Goal: Task Accomplishment & Management: Use online tool/utility

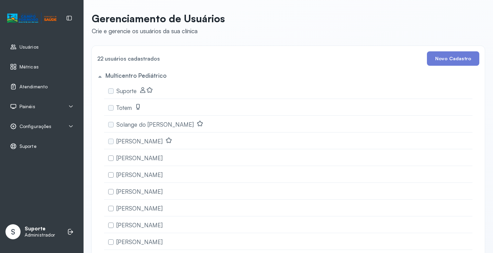
click at [25, 106] on span "Painéis" at bounding box center [28, 107] width 16 height 6
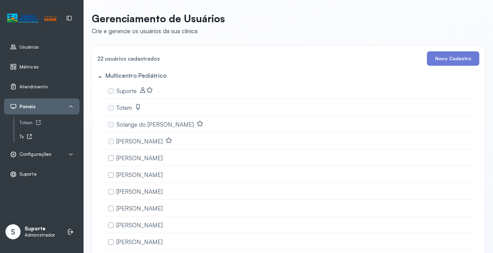
click at [29, 136] on icon at bounding box center [29, 136] width 5 height 5
click at [31, 121] on div "Totem" at bounding box center [50, 123] width 60 height 6
click at [41, 86] on span "Atendimento" at bounding box center [34, 87] width 28 height 6
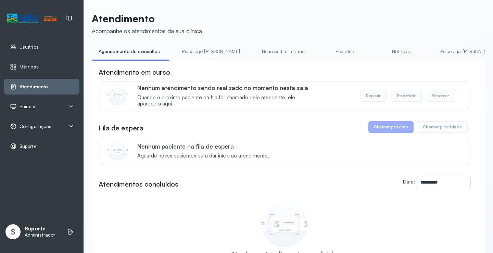
drag, startPoint x: 210, startPoint y: 57, endPoint x: 189, endPoint y: 49, distance: 22.2
click at [210, 56] on link "Psicologo Pedro" at bounding box center [211, 51] width 72 height 11
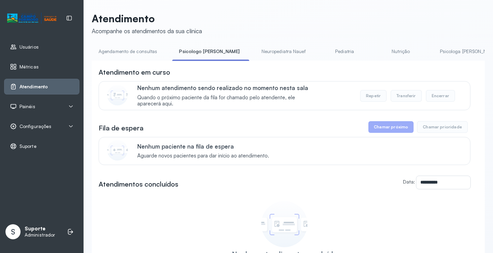
click at [121, 53] on link "Agendamento de consultas" at bounding box center [128, 51] width 72 height 11
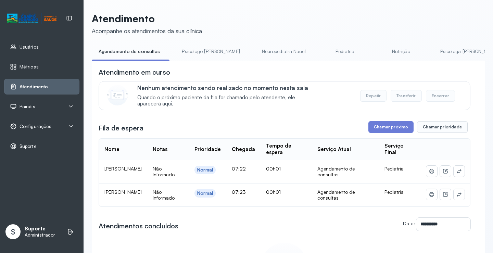
click at [196, 58] on li "Psicologo Pedro" at bounding box center [212, 53] width 74 height 15
click at [196, 51] on link "Psicologo Pedro" at bounding box center [211, 51] width 72 height 11
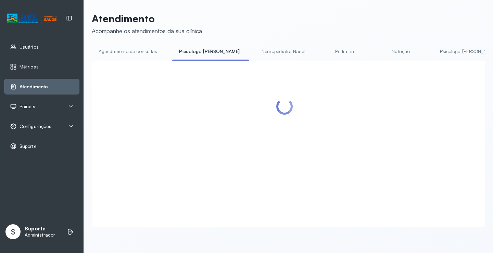
click at [143, 54] on link "Agendamento de consultas" at bounding box center [128, 51] width 72 height 11
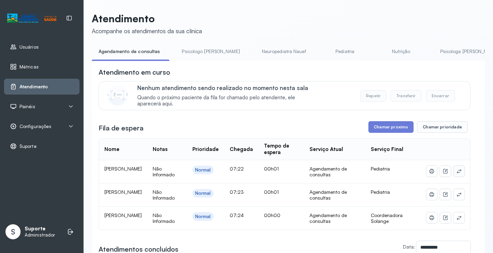
click at [457, 172] on icon at bounding box center [459, 170] width 5 height 5
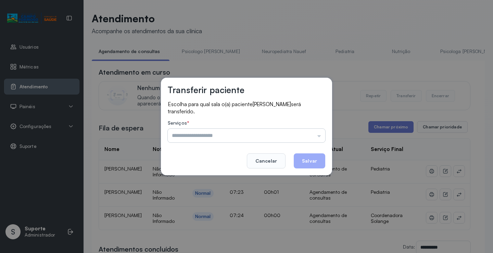
click at [305, 134] on input "text" at bounding box center [247, 136] width 158 height 14
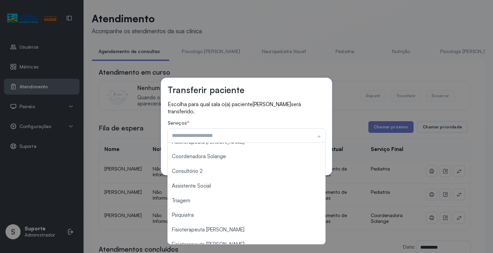
scroll to position [104, 0]
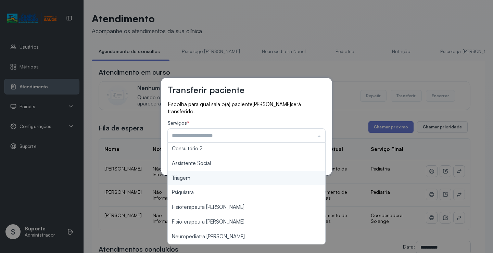
type input "*******"
click at [207, 182] on div "Transferir paciente Escolha para qual sala o(a) paciente ELOAH CARVALHO DOS SAN…" at bounding box center [246, 126] width 493 height 253
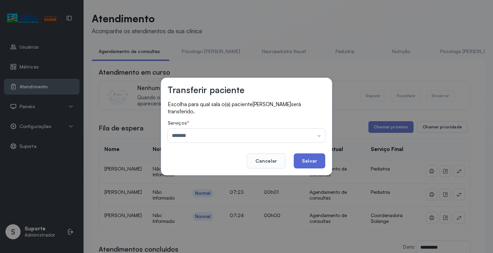
click at [311, 161] on button "Salvar" at bounding box center [310, 160] width 32 height 15
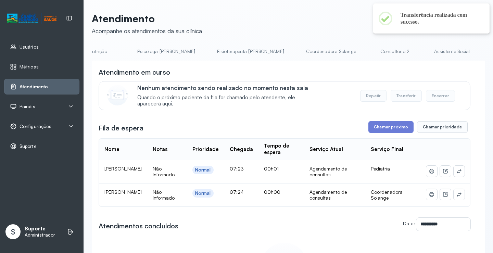
scroll to position [0, 309]
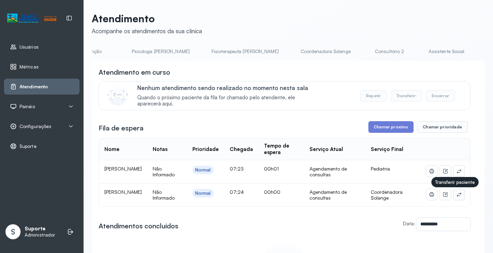
click at [457, 197] on icon at bounding box center [459, 194] width 5 height 5
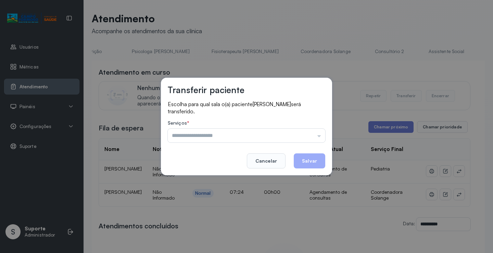
drag, startPoint x: 312, startPoint y: 138, endPoint x: 263, endPoint y: 151, distance: 50.8
click at [312, 138] on input "text" at bounding box center [247, 136] width 158 height 14
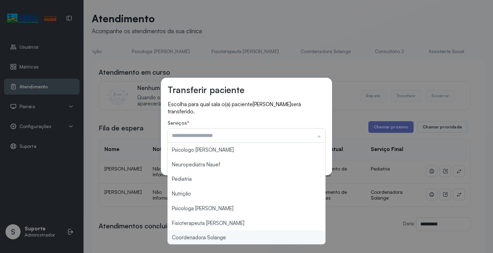
type input "**********"
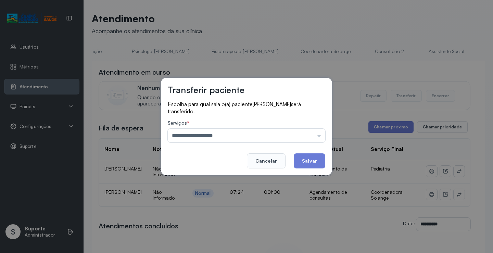
drag, startPoint x: 210, startPoint y: 242, endPoint x: 287, endPoint y: 188, distance: 94.2
click at [212, 239] on div "**********" at bounding box center [246, 126] width 493 height 253
click at [319, 157] on button "Salvar" at bounding box center [310, 160] width 32 height 15
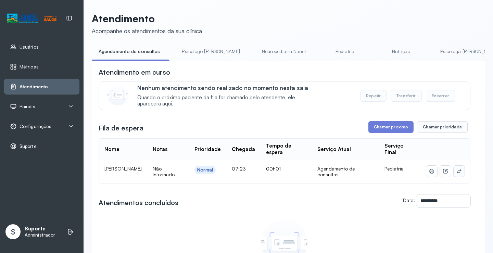
click at [457, 170] on icon at bounding box center [459, 170] width 5 height 5
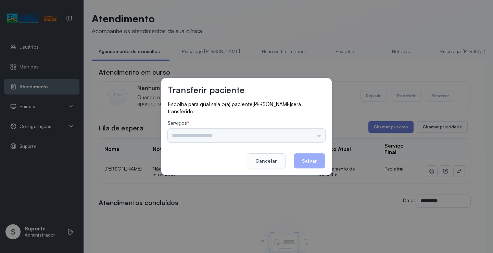
click at [314, 134] on div "Serviços * Psicologo Pedro Neuropediatra Nauef Pediatria Nutrição Psicologa Ala…" at bounding box center [247, 131] width 158 height 22
drag, startPoint x: 314, startPoint y: 134, endPoint x: 289, endPoint y: 142, distance: 26.0
click at [310, 136] on input "text" at bounding box center [247, 136] width 158 height 14
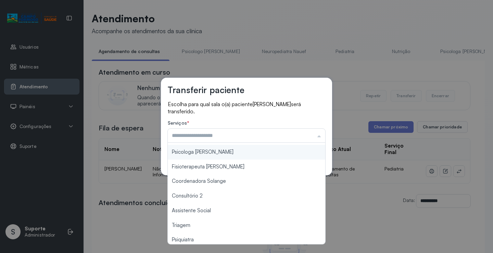
scroll to position [104, 0]
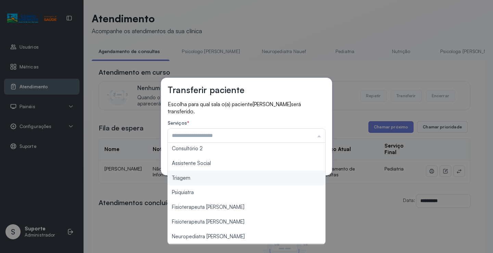
type input "*******"
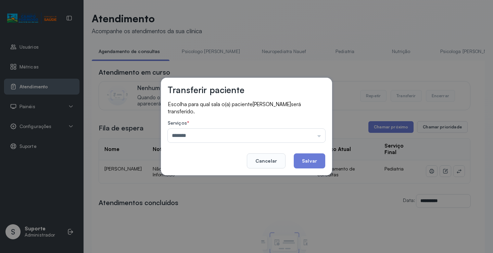
click at [221, 178] on div "Transferir paciente Escolha para qual sala o(a) paciente IASMIN SOPHIA DOS SANT…" at bounding box center [246, 126] width 493 height 253
click at [316, 160] on button "Salvar" at bounding box center [310, 160] width 32 height 15
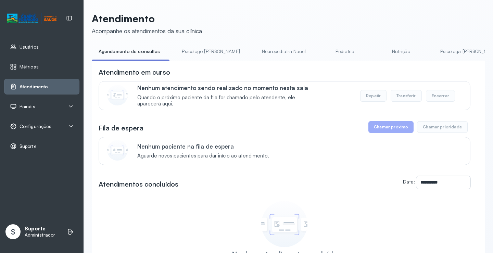
click at [201, 51] on link "Psicologo Pedro" at bounding box center [211, 51] width 72 height 11
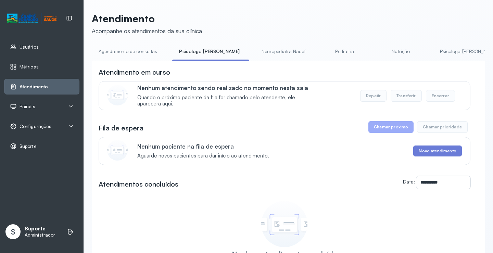
click at [149, 49] on link "Agendamento de consultas" at bounding box center [128, 51] width 72 height 11
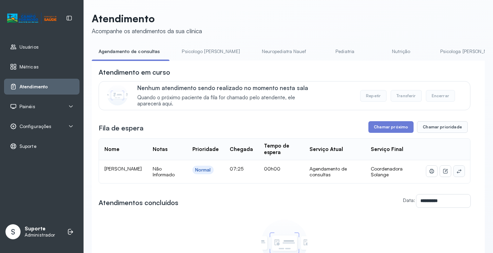
click at [455, 174] on button at bounding box center [459, 171] width 11 height 11
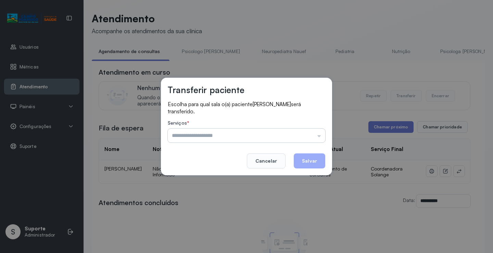
click at [310, 141] on input "text" at bounding box center [247, 136] width 158 height 14
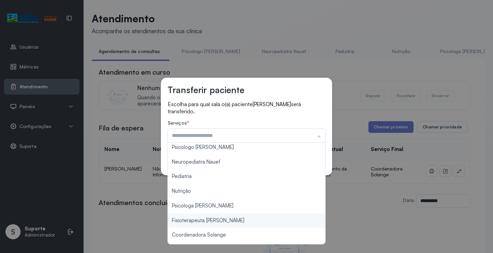
scroll to position [0, 0]
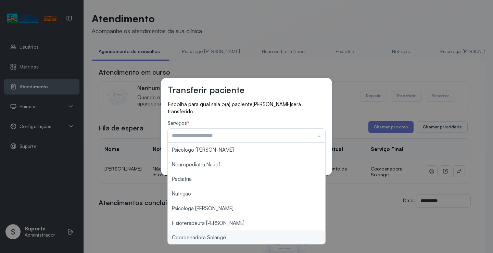
type input "**********"
drag, startPoint x: 215, startPoint y: 241, endPoint x: 242, endPoint y: 224, distance: 31.7
click at [215, 240] on div "**********" at bounding box center [246, 126] width 493 height 253
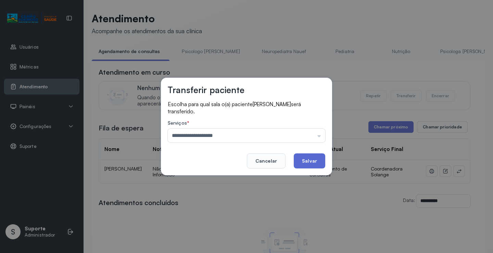
click at [317, 161] on button "Salvar" at bounding box center [310, 160] width 32 height 15
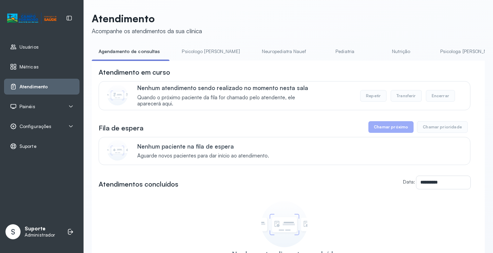
drag, startPoint x: 195, startPoint y: 47, endPoint x: 188, endPoint y: 49, distance: 7.8
click at [195, 47] on link "Psicologo Pedro" at bounding box center [211, 51] width 72 height 11
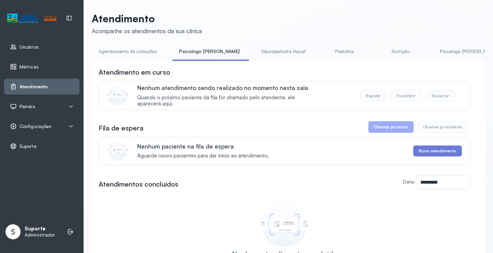
click at [128, 52] on link "Agendamento de consultas" at bounding box center [128, 51] width 72 height 11
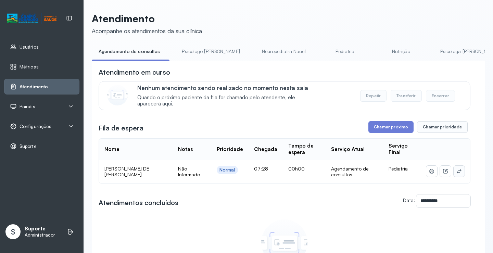
click at [454, 169] on button at bounding box center [459, 171] width 11 height 11
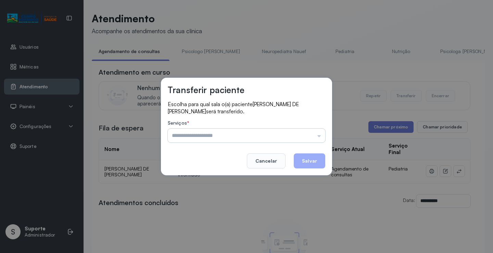
drag, startPoint x: 287, startPoint y: 123, endPoint x: 299, endPoint y: 132, distance: 15.1
click at [291, 125] on label "Serviços *" at bounding box center [247, 123] width 158 height 7
click at [299, 132] on input "text" at bounding box center [247, 136] width 158 height 14
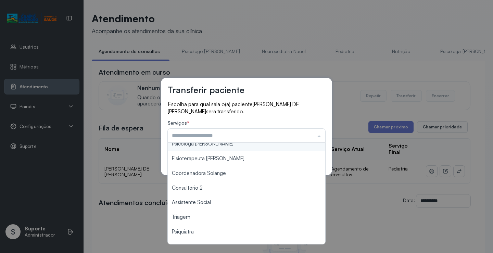
scroll to position [103, 0]
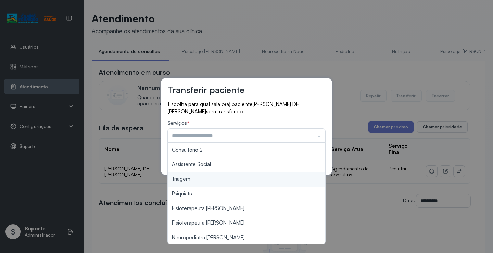
type input "*******"
click at [212, 178] on div "Transferir paciente Escolha para qual sala o(a) paciente MANOEL DAVI DE MOREIRA…" at bounding box center [246, 126] width 493 height 253
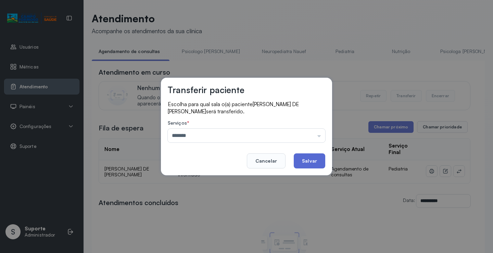
click at [305, 162] on button "Salvar" at bounding box center [310, 160] width 32 height 15
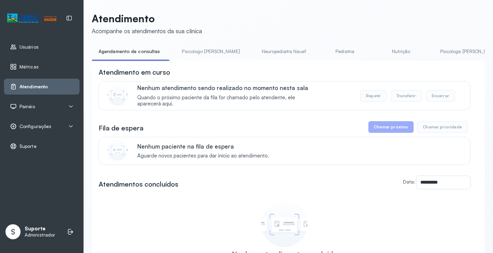
click at [199, 53] on link "Psicologo Pedro" at bounding box center [211, 51] width 72 height 11
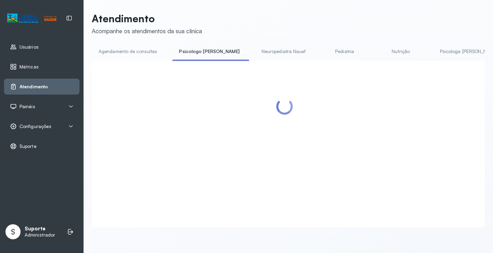
click at [138, 49] on link "Agendamento de consultas" at bounding box center [128, 51] width 72 height 11
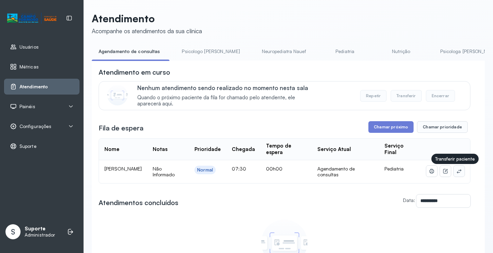
click at [455, 168] on button at bounding box center [459, 171] width 11 height 11
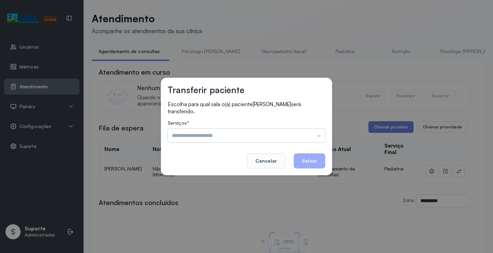
click at [299, 136] on input "text" at bounding box center [247, 136] width 158 height 14
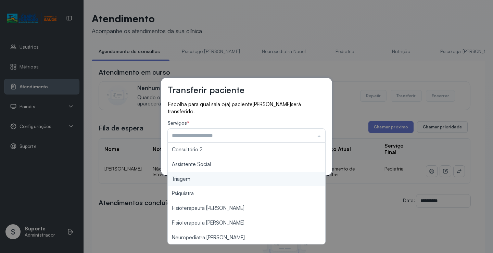
type input "*******"
click at [203, 179] on div "Transferir paciente Escolha para qual sala o(a) paciente ANTONY CARVALHO LIMA s…" at bounding box center [246, 126] width 493 height 253
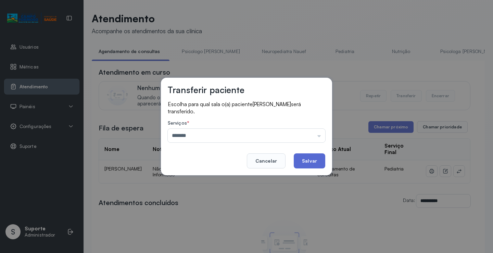
click at [308, 161] on button "Salvar" at bounding box center [310, 160] width 32 height 15
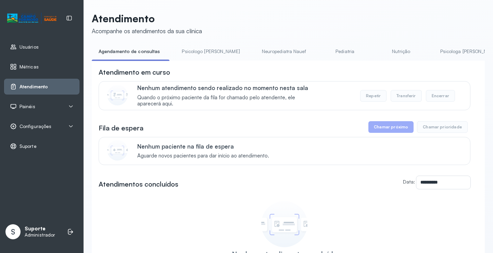
click at [196, 52] on link "Psicologo Pedro" at bounding box center [211, 51] width 72 height 11
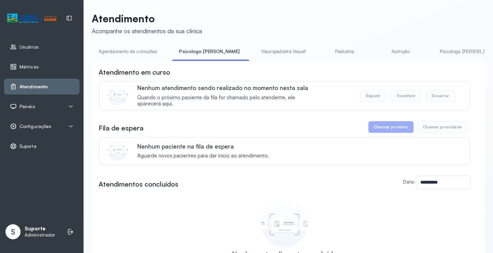
click at [139, 54] on link "Agendamento de consultas" at bounding box center [128, 51] width 72 height 11
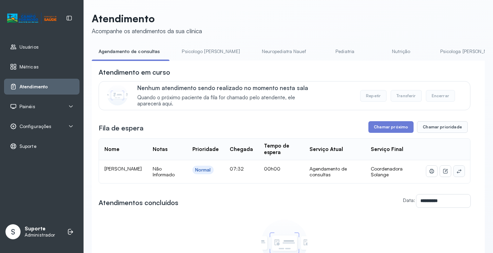
click at [457, 173] on icon at bounding box center [459, 170] width 5 height 5
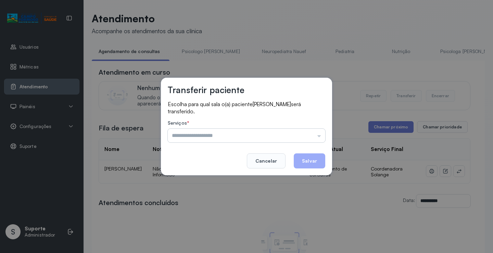
click at [315, 142] on input "text" at bounding box center [247, 136] width 158 height 14
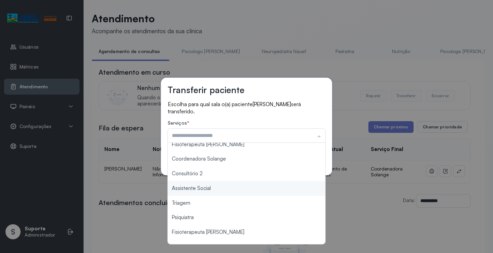
scroll to position [0, 0]
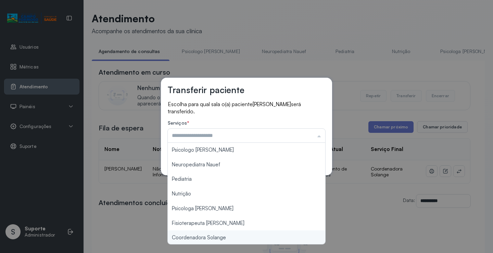
type input "**********"
click at [221, 239] on div "**********" at bounding box center [246, 126] width 493 height 253
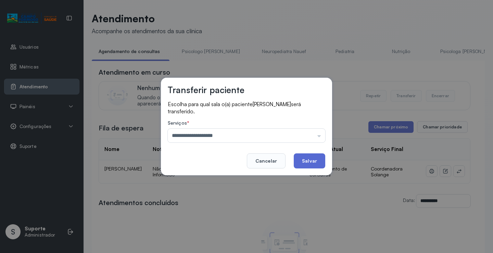
click at [300, 165] on button "Salvar" at bounding box center [310, 160] width 32 height 15
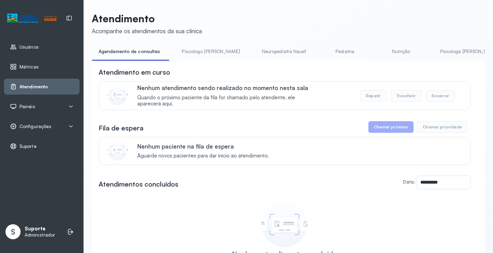
click at [202, 45] on div "**********" at bounding box center [288, 163] width 393 height 302
click at [201, 47] on link "Psicologo Pedro" at bounding box center [211, 51] width 72 height 11
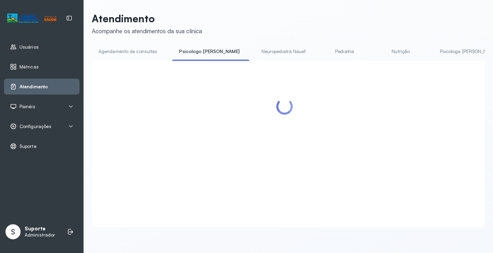
click at [141, 51] on link "Agendamento de consultas" at bounding box center [128, 51] width 72 height 11
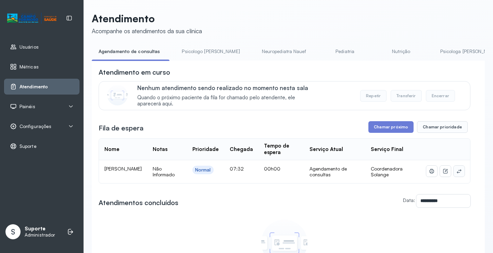
click at [457, 170] on icon at bounding box center [459, 170] width 5 height 5
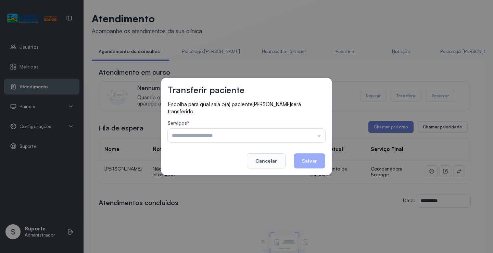
drag, startPoint x: 328, startPoint y: 128, endPoint x: 314, endPoint y: 132, distance: 13.8
click at [327, 128] on div "Transferir paciente Escolha para qual sala o(a) paciente JOSE MIGUEL BAHIA DA C…" at bounding box center [246, 127] width 171 height 98
click at [314, 132] on input "text" at bounding box center [247, 136] width 158 height 14
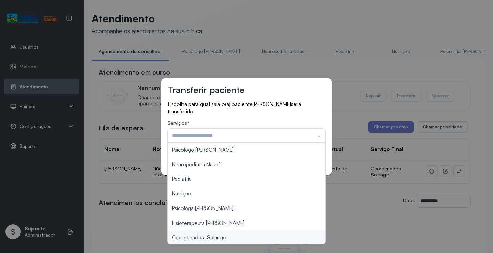
type input "**********"
drag, startPoint x: 208, startPoint y: 238, endPoint x: 302, endPoint y: 177, distance: 112.2
click at [210, 236] on div "**********" at bounding box center [246, 126] width 493 height 253
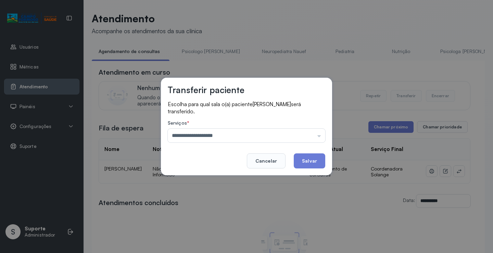
drag, startPoint x: 315, startPoint y: 155, endPoint x: 297, endPoint y: 161, distance: 18.6
click at [315, 155] on button "Salvar" at bounding box center [310, 160] width 32 height 15
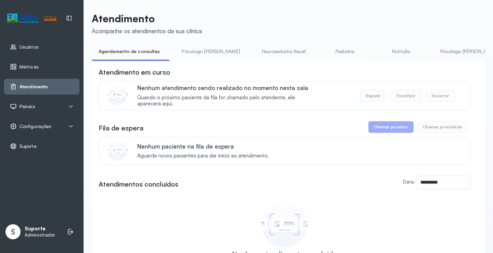
click at [199, 58] on li "Psicologo Pedro" at bounding box center [212, 53] width 74 height 15
click at [201, 52] on link "Psicologo Pedro" at bounding box center [211, 51] width 72 height 11
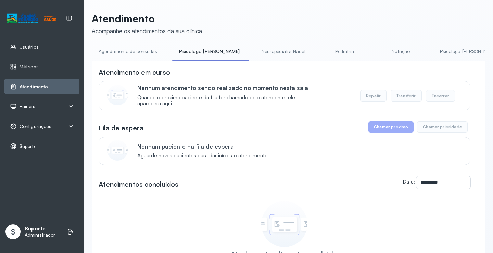
click at [140, 52] on link "Agendamento de consultas" at bounding box center [128, 51] width 72 height 11
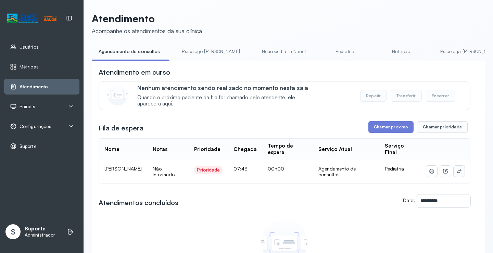
click at [457, 172] on icon at bounding box center [459, 171] width 4 height 4
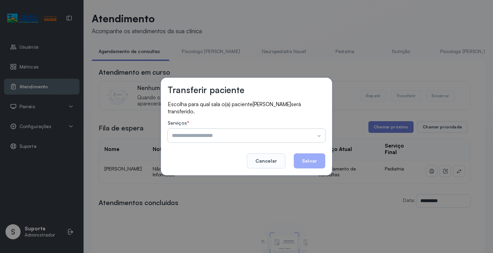
click at [322, 131] on input "text" at bounding box center [247, 136] width 158 height 14
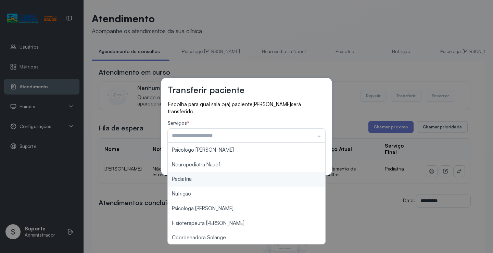
scroll to position [68, 0]
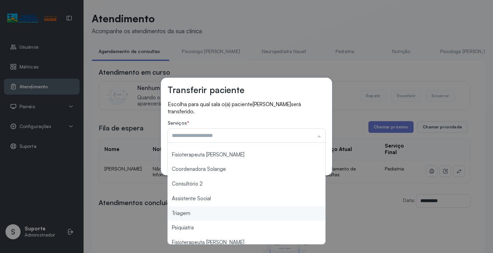
type input "*******"
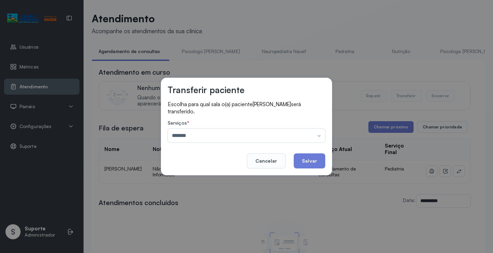
click at [191, 213] on div "Transferir paciente Escolha para qual sala o(a) paciente HEITOR LUCAS SOUZA DA …" at bounding box center [246, 126] width 493 height 253
click at [295, 166] on footer "Cancelar Salvar" at bounding box center [247, 156] width 158 height 25
click at [301, 165] on button "Salvar" at bounding box center [310, 160] width 32 height 15
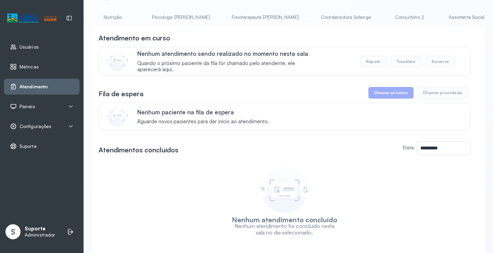
scroll to position [0, 310]
click at [478, 16] on link "Triagem" at bounding box center [502, 17] width 48 height 11
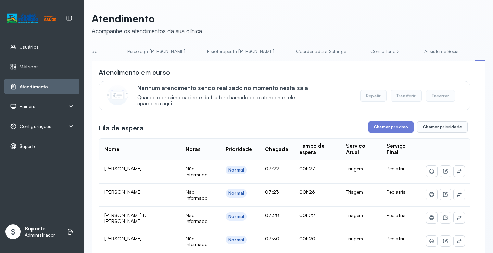
scroll to position [0, 0]
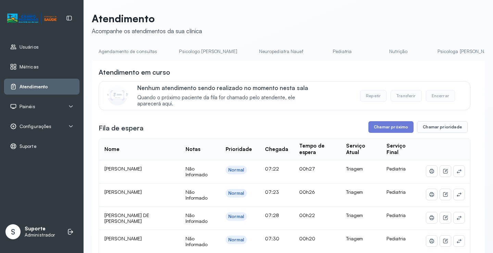
click at [129, 52] on link "Agendamento de consultas" at bounding box center [128, 51] width 72 height 11
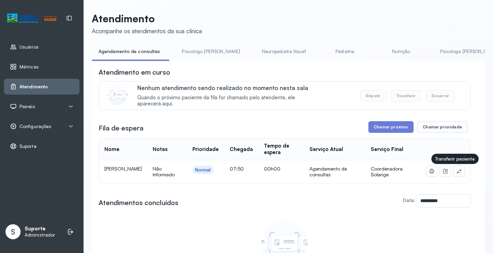
click at [459, 175] on button at bounding box center [459, 171] width 11 height 11
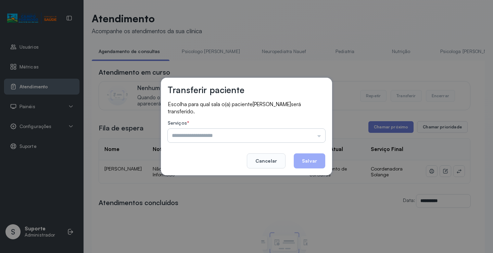
click at [309, 131] on input "text" at bounding box center [247, 136] width 158 height 14
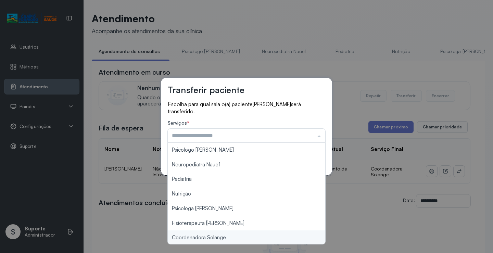
type input "**********"
drag, startPoint x: 216, startPoint y: 236, endPoint x: 288, endPoint y: 182, distance: 90.1
click at [216, 235] on div "**********" at bounding box center [246, 126] width 493 height 253
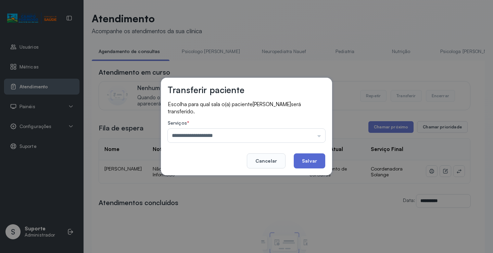
click at [314, 160] on button "Salvar" at bounding box center [310, 160] width 32 height 15
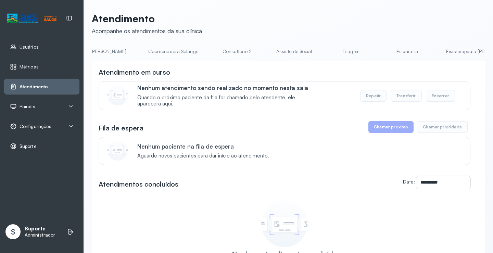
scroll to position [0, 545]
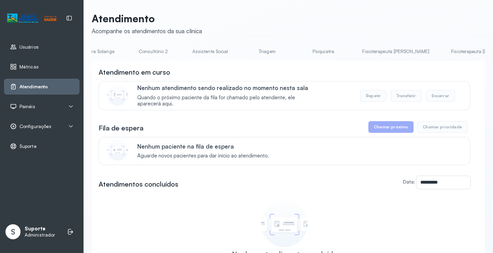
click at [243, 48] on link "Triagem" at bounding box center [267, 51] width 48 height 11
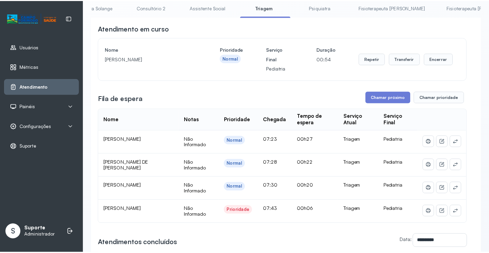
scroll to position [0, 0]
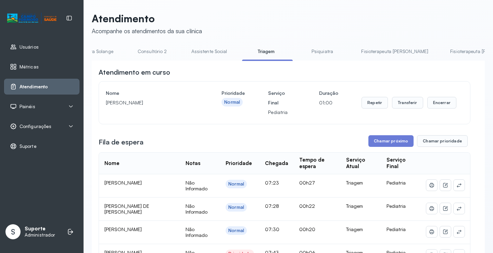
click at [41, 125] on span "Configurações" at bounding box center [36, 127] width 32 height 6
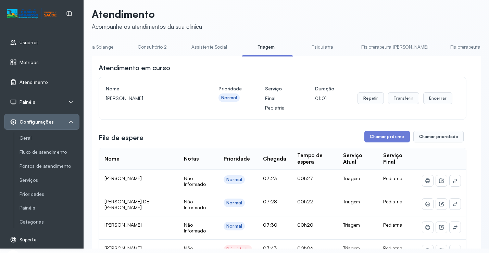
scroll to position [20, 0]
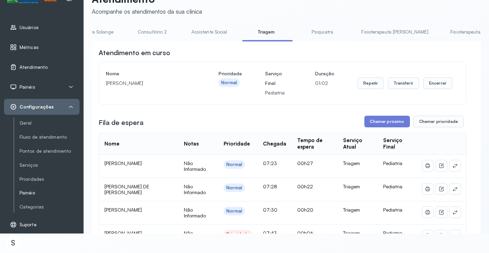
click at [33, 191] on link "Painéis" at bounding box center [50, 193] width 60 height 6
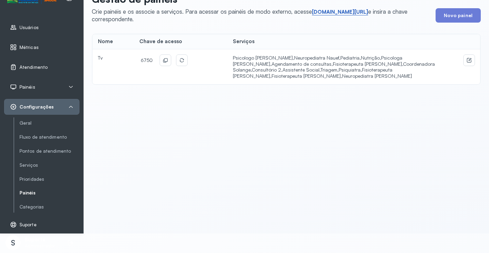
click at [333, 12] on link "short.sysvale.com/tv" at bounding box center [340, 12] width 56 height 7
click at [167, 61] on button at bounding box center [165, 60] width 11 height 11
click at [37, 66] on span "Atendimento" at bounding box center [34, 67] width 28 height 6
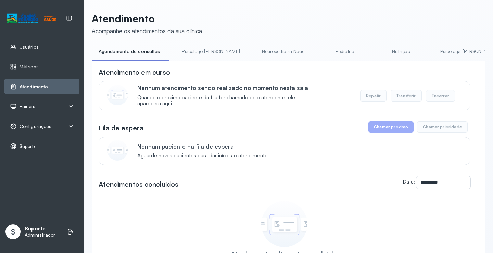
click at [199, 48] on link "Psicologo [PERSON_NAME]" at bounding box center [211, 51] width 72 height 11
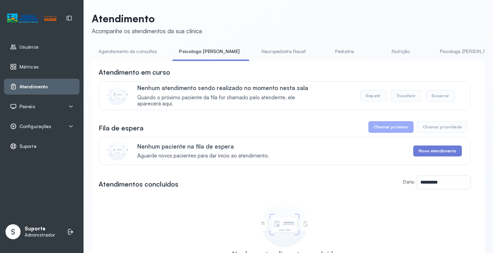
click at [143, 50] on link "Agendamento de consultas" at bounding box center [128, 51] width 72 height 11
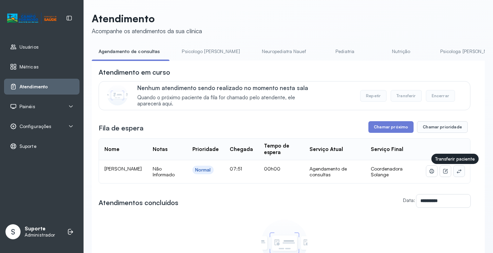
click at [457, 173] on icon at bounding box center [459, 170] width 5 height 5
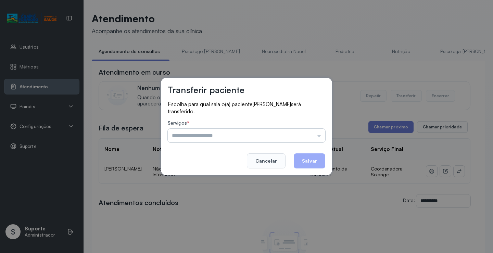
drag, startPoint x: 317, startPoint y: 132, endPoint x: 294, endPoint y: 138, distance: 24.2
click at [317, 132] on input "text" at bounding box center [247, 136] width 158 height 14
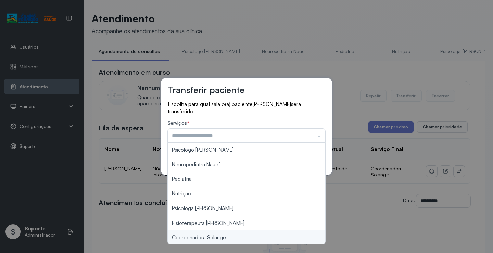
type input "**********"
click at [213, 237] on div "**********" at bounding box center [246, 126] width 493 height 253
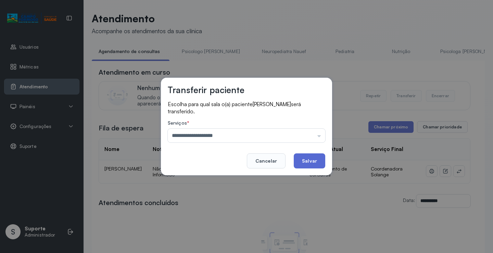
click at [315, 162] on button "Salvar" at bounding box center [310, 160] width 32 height 15
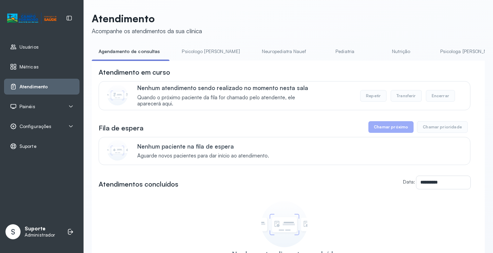
click at [199, 52] on link "Psicologo [PERSON_NAME]" at bounding box center [211, 51] width 72 height 11
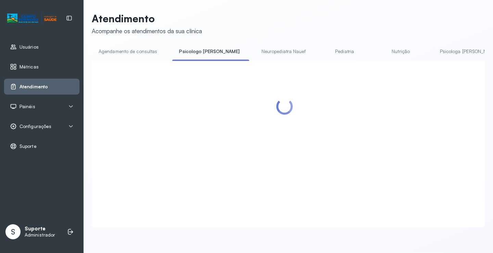
click at [135, 48] on link "Agendamento de consultas" at bounding box center [128, 51] width 72 height 11
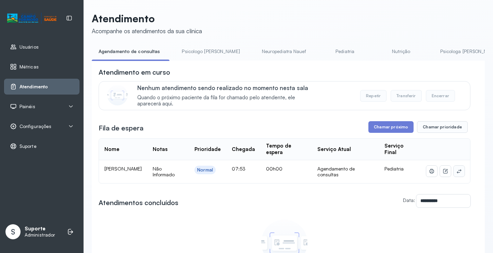
click at [457, 174] on button at bounding box center [459, 171] width 11 height 11
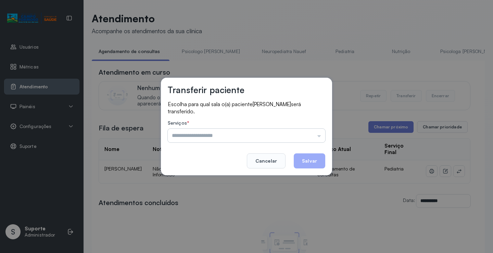
drag, startPoint x: 296, startPoint y: 141, endPoint x: 284, endPoint y: 137, distance: 12.9
click at [295, 141] on input "text" at bounding box center [247, 136] width 158 height 14
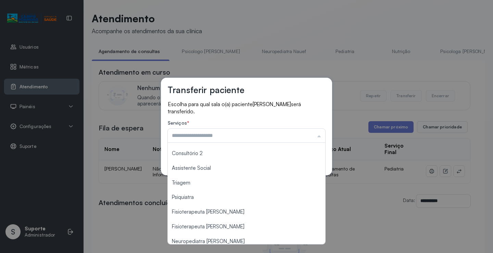
scroll to position [103, 0]
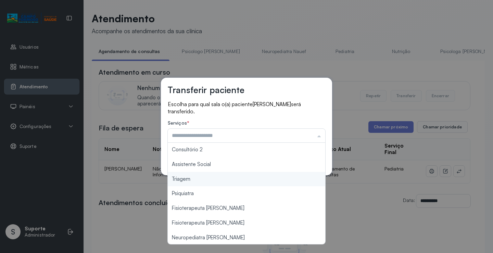
type input "*******"
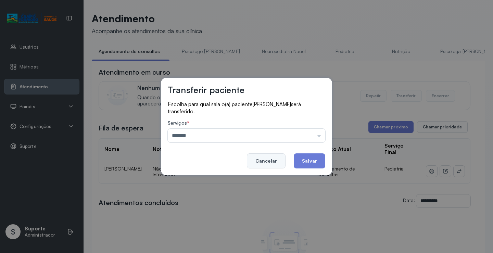
drag, startPoint x: 205, startPoint y: 183, endPoint x: 282, endPoint y: 159, distance: 79.6
click at [209, 180] on div "Transferir paciente Escolha para qual sala o(a) paciente JOAO PEDRO FERREIRA DA…" at bounding box center [246, 126] width 493 height 253
click at [306, 163] on button "Salvar" at bounding box center [310, 160] width 32 height 15
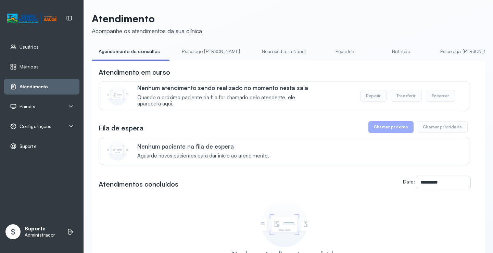
click at [321, 53] on link "Pediatria" at bounding box center [345, 51] width 48 height 11
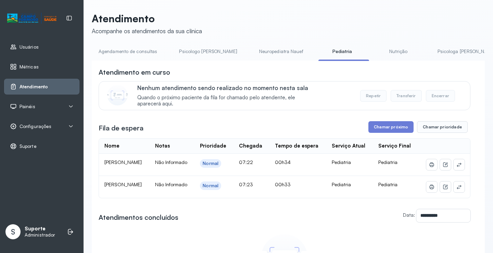
click at [135, 54] on link "Agendamento de consultas" at bounding box center [128, 51] width 72 height 11
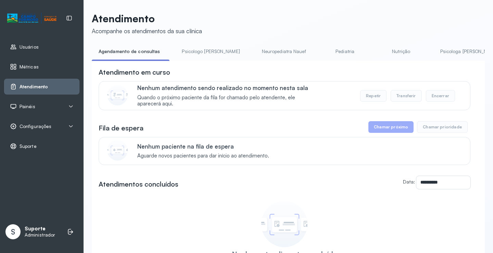
click at [191, 45] on div "**********" at bounding box center [288, 163] width 393 height 302
click at [193, 48] on link "Psicologo [PERSON_NAME]" at bounding box center [211, 51] width 72 height 11
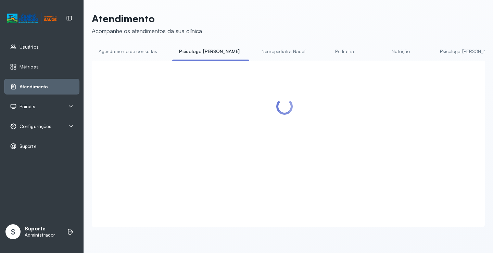
click at [132, 54] on link "Agendamento de consultas" at bounding box center [128, 51] width 72 height 11
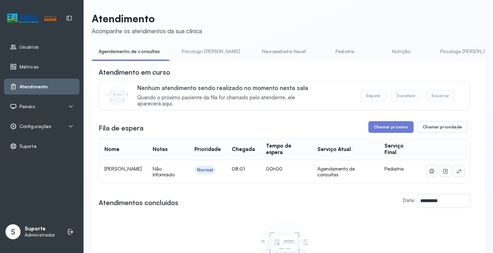
click at [457, 174] on icon at bounding box center [459, 170] width 5 height 5
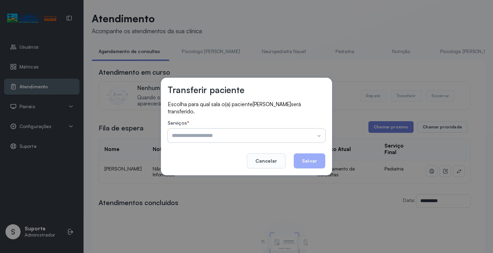
click at [311, 134] on input "text" at bounding box center [247, 136] width 158 height 14
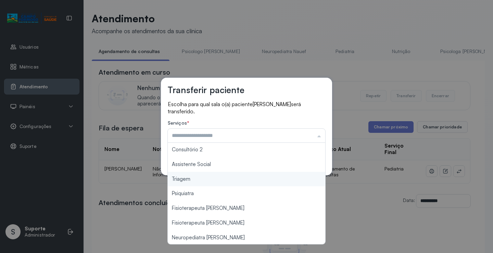
type input "*******"
click at [213, 182] on div "Transferir paciente Escolha para qual sala o(a) paciente ARTHUR GABRIEL COELHO …" at bounding box center [246, 126] width 493 height 253
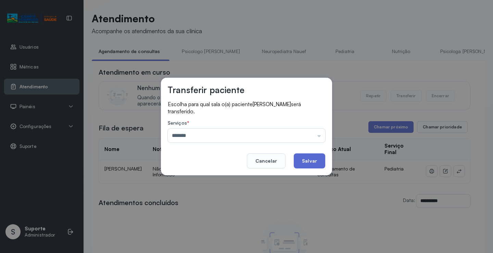
click at [309, 162] on button "Salvar" at bounding box center [310, 160] width 32 height 15
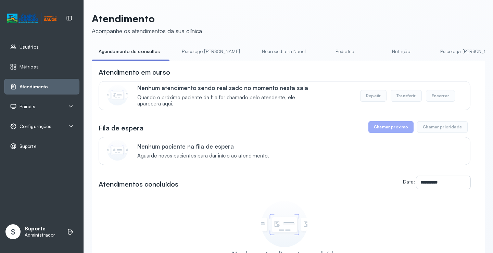
click at [225, 60] on ul "Agendamento de consultas Psicologo Pedro Neuropediatra Nauef Pediatria Nutrição…" at bounding box center [288, 53] width 393 height 15
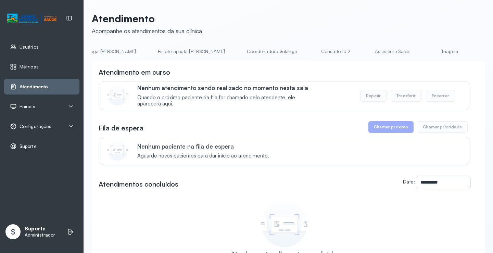
scroll to position [0, 437]
click at [351, 47] on link "Triagem" at bounding box center [375, 51] width 48 height 11
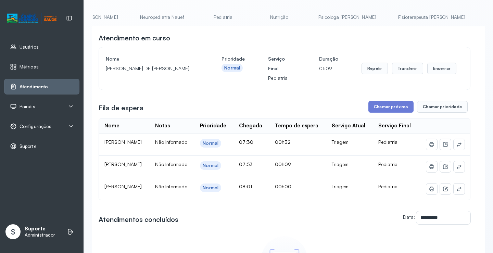
scroll to position [0, 112]
click at [207, 20] on link "Pediatria" at bounding box center [230, 17] width 48 height 11
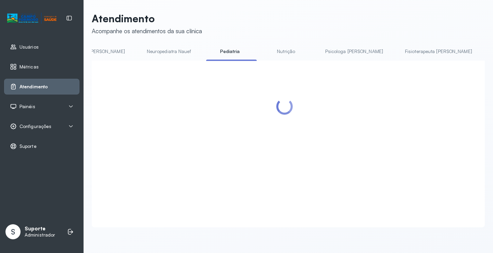
scroll to position [34, 0]
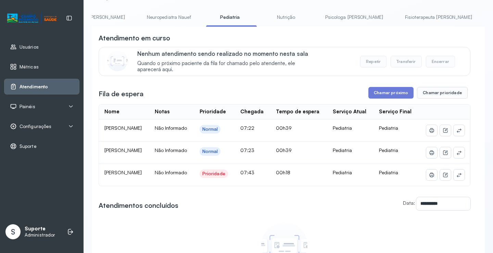
click at [146, 16] on link "Neuropediatra Nauef" at bounding box center [169, 17] width 58 height 11
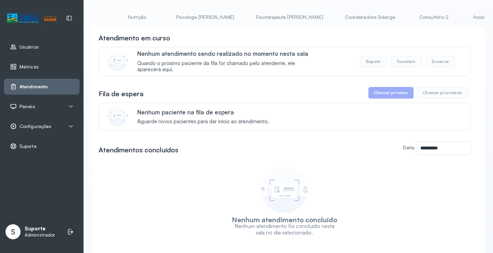
scroll to position [0, 264]
click at [338, 17] on link "Coordenadora Solange" at bounding box center [370, 17] width 64 height 11
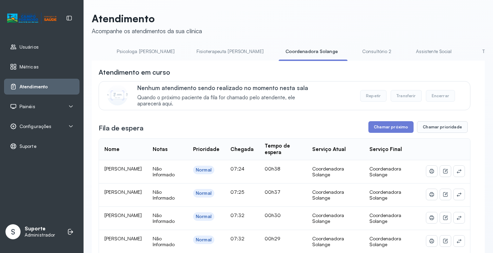
scroll to position [0, 326]
click at [462, 51] on link "Triagem" at bounding box center [486, 51] width 48 height 11
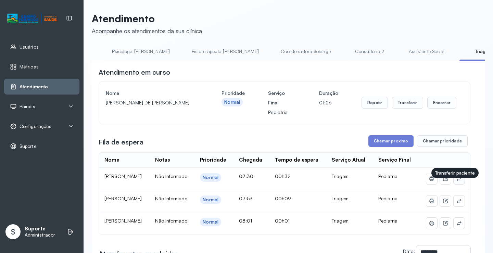
click at [458, 184] on button at bounding box center [459, 178] width 11 height 11
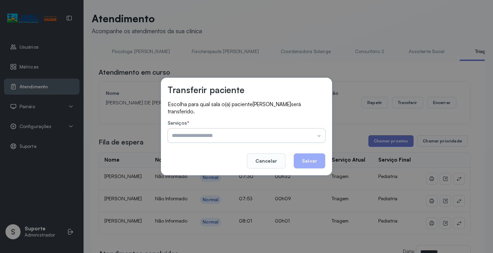
click at [299, 131] on input "text" at bounding box center [247, 136] width 158 height 14
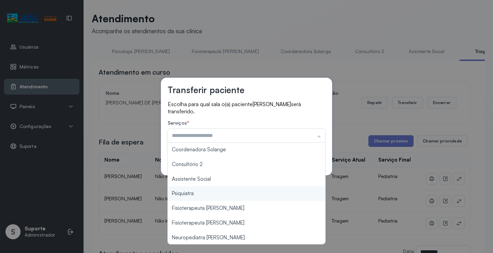
scroll to position [103, 0]
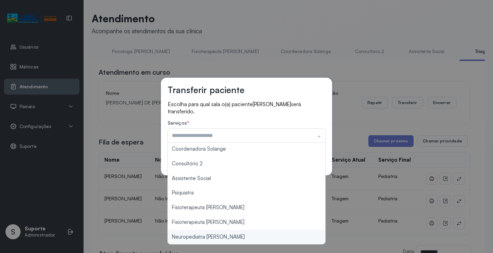
type input "**********"
click at [226, 236] on div "**********" at bounding box center [246, 126] width 493 height 253
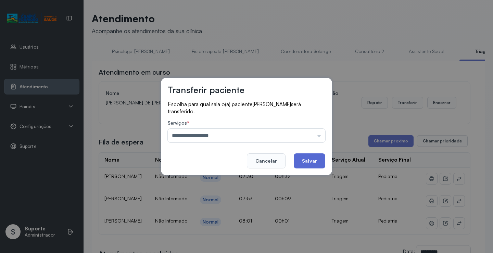
click at [316, 155] on button "Salvar" at bounding box center [310, 160] width 32 height 15
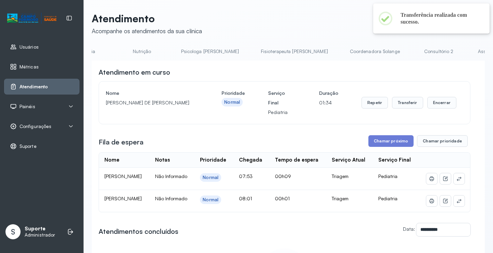
scroll to position [0, 258]
click at [457, 182] on icon at bounding box center [459, 178] width 5 height 5
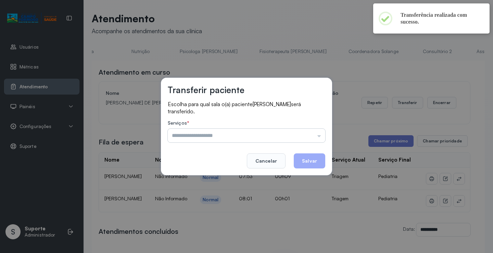
click at [310, 139] on input "text" at bounding box center [247, 136] width 158 height 14
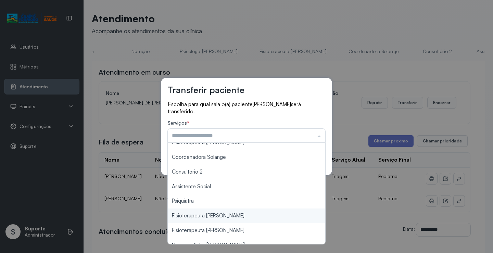
scroll to position [104, 0]
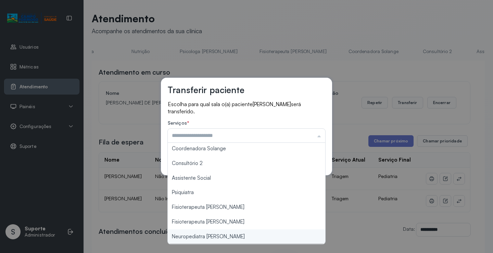
type input "**********"
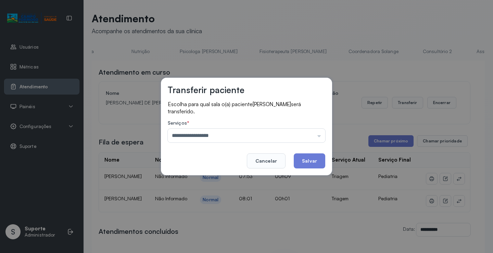
drag, startPoint x: 220, startPoint y: 238, endPoint x: 291, endPoint y: 177, distance: 93.8
click at [226, 235] on div "**********" at bounding box center [246, 126] width 493 height 253
click at [303, 161] on button "Salvar" at bounding box center [310, 160] width 32 height 15
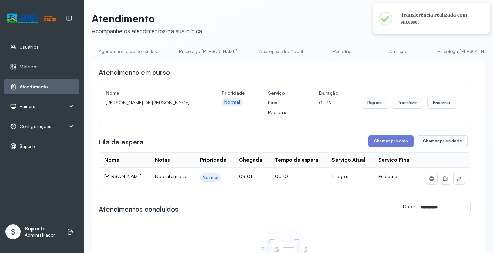
click at [455, 180] on td at bounding box center [444, 179] width 52 height 22
click at [458, 184] on button at bounding box center [459, 178] width 11 height 11
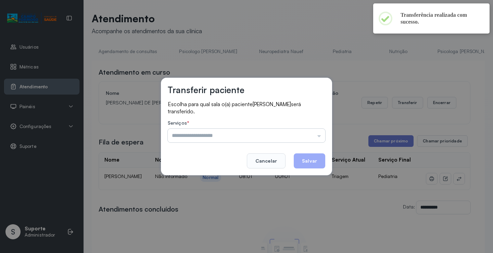
click at [302, 133] on input "text" at bounding box center [247, 136] width 158 height 14
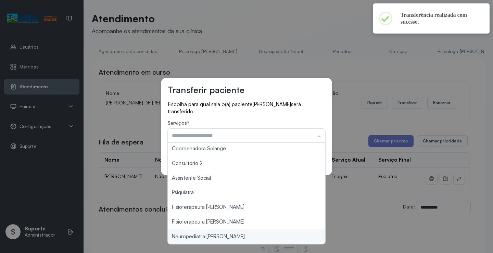
type input "**********"
drag, startPoint x: 216, startPoint y: 237, endPoint x: 268, endPoint y: 193, distance: 67.3
click at [216, 236] on div "**********" at bounding box center [246, 126] width 493 height 253
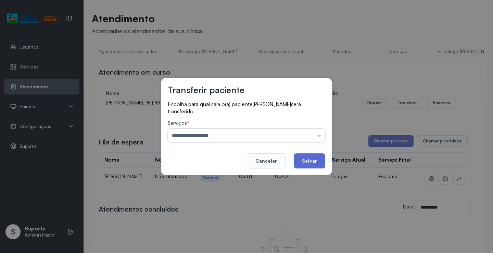
click at [309, 160] on button "Salvar" at bounding box center [310, 160] width 32 height 15
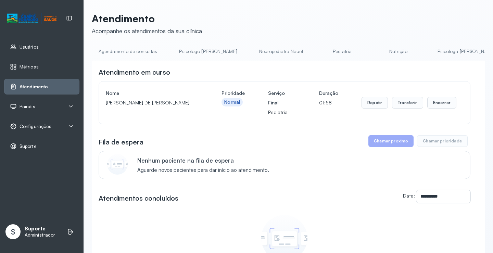
click at [132, 55] on li "Agendamento de consultas" at bounding box center [129, 53] width 75 height 15
click at [131, 50] on link "Agendamento de consultas" at bounding box center [128, 51] width 72 height 11
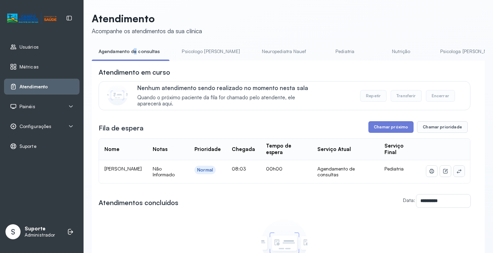
click at [457, 173] on icon at bounding box center [459, 171] width 4 height 4
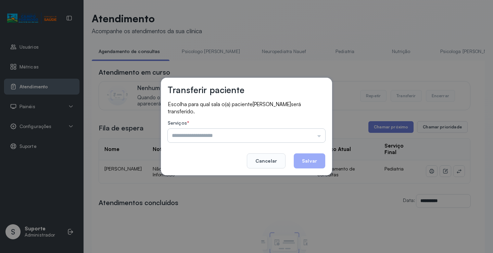
click at [301, 134] on input "text" at bounding box center [247, 136] width 158 height 14
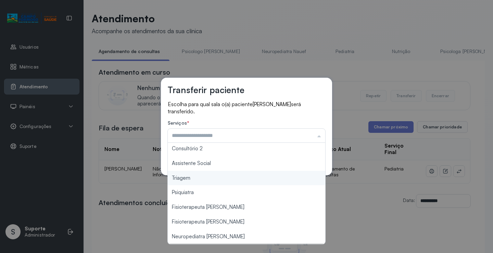
type input "*******"
click at [208, 180] on div "Transferir paciente Escolha para qual sala o(a) paciente RICHARD GABRIEL SILVA …" at bounding box center [246, 126] width 493 height 253
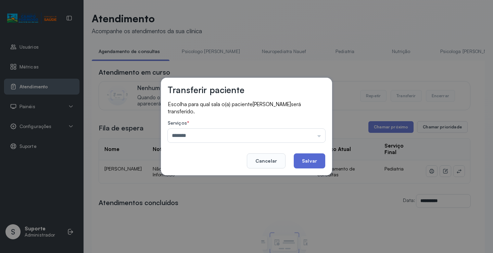
click at [316, 158] on button "Salvar" at bounding box center [310, 160] width 32 height 15
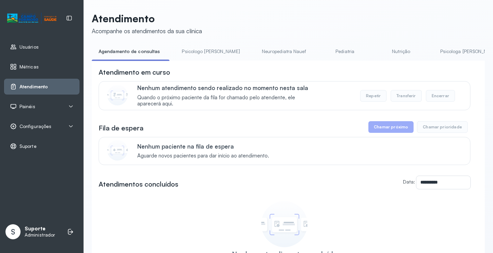
click at [197, 51] on link "Psicologo [PERSON_NAME]" at bounding box center [211, 51] width 72 height 11
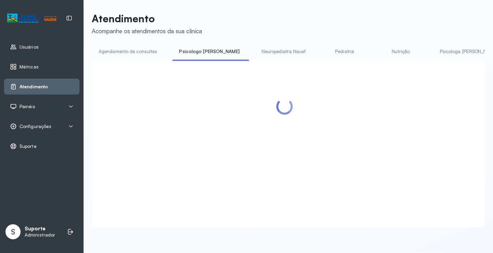
click at [134, 51] on link "Agendamento de consultas" at bounding box center [128, 51] width 72 height 11
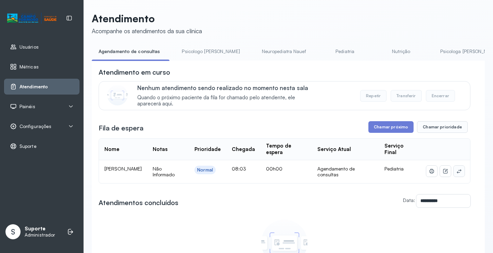
click at [457, 172] on icon at bounding box center [459, 170] width 5 height 5
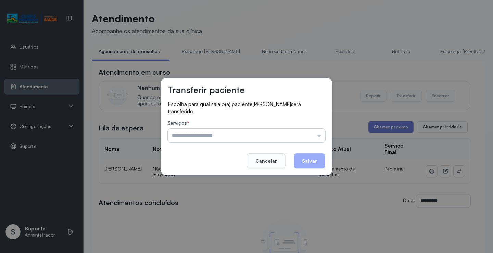
click at [282, 134] on input "text" at bounding box center [247, 136] width 158 height 14
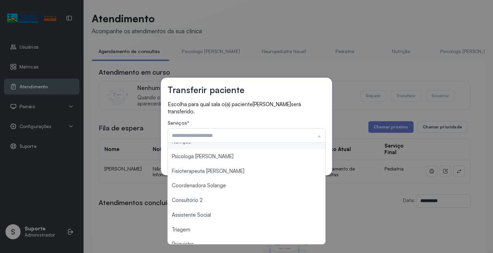
scroll to position [103, 0]
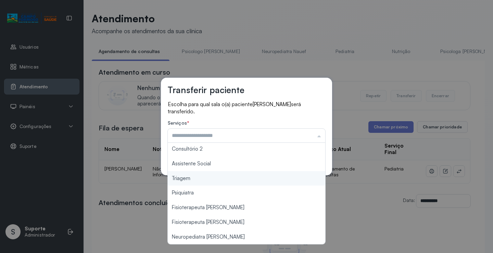
type input "*******"
click at [198, 178] on div "Transferir paciente Escolha para qual sala o(a) paciente ANTONY CARVALHO LIMA s…" at bounding box center [246, 126] width 493 height 253
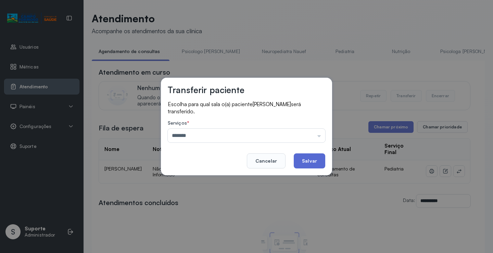
click at [318, 162] on button "Salvar" at bounding box center [310, 160] width 32 height 15
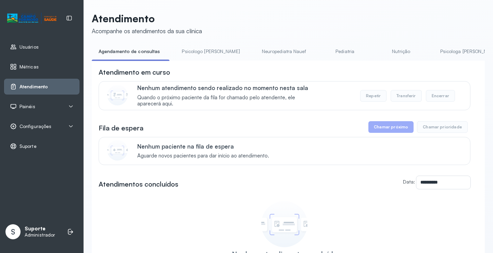
drag, startPoint x: 204, startPoint y: 57, endPoint x: 178, endPoint y: 60, distance: 26.2
click at [204, 56] on link "Psicologo [PERSON_NAME]" at bounding box center [211, 51] width 72 height 11
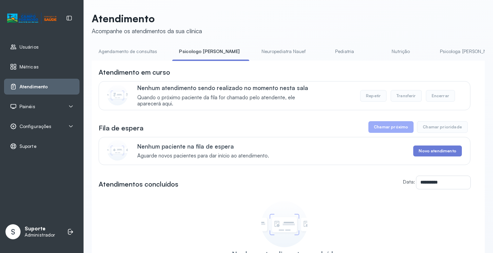
drag, startPoint x: 128, startPoint y: 64, endPoint x: 137, endPoint y: 49, distance: 17.6
click at [127, 63] on div "**********" at bounding box center [288, 187] width 393 height 253
click at [137, 49] on link "Agendamento de consultas" at bounding box center [128, 51] width 72 height 11
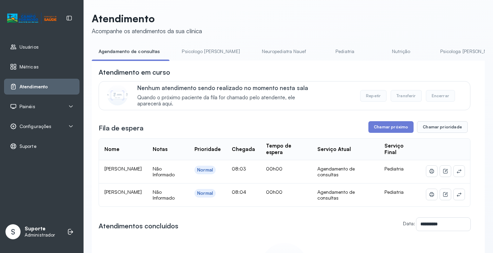
click at [460, 171] on td at bounding box center [445, 171] width 49 height 23
click at [457, 172] on icon at bounding box center [459, 170] width 5 height 5
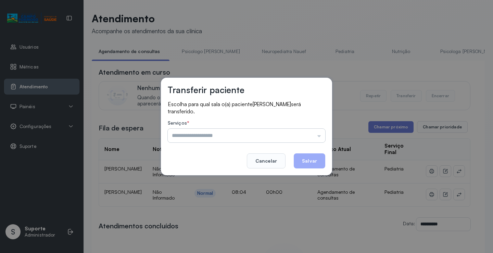
click at [300, 134] on input "text" at bounding box center [247, 136] width 158 height 14
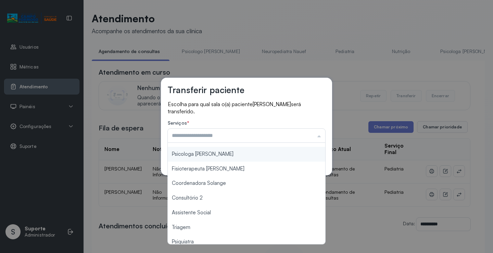
scroll to position [104, 0]
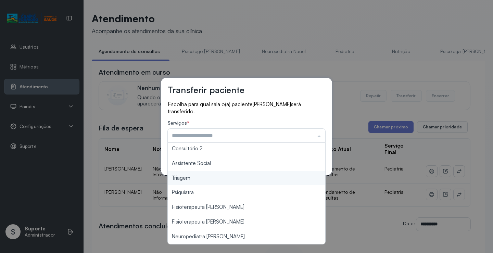
type input "*******"
drag, startPoint x: 203, startPoint y: 178, endPoint x: 278, endPoint y: 162, distance: 77.0
click at [208, 175] on div "Transferir paciente Escolha para qual sala o(a) paciente JOAO PEDRO FERREIRA DA…" at bounding box center [246, 127] width 171 height 98
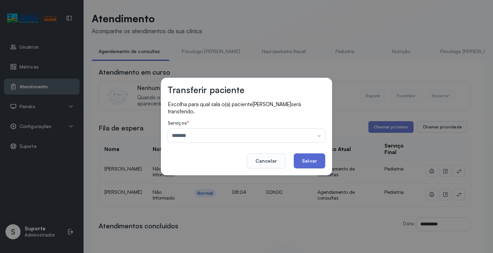
click at [305, 161] on button "Salvar" at bounding box center [310, 160] width 32 height 15
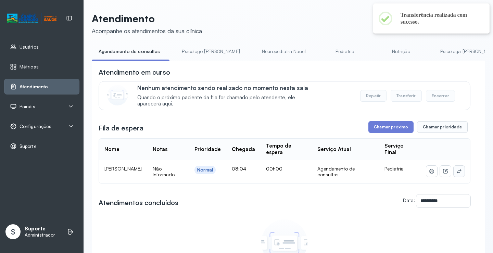
click at [457, 170] on icon at bounding box center [459, 170] width 5 height 5
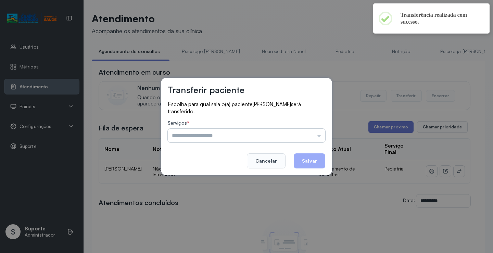
click at [303, 137] on input "text" at bounding box center [247, 136] width 158 height 14
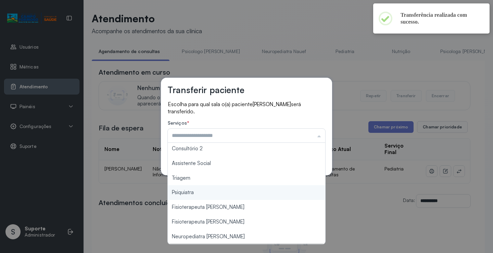
type input "*******"
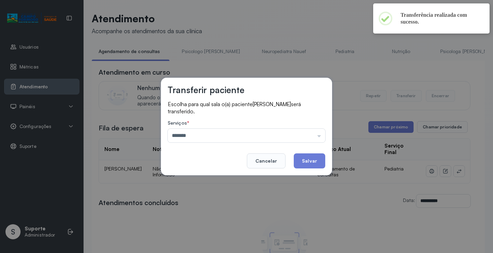
drag, startPoint x: 212, startPoint y: 179, endPoint x: 215, endPoint y: 177, distance: 3.7
click at [213, 178] on div "Transferir paciente Escolha para qual sala o(a) paciente ARTHUR GABRIEL COELHO …" at bounding box center [246, 126] width 493 height 253
click at [315, 161] on button "Salvar" at bounding box center [310, 160] width 32 height 15
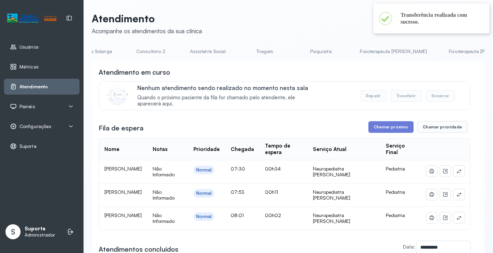
click at [442, 49] on link "Fisioterapeuta [PERSON_NAME]" at bounding box center [482, 51] width 81 height 11
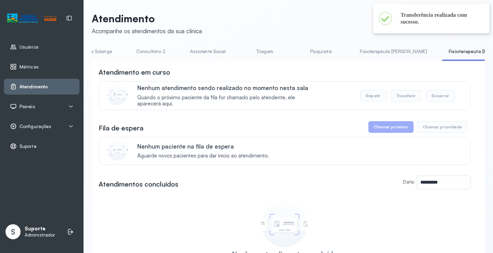
click at [353, 50] on link "Fisioterapeuta [PERSON_NAME]" at bounding box center [393, 51] width 81 height 11
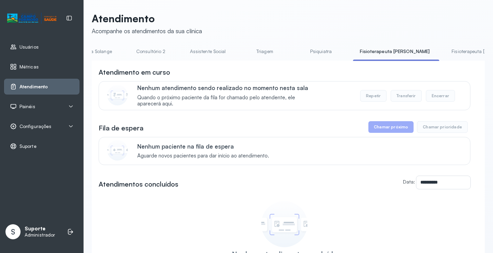
click at [297, 50] on link "Psiquiatra" at bounding box center [321, 51] width 48 height 11
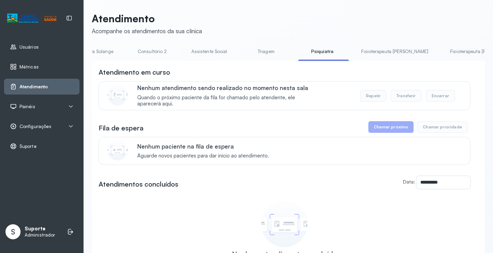
click at [242, 48] on link "Triagem" at bounding box center [266, 51] width 48 height 11
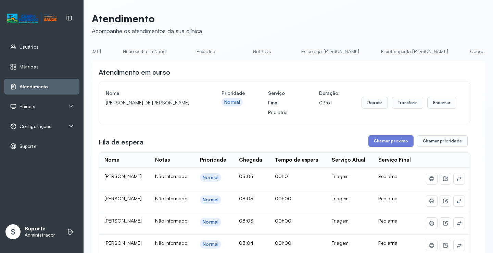
scroll to position [0, 0]
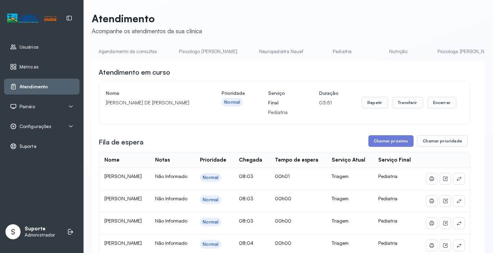
click at [113, 51] on link "Agendamento de consultas" at bounding box center [128, 51] width 72 height 11
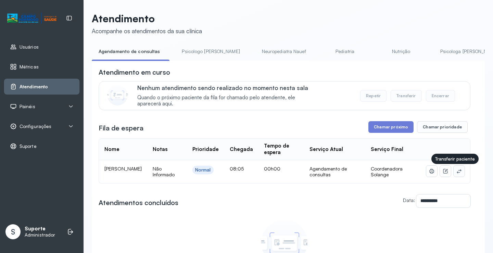
click at [457, 174] on icon at bounding box center [459, 170] width 5 height 5
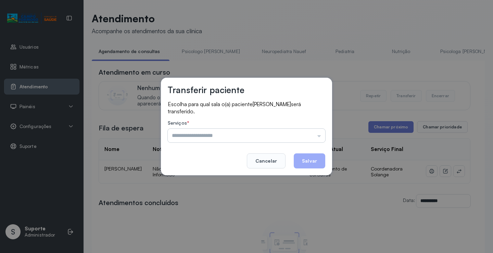
drag, startPoint x: 308, startPoint y: 126, endPoint x: 305, endPoint y: 133, distance: 6.9
click at [308, 128] on div "Serviços * Psicologo Pedro Neuropediatra Nauef Pediatria Nutrição Psicologa Ala…" at bounding box center [247, 131] width 158 height 22
click at [305, 133] on input "text" at bounding box center [247, 136] width 158 height 14
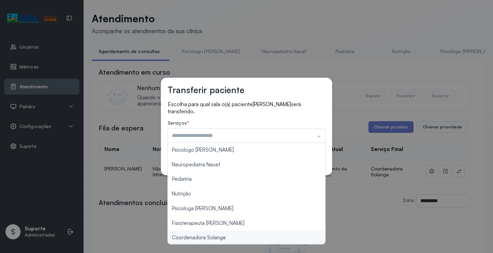
type input "**********"
click at [219, 241] on div "**********" at bounding box center [246, 126] width 493 height 253
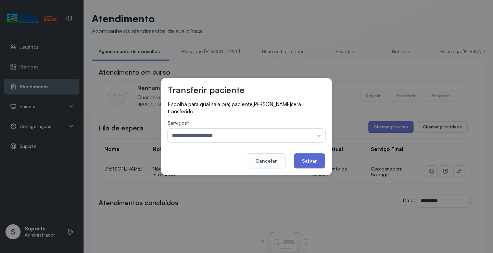
click at [316, 155] on button "Salvar" at bounding box center [310, 160] width 32 height 15
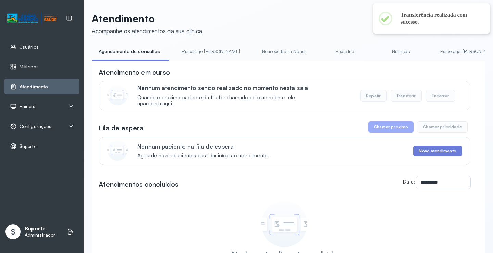
click at [207, 51] on link "Psicologo [PERSON_NAME]" at bounding box center [211, 51] width 72 height 11
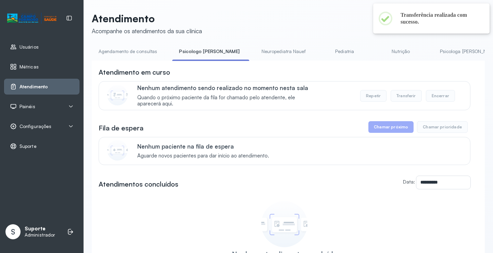
click at [263, 51] on link "Neuropediatra Nauef" at bounding box center [284, 51] width 58 height 11
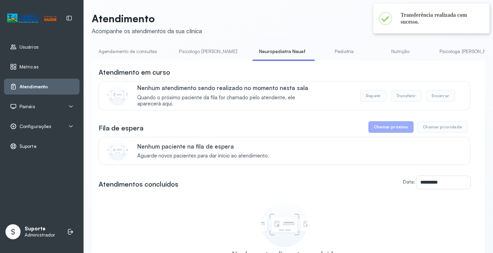
click at [327, 52] on link "Pediatria" at bounding box center [345, 51] width 48 height 11
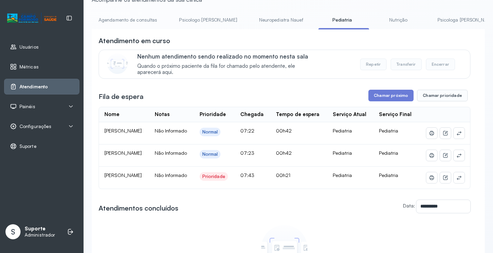
scroll to position [34, 0]
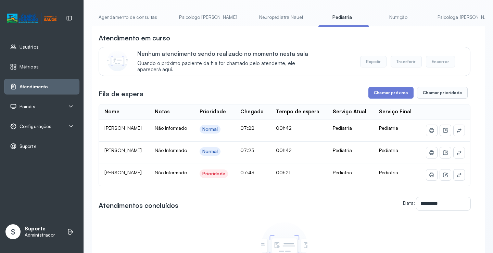
click at [375, 26] on li "Nutrição" at bounding box center [400, 19] width 51 height 15
click at [375, 19] on link "Nutrição" at bounding box center [399, 17] width 48 height 11
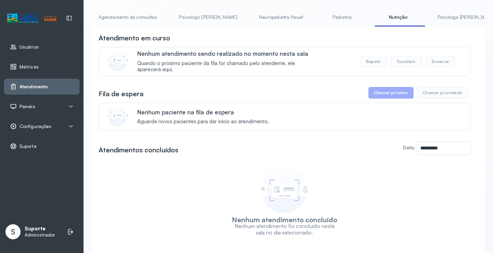
click at [431, 16] on link "Psicologa [PERSON_NAME]" at bounding box center [467, 17] width 72 height 11
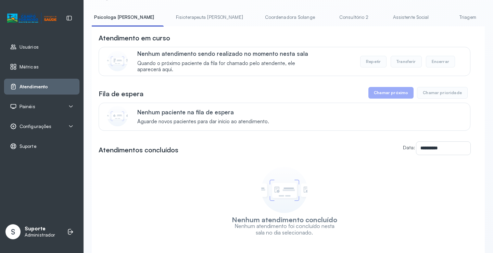
scroll to position [0, 345]
click at [167, 21] on link "Fisioterapeuta [PERSON_NAME]" at bounding box center [207, 17] width 81 height 11
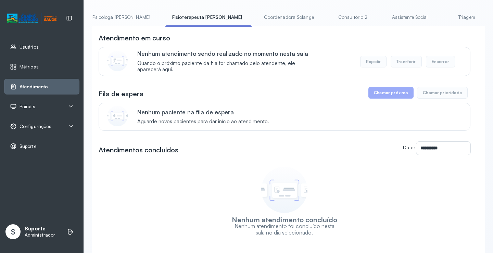
click at [257, 19] on link "Coordenadora Solange" at bounding box center [289, 17] width 64 height 11
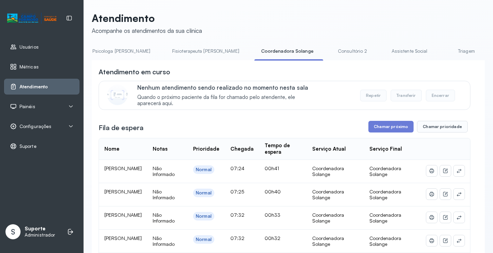
scroll to position [34, 0]
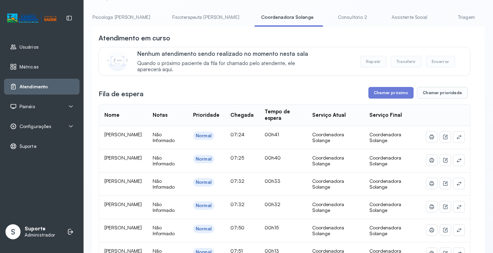
click at [329, 22] on link "Consultório 2" at bounding box center [353, 17] width 48 height 11
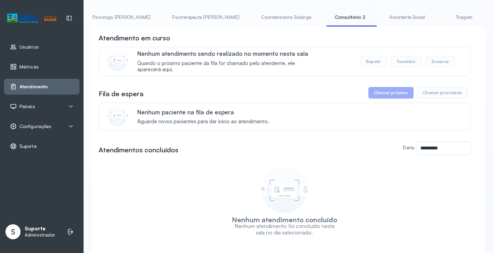
click at [383, 17] on link "Assistente Social" at bounding box center [408, 17] width 50 height 11
click at [442, 17] on link "Triagem" at bounding box center [466, 17] width 48 height 11
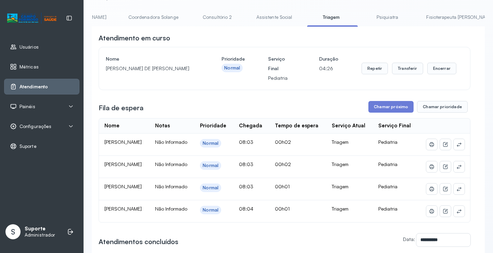
scroll to position [0, 479]
click at [362, 19] on link "Psiquiatra" at bounding box center [386, 17] width 48 height 11
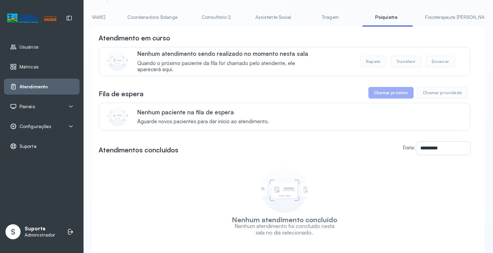
click at [418, 21] on link "Fisioterapeuta [PERSON_NAME]" at bounding box center [458, 17] width 81 height 11
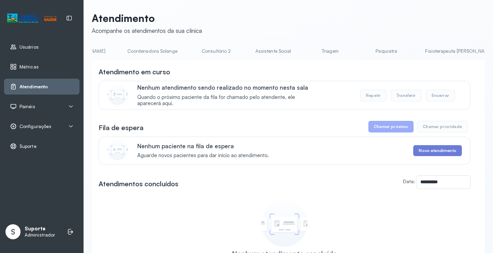
scroll to position [34, 0]
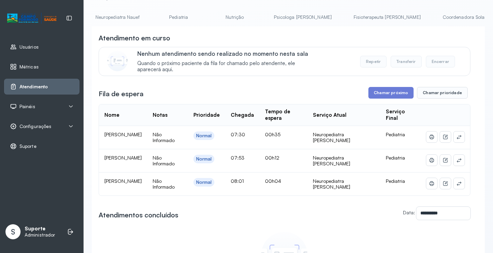
scroll to position [0, 0]
click at [115, 15] on link "Agendamento de consultas" at bounding box center [128, 17] width 72 height 11
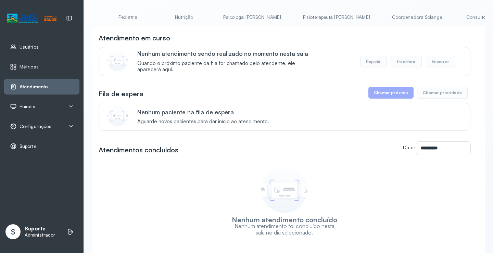
scroll to position [0, 219]
click at [349, 9] on div "**********" at bounding box center [288, 129] width 393 height 302
click at [383, 14] on link "Coordenadora Solange" at bounding box center [415, 17] width 64 height 11
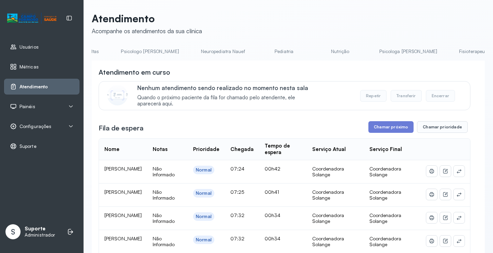
scroll to position [0, 0]
click at [124, 54] on link "Agendamento de consultas" at bounding box center [128, 51] width 72 height 11
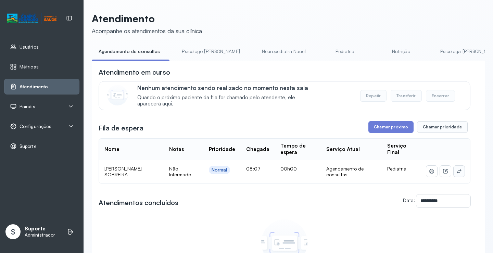
click at [457, 172] on icon at bounding box center [459, 170] width 5 height 5
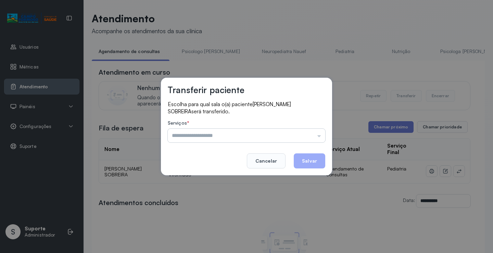
click at [305, 131] on input "text" at bounding box center [247, 136] width 158 height 14
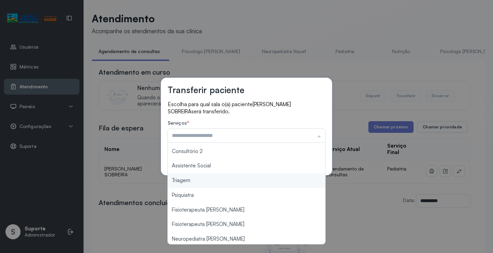
scroll to position [103, 0]
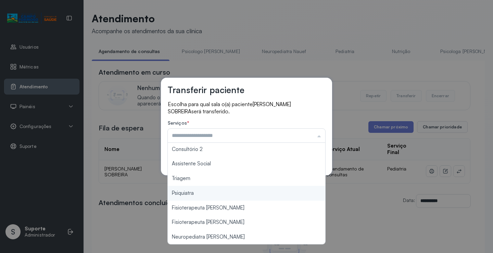
type input "*******"
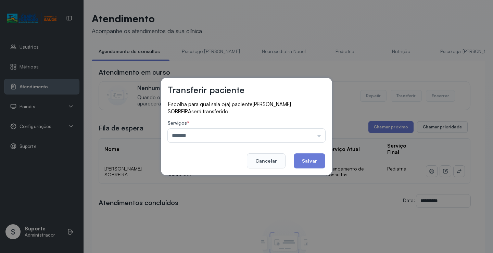
click at [221, 181] on div "Transferir paciente Escolha para qual sala o(a) paciente FLAVIO AZIZ SILVA SOBR…" at bounding box center [246, 126] width 493 height 253
click at [301, 163] on button "Salvar" at bounding box center [310, 160] width 32 height 15
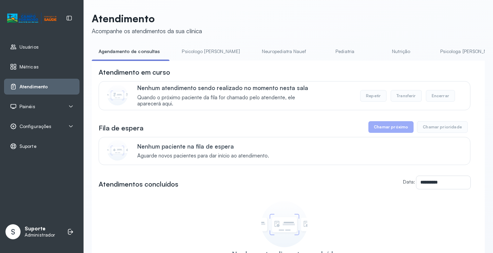
click at [200, 56] on link "Psicologo [PERSON_NAME]" at bounding box center [211, 51] width 72 height 11
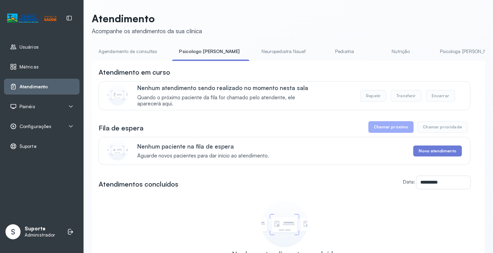
click at [141, 46] on link "Agendamento de consultas" at bounding box center [128, 51] width 72 height 11
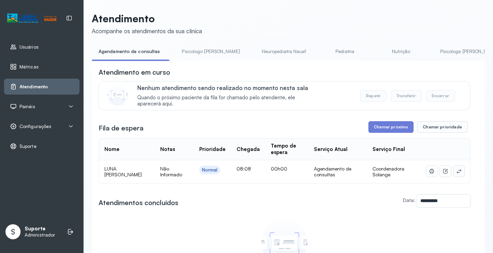
click at [457, 172] on icon at bounding box center [459, 171] width 4 height 4
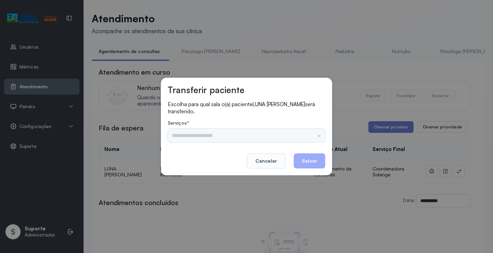
click at [302, 139] on div "Psicologo Pedro Neuropediatra Nauef Pediatria Nutrição Psicologa Alana Fisioter…" at bounding box center [247, 136] width 158 height 14
click at [302, 138] on input "text" at bounding box center [247, 136] width 158 height 14
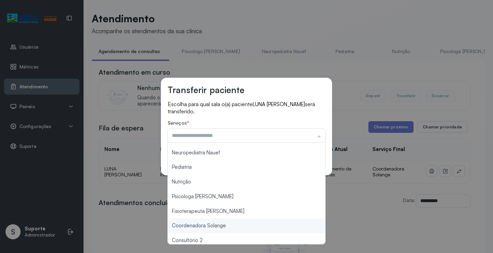
scroll to position [0, 0]
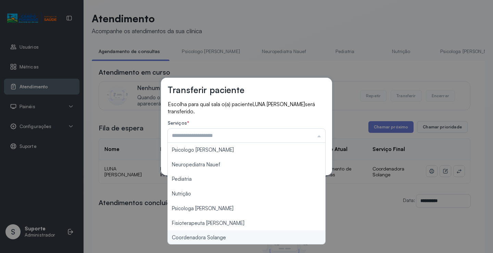
type input "**********"
click at [227, 238] on div "**********" at bounding box center [246, 126] width 493 height 253
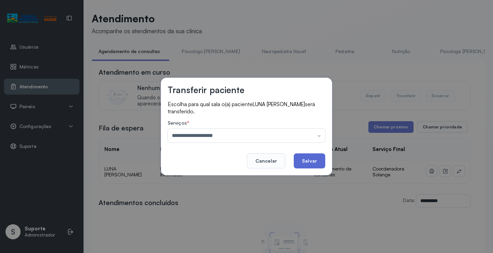
click at [301, 165] on button "Salvar" at bounding box center [310, 160] width 32 height 15
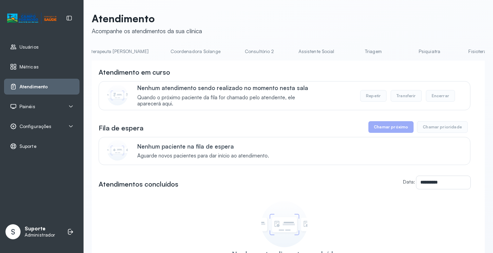
scroll to position [0, 459]
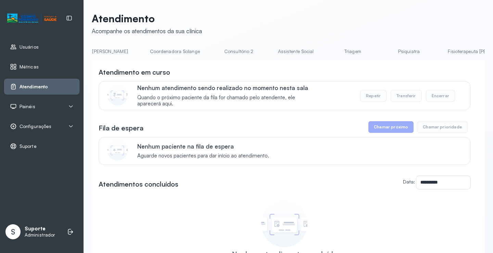
click at [329, 51] on link "Triagem" at bounding box center [353, 51] width 48 height 11
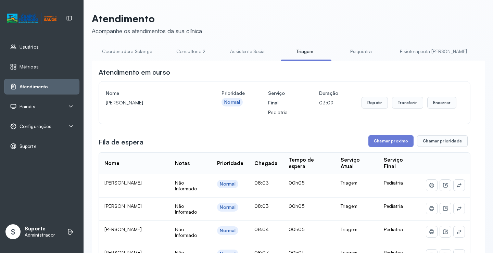
scroll to position [0, 543]
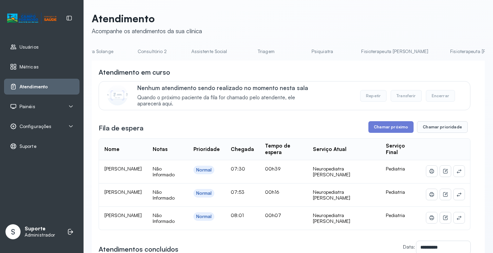
click at [443, 52] on link "Fisioterapeuta [PERSON_NAME]" at bounding box center [483, 51] width 81 height 11
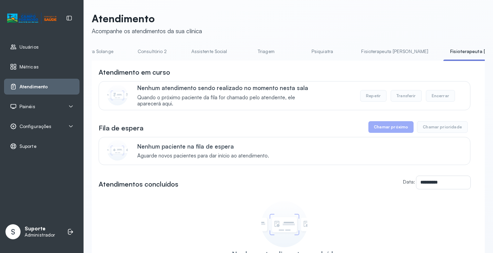
click at [354, 51] on link "Fisioterapeuta [PERSON_NAME]" at bounding box center [394, 51] width 81 height 11
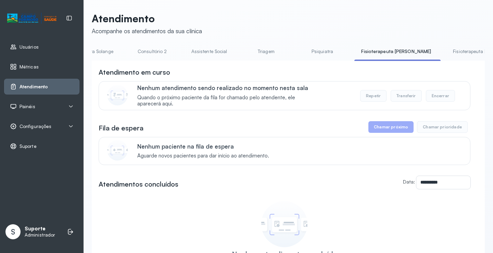
click at [298, 50] on link "Psiquiatra" at bounding box center [322, 51] width 48 height 11
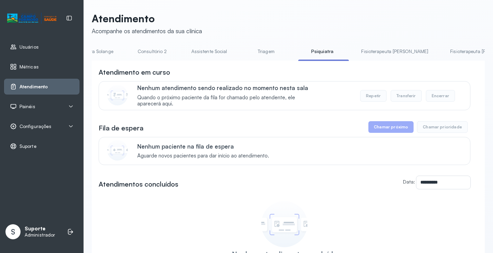
click at [242, 54] on link "Triagem" at bounding box center [266, 51] width 48 height 11
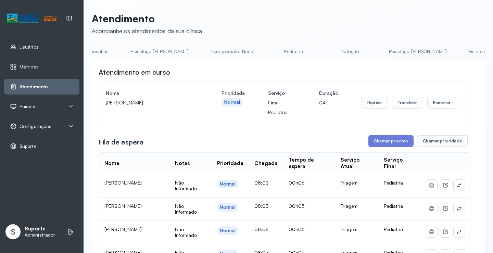
scroll to position [0, 0]
click at [121, 51] on link "Agendamento de consultas" at bounding box center [128, 51] width 72 height 11
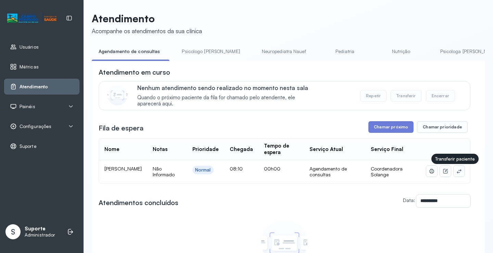
click at [457, 173] on icon at bounding box center [459, 171] width 4 height 4
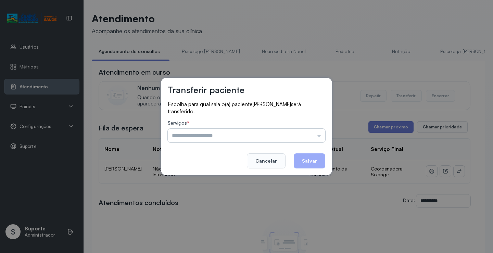
click at [306, 131] on input "text" at bounding box center [247, 136] width 158 height 14
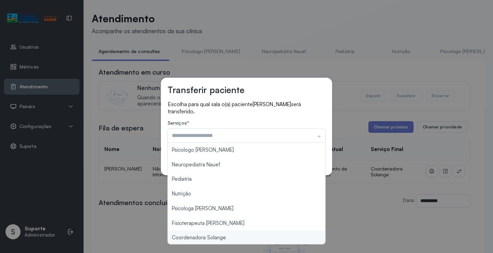
type input "**********"
click at [209, 237] on div "**********" at bounding box center [246, 126] width 493 height 253
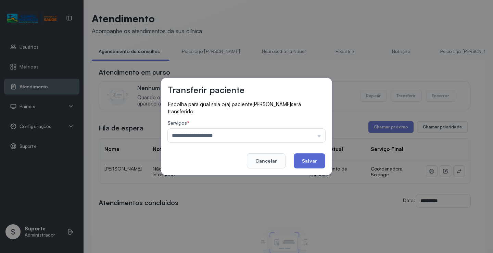
click at [306, 162] on button "Salvar" at bounding box center [310, 160] width 32 height 15
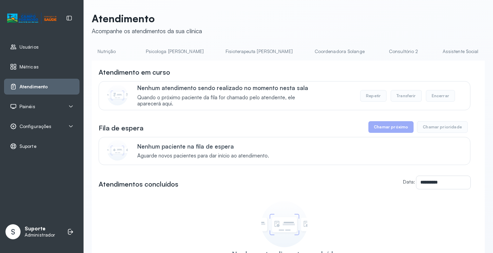
scroll to position [0, 296]
click at [307, 50] on link "Coordenadora Solange" at bounding box center [339, 51] width 64 height 11
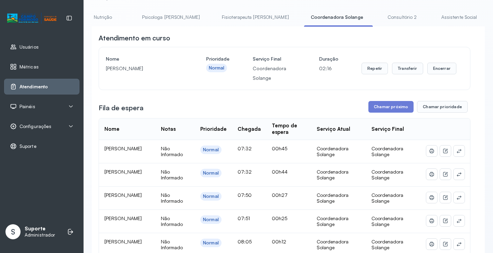
scroll to position [0, 0]
click at [143, 17] on link "Agendamento de consultas" at bounding box center [128, 17] width 72 height 11
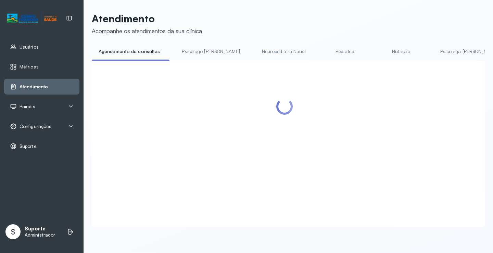
scroll to position [34, 0]
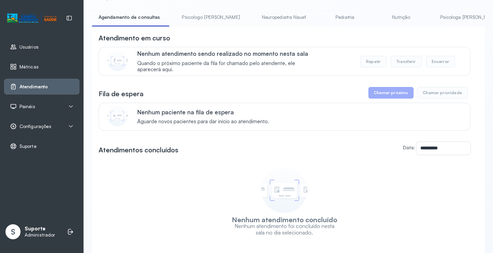
click at [191, 18] on link "Psicologo [PERSON_NAME]" at bounding box center [211, 17] width 72 height 11
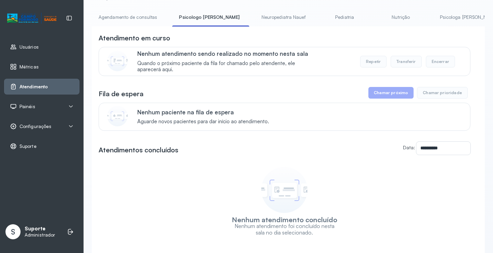
click at [127, 18] on link "Agendamento de consultas" at bounding box center [128, 17] width 72 height 11
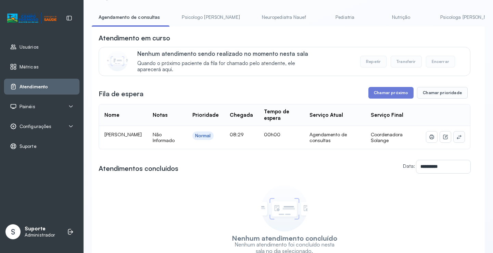
click at [457, 139] on icon at bounding box center [459, 136] width 5 height 5
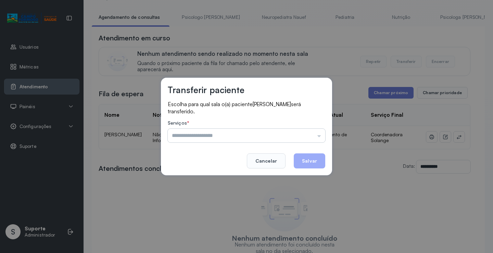
drag, startPoint x: 304, startPoint y: 136, endPoint x: 288, endPoint y: 138, distance: 16.9
click at [302, 136] on input "text" at bounding box center [247, 136] width 158 height 14
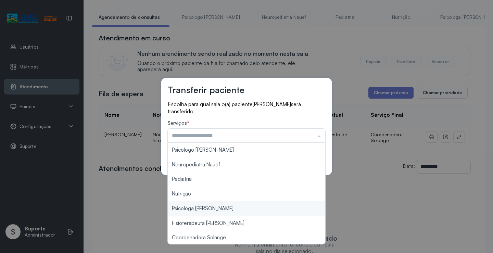
scroll to position [0, 0]
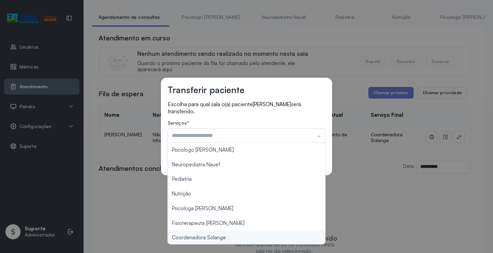
type input "**********"
drag, startPoint x: 228, startPoint y: 237, endPoint x: 234, endPoint y: 232, distance: 8.3
click at [227, 236] on div "**********" at bounding box center [246, 126] width 493 height 253
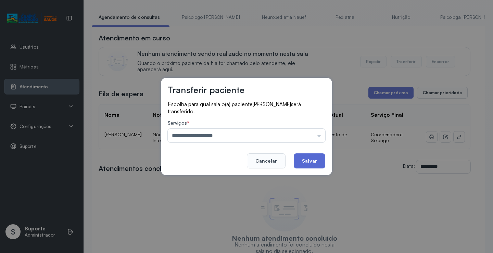
click at [318, 153] on button "Salvar" at bounding box center [310, 160] width 32 height 15
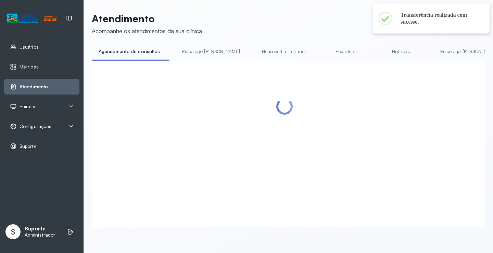
scroll to position [34, 0]
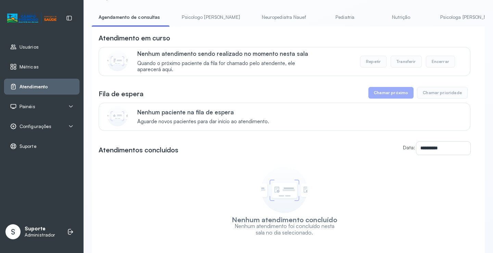
click at [193, 20] on link "Psicologo [PERSON_NAME]" at bounding box center [211, 17] width 72 height 11
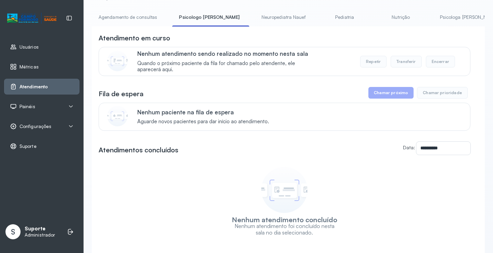
click at [134, 19] on link "Agendamento de consultas" at bounding box center [128, 17] width 72 height 11
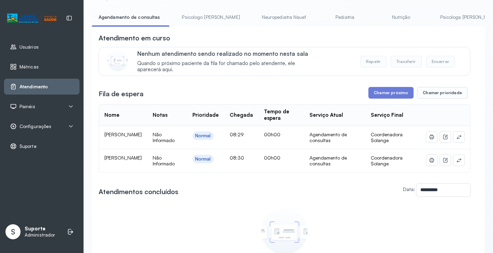
click at [196, 16] on link "Psicologo [PERSON_NAME]" at bounding box center [211, 17] width 72 height 11
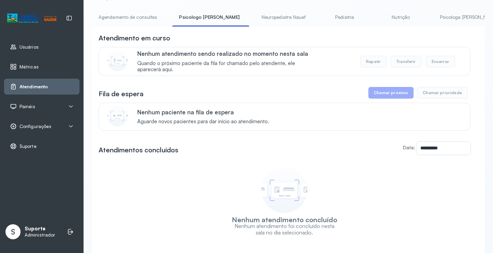
drag, startPoint x: 144, startPoint y: 7, endPoint x: 140, endPoint y: 13, distance: 7.2
click at [144, 10] on div "**********" at bounding box center [288, 129] width 393 height 302
click at [140, 13] on link "Agendamento de consultas" at bounding box center [128, 17] width 72 height 11
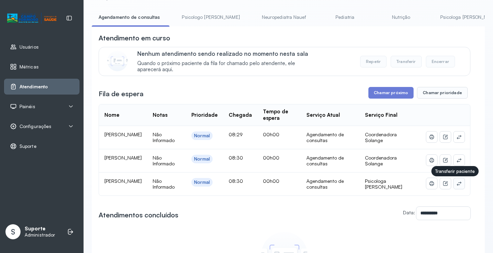
click at [457, 184] on icon at bounding box center [459, 183] width 5 height 5
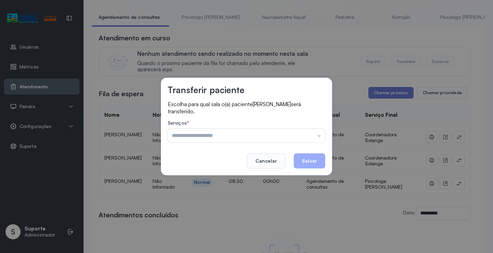
drag, startPoint x: 292, startPoint y: 121, endPoint x: 275, endPoint y: 147, distance: 31.6
click at [292, 120] on label "Serviços *" at bounding box center [247, 123] width 158 height 7
click at [270, 160] on button "Cancelar" at bounding box center [266, 160] width 39 height 15
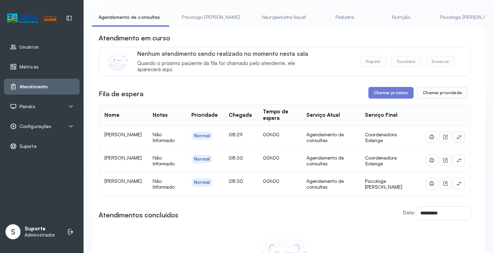
click at [457, 137] on button at bounding box center [459, 137] width 11 height 11
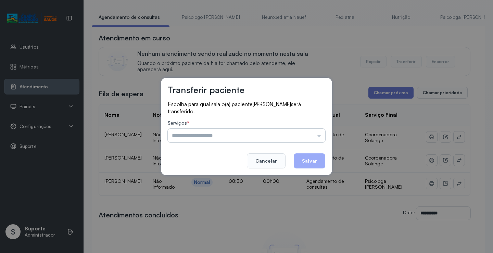
click at [311, 134] on input "text" at bounding box center [247, 136] width 158 height 14
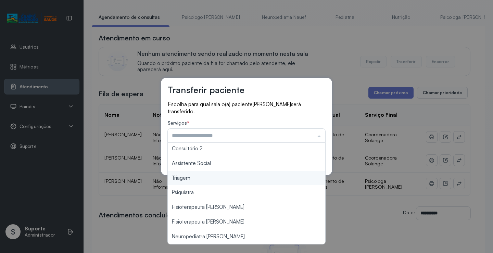
scroll to position [0, 0]
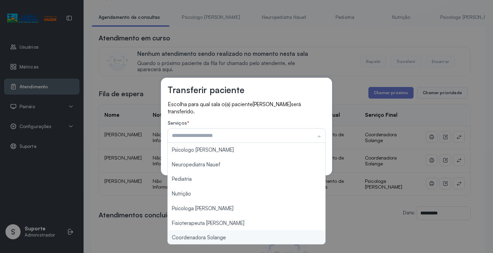
type input "**********"
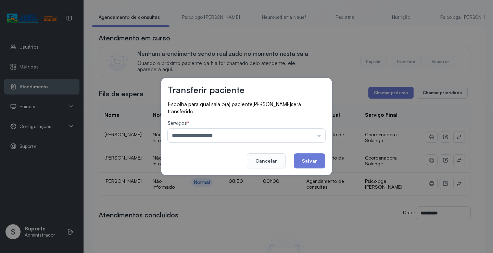
drag, startPoint x: 217, startPoint y: 239, endPoint x: 257, endPoint y: 208, distance: 50.4
click at [217, 239] on div "**********" at bounding box center [246, 126] width 493 height 253
click at [302, 163] on button "Salvar" at bounding box center [310, 160] width 32 height 15
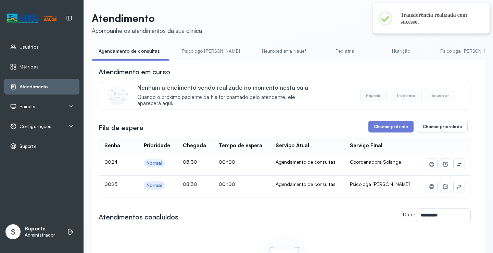
scroll to position [34, 0]
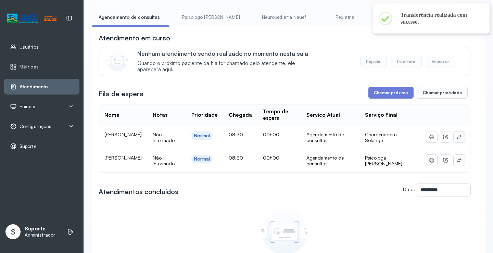
click at [457, 138] on icon at bounding box center [459, 136] width 5 height 5
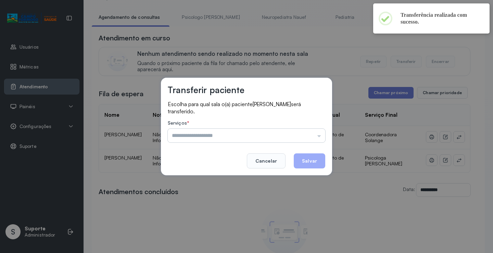
click at [300, 136] on input "text" at bounding box center [247, 136] width 158 height 14
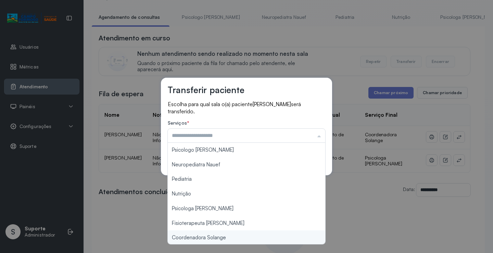
type input "**********"
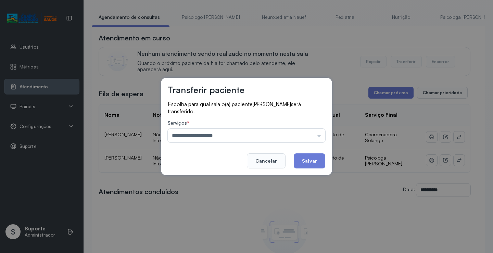
click at [230, 237] on div "**********" at bounding box center [246, 126] width 493 height 253
click at [318, 161] on button "Salvar" at bounding box center [310, 160] width 32 height 15
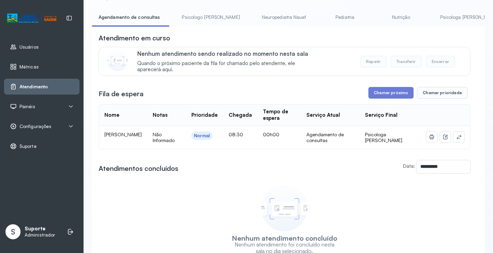
click at [198, 19] on link "Psicologo [PERSON_NAME]" at bounding box center [211, 17] width 72 height 11
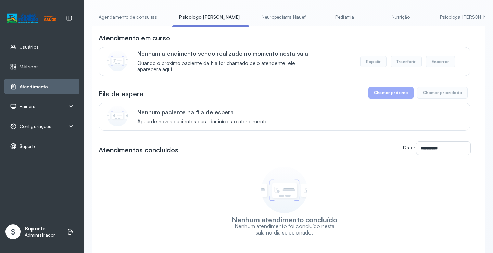
click at [126, 18] on link "Agendamento de consultas" at bounding box center [128, 17] width 72 height 11
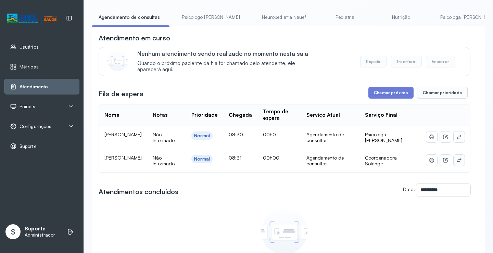
click at [458, 164] on button at bounding box center [459, 160] width 11 height 11
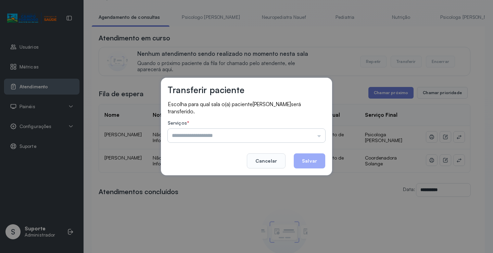
click at [307, 134] on input "text" at bounding box center [247, 136] width 158 height 14
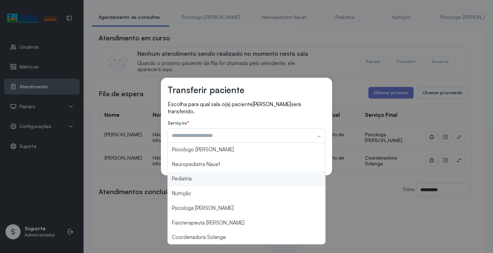
scroll to position [0, 0]
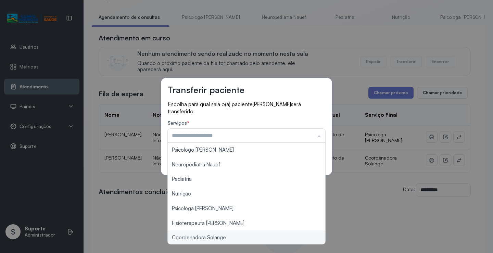
type input "**********"
drag, startPoint x: 219, startPoint y: 238, endPoint x: 259, endPoint y: 214, distance: 46.3
click at [219, 238] on div "**********" at bounding box center [246, 126] width 493 height 253
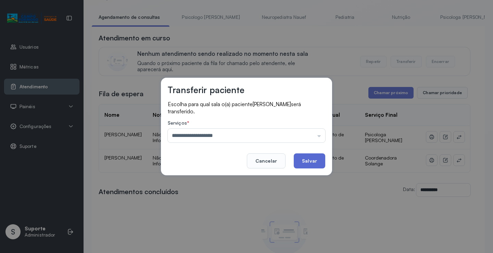
click at [310, 163] on button "Salvar" at bounding box center [310, 160] width 32 height 15
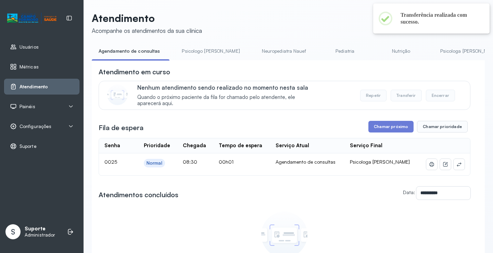
scroll to position [34, 0]
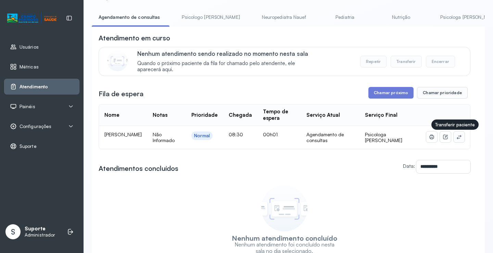
click at [458, 137] on button at bounding box center [459, 137] width 11 height 11
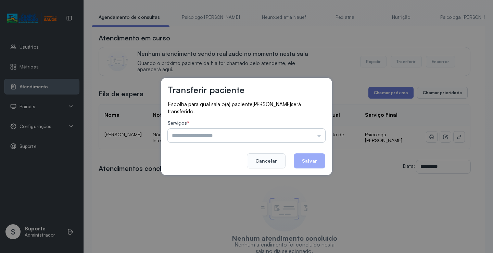
drag, startPoint x: 306, startPoint y: 140, endPoint x: 300, endPoint y: 140, distance: 6.5
click at [304, 140] on input "text" at bounding box center [247, 136] width 158 height 14
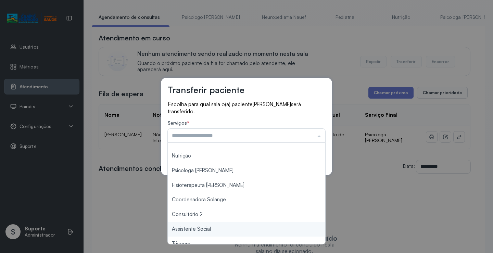
scroll to position [35, 0]
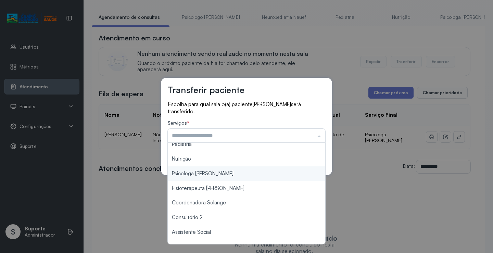
type input "**********"
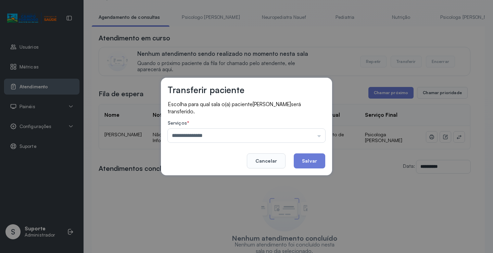
click at [221, 172] on div "**********" at bounding box center [246, 127] width 171 height 98
click at [305, 165] on button "Salvar" at bounding box center [310, 160] width 32 height 15
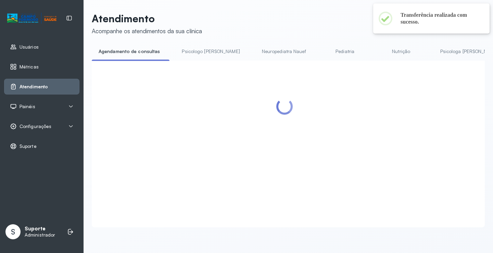
scroll to position [34, 0]
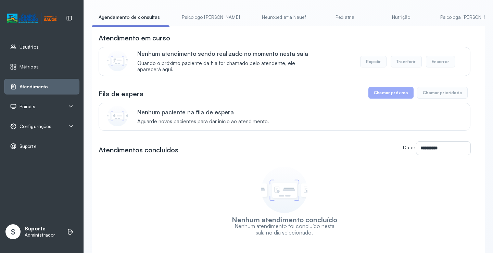
click at [196, 10] on div "**********" at bounding box center [288, 129] width 393 height 302
click at [198, 18] on link "Psicologo [PERSON_NAME]" at bounding box center [211, 17] width 72 height 11
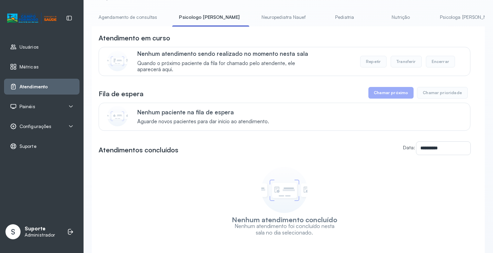
click at [132, 21] on link "Agendamento de consultas" at bounding box center [128, 17] width 72 height 11
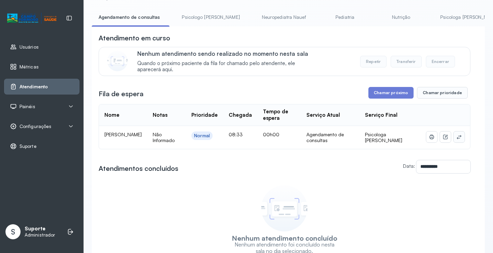
click at [457, 136] on icon at bounding box center [459, 136] width 5 height 5
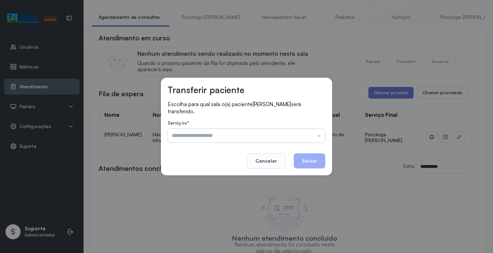
click at [301, 130] on input "text" at bounding box center [247, 136] width 158 height 14
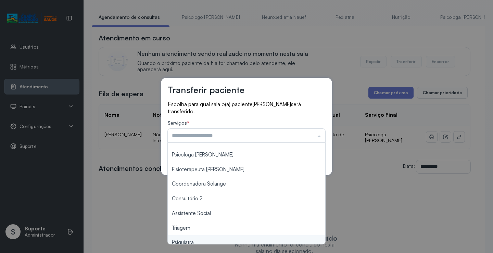
scroll to position [0, 0]
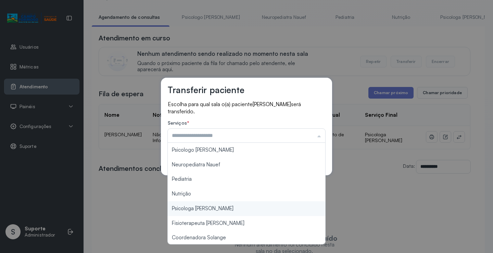
type input "**********"
click at [204, 208] on div "**********" at bounding box center [246, 126] width 493 height 253
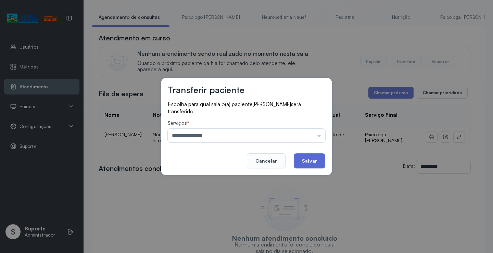
click at [303, 160] on button "Salvar" at bounding box center [310, 160] width 32 height 15
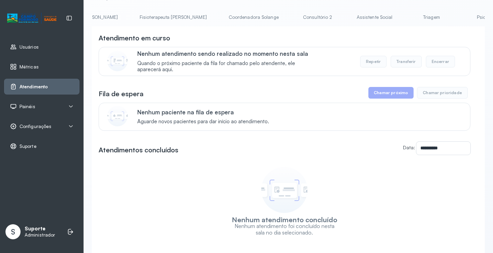
scroll to position [0, 372]
click at [141, 18] on link "Fisioterapeuta [PERSON_NAME]" at bounding box center [181, 17] width 81 height 11
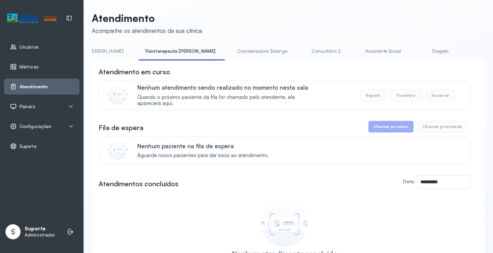
scroll to position [34, 0]
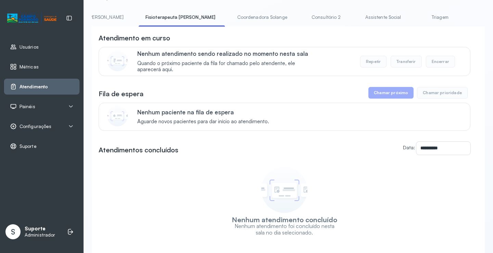
click at [416, 16] on link "Triagem" at bounding box center [440, 17] width 48 height 11
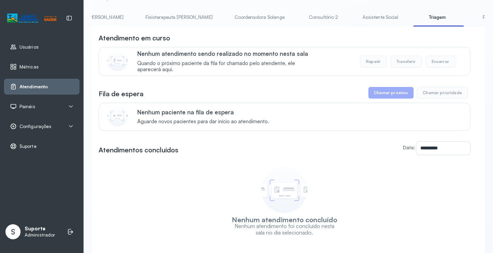
click at [356, 17] on link "Assistente Social" at bounding box center [381, 17] width 50 height 11
click at [300, 17] on link "Consultório 2" at bounding box center [324, 17] width 48 height 11
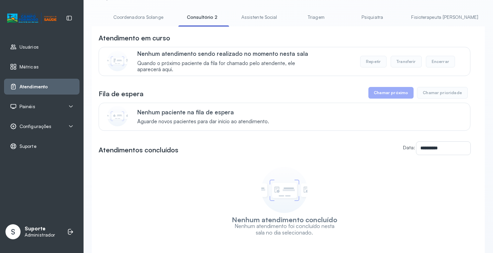
scroll to position [0, 543]
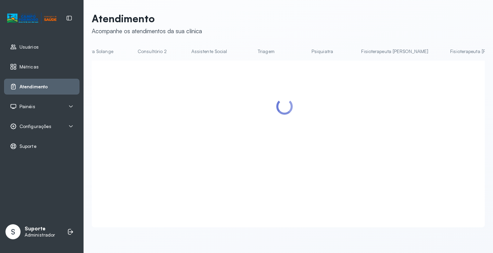
scroll to position [34, 0]
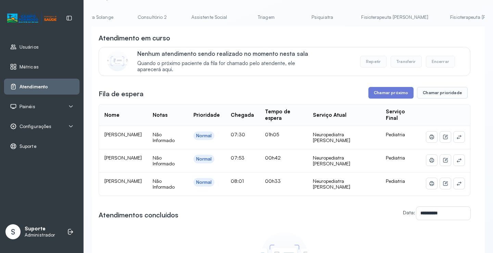
click at [443, 17] on link "Fisioterapeuta [PERSON_NAME]" at bounding box center [483, 17] width 81 height 11
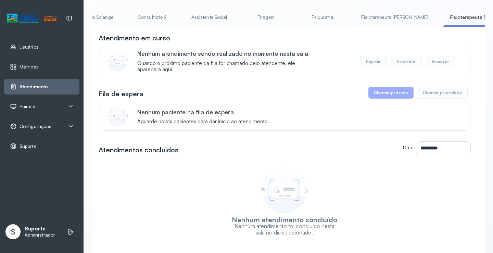
click at [354, 14] on link "Fisioterapeuta [PERSON_NAME]" at bounding box center [394, 17] width 81 height 11
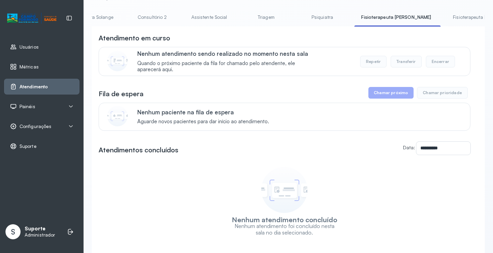
click at [298, 17] on link "Psiquiatra" at bounding box center [322, 17] width 48 height 11
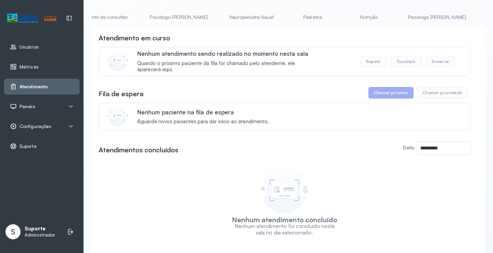
scroll to position [0, 0]
click at [124, 8] on div "**********" at bounding box center [288, 129] width 393 height 302
click at [128, 17] on link "Agendamento de consultas" at bounding box center [128, 17] width 72 height 11
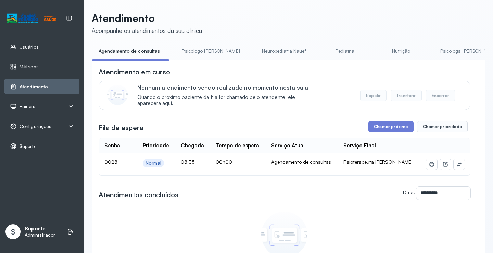
scroll to position [34, 0]
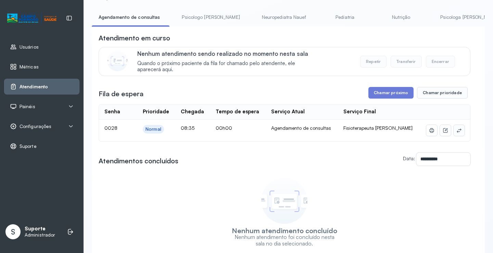
click at [457, 131] on icon at bounding box center [459, 130] width 5 height 5
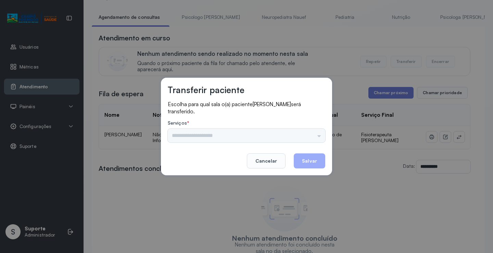
drag, startPoint x: 314, startPoint y: 133, endPoint x: 307, endPoint y: 136, distance: 7.5
click at [314, 133] on div "Psicologo Pedro Neuropediatra Nauef Pediatria Nutrição Psicologa Alana Fisioter…" at bounding box center [247, 136] width 158 height 14
click at [291, 138] on input "text" at bounding box center [247, 136] width 158 height 14
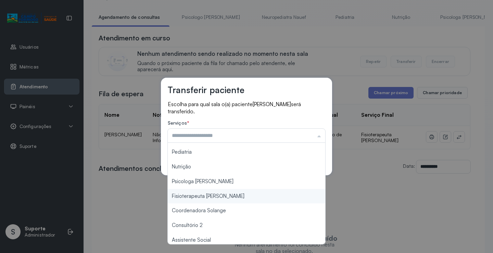
scroll to position [68, 0]
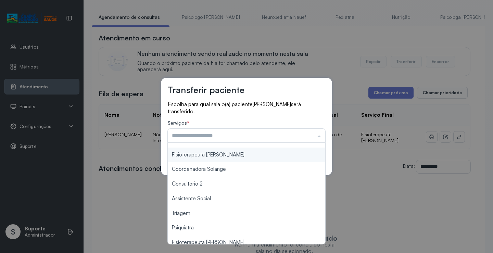
type input "**********"
click at [241, 153] on div "**********" at bounding box center [246, 127] width 171 height 98
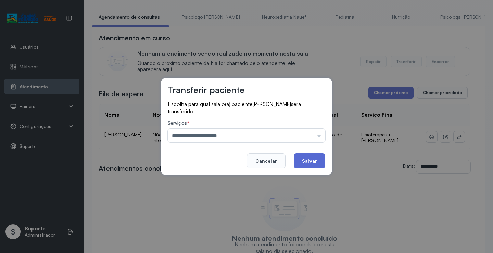
click at [307, 156] on button "Salvar" at bounding box center [310, 160] width 32 height 15
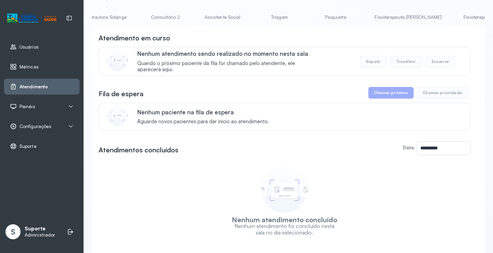
scroll to position [0, 535]
drag, startPoint x: 449, startPoint y: 26, endPoint x: 410, endPoint y: 26, distance: 38.4
click at [265, 13] on link "Fisioterapeuta [PERSON_NAME]" at bounding box center [305, 17] width 81 height 11
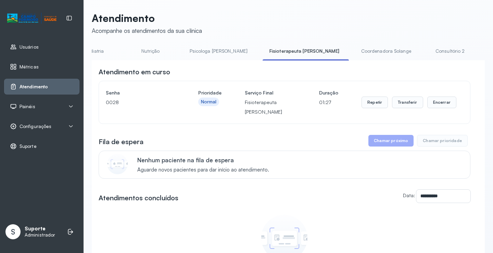
scroll to position [34, 0]
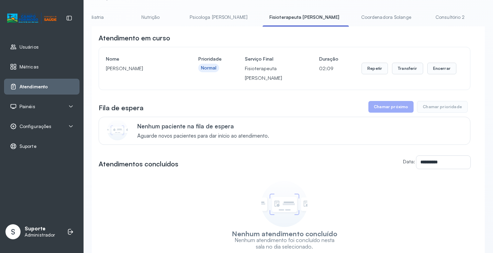
click at [354, 26] on li "Coordenadora Solange" at bounding box center [387, 19] width 66 height 15
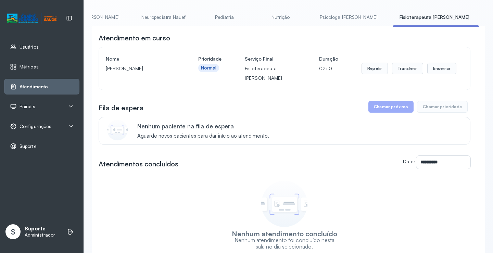
scroll to position [0, 0]
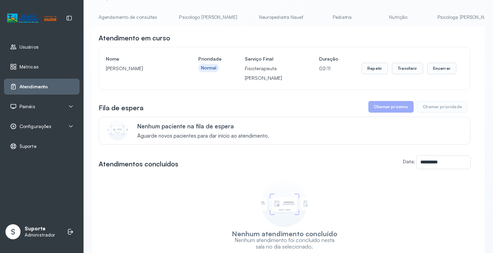
click at [122, 14] on link "Agendamento de consultas" at bounding box center [128, 17] width 72 height 11
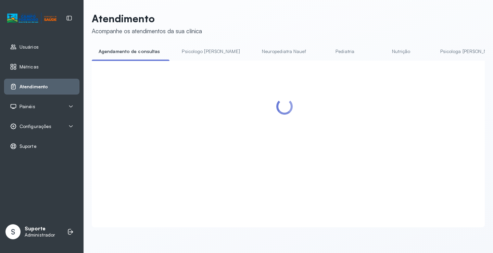
scroll to position [34, 0]
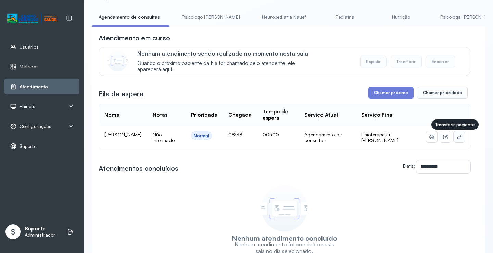
click at [457, 138] on icon at bounding box center [459, 136] width 5 height 5
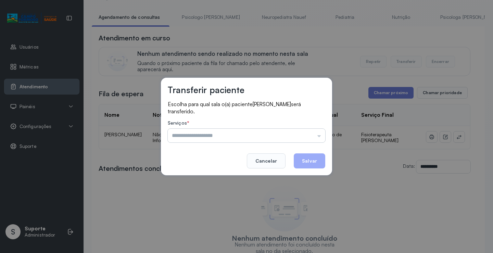
click at [299, 138] on input "text" at bounding box center [247, 136] width 158 height 14
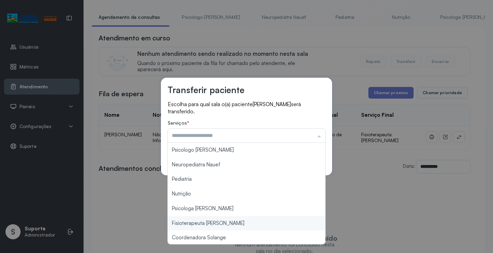
type input "**********"
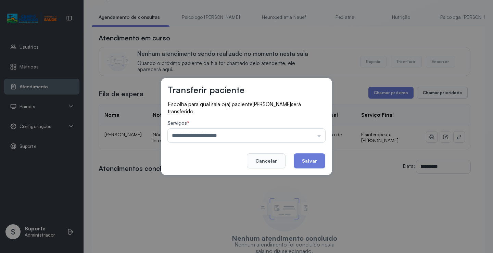
drag, startPoint x: 225, startPoint y: 224, endPoint x: 288, endPoint y: 180, distance: 76.9
click at [225, 224] on div "**********" at bounding box center [246, 126] width 493 height 253
click at [310, 160] on button "Salvar" at bounding box center [310, 160] width 32 height 15
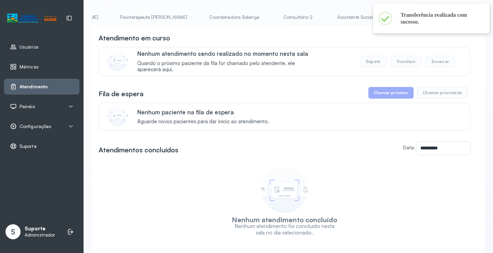
scroll to position [0, 545]
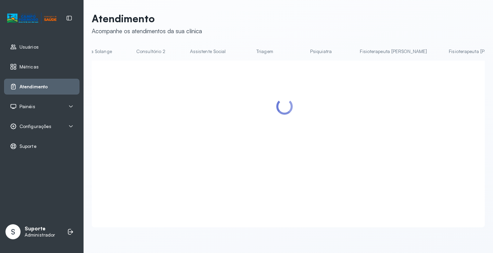
scroll to position [34, 0]
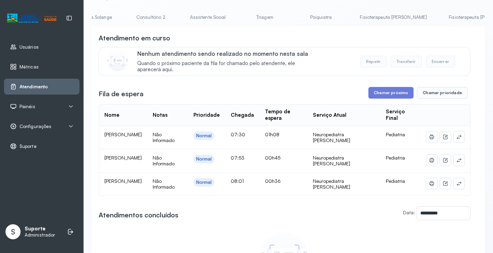
click at [442, 19] on link "Fisioterapeuta [PERSON_NAME]" at bounding box center [482, 17] width 81 height 11
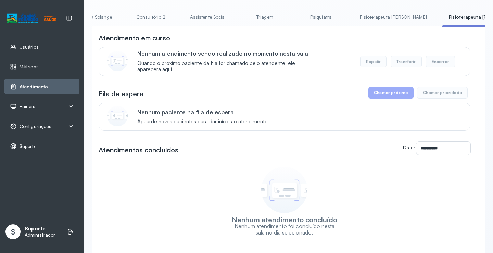
click at [353, 15] on link "Fisioterapeuta [PERSON_NAME]" at bounding box center [393, 17] width 81 height 11
click at [297, 15] on link "Psiquiatra" at bounding box center [321, 17] width 48 height 11
click at [433, 16] on link "Triagem" at bounding box center [457, 17] width 48 height 11
click at [375, 18] on link "Assistente Social" at bounding box center [400, 17] width 50 height 11
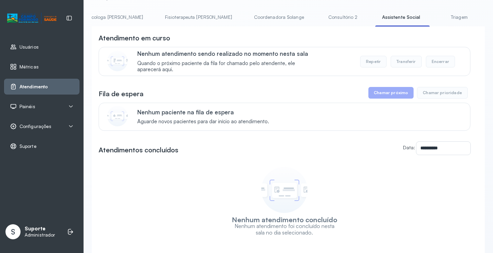
click at [319, 18] on link "Consultório 2" at bounding box center [343, 17] width 48 height 11
click at [247, 19] on link "Coordenadora Solange" at bounding box center [279, 17] width 64 height 11
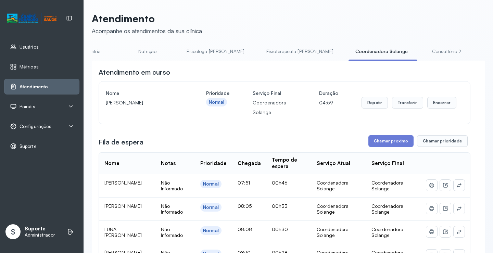
scroll to position [0, 248]
click at [262, 54] on link "Fisioterapeuta [PERSON_NAME]" at bounding box center [302, 51] width 81 height 11
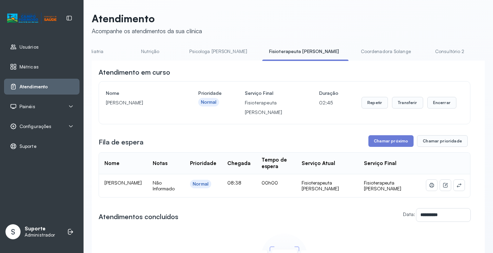
click at [183, 48] on link "Psicologa [PERSON_NAME]" at bounding box center [219, 51] width 72 height 11
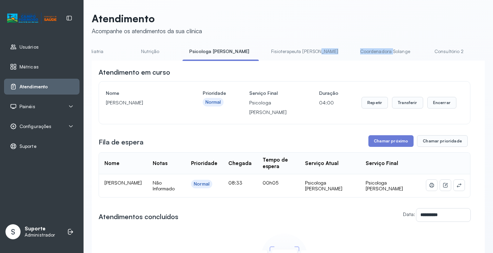
drag, startPoint x: 320, startPoint y: 61, endPoint x: 275, endPoint y: 62, distance: 44.5
click at [275, 61] on div "Agendamento de consultas Psicologo Pedro Neuropediatra Nauef Pediatria Nutrição…" at bounding box center [288, 53] width 393 height 15
click at [276, 74] on div "Atendimento em curso" at bounding box center [285, 72] width 372 height 10
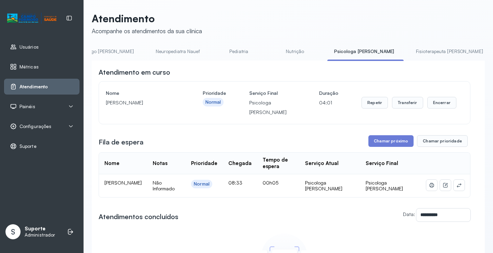
scroll to position [0, 0]
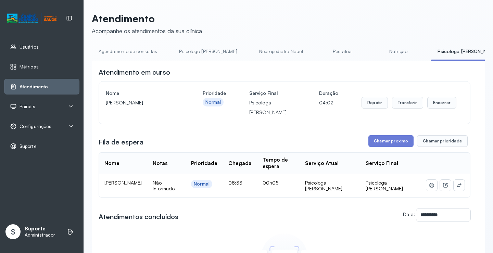
click at [376, 48] on link "Nutrição" at bounding box center [399, 51] width 48 height 11
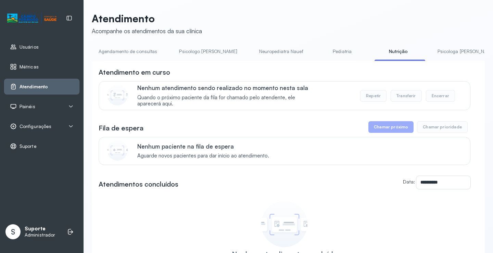
click at [323, 49] on link "Pediatria" at bounding box center [342, 51] width 48 height 11
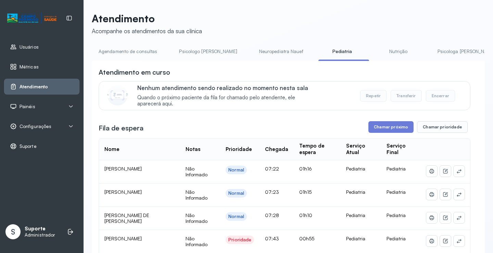
click at [254, 47] on link "Neuropediatra Nauef" at bounding box center [281, 51] width 58 height 11
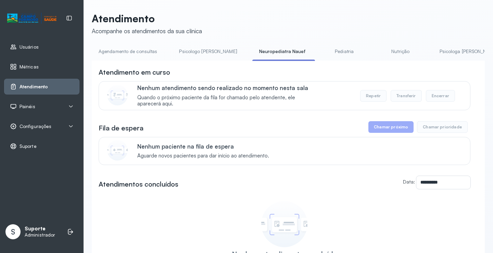
click at [206, 49] on link "Psicologo [PERSON_NAME]" at bounding box center [208, 51] width 72 height 11
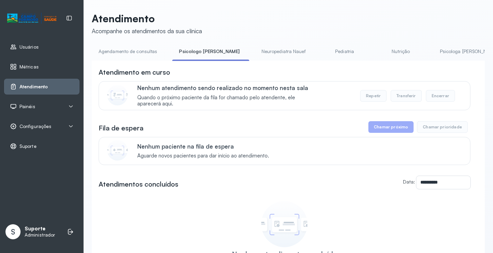
click at [137, 51] on link "Agendamento de consultas" at bounding box center [128, 51] width 72 height 11
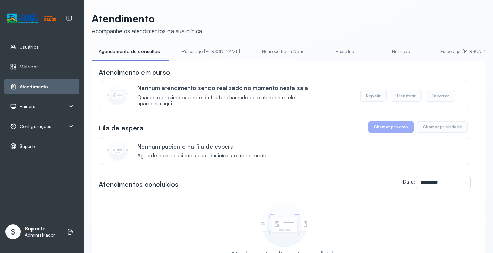
click at [208, 49] on link "Psicologo [PERSON_NAME]" at bounding box center [211, 51] width 72 height 11
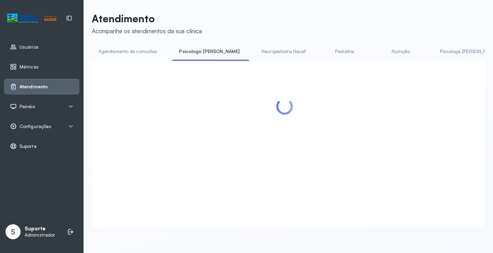
click at [136, 54] on link "Agendamento de consultas" at bounding box center [128, 51] width 72 height 11
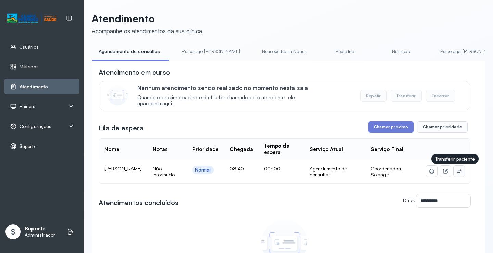
click at [457, 173] on icon at bounding box center [459, 170] width 5 height 5
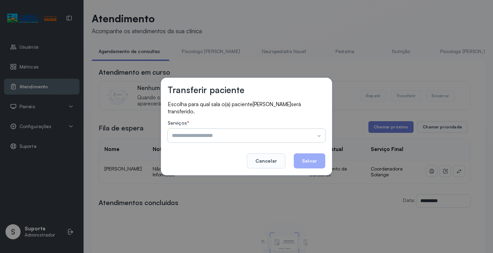
click at [309, 136] on input "text" at bounding box center [247, 136] width 158 height 14
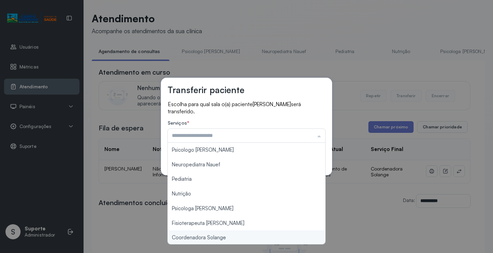
type input "**********"
drag, startPoint x: 215, startPoint y: 239, endPoint x: 263, endPoint y: 213, distance: 54.6
click at [216, 238] on div "**********" at bounding box center [246, 126] width 493 height 253
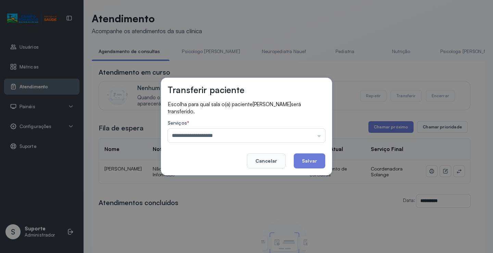
click at [307, 163] on button "Salvar" at bounding box center [310, 160] width 32 height 15
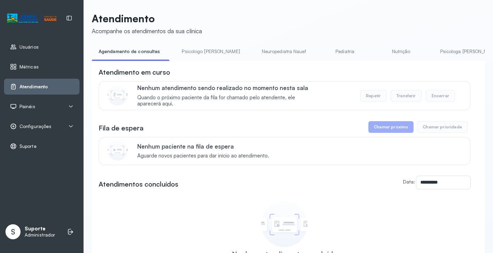
click at [201, 57] on link "Psicologo [PERSON_NAME]" at bounding box center [211, 51] width 72 height 11
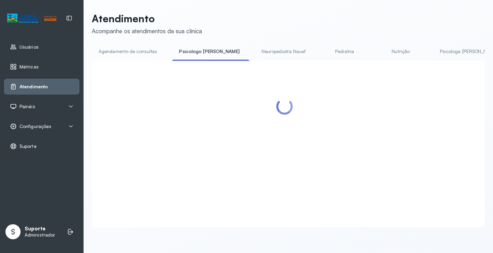
click at [137, 51] on link "Agendamento de consultas" at bounding box center [128, 51] width 72 height 11
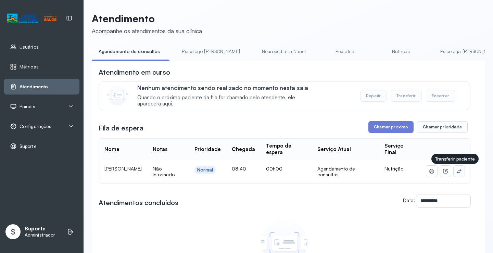
click at [458, 173] on button at bounding box center [459, 171] width 11 height 11
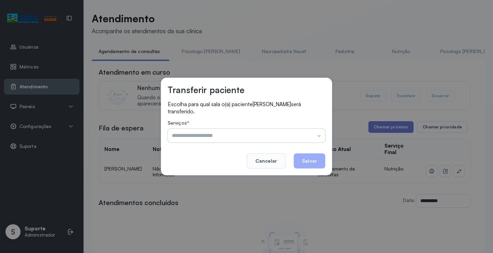
click at [304, 134] on input "text" at bounding box center [247, 136] width 158 height 14
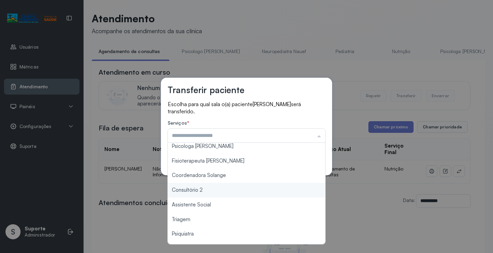
scroll to position [68, 0]
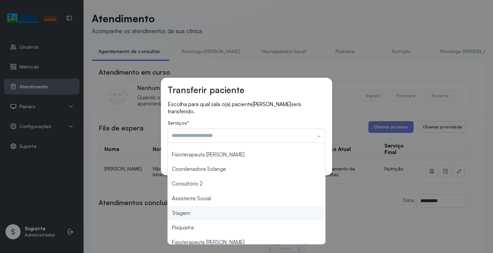
type input "*******"
drag, startPoint x: 201, startPoint y: 214, endPoint x: 297, endPoint y: 158, distance: 111.0
click at [204, 212] on div "Transferir paciente Escolha para qual sala o(a) paciente Thomas Conrado dos San…" at bounding box center [246, 126] width 493 height 253
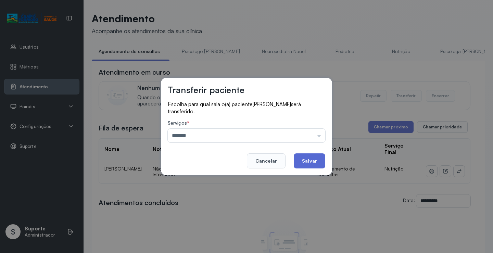
click at [309, 157] on button "Salvar" at bounding box center [310, 160] width 32 height 15
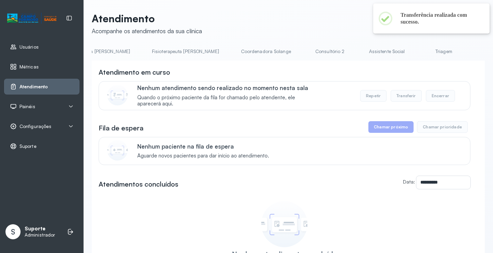
scroll to position [0, 381]
click at [407, 49] on link "Triagem" at bounding box center [431, 51] width 48 height 11
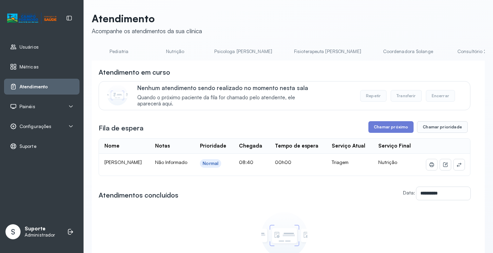
scroll to position [0, 0]
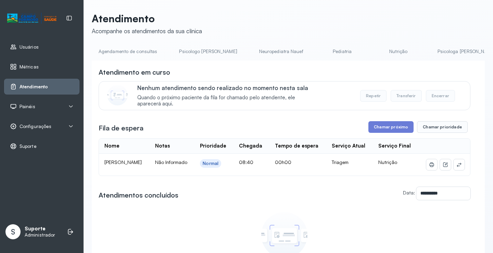
click at [124, 50] on link "Agendamento de consultas" at bounding box center [128, 51] width 72 height 11
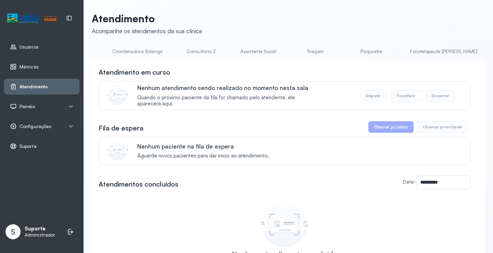
scroll to position [0, 545]
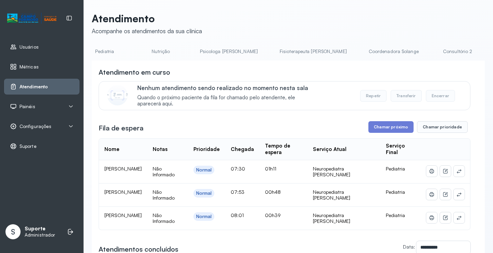
scroll to position [0, 235]
click at [365, 55] on link "Coordenadora Solange" at bounding box center [397, 51] width 64 height 11
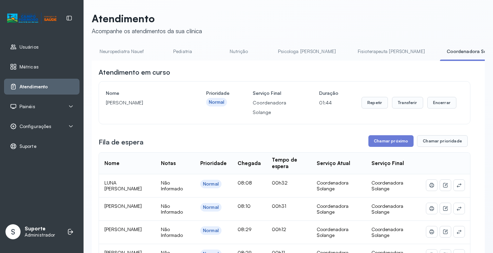
scroll to position [0, 121]
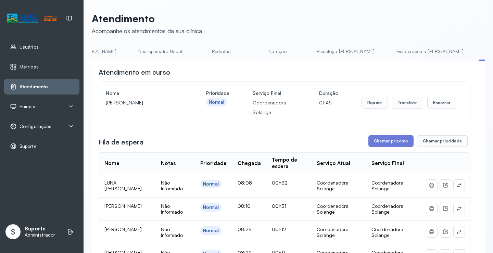
click at [313, 50] on link "Psicologa [PERSON_NAME]" at bounding box center [346, 51] width 72 height 11
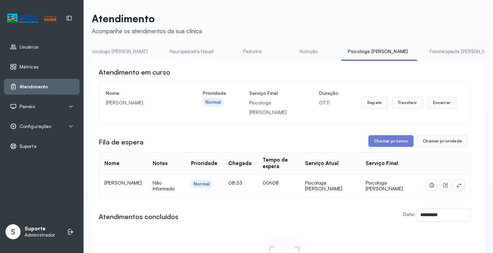
scroll to position [0, 0]
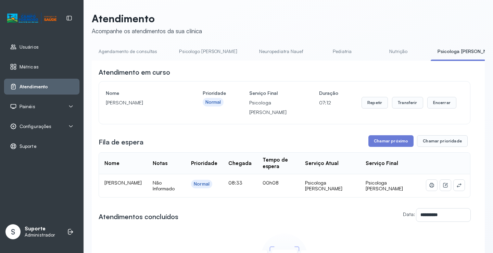
click at [117, 56] on link "Agendamento de consultas" at bounding box center [128, 51] width 72 height 11
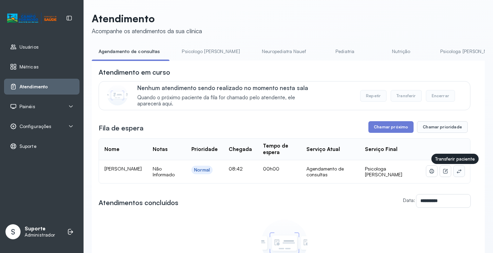
click at [457, 173] on icon at bounding box center [459, 170] width 5 height 5
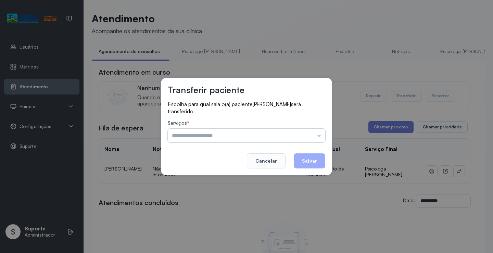
click at [309, 139] on input "text" at bounding box center [247, 136] width 158 height 14
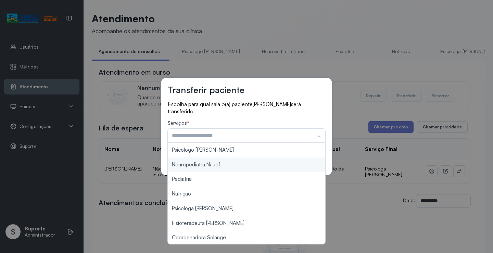
type input "**********"
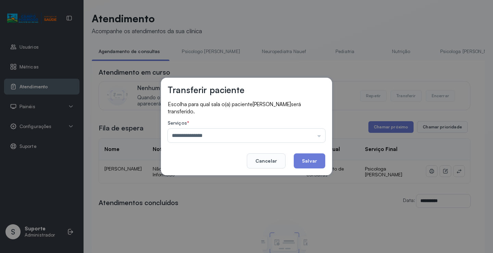
drag, startPoint x: 220, startPoint y: 151, endPoint x: 277, endPoint y: 155, distance: 57.0
click at [221, 151] on div "**********" at bounding box center [246, 127] width 171 height 98
click at [306, 161] on button "Salvar" at bounding box center [310, 160] width 32 height 15
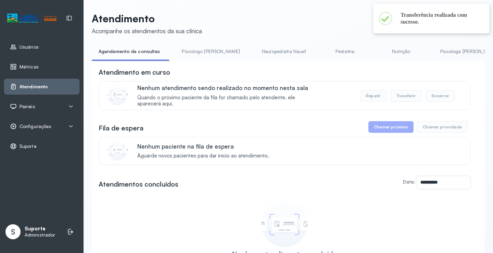
click at [201, 49] on link "Psicologo [PERSON_NAME]" at bounding box center [211, 51] width 72 height 11
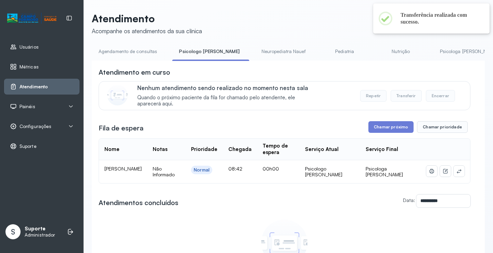
click at [255, 49] on link "Neuropediatra Nauef" at bounding box center [284, 51] width 58 height 11
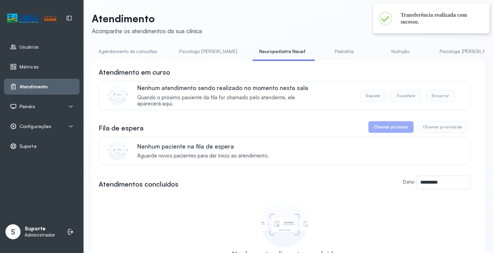
click at [129, 56] on link "Agendamento de consultas" at bounding box center [128, 51] width 72 height 11
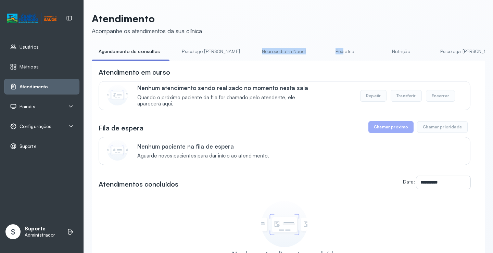
drag, startPoint x: 226, startPoint y: 61, endPoint x: 317, endPoint y: 61, distance: 91.1
click at [317, 61] on ul "Agendamento de consultas Psicologo Pedro Neuropediatra Nauef Pediatria Nutrição…" at bounding box center [288, 53] width 393 height 15
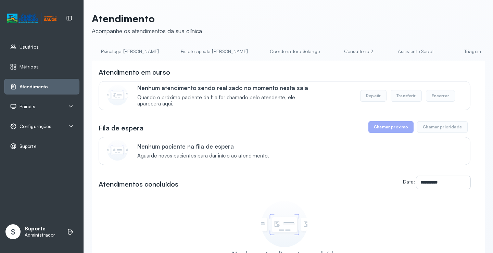
click at [263, 48] on link "Coordenadora Solange" at bounding box center [295, 51] width 64 height 11
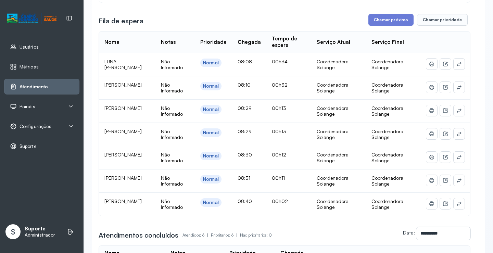
scroll to position [137, 0]
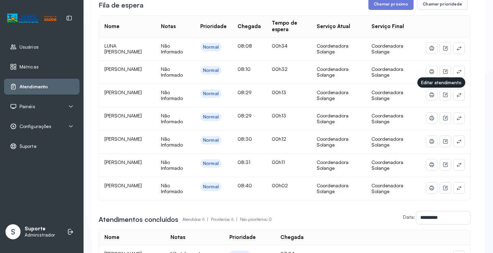
click at [460, 99] on td at bounding box center [445, 95] width 49 height 23
click at [459, 97] on button at bounding box center [459, 94] width 11 height 11
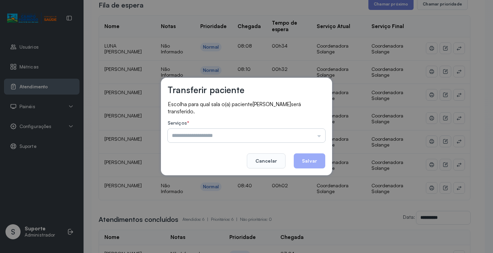
click at [303, 139] on input "text" at bounding box center [247, 136] width 158 height 14
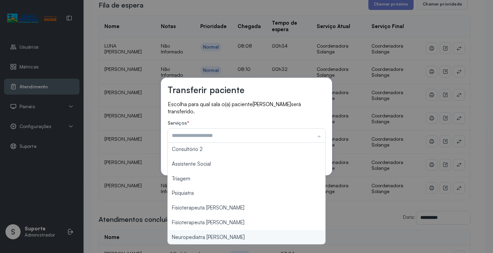
scroll to position [103, 0]
type input "**********"
click at [212, 237] on div "**********" at bounding box center [246, 126] width 493 height 253
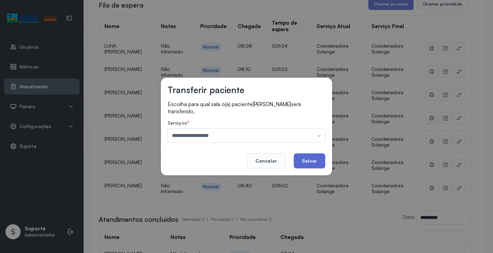
click at [309, 163] on button "Salvar" at bounding box center [310, 160] width 32 height 15
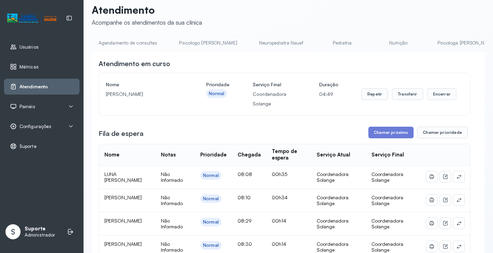
scroll to position [0, 0]
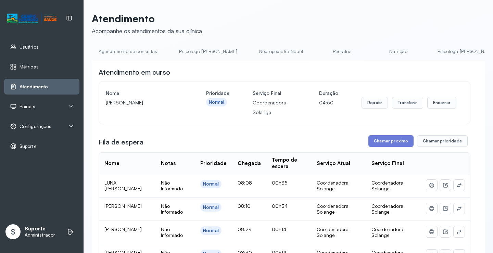
click at [142, 53] on link "Agendamento de consultas" at bounding box center [128, 51] width 72 height 11
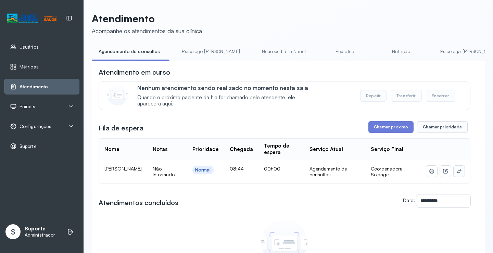
click at [457, 173] on button at bounding box center [459, 171] width 11 height 11
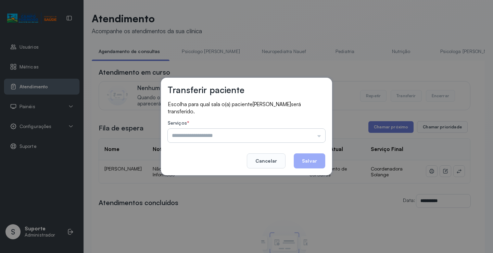
click at [313, 137] on input "text" at bounding box center [247, 136] width 158 height 14
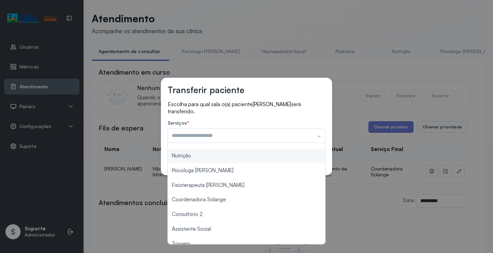
scroll to position [68, 0]
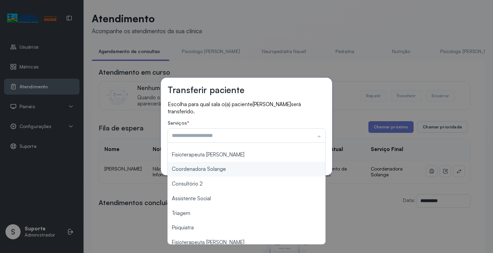
type input "**********"
click at [235, 171] on div "**********" at bounding box center [246, 127] width 171 height 98
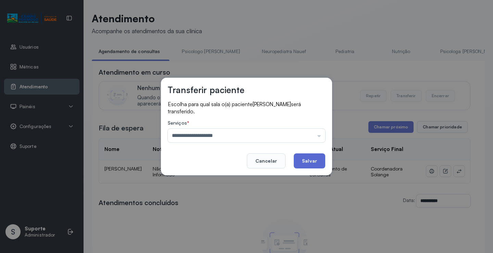
click at [325, 161] on button "Salvar" at bounding box center [310, 160] width 32 height 15
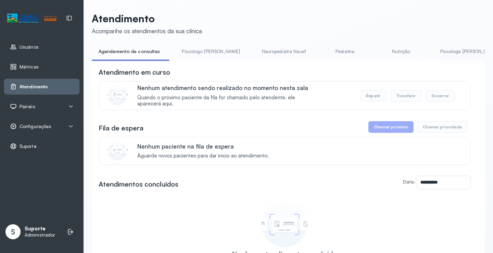
click at [201, 54] on link "Psicologo [PERSON_NAME]" at bounding box center [211, 51] width 72 height 11
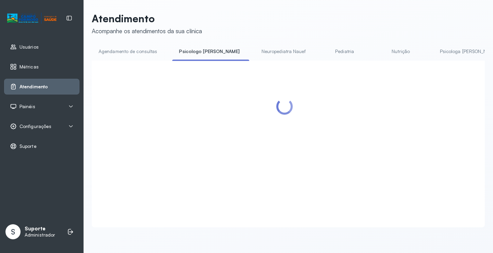
click at [125, 54] on link "Agendamento de consultas" at bounding box center [128, 51] width 72 height 11
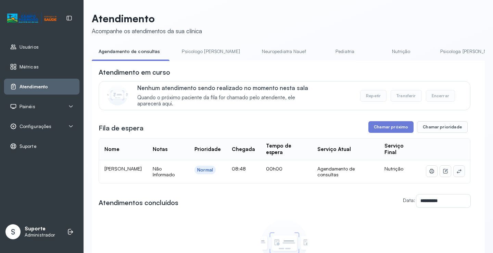
click at [457, 174] on icon at bounding box center [459, 170] width 5 height 5
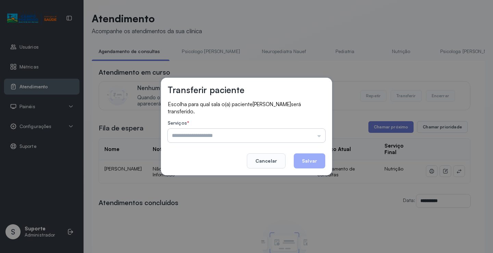
drag, startPoint x: 324, startPoint y: 133, endPoint x: 312, endPoint y: 135, distance: 12.2
click at [323, 133] on input "text" at bounding box center [247, 136] width 158 height 14
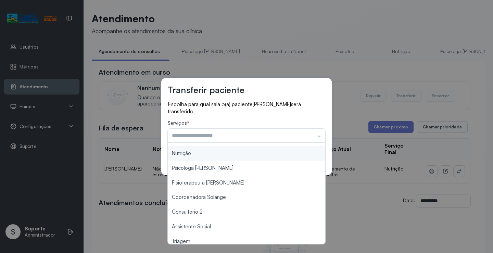
scroll to position [103, 0]
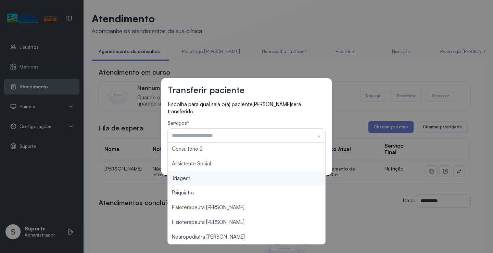
type input "*******"
click at [195, 176] on div "Transferir paciente Escolha para qual sala o(a) paciente Maria Alice Pereira da…" at bounding box center [246, 126] width 493 height 253
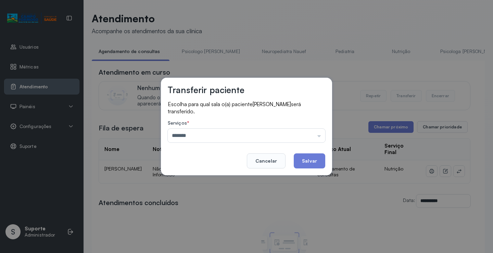
click at [301, 163] on button "Salvar" at bounding box center [310, 160] width 32 height 15
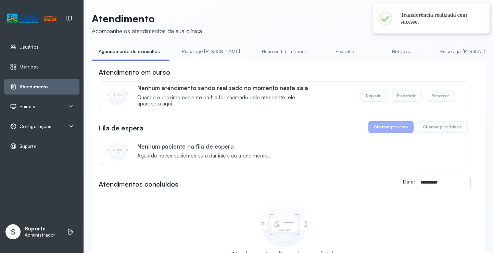
click at [382, 50] on link "Nutrição" at bounding box center [401, 51] width 48 height 11
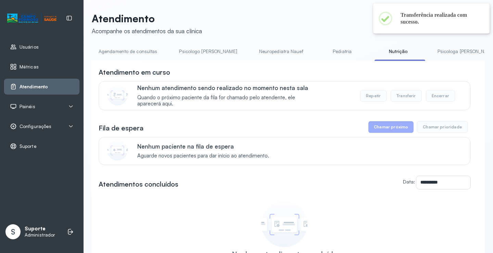
click at [252, 61] on li "Neuropediatra Nauef" at bounding box center [282, 53] width 61 height 15
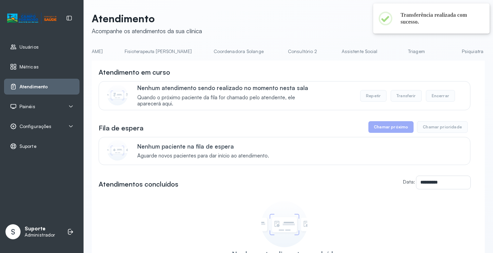
scroll to position [0, 393]
click at [392, 53] on link "Triagem" at bounding box center [416, 51] width 48 height 11
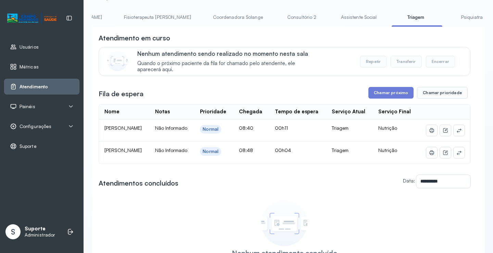
click at [334, 20] on link "Assistente Social" at bounding box center [359, 17] width 50 height 11
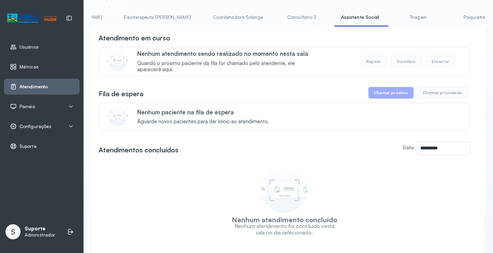
click at [394, 21] on link "Triagem" at bounding box center [418, 17] width 48 height 11
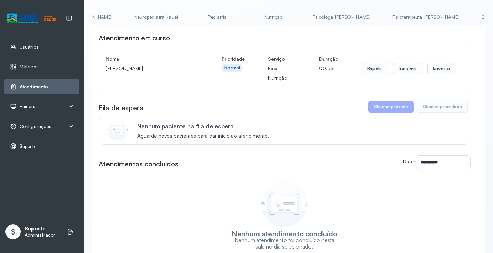
scroll to position [0, 0]
click at [375, 18] on link "Nutrição" at bounding box center [399, 17] width 48 height 11
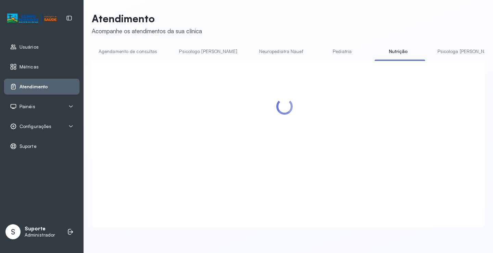
scroll to position [34, 0]
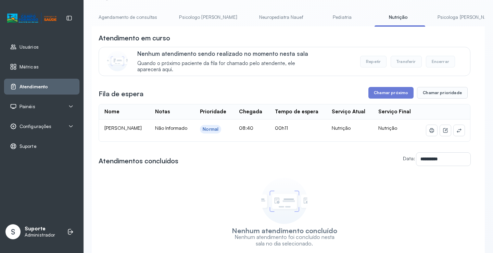
click at [139, 13] on link "Agendamento de consultas" at bounding box center [128, 17] width 72 height 11
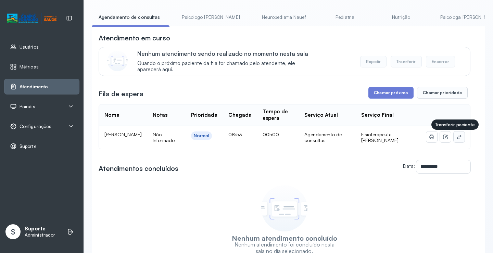
click at [460, 138] on button at bounding box center [459, 137] width 11 height 11
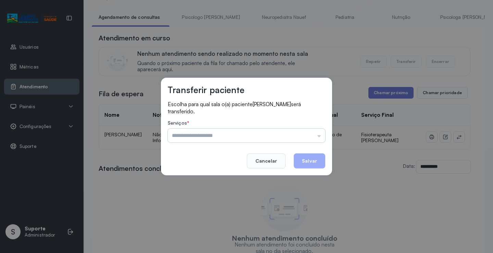
click at [299, 140] on input "text" at bounding box center [247, 136] width 158 height 14
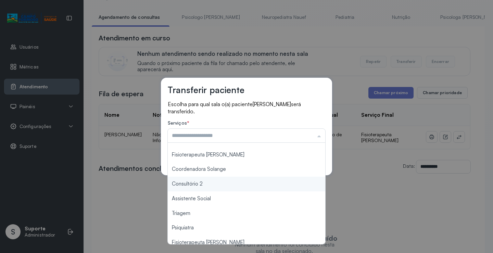
scroll to position [0, 0]
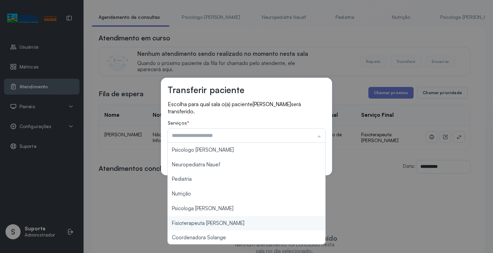
type input "**********"
click at [218, 224] on div "**********" at bounding box center [246, 126] width 493 height 253
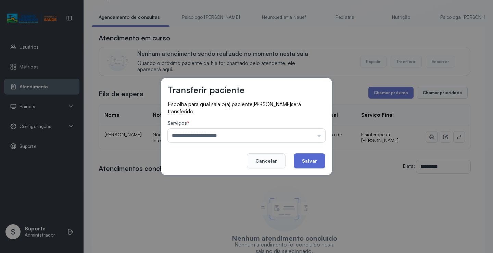
click at [312, 155] on button "Salvar" at bounding box center [310, 160] width 32 height 15
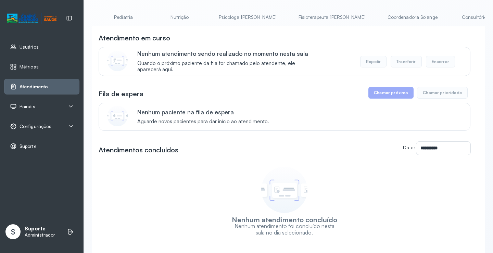
scroll to position [0, 221]
click at [382, 20] on link "Coordenadora Solange" at bounding box center [414, 17] width 64 height 11
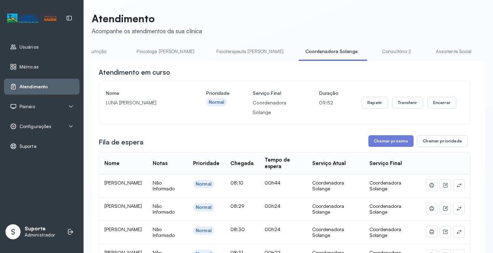
scroll to position [0, 287]
click at [231, 47] on link "Fisioterapeuta [PERSON_NAME]" at bounding box center [264, 51] width 81 height 11
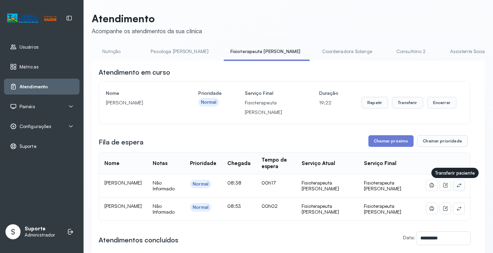
click at [457, 186] on button at bounding box center [459, 185] width 11 height 11
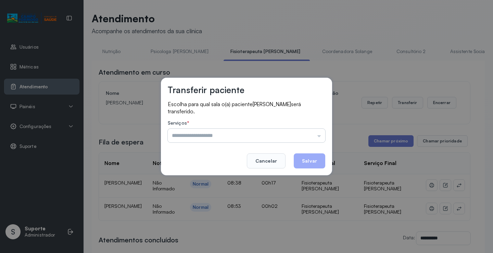
click at [310, 138] on input "text" at bounding box center [247, 136] width 158 height 14
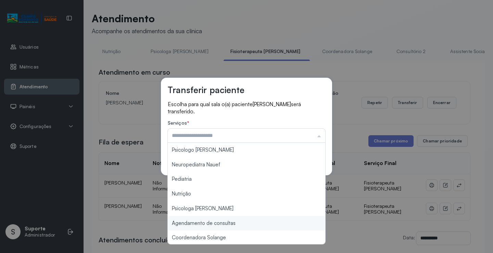
type input "**********"
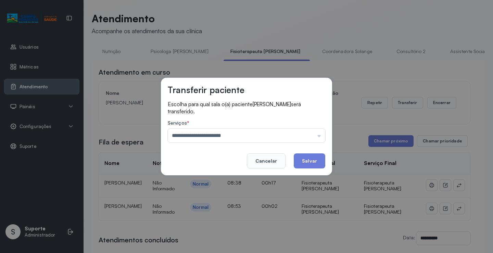
click at [230, 225] on div "**********" at bounding box center [246, 126] width 493 height 253
click at [305, 165] on button "Salvar" at bounding box center [310, 160] width 32 height 15
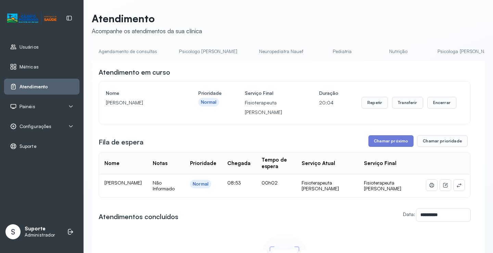
click at [138, 47] on link "Agendamento de consultas" at bounding box center [128, 51] width 72 height 11
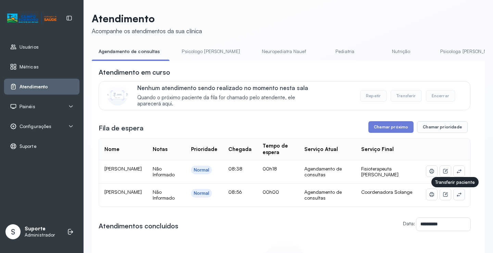
click at [457, 197] on icon at bounding box center [459, 194] width 5 height 5
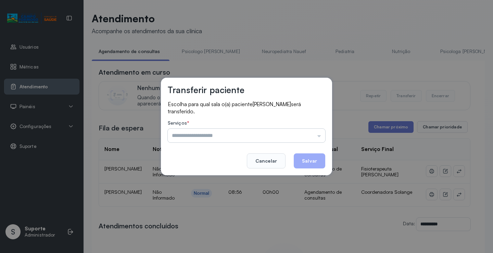
click at [307, 137] on input "text" at bounding box center [247, 136] width 158 height 14
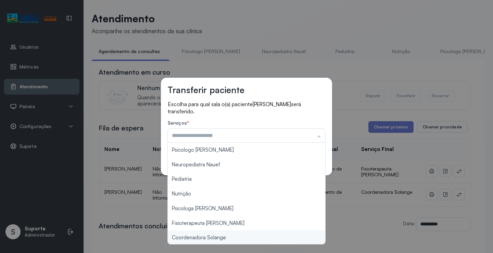
type input "**********"
click at [216, 238] on div "**********" at bounding box center [246, 126] width 493 height 253
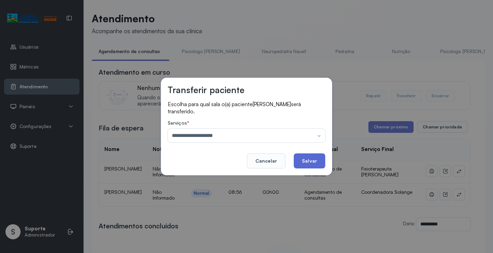
click at [309, 155] on button "Salvar" at bounding box center [310, 160] width 32 height 15
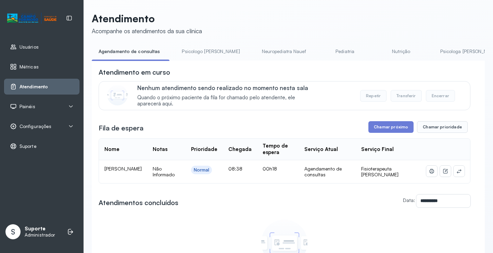
click at [203, 54] on link "Psicologo [PERSON_NAME]" at bounding box center [211, 51] width 72 height 11
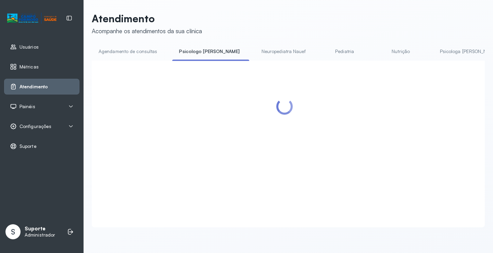
click at [149, 54] on link "Agendamento de consultas" at bounding box center [128, 51] width 72 height 11
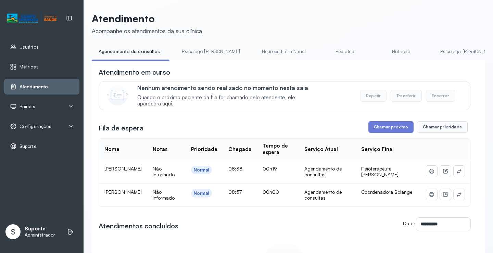
click at [204, 50] on link "Psicologo [PERSON_NAME]" at bounding box center [211, 51] width 72 height 11
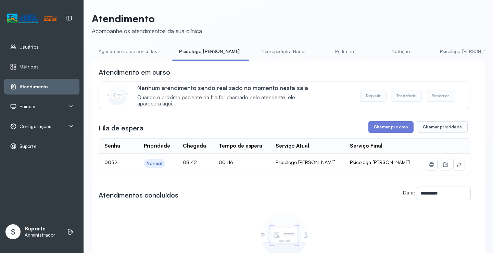
click at [139, 51] on link "Agendamento de consultas" at bounding box center [128, 51] width 72 height 11
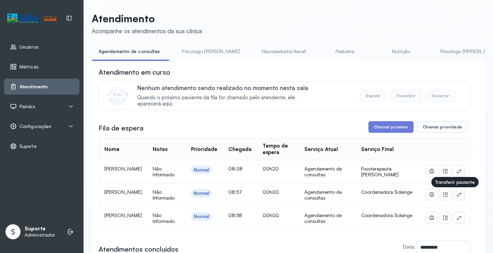
click at [457, 197] on icon at bounding box center [459, 194] width 5 height 5
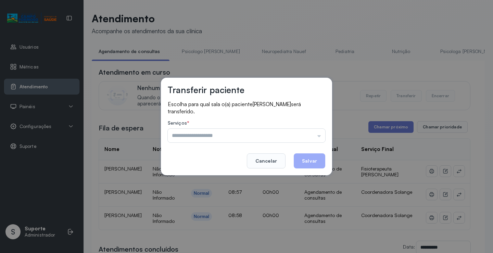
click at [307, 128] on div "Serviços * Psicologo Pedro Neuropediatra Nauef Pediatria Nutrição Psicologa Ala…" at bounding box center [247, 131] width 158 height 22
click at [302, 135] on input "text" at bounding box center [247, 136] width 158 height 14
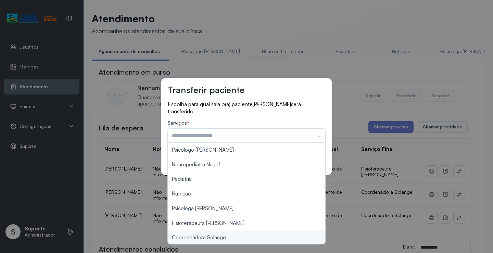
type input "**********"
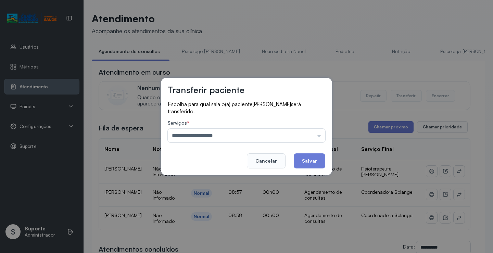
drag, startPoint x: 211, startPoint y: 241, endPoint x: 268, endPoint y: 201, distance: 69.4
click at [213, 238] on div "**********" at bounding box center [246, 126] width 493 height 253
click at [321, 154] on button "Salvar" at bounding box center [310, 160] width 32 height 15
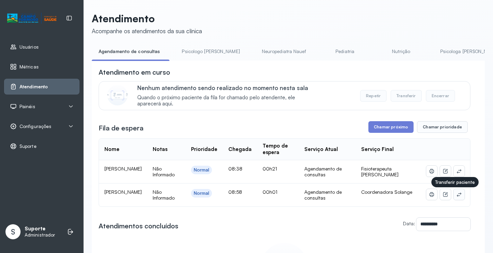
click at [457, 197] on icon at bounding box center [459, 194] width 5 height 5
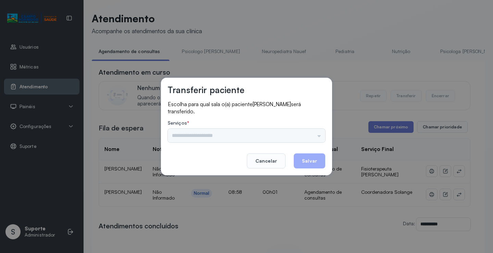
click at [291, 133] on input "text" at bounding box center [247, 136] width 158 height 14
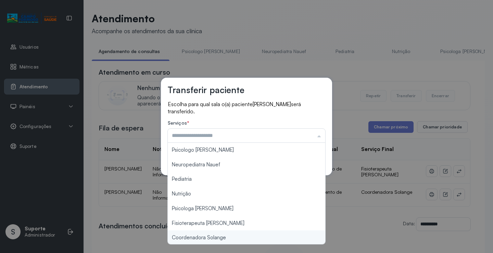
type input "**********"
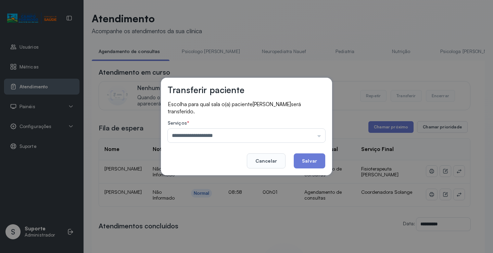
click at [226, 235] on div "**********" at bounding box center [246, 126] width 493 height 253
click at [307, 155] on button "Salvar" at bounding box center [310, 160] width 32 height 15
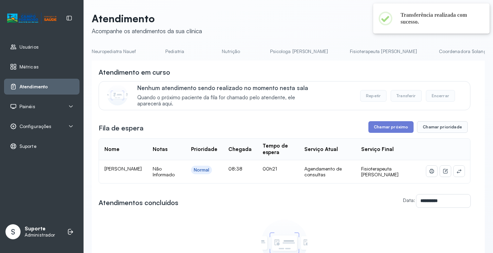
scroll to position [0, 298]
click at [304, 48] on link "Coordenadora Solange" at bounding box center [336, 51] width 64 height 11
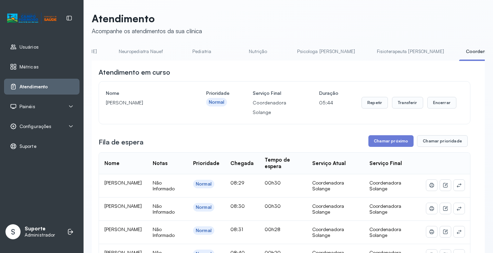
scroll to position [0, 0]
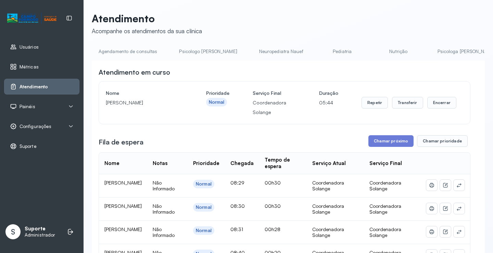
click at [134, 48] on link "Agendamento de consultas" at bounding box center [128, 51] width 72 height 11
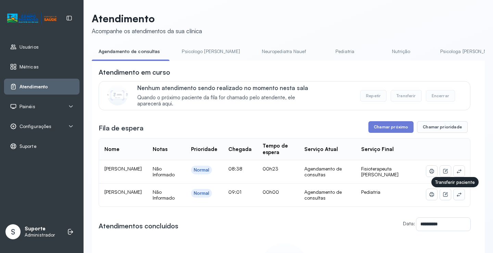
click at [457, 197] on icon at bounding box center [459, 194] width 4 height 4
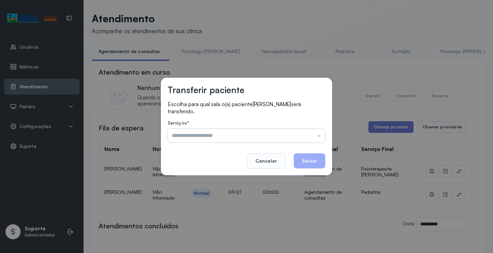
click at [297, 141] on input "text" at bounding box center [247, 136] width 158 height 14
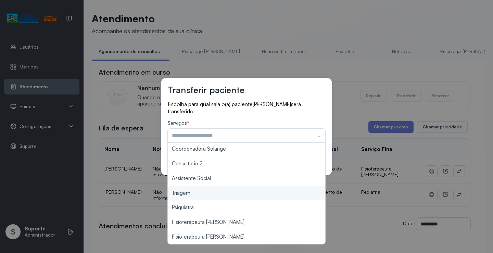
scroll to position [104, 0]
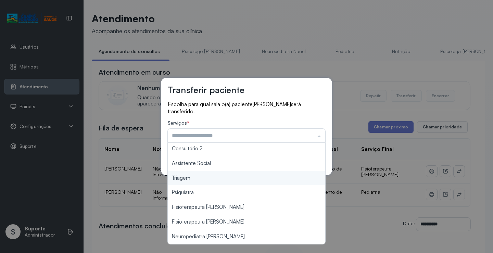
type input "*******"
click at [212, 184] on div "Transferir paciente Escolha para qual sala o(a) paciente MARIA YOHANNA DA SILVA…" at bounding box center [246, 126] width 493 height 253
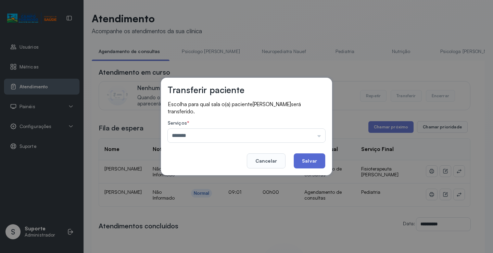
click at [312, 163] on button "Salvar" at bounding box center [310, 160] width 32 height 15
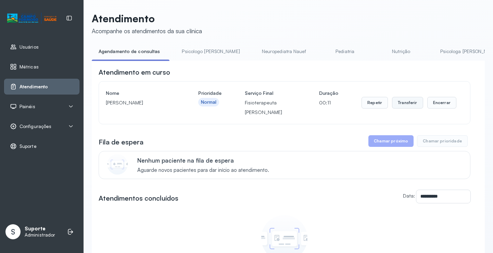
click at [404, 105] on button "Transferir" at bounding box center [407, 103] width 31 height 12
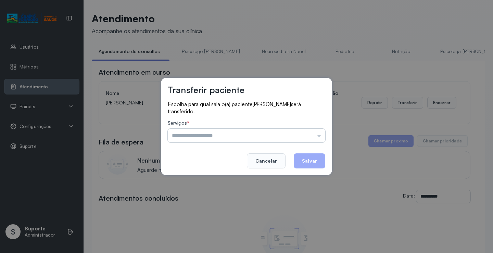
click at [300, 129] on input "text" at bounding box center [247, 136] width 158 height 14
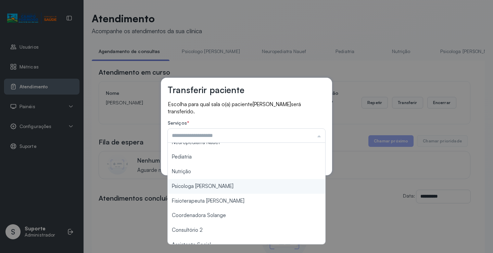
scroll to position [34, 0]
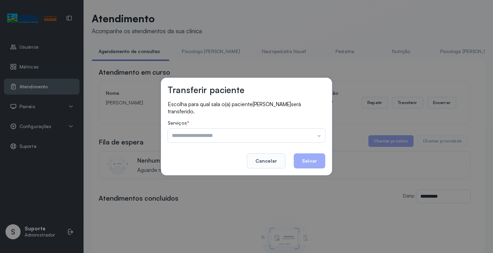
click at [291, 113] on p "Escolha para qual sala o(a) paciente MARIA LIZ SILVA ARAUJO será transferido." at bounding box center [247, 108] width 158 height 14
click at [266, 163] on button "Cancelar" at bounding box center [266, 160] width 39 height 15
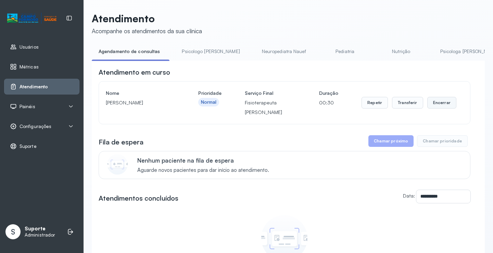
click at [435, 104] on button "Encerrar" at bounding box center [441, 103] width 29 height 12
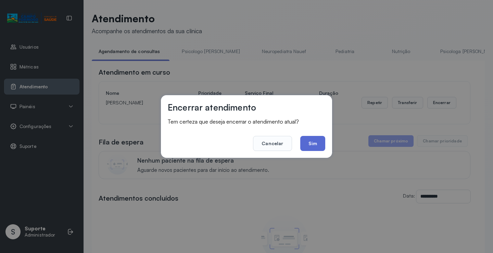
click at [312, 141] on button "Sim" at bounding box center [312, 143] width 25 height 15
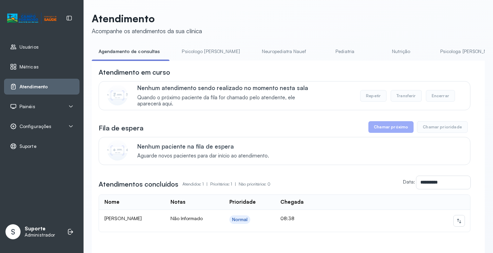
drag, startPoint x: 199, startPoint y: 54, endPoint x: 169, endPoint y: 53, distance: 29.8
click at [199, 54] on link "Psicologo [PERSON_NAME]" at bounding box center [211, 51] width 72 height 11
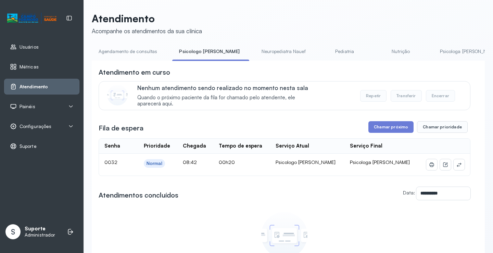
click at [137, 52] on link "Agendamento de consultas" at bounding box center [128, 51] width 72 height 11
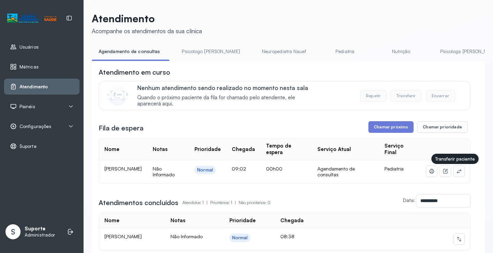
click at [460, 173] on button at bounding box center [459, 171] width 11 height 11
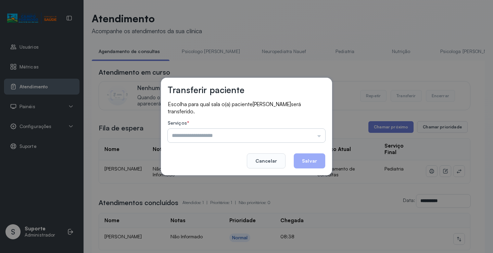
click at [293, 136] on input "text" at bounding box center [247, 136] width 158 height 14
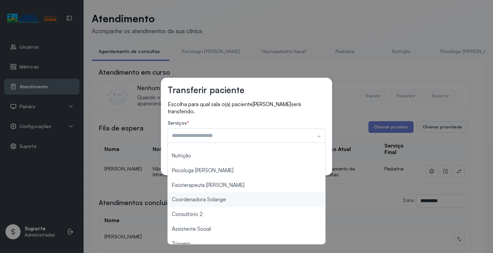
scroll to position [103, 0]
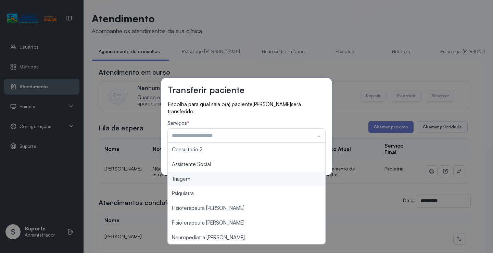
type input "*******"
drag, startPoint x: 205, startPoint y: 182, endPoint x: 271, endPoint y: 167, distance: 67.0
click at [206, 180] on div "Transferir paciente Escolha para qual sala o(a) paciente MARIA VALENTINA DE SOU…" at bounding box center [246, 126] width 493 height 253
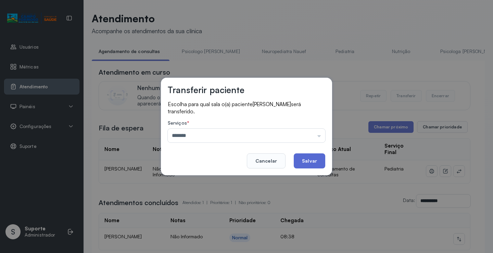
click at [313, 163] on button "Salvar" at bounding box center [310, 160] width 32 height 15
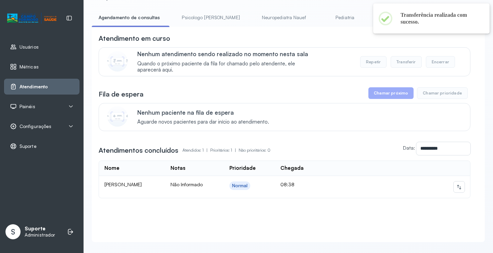
scroll to position [34, 0]
drag, startPoint x: 245, startPoint y: 28, endPoint x: 312, endPoint y: 38, distance: 68.4
click at [331, 32] on div "**********" at bounding box center [288, 133] width 393 height 215
drag, startPoint x: 312, startPoint y: 38, endPoint x: 269, endPoint y: 28, distance: 44.6
click at [312, 38] on div "Atendimento em curso" at bounding box center [285, 38] width 372 height 10
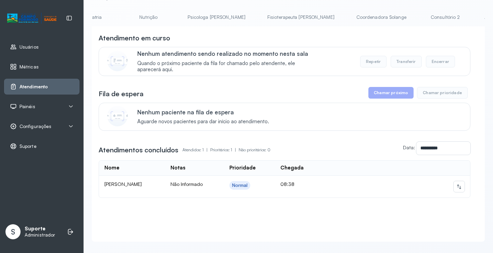
scroll to position [0, 266]
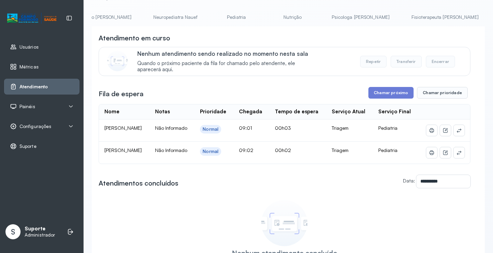
scroll to position [0, 0]
click at [126, 17] on link "Agendamento de consultas" at bounding box center [128, 17] width 72 height 11
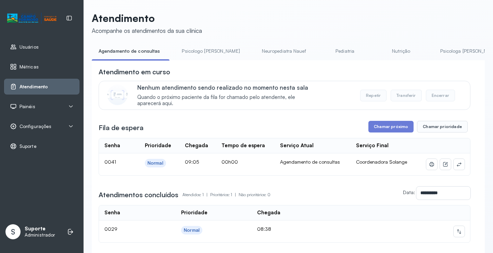
scroll to position [34, 0]
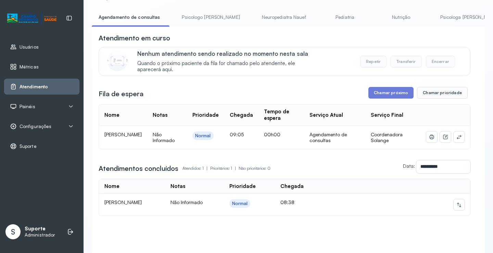
click at [193, 18] on link "Psicologo [PERSON_NAME]" at bounding box center [211, 17] width 72 height 11
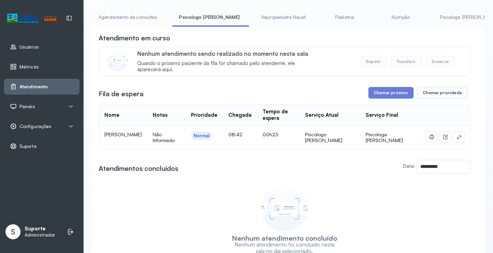
click at [134, 17] on link "Agendamento de consultas" at bounding box center [128, 17] width 72 height 11
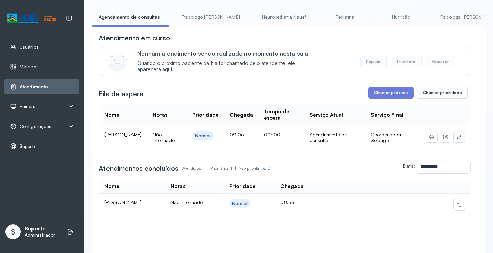
click at [458, 137] on button at bounding box center [459, 137] width 11 height 11
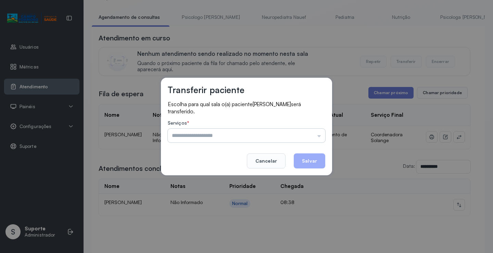
click at [300, 138] on input "text" at bounding box center [247, 136] width 158 height 14
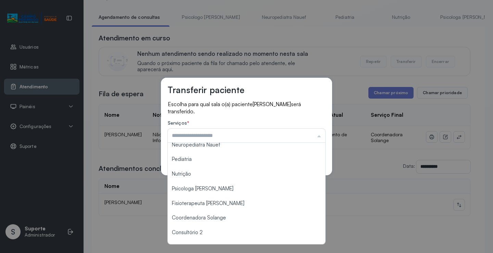
scroll to position [0, 0]
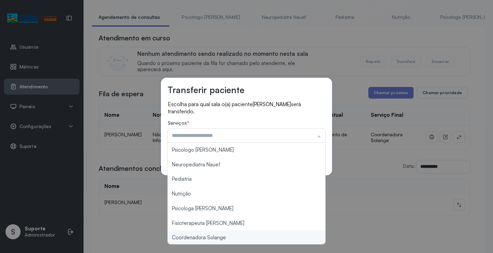
type input "**********"
click at [217, 238] on div "**********" at bounding box center [246, 126] width 493 height 253
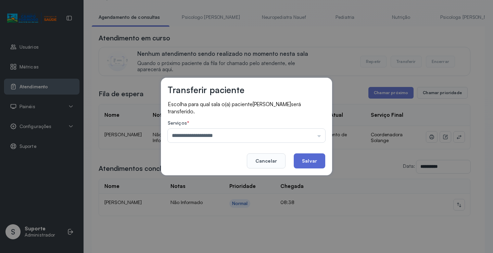
click at [303, 162] on button "Salvar" at bounding box center [310, 160] width 32 height 15
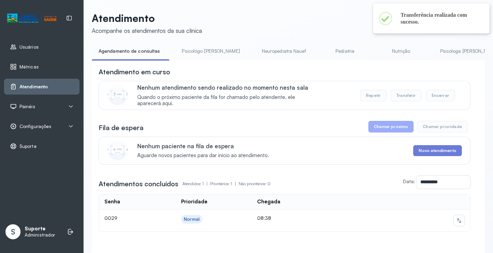
scroll to position [34, 0]
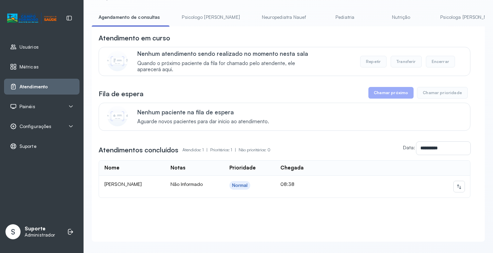
click at [202, 15] on link "Psicologo [PERSON_NAME]" at bounding box center [211, 17] width 72 height 11
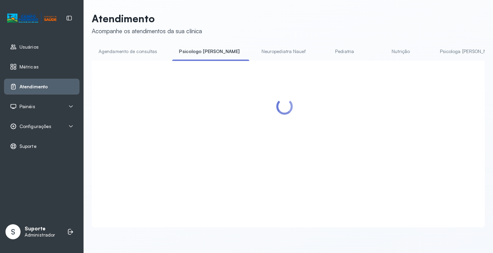
scroll to position [0, 0]
drag, startPoint x: 137, startPoint y: 20, endPoint x: 139, endPoint y: 31, distance: 12.0
click at [136, 20] on p "Atendimento" at bounding box center [147, 18] width 110 height 12
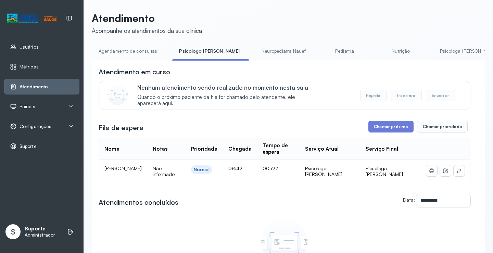
click at [135, 53] on link "Agendamento de consultas" at bounding box center [128, 51] width 72 height 11
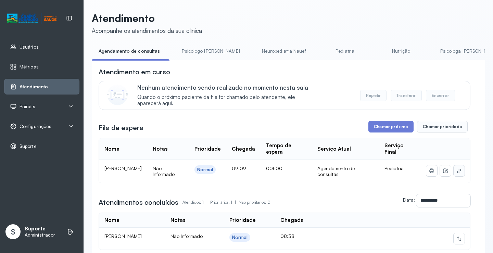
click at [457, 174] on icon at bounding box center [459, 170] width 5 height 5
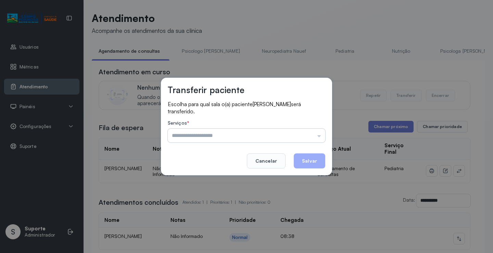
click at [308, 133] on input "text" at bounding box center [247, 136] width 158 height 14
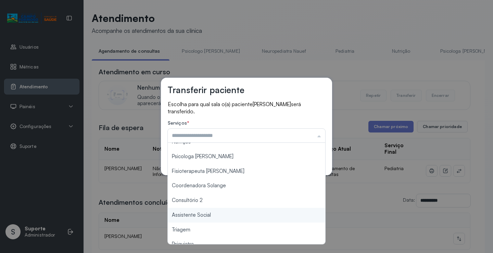
scroll to position [68, 0]
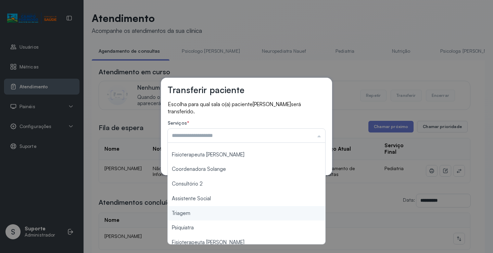
type input "*******"
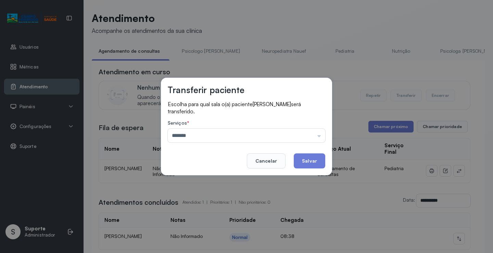
drag, startPoint x: 194, startPoint y: 213, endPoint x: 276, endPoint y: 171, distance: 92.1
click at [196, 212] on div "Transferir paciente Escolha para qual sala o(a) paciente JOSE MIGUEL BAHIA DA C…" at bounding box center [246, 126] width 493 height 253
click at [302, 162] on button "Salvar" at bounding box center [310, 160] width 32 height 15
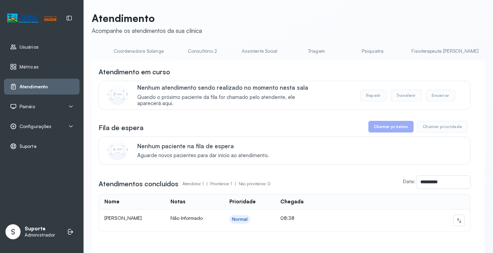
scroll to position [0, 500]
click at [288, 51] on link "Triagem" at bounding box center [312, 51] width 48 height 11
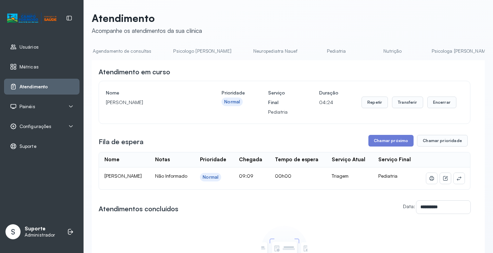
scroll to position [0, 0]
click at [125, 53] on link "Agendamento de consultas" at bounding box center [128, 51] width 72 height 11
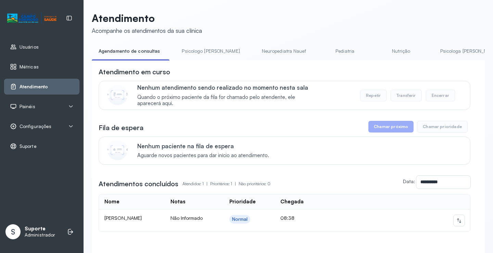
click at [204, 52] on link "Psicologo [PERSON_NAME]" at bounding box center [211, 51] width 72 height 11
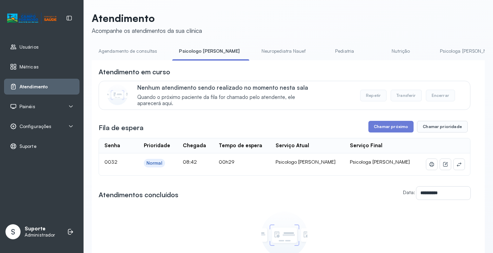
click at [139, 47] on link "Agendamento de consultas" at bounding box center [128, 51] width 72 height 11
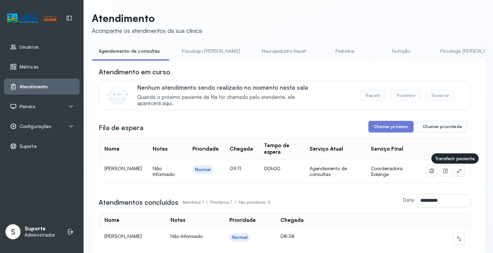
click at [457, 174] on icon at bounding box center [459, 170] width 5 height 5
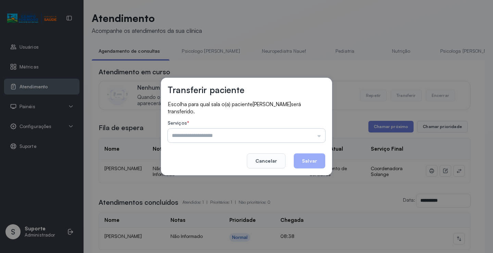
click at [305, 140] on input "text" at bounding box center [247, 136] width 158 height 14
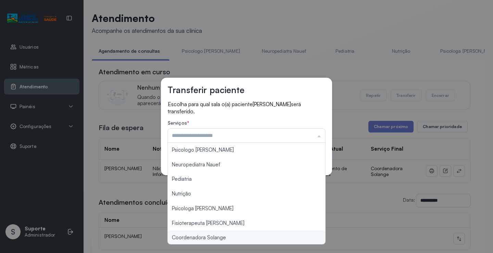
type input "**********"
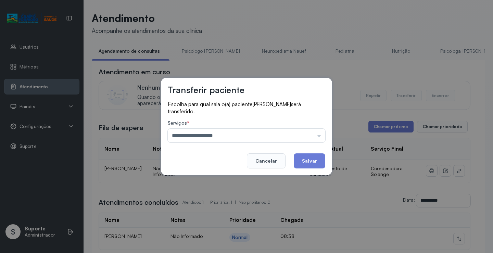
click at [213, 239] on div "**********" at bounding box center [246, 126] width 493 height 253
click at [300, 166] on button "Salvar" at bounding box center [310, 160] width 32 height 15
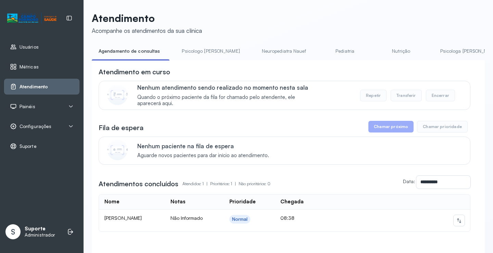
click at [198, 49] on link "Psicologo [PERSON_NAME]" at bounding box center [211, 51] width 72 height 11
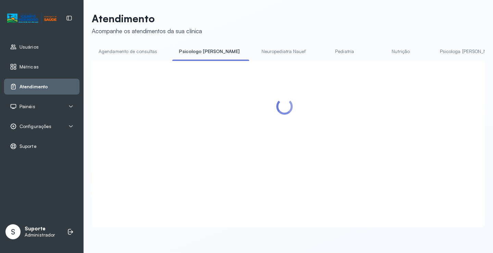
click at [140, 52] on link "Agendamento de consultas" at bounding box center [128, 51] width 72 height 11
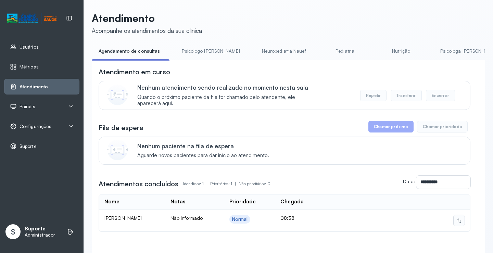
click at [457, 223] on icon at bounding box center [459, 220] width 5 height 5
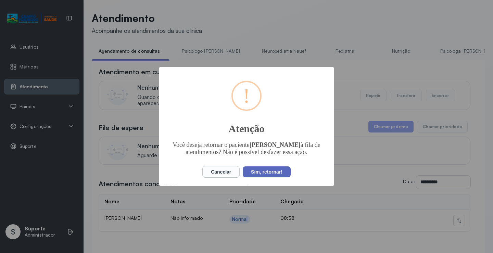
click at [280, 172] on button "Sim, retornar!" at bounding box center [267, 171] width 48 height 11
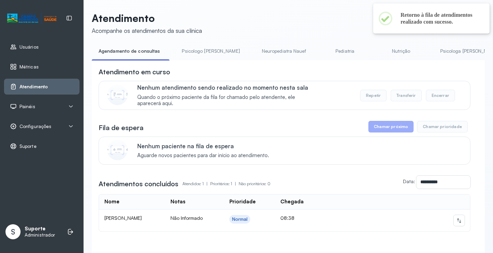
click at [200, 54] on link "Psicologo [PERSON_NAME]" at bounding box center [211, 51] width 72 height 11
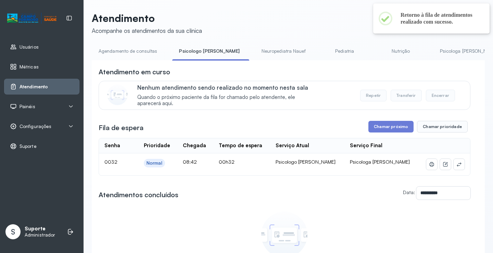
click at [138, 49] on link "Agendamento de consultas" at bounding box center [128, 51] width 72 height 11
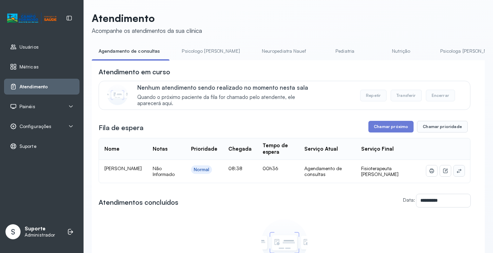
click at [457, 173] on icon at bounding box center [459, 170] width 5 height 5
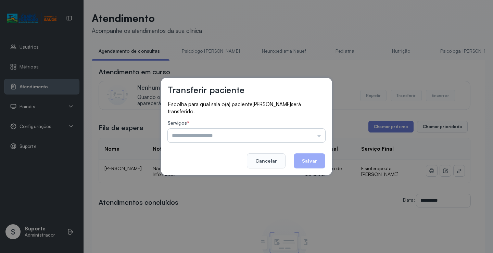
click at [312, 132] on input "text" at bounding box center [247, 136] width 158 height 14
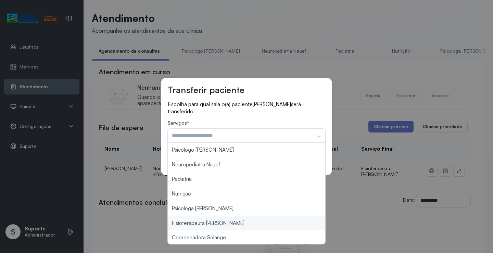
type input "**********"
drag, startPoint x: 225, startPoint y: 225, endPoint x: 278, endPoint y: 176, distance: 72.2
click at [225, 223] on div "**********" at bounding box center [246, 126] width 493 height 253
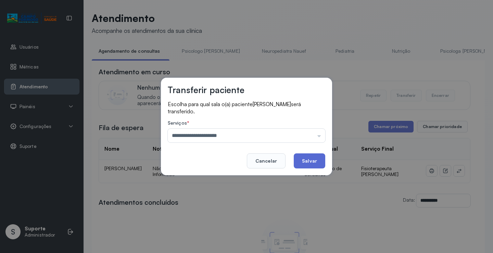
click at [301, 159] on button "Salvar" at bounding box center [310, 160] width 32 height 15
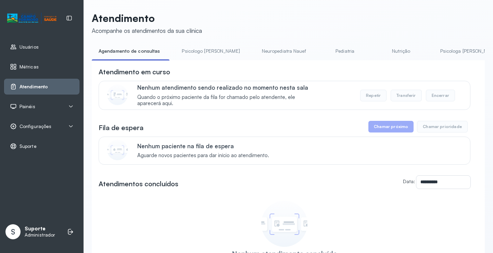
click at [208, 52] on link "Psicologo [PERSON_NAME]" at bounding box center [211, 51] width 72 height 11
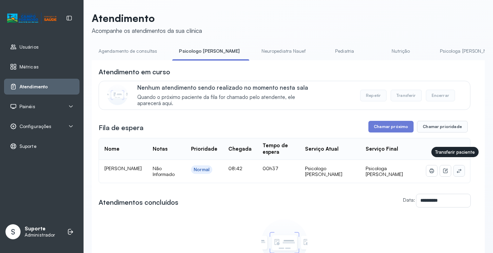
click at [457, 168] on icon at bounding box center [459, 170] width 5 height 5
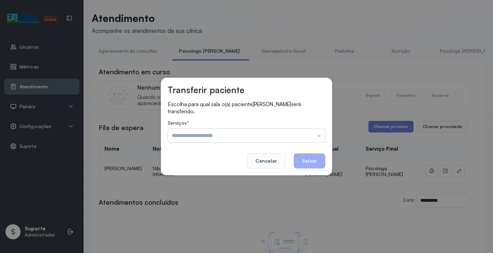
click at [319, 135] on input "text" at bounding box center [247, 136] width 158 height 14
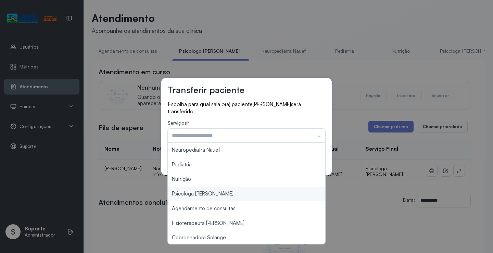
type input "**********"
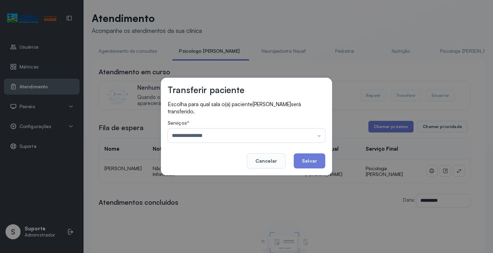
click at [204, 190] on div "**********" at bounding box center [246, 126] width 493 height 253
click at [309, 162] on button "Salvar" at bounding box center [310, 160] width 32 height 15
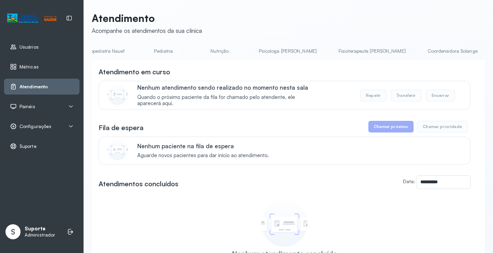
scroll to position [0, 137]
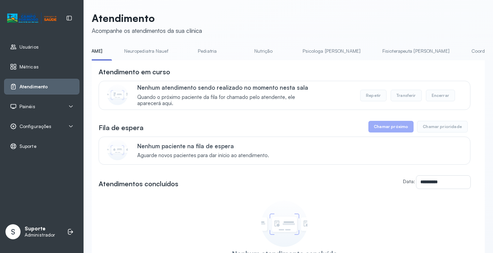
click at [310, 54] on link "Psicologa [PERSON_NAME]" at bounding box center [332, 51] width 72 height 11
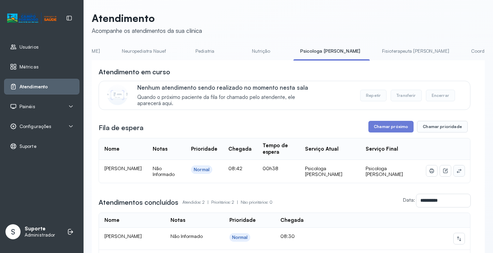
click at [457, 169] on icon at bounding box center [459, 171] width 4 height 4
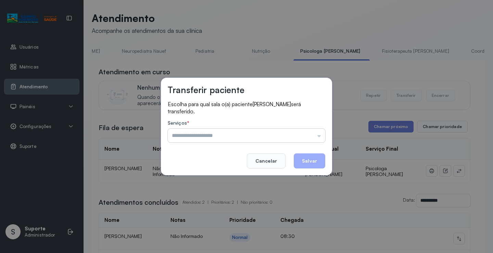
click at [306, 137] on input "text" at bounding box center [247, 136] width 158 height 14
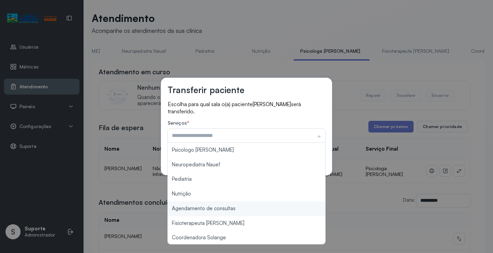
type input "**********"
drag, startPoint x: 233, startPoint y: 209, endPoint x: 271, endPoint y: 188, distance: 43.7
click at [235, 208] on div "**********" at bounding box center [246, 126] width 493 height 253
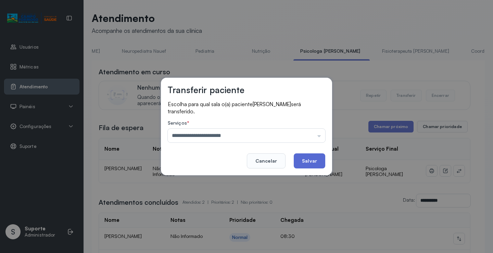
click at [304, 163] on button "Salvar" at bounding box center [310, 160] width 32 height 15
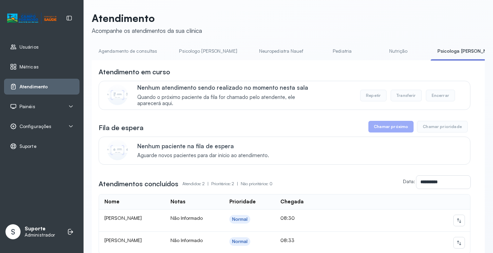
click at [155, 53] on link "Agendamento de consultas" at bounding box center [128, 51] width 72 height 11
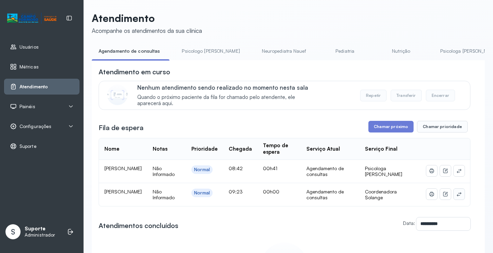
click at [458, 195] on button at bounding box center [459, 194] width 11 height 11
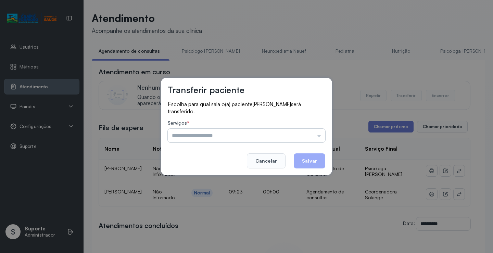
click at [284, 132] on input "text" at bounding box center [247, 136] width 158 height 14
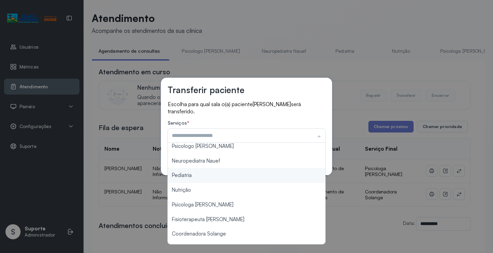
scroll to position [0, 0]
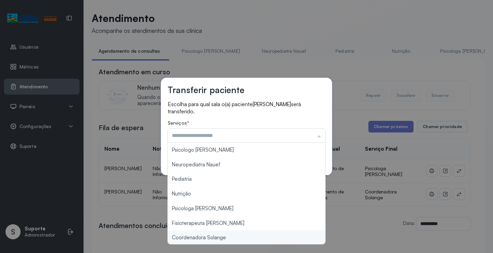
type input "**********"
click at [220, 235] on div "**********" at bounding box center [246, 126] width 493 height 253
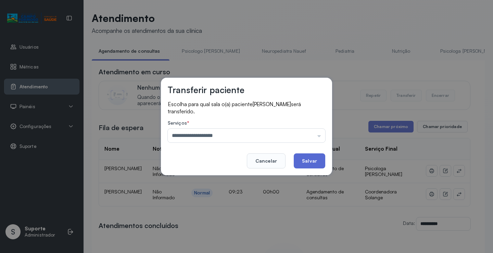
click at [306, 161] on button "Salvar" at bounding box center [310, 160] width 32 height 15
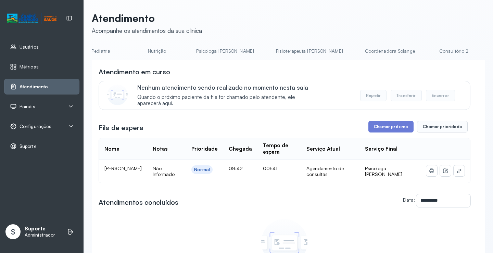
scroll to position [0, 251]
click at [351, 51] on link "Coordenadora Solange" at bounding box center [383, 51] width 64 height 11
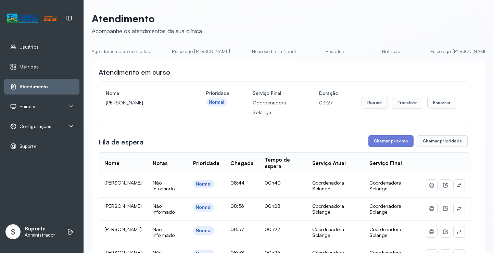
scroll to position [0, 0]
click at [120, 49] on link "Agendamento de consultas" at bounding box center [128, 51] width 72 height 11
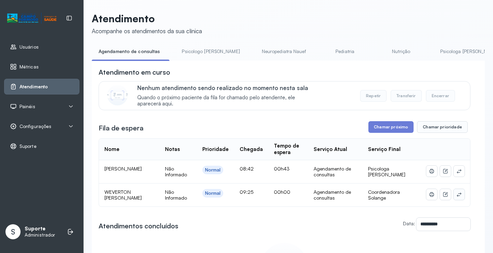
click at [457, 197] on icon at bounding box center [459, 194] width 5 height 5
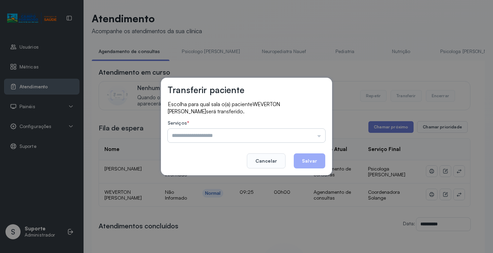
drag, startPoint x: 307, startPoint y: 133, endPoint x: 275, endPoint y: 154, distance: 38.8
click at [307, 133] on input "text" at bounding box center [247, 136] width 158 height 14
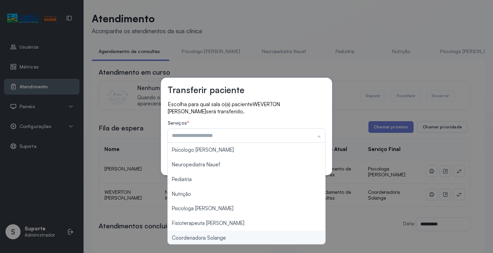
type input "**********"
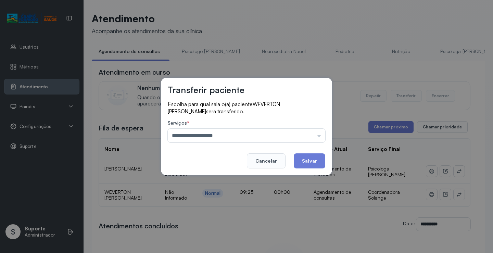
drag, startPoint x: 228, startPoint y: 240, endPoint x: 276, endPoint y: 194, distance: 66.4
click at [228, 240] on div "**********" at bounding box center [246, 126] width 493 height 253
click at [314, 157] on button "Salvar" at bounding box center [310, 160] width 32 height 15
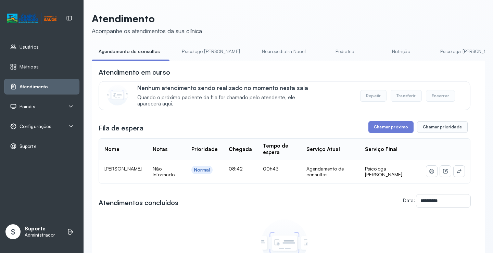
click at [209, 54] on link "Psicologo [PERSON_NAME]" at bounding box center [211, 51] width 72 height 11
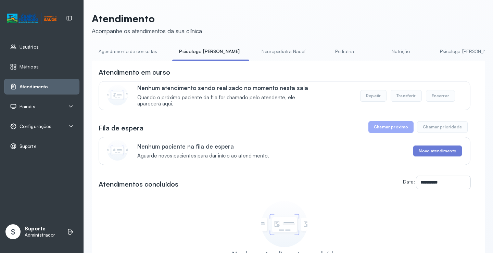
click at [129, 52] on link "Agendamento de consultas" at bounding box center [128, 51] width 72 height 11
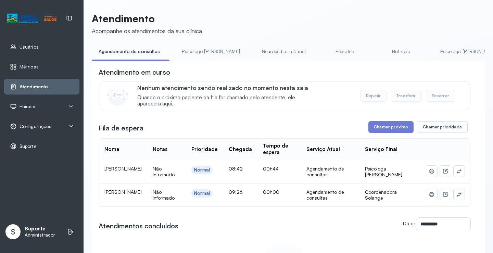
click at [457, 197] on icon at bounding box center [459, 194] width 5 height 5
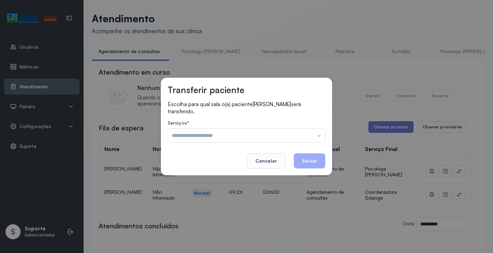
drag, startPoint x: 305, startPoint y: 138, endPoint x: 260, endPoint y: 155, distance: 48.5
click at [304, 138] on input "text" at bounding box center [247, 136] width 158 height 14
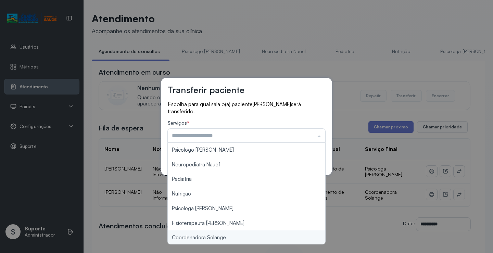
type input "**********"
drag, startPoint x: 221, startPoint y: 239, endPoint x: 282, endPoint y: 205, distance: 69.6
click at [222, 237] on div "**********" at bounding box center [246, 126] width 493 height 253
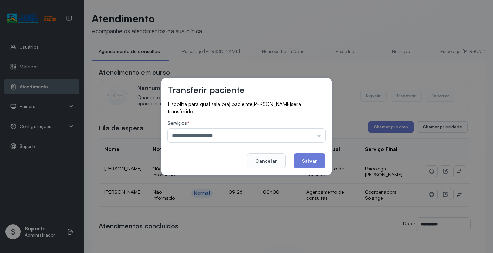
click at [303, 166] on button "Salvar" at bounding box center [310, 160] width 32 height 15
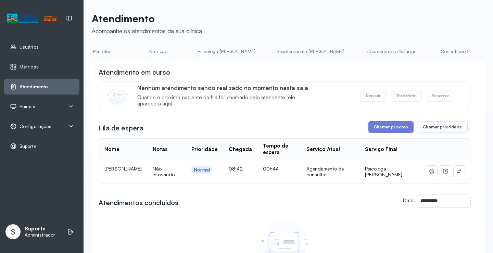
scroll to position [0, 261]
click at [341, 53] on link "Coordenadora Solange" at bounding box center [373, 51] width 64 height 11
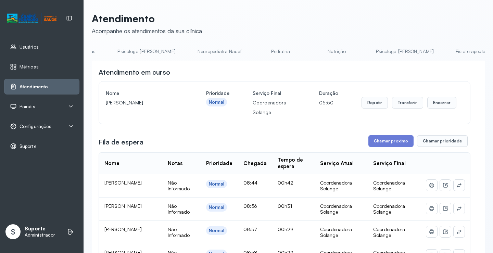
scroll to position [0, 42]
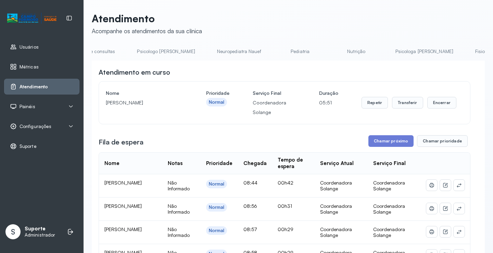
click at [280, 55] on link "Pediatria" at bounding box center [300, 51] width 48 height 11
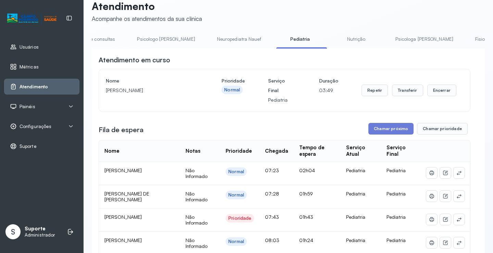
scroll to position [34, 0]
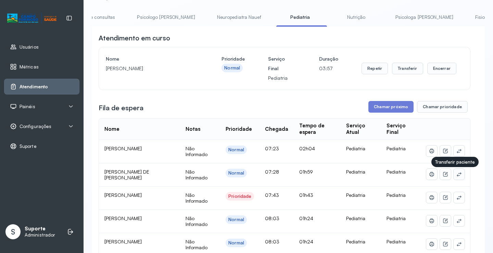
click at [457, 176] on icon at bounding box center [459, 174] width 5 height 5
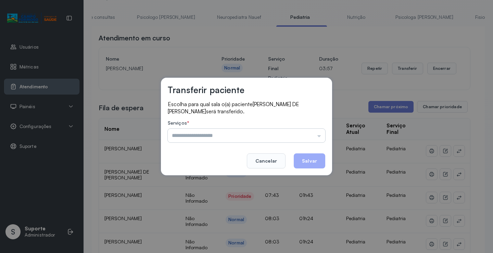
click at [310, 135] on input "text" at bounding box center [247, 136] width 158 height 14
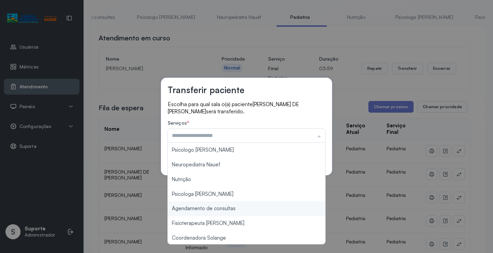
type input "**********"
click at [226, 208] on div "**********" at bounding box center [246, 126] width 493 height 253
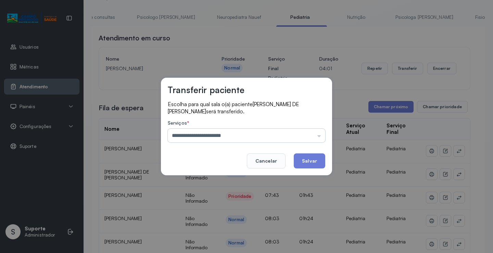
click at [268, 136] on input "**********" at bounding box center [247, 136] width 158 height 14
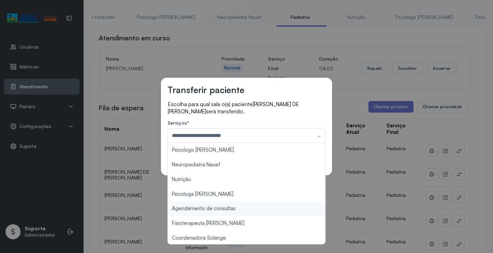
click at [237, 206] on div "**********" at bounding box center [246, 126] width 493 height 253
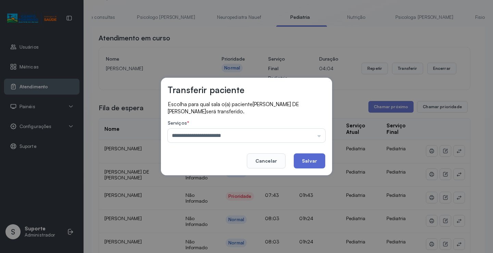
click at [309, 163] on button "Salvar" at bounding box center [310, 160] width 32 height 15
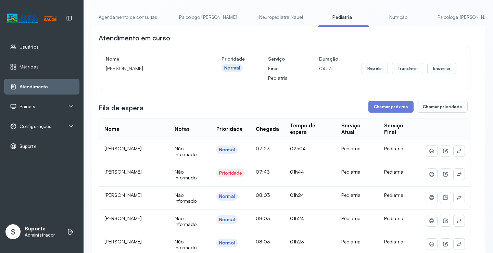
click at [151, 16] on link "Agendamento de consultas" at bounding box center [128, 17] width 72 height 11
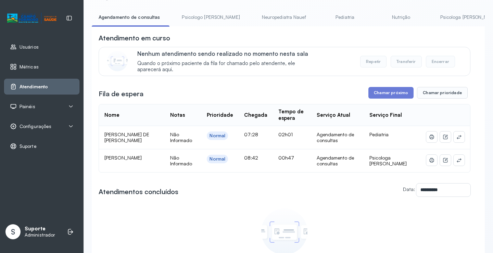
click at [204, 18] on link "Psicologo [PERSON_NAME]" at bounding box center [211, 17] width 72 height 11
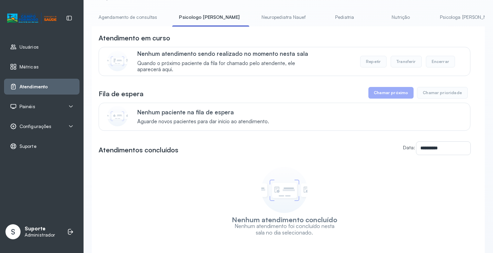
click at [137, 13] on link "Agendamento de consultas" at bounding box center [128, 17] width 72 height 11
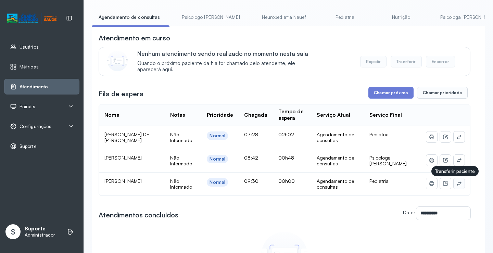
click at [457, 185] on icon at bounding box center [459, 183] width 5 height 5
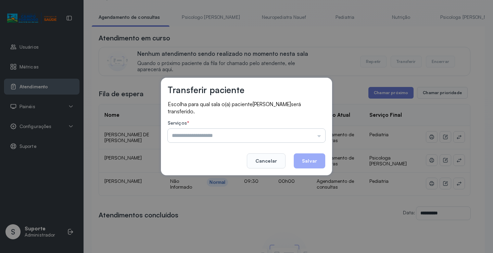
drag, startPoint x: 302, startPoint y: 124, endPoint x: 302, endPoint y: 131, distance: 6.8
click at [302, 126] on label "Serviços *" at bounding box center [247, 123] width 158 height 7
drag, startPoint x: 302, startPoint y: 131, endPoint x: 238, endPoint y: 156, distance: 68.7
click at [300, 132] on input "text" at bounding box center [247, 136] width 158 height 14
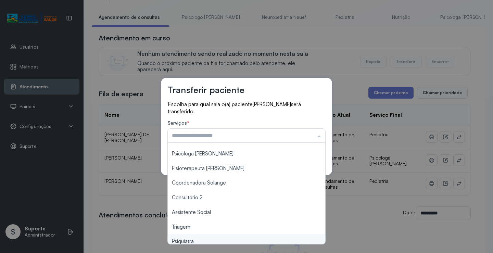
scroll to position [103, 0]
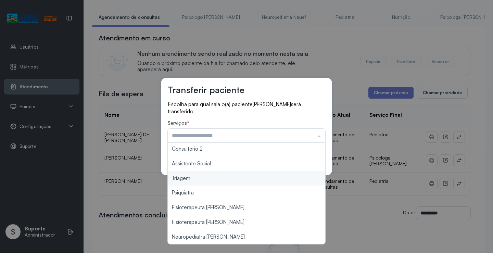
type input "*******"
drag, startPoint x: 206, startPoint y: 180, endPoint x: 240, endPoint y: 171, distance: 35.5
click at [207, 179] on div "Transferir paciente Escolha para qual sala o(a) paciente DAVI SOARES será trans…" at bounding box center [246, 126] width 493 height 253
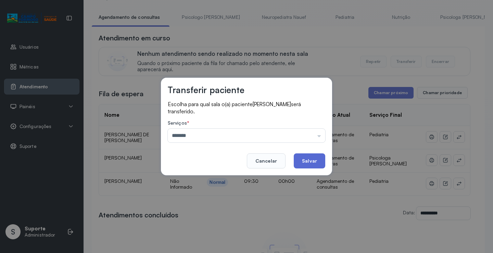
click at [307, 164] on button "Salvar" at bounding box center [310, 160] width 32 height 15
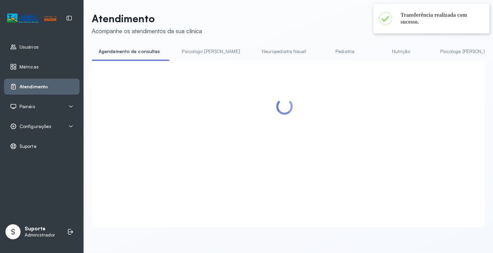
scroll to position [34, 0]
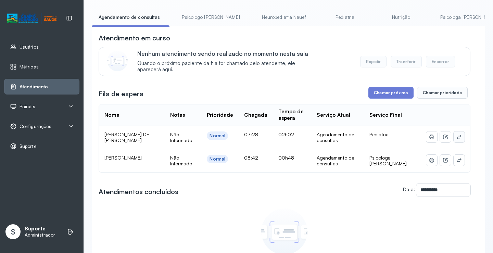
click at [454, 142] on button at bounding box center [459, 137] width 11 height 11
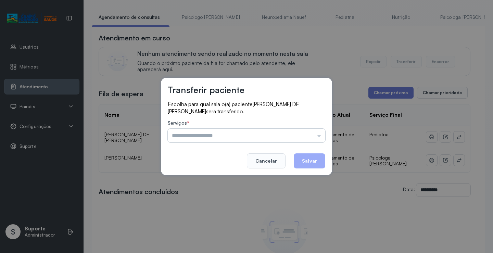
click at [308, 132] on input "text" at bounding box center [247, 136] width 158 height 14
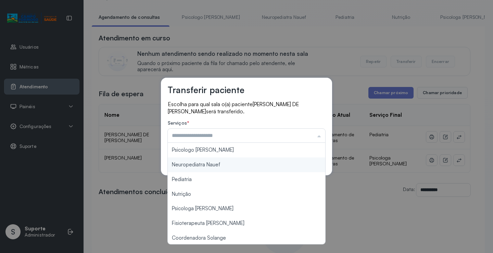
type input "**********"
drag, startPoint x: 239, startPoint y: 164, endPoint x: 291, endPoint y: 164, distance: 52.7
click at [239, 164] on div "**********" at bounding box center [246, 127] width 171 height 98
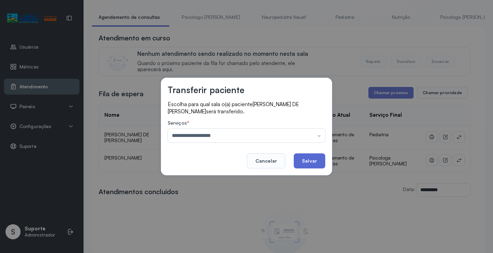
click at [302, 157] on button "Salvar" at bounding box center [310, 160] width 32 height 15
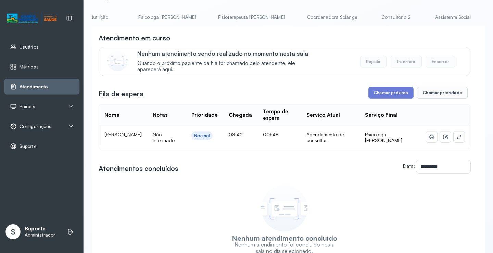
scroll to position [0, 288]
click at [226, 17] on link "Fisioterapeuta [PERSON_NAME]" at bounding box center [265, 17] width 81 height 11
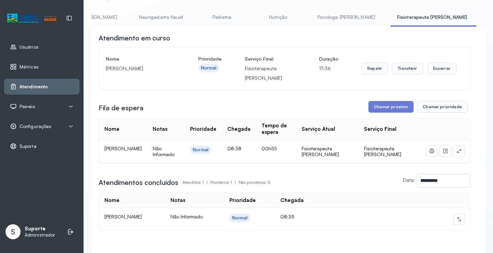
scroll to position [0, 0]
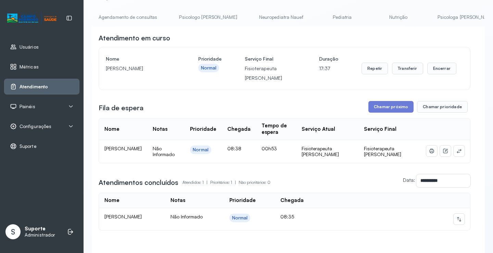
click at [133, 19] on link "Agendamento de consultas" at bounding box center [128, 17] width 72 height 11
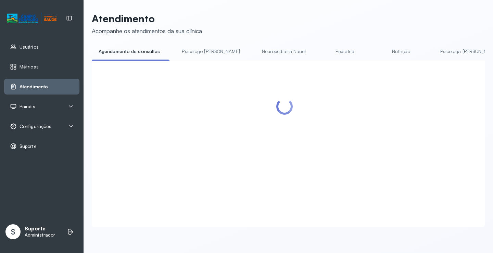
scroll to position [34, 0]
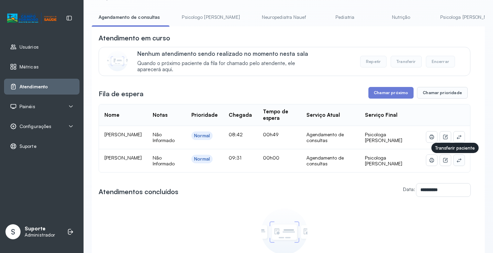
click at [458, 161] on button at bounding box center [459, 160] width 11 height 11
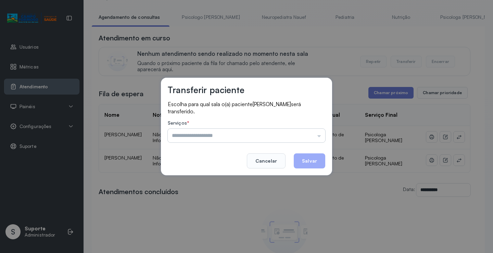
click at [292, 130] on input "text" at bounding box center [247, 136] width 158 height 14
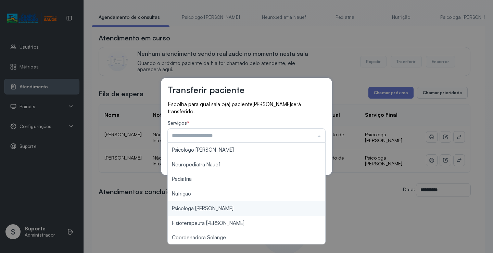
type input "**********"
drag, startPoint x: 233, startPoint y: 210, endPoint x: 264, endPoint y: 198, distance: 33.2
click at [234, 210] on div "**********" at bounding box center [246, 126] width 493 height 253
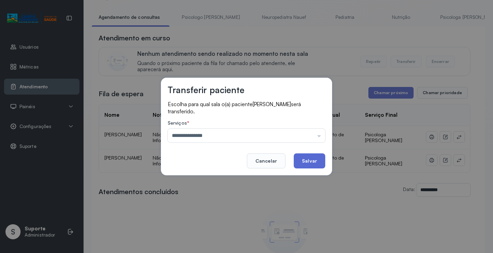
click at [307, 166] on button "Salvar" at bounding box center [310, 160] width 32 height 15
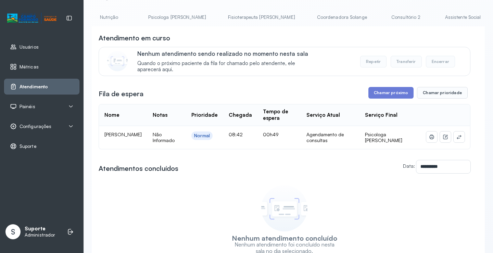
scroll to position [0, 306]
click at [296, 20] on link "Coordenadora Solange" at bounding box center [328, 17] width 64 height 11
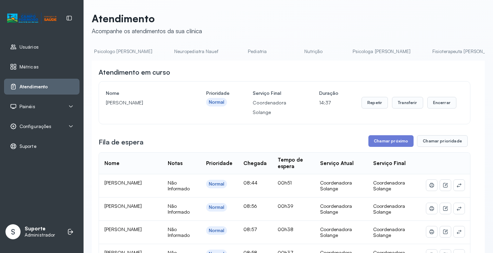
scroll to position [0, 0]
click at [116, 50] on link "Agendamento de consultas" at bounding box center [128, 51] width 72 height 11
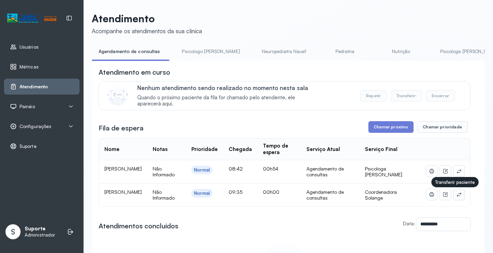
click at [457, 196] on icon at bounding box center [459, 194] width 5 height 5
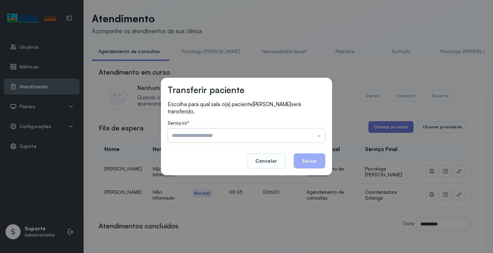
click at [308, 134] on input "text" at bounding box center [247, 136] width 158 height 14
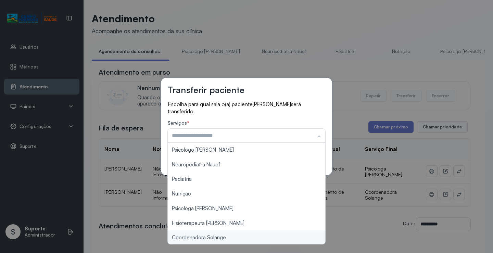
type input "**********"
click at [224, 239] on div "**********" at bounding box center [246, 126] width 493 height 253
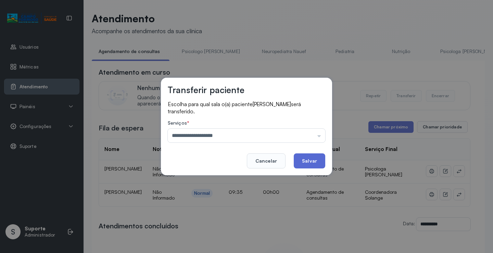
click at [313, 163] on button "Salvar" at bounding box center [310, 160] width 32 height 15
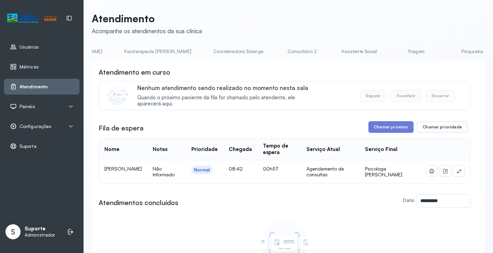
scroll to position [0, 398]
click at [390, 49] on link "Triagem" at bounding box center [414, 51] width 48 height 11
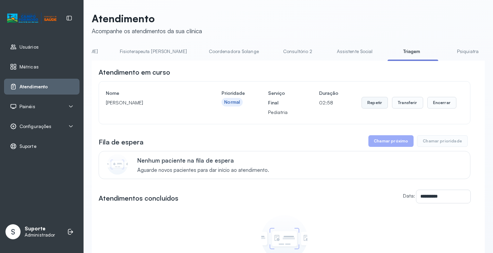
click at [373, 105] on button "Repetir" at bounding box center [375, 103] width 26 height 12
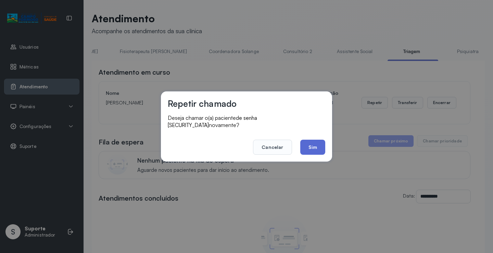
click at [310, 149] on button "Sim" at bounding box center [312, 147] width 25 height 15
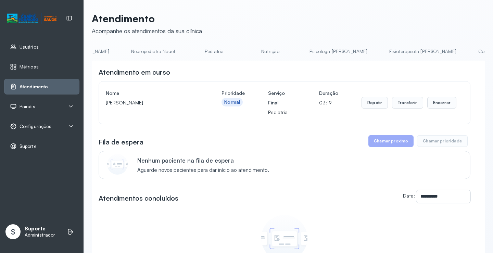
scroll to position [0, 55]
click at [264, 50] on link "Pediatria" at bounding box center [288, 51] width 48 height 11
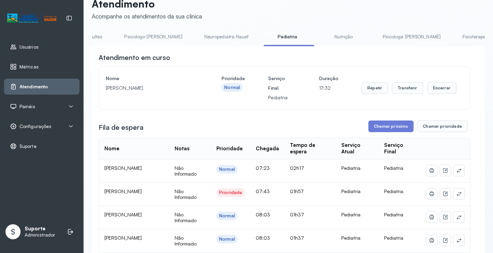
scroll to position [0, 0]
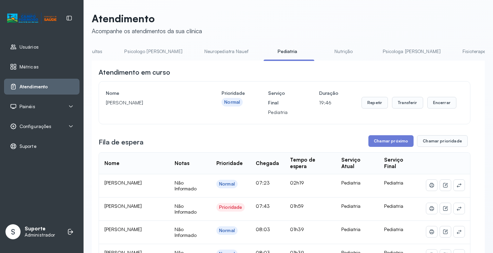
click at [206, 53] on link "Neuropediatra Nauef" at bounding box center [227, 51] width 58 height 11
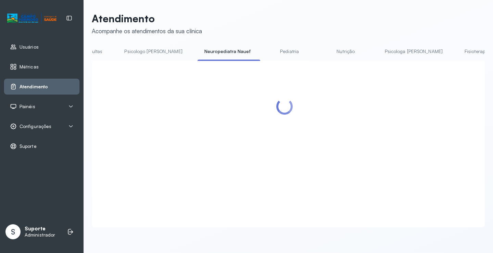
click at [270, 51] on link "Pediatria" at bounding box center [290, 51] width 48 height 11
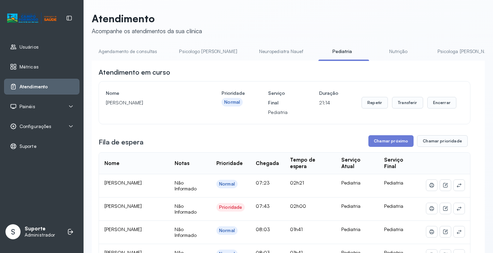
click at [111, 57] on link "Agendamento de consultas" at bounding box center [128, 51] width 72 height 11
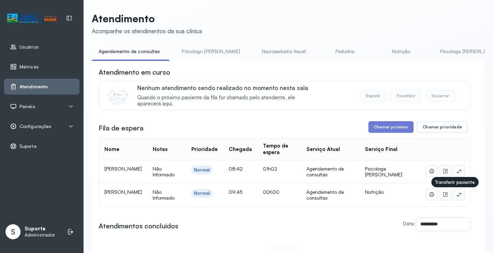
click at [457, 196] on button at bounding box center [459, 194] width 11 height 11
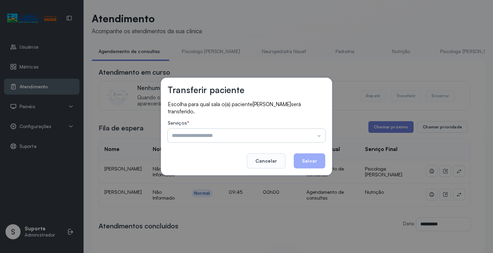
drag, startPoint x: 313, startPoint y: 136, endPoint x: 301, endPoint y: 136, distance: 11.6
click at [310, 136] on input "text" at bounding box center [247, 136] width 158 height 14
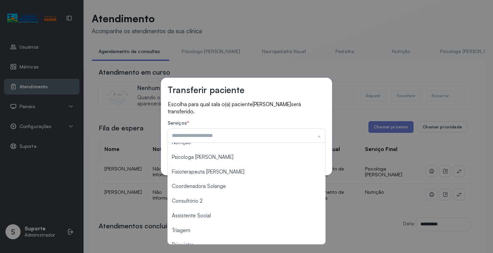
scroll to position [103, 0]
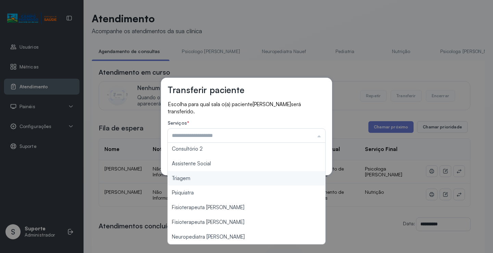
type input "*******"
drag, startPoint x: 194, startPoint y: 181, endPoint x: 217, endPoint y: 176, distance: 23.8
click at [193, 181] on div "Transferir paciente Escolha para qual sala o(a) paciente Lunna da Silva Ramos s…" at bounding box center [246, 126] width 493 height 253
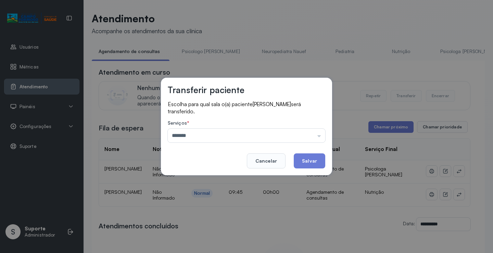
drag, startPoint x: 300, startPoint y: 160, endPoint x: 301, endPoint y: 156, distance: 3.9
click at [301, 156] on button "Salvar" at bounding box center [310, 160] width 32 height 15
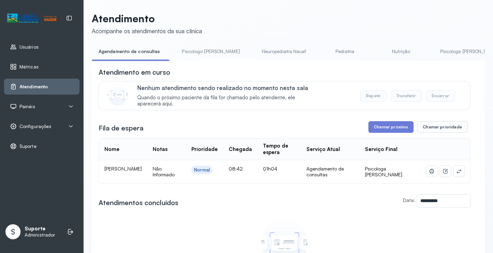
click at [201, 54] on link "Psicologo [PERSON_NAME]" at bounding box center [211, 51] width 72 height 11
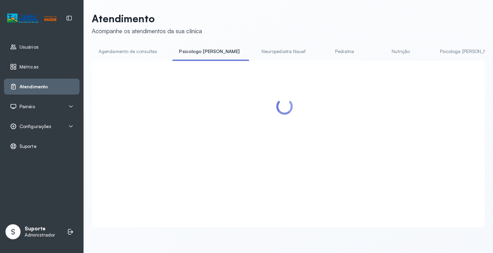
click at [144, 52] on link "Agendamento de consultas" at bounding box center [128, 51] width 72 height 11
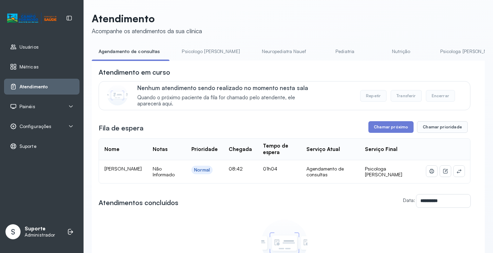
click at [377, 55] on link "Nutrição" at bounding box center [401, 51] width 48 height 11
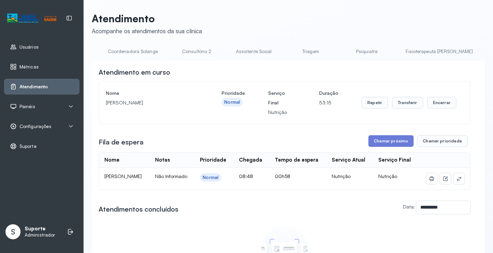
scroll to position [0, 500]
click at [286, 54] on link "Triagem" at bounding box center [310, 51] width 48 height 11
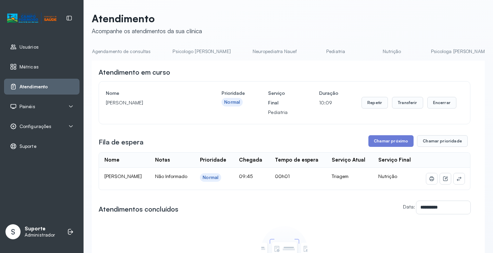
click at [132, 52] on link "Agendamento de consultas" at bounding box center [121, 51] width 72 height 11
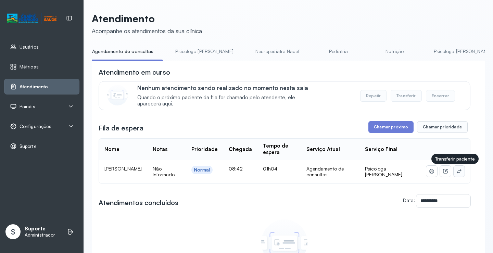
click at [454, 172] on button at bounding box center [459, 171] width 11 height 11
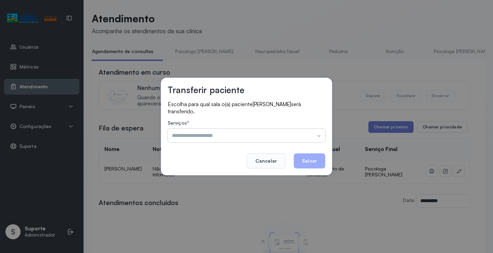
click at [309, 136] on input "text" at bounding box center [247, 136] width 158 height 14
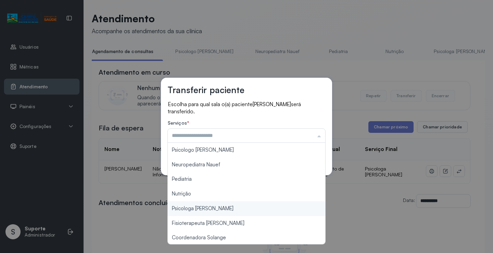
type input "**********"
drag, startPoint x: 213, startPoint y: 208, endPoint x: 280, endPoint y: 177, distance: 73.9
click at [218, 204] on div "**********" at bounding box center [246, 126] width 493 height 253
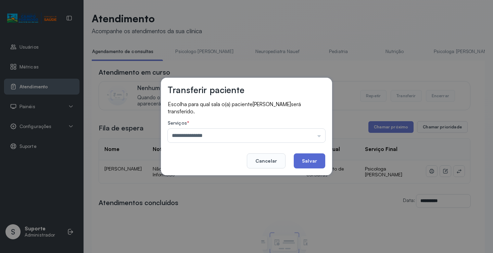
click at [316, 159] on button "Salvar" at bounding box center [310, 160] width 32 height 15
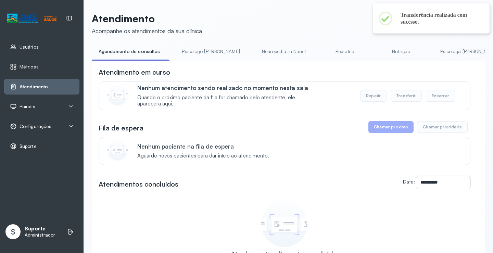
click at [448, 50] on link "Psicologa [PERSON_NAME]" at bounding box center [470, 51] width 72 height 11
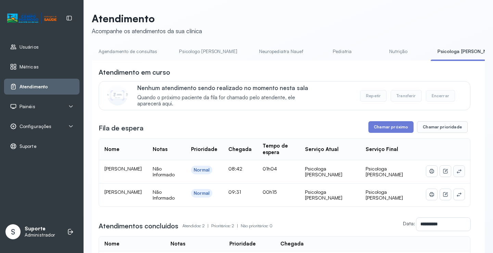
click at [457, 168] on icon at bounding box center [459, 170] width 5 height 5
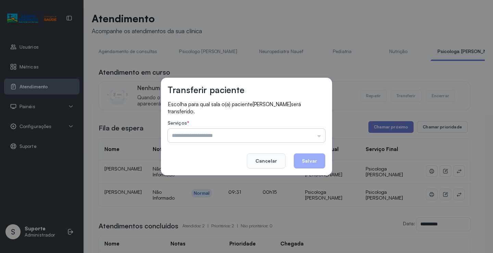
click at [311, 134] on input "text" at bounding box center [247, 136] width 158 height 14
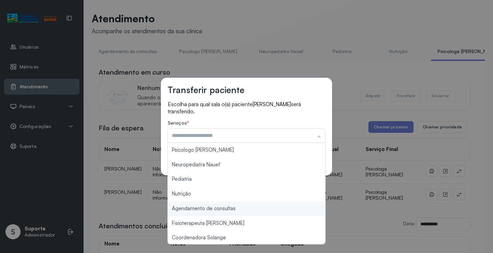
type input "**********"
click at [227, 207] on div "**********" at bounding box center [246, 126] width 493 height 253
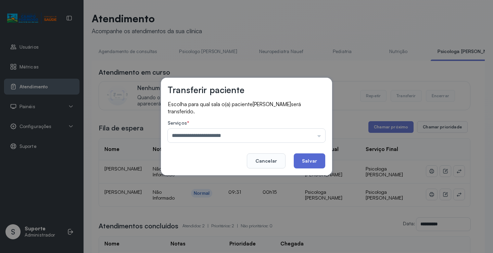
click at [309, 159] on button "Salvar" at bounding box center [310, 160] width 32 height 15
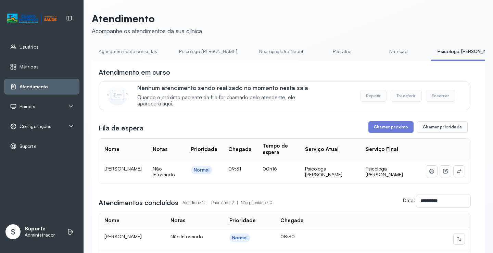
click at [127, 52] on link "Agendamento de consultas" at bounding box center [128, 51] width 72 height 11
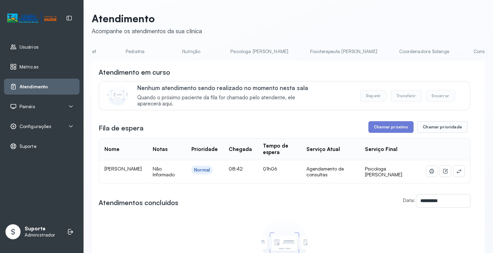
scroll to position [0, 219]
click at [384, 53] on link "Coordenadora Solange" at bounding box center [416, 51] width 64 height 11
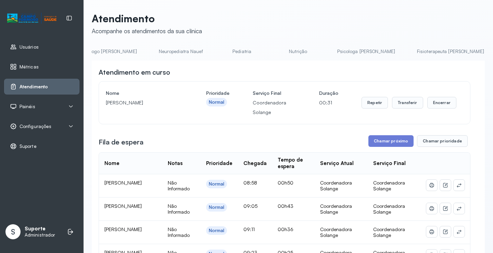
scroll to position [0, 0]
click at [111, 53] on link "Agendamento de consultas" at bounding box center [128, 51] width 72 height 11
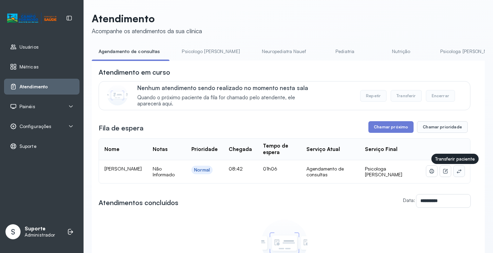
click at [457, 174] on icon at bounding box center [459, 170] width 5 height 5
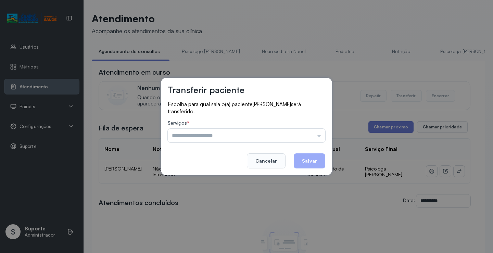
click at [318, 141] on input "text" at bounding box center [247, 136] width 158 height 14
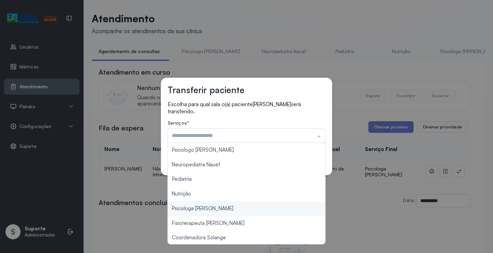
type input "**********"
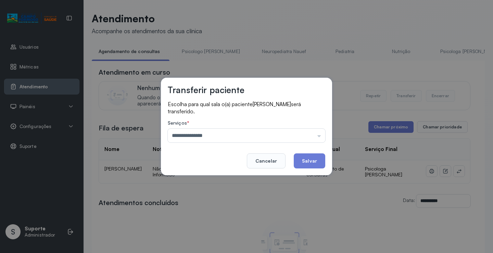
drag, startPoint x: 225, startPoint y: 209, endPoint x: 288, endPoint y: 172, distance: 72.5
click at [226, 207] on div "**********" at bounding box center [246, 126] width 493 height 253
click at [316, 164] on button "Salvar" at bounding box center [310, 160] width 32 height 15
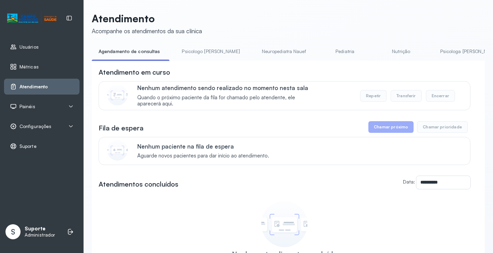
click at [190, 53] on link "Psicologo [PERSON_NAME]" at bounding box center [211, 51] width 72 height 11
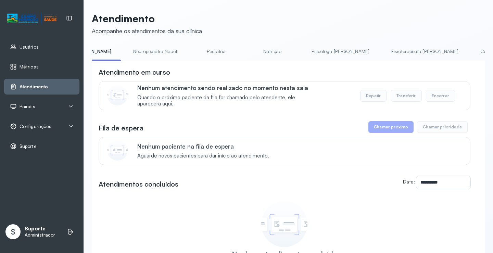
scroll to position [0, 82]
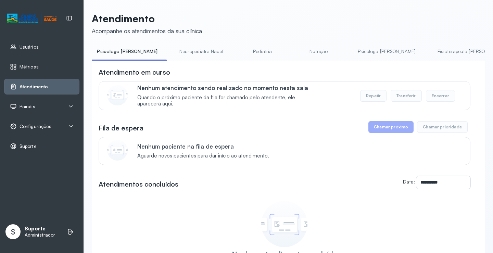
click at [246, 51] on link "Pediatria" at bounding box center [263, 51] width 48 height 11
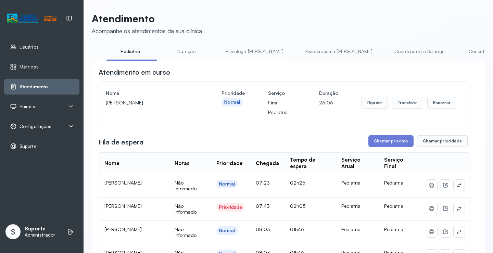
scroll to position [0, 217]
click at [383, 49] on link "Coordenadora Solange" at bounding box center [415, 51] width 64 height 11
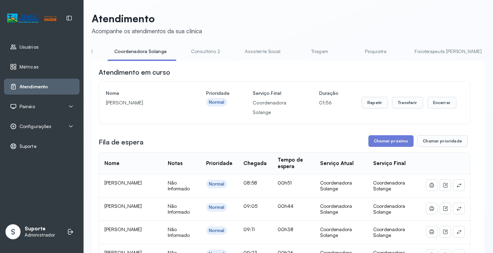
scroll to position [0, 545]
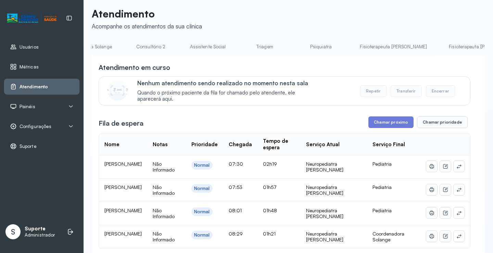
scroll to position [0, 0]
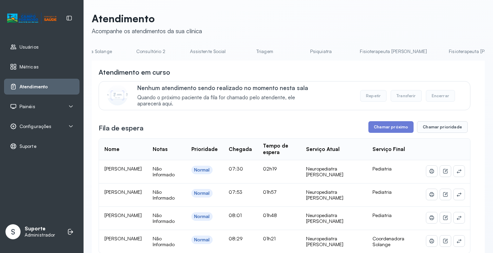
click at [442, 52] on link "Fisioterapeuta [PERSON_NAME]" at bounding box center [482, 51] width 81 height 11
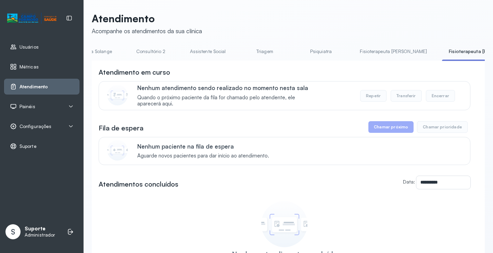
click at [353, 55] on link "Fisioterapeuta [PERSON_NAME]" at bounding box center [393, 51] width 81 height 11
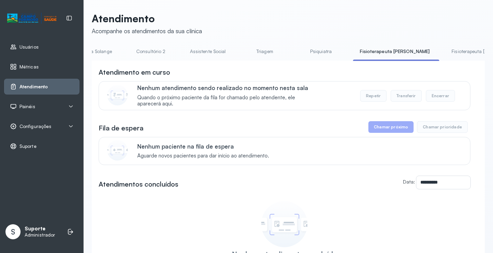
click at [297, 52] on link "Psiquiatra" at bounding box center [321, 51] width 48 height 11
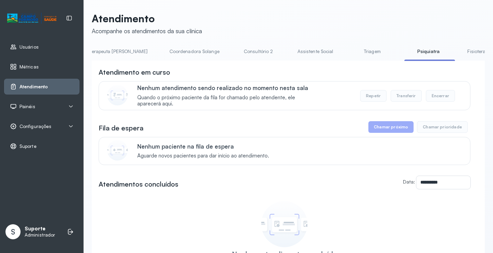
scroll to position [0, 427]
click at [358, 50] on link "Triagem" at bounding box center [382, 51] width 48 height 11
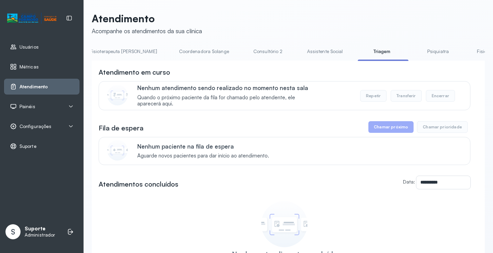
click at [300, 52] on link "Assistente Social" at bounding box center [325, 51] width 50 height 11
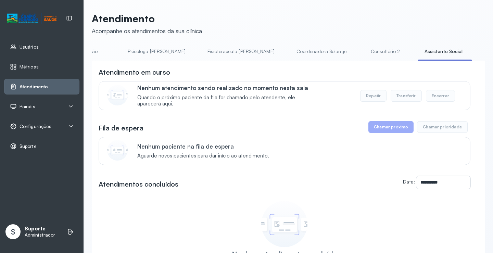
scroll to position [0, 304]
click at [367, 52] on link "Consultório 2" at bounding box center [391, 51] width 48 height 11
click at [295, 52] on link "Coordenadora Solange" at bounding box center [327, 51] width 64 height 11
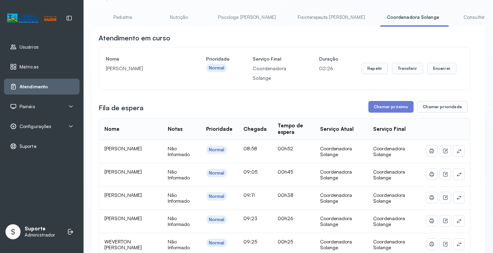
scroll to position [0, 215]
click at [295, 14] on link "Fisioterapeuta [PERSON_NAME]" at bounding box center [335, 17] width 81 height 11
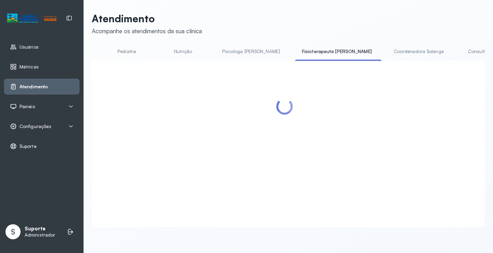
scroll to position [34, 0]
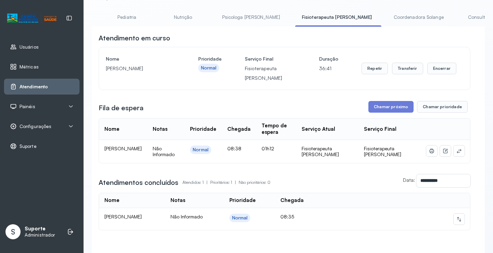
click at [222, 15] on link "Psicologa [PERSON_NAME]" at bounding box center [251, 17] width 72 height 11
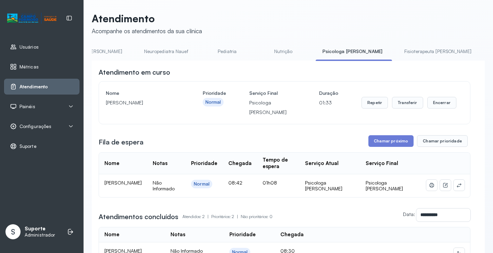
scroll to position [0, 105]
click at [271, 48] on link "Nutrição" at bounding box center [294, 51] width 48 height 11
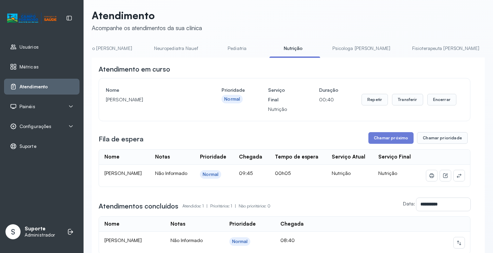
scroll to position [0, 0]
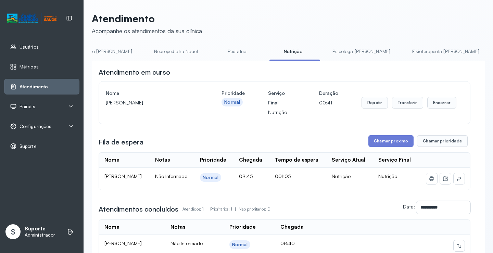
click at [213, 50] on link "Pediatria" at bounding box center [237, 51] width 48 height 11
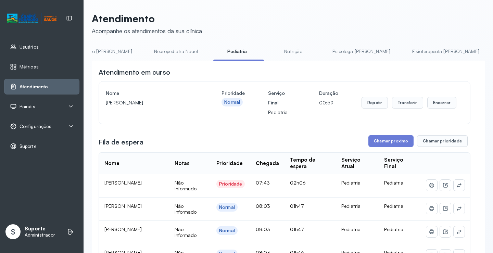
click at [155, 48] on link "Neuropediatra Nauef" at bounding box center [176, 51] width 58 height 11
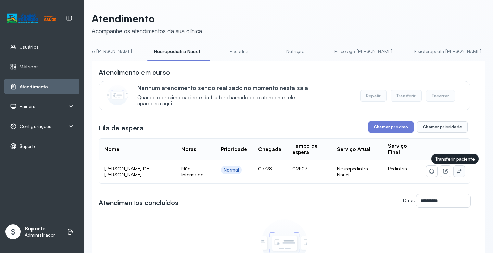
click at [457, 171] on icon at bounding box center [459, 170] width 5 height 5
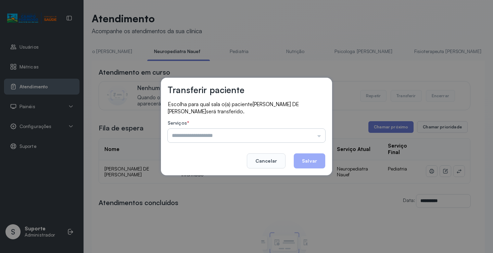
drag, startPoint x: 309, startPoint y: 126, endPoint x: 306, endPoint y: 130, distance: 4.9
click at [308, 129] on div "Serviços * Psicologo Pedro Pediatria Nutrição Psicologa Alana Agendamento de co…" at bounding box center [247, 131] width 158 height 22
drag, startPoint x: 301, startPoint y: 137, endPoint x: 271, endPoint y: 144, distance: 31.3
click at [301, 138] on input "text" at bounding box center [247, 136] width 158 height 14
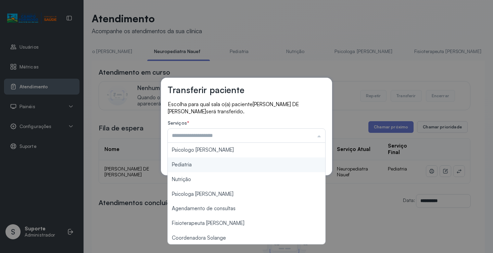
type input "*********"
drag, startPoint x: 200, startPoint y: 163, endPoint x: 286, endPoint y: 158, distance: 85.5
click at [201, 163] on div "Transferir paciente Escolha para qual sala o(a) paciente MANOEL DAVI DE MOREIRA…" at bounding box center [246, 127] width 171 height 98
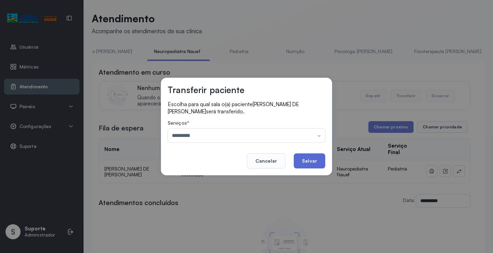
click at [313, 157] on button "Salvar" at bounding box center [310, 160] width 32 height 15
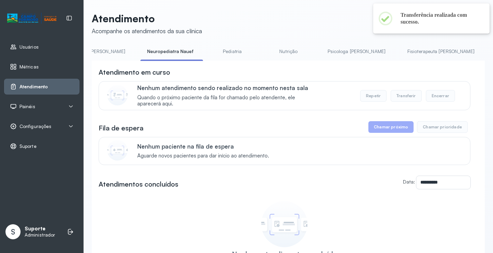
scroll to position [0, 124]
click at [196, 53] on link "Pediatria" at bounding box center [220, 51] width 48 height 11
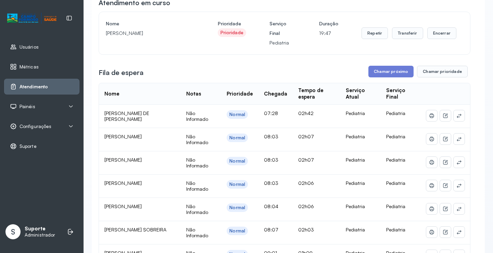
scroll to position [0, 0]
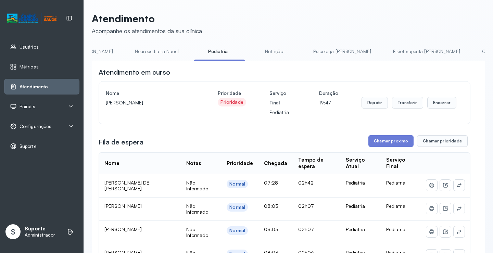
click at [260, 48] on link "Nutrição" at bounding box center [274, 51] width 48 height 11
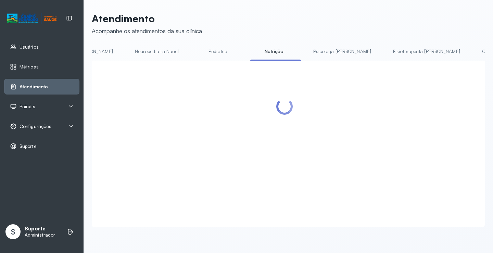
click at [194, 54] on link "Pediatria" at bounding box center [218, 51] width 48 height 11
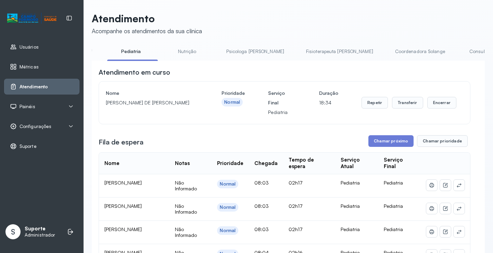
scroll to position [0, 229]
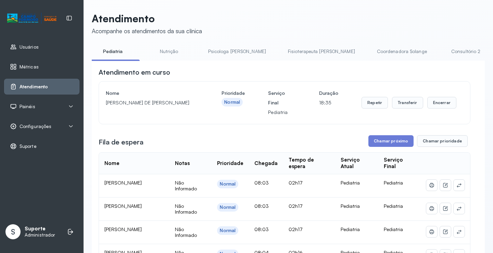
click at [370, 54] on link "Coordenadora Solange" at bounding box center [402, 51] width 64 height 11
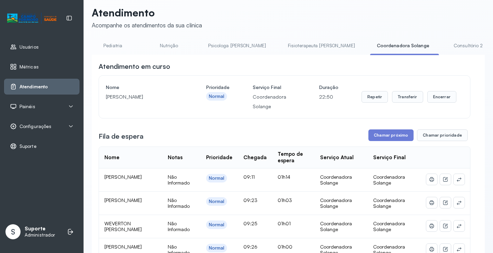
scroll to position [0, 0]
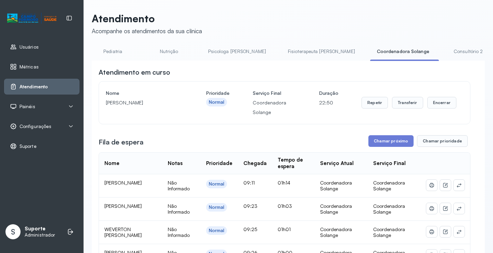
click at [202, 51] on link "Psicologa [PERSON_NAME]" at bounding box center [237, 51] width 72 height 11
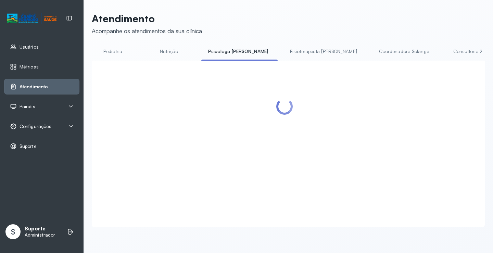
click at [372, 50] on link "Coordenadora Solange" at bounding box center [404, 51] width 64 height 11
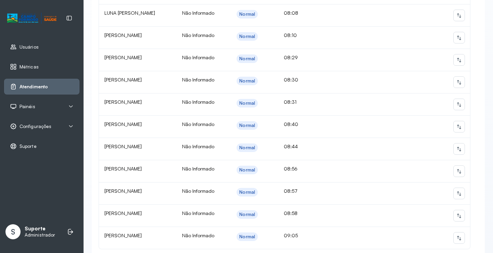
scroll to position [549, 0]
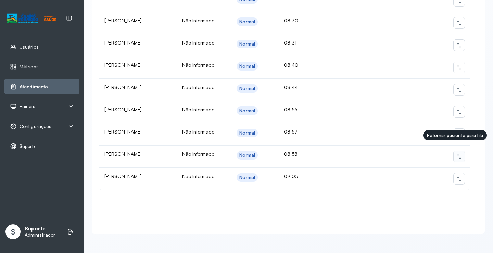
click at [457, 154] on icon at bounding box center [459, 156] width 5 height 5
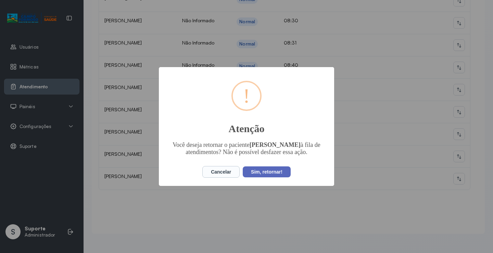
click at [286, 176] on button "Sim, retornar!" at bounding box center [267, 171] width 48 height 11
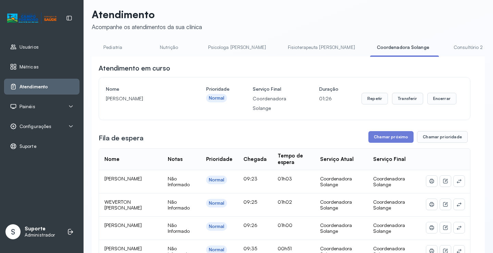
scroll to position [0, 0]
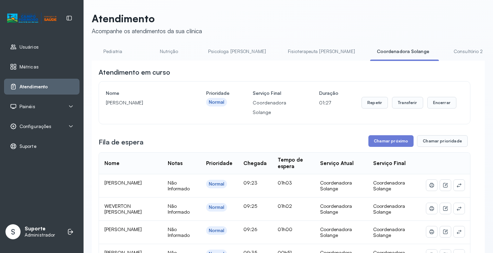
click at [281, 48] on link "Fisioterapeuta [PERSON_NAME]" at bounding box center [321, 51] width 81 height 11
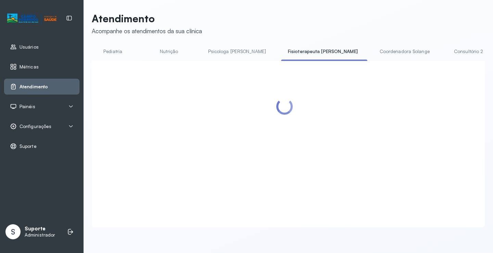
click at [373, 47] on link "Coordenadora Solange" at bounding box center [405, 51] width 64 height 11
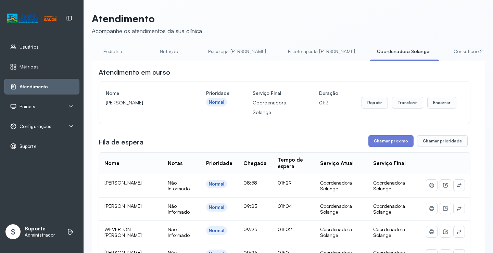
click at [281, 48] on link "Fisioterapeuta [PERSON_NAME]" at bounding box center [321, 51] width 81 height 11
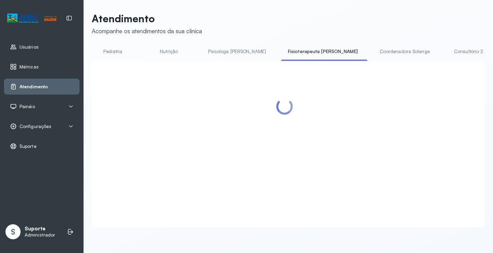
click at [373, 48] on link "Coordenadora Solange" at bounding box center [405, 51] width 64 height 11
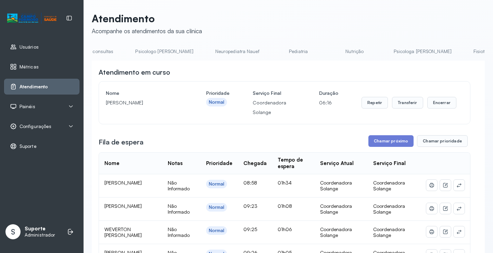
scroll to position [0, 36]
click at [282, 48] on link "Pediatria" at bounding box center [306, 51] width 48 height 11
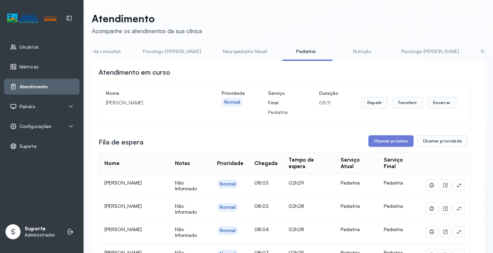
scroll to position [0, 0]
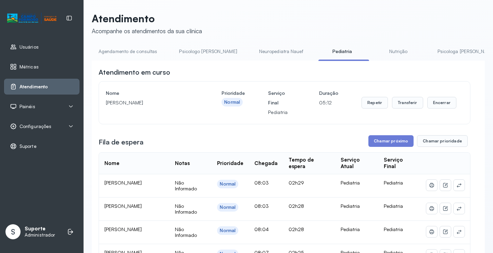
click at [118, 50] on link "Agendamento de consultas" at bounding box center [128, 51] width 72 height 11
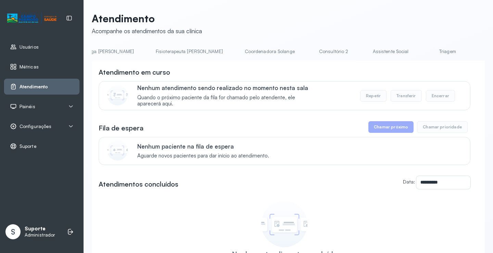
scroll to position [0, 367]
click at [235, 53] on link "Coordenadora Solange" at bounding box center [267, 51] width 64 height 11
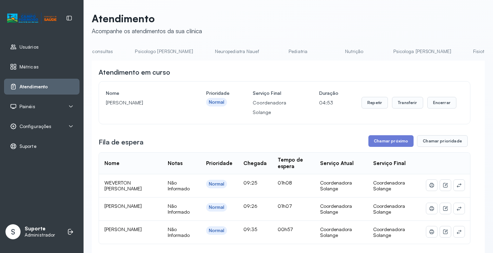
scroll to position [0, 0]
click at [137, 53] on link "Agendamento de consultas" at bounding box center [128, 51] width 72 height 11
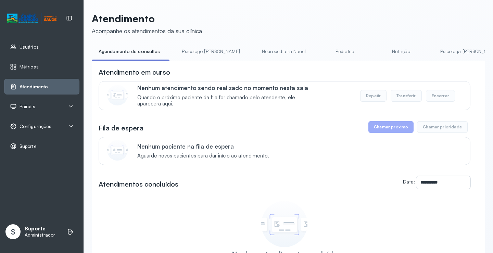
click at [200, 50] on link "Psicologo [PERSON_NAME]" at bounding box center [211, 51] width 72 height 11
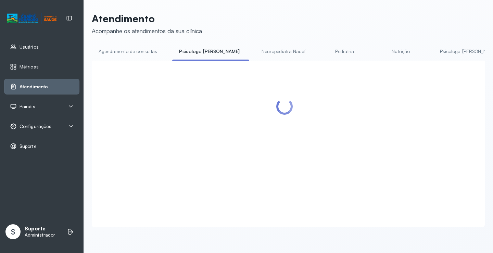
click at [131, 54] on link "Agendamento de consultas" at bounding box center [128, 51] width 72 height 11
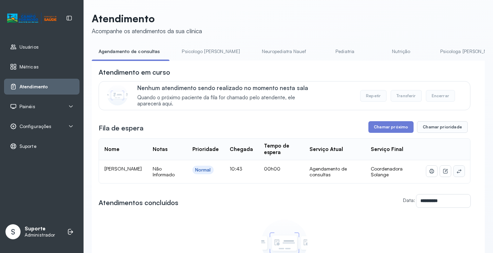
click at [457, 172] on icon at bounding box center [459, 170] width 5 height 5
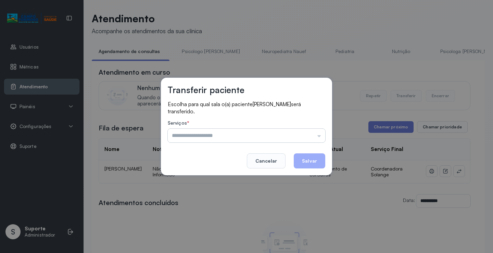
drag, startPoint x: 313, startPoint y: 137, endPoint x: 300, endPoint y: 137, distance: 13.4
click at [313, 137] on input "text" at bounding box center [247, 136] width 158 height 14
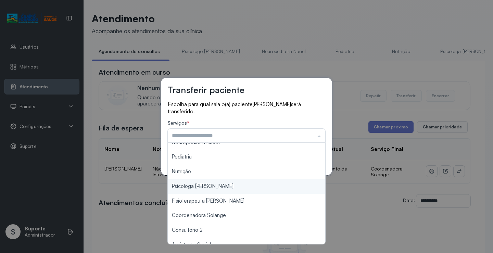
scroll to position [34, 0]
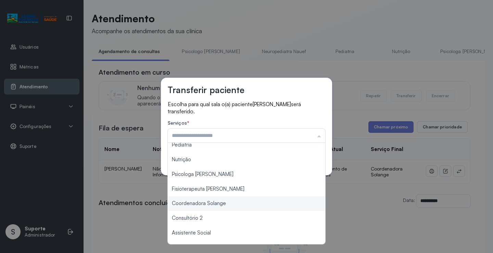
type input "**********"
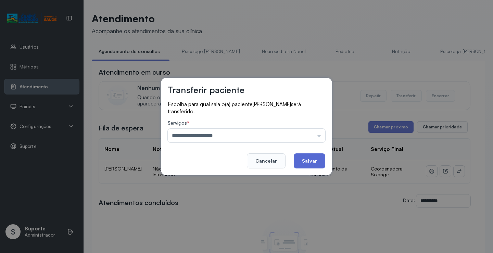
drag, startPoint x: 234, startPoint y: 206, endPoint x: 303, endPoint y: 168, distance: 79.2
click at [235, 204] on div "**********" at bounding box center [246, 126] width 493 height 253
click at [318, 158] on button "Salvar" at bounding box center [310, 160] width 32 height 15
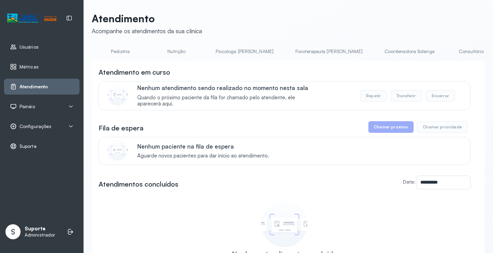
scroll to position [0, 225]
click at [377, 49] on link "Coordenadora Solange" at bounding box center [409, 51] width 64 height 11
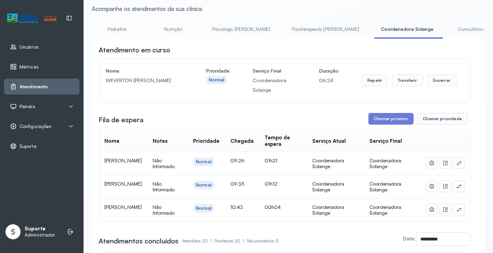
scroll to position [34, 0]
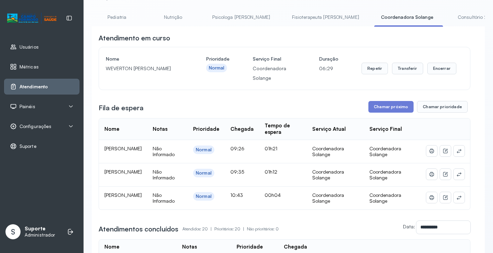
drag, startPoint x: 104, startPoint y: 151, endPoint x: 146, endPoint y: 158, distance: 42.0
click at [146, 158] on td "PEDRO AUGUSTO RIBEIRO DA SILVA" at bounding box center [123, 151] width 48 height 23
click at [142, 151] on span "PEDRO AUGUSTO RIBEIRO DA SILVA" at bounding box center [122, 149] width 37 height 6
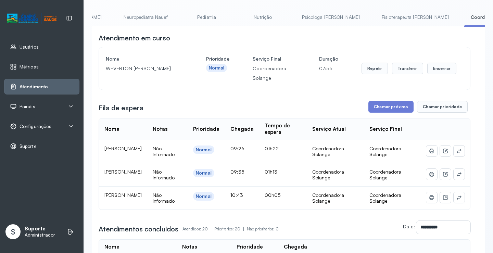
scroll to position [0, 0]
click at [107, 21] on link "Agendamento de consultas" at bounding box center [128, 17] width 72 height 11
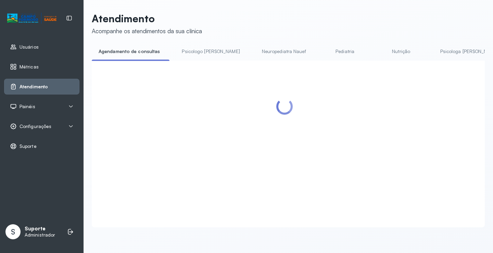
scroll to position [34, 0]
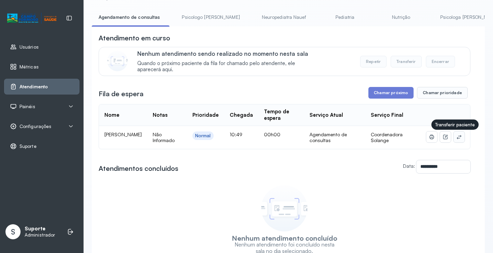
click at [457, 136] on icon at bounding box center [459, 136] width 5 height 5
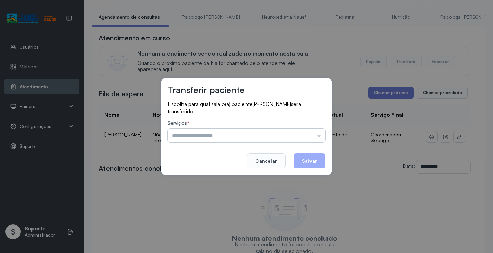
drag, startPoint x: 307, startPoint y: 129, endPoint x: 308, endPoint y: 137, distance: 7.9
click at [307, 135] on input "text" at bounding box center [247, 136] width 158 height 14
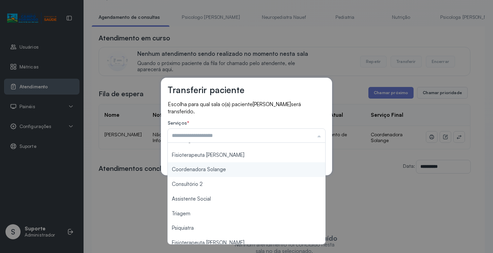
scroll to position [0, 0]
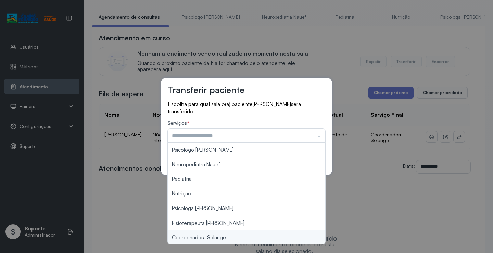
type input "**********"
click at [220, 237] on div "**********" at bounding box center [246, 126] width 493 height 253
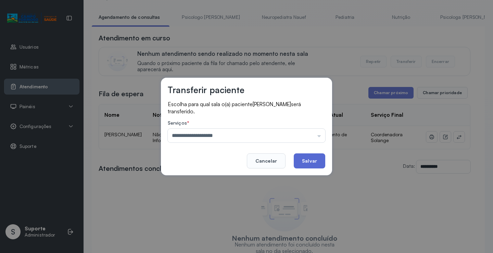
click at [301, 163] on button "Salvar" at bounding box center [310, 160] width 32 height 15
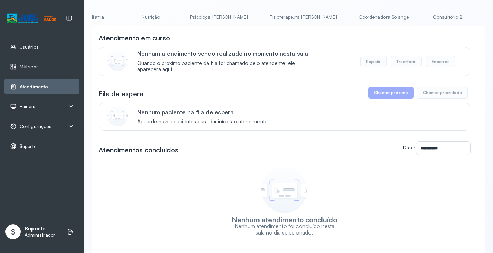
scroll to position [0, 261]
click at [341, 19] on link "Coordenadora Solange" at bounding box center [373, 17] width 64 height 11
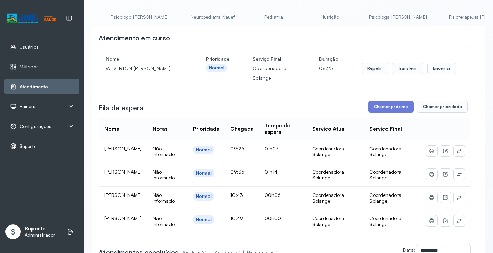
scroll to position [0, 82]
click at [236, 18] on link "Pediatria" at bounding box center [260, 17] width 48 height 11
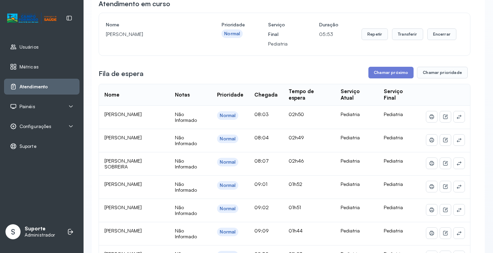
scroll to position [0, 0]
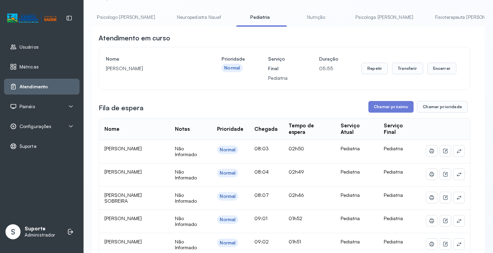
click at [297, 17] on link "Nutrição" at bounding box center [316, 17] width 48 height 11
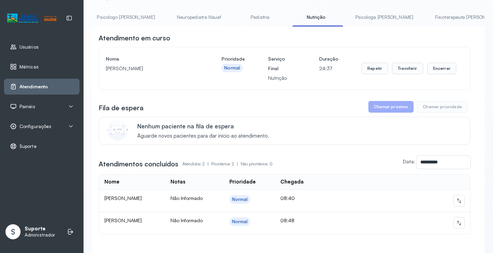
click at [236, 21] on link "Pediatria" at bounding box center [260, 17] width 48 height 11
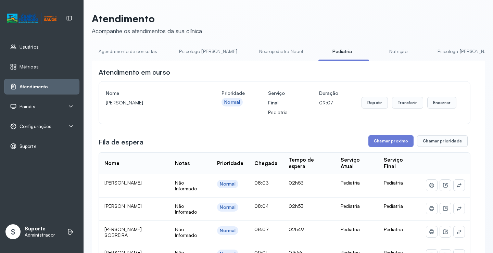
drag, startPoint x: 142, startPoint y: 44, endPoint x: 141, endPoint y: 50, distance: 6.6
click at [141, 50] on link "Agendamento de consultas" at bounding box center [128, 51] width 72 height 11
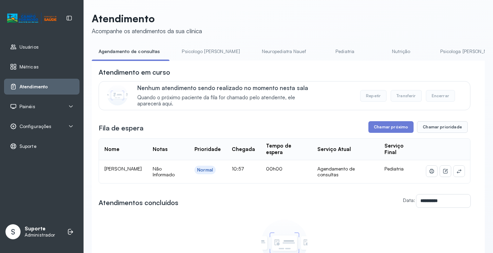
drag, startPoint x: 461, startPoint y: 175, endPoint x: 454, endPoint y: 174, distance: 6.5
click at [461, 174] on td at bounding box center [445, 171] width 49 height 23
click at [457, 173] on icon at bounding box center [459, 171] width 4 height 4
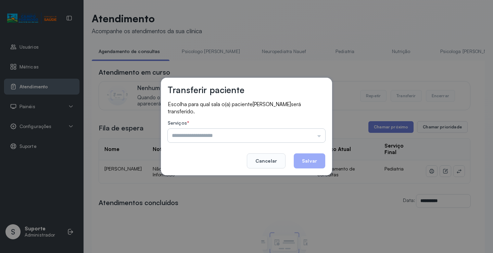
click at [304, 139] on input "text" at bounding box center [247, 136] width 158 height 14
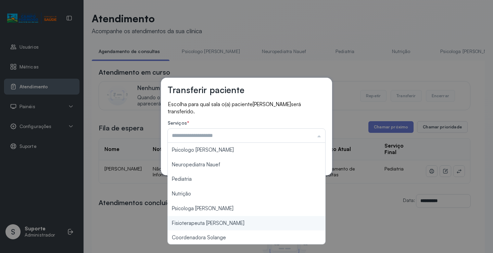
scroll to position [104, 0]
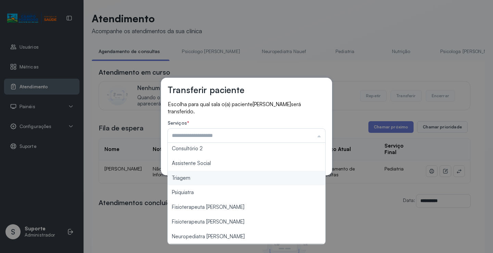
type input "*******"
drag, startPoint x: 199, startPoint y: 183, endPoint x: 203, endPoint y: 180, distance: 5.2
click at [199, 182] on div "Transferir paciente Escolha para qual sala o(a) paciente HEITOR GUILHERME SANTO…" at bounding box center [246, 126] width 493 height 253
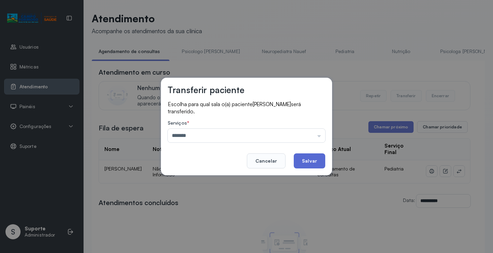
click at [304, 161] on button "Salvar" at bounding box center [310, 160] width 32 height 15
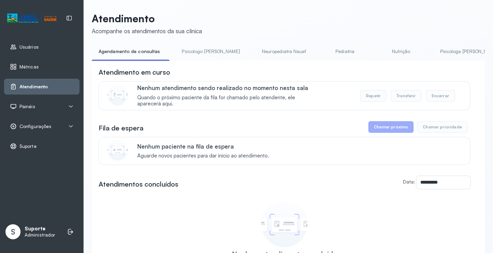
click at [321, 52] on link "Pediatria" at bounding box center [345, 51] width 48 height 11
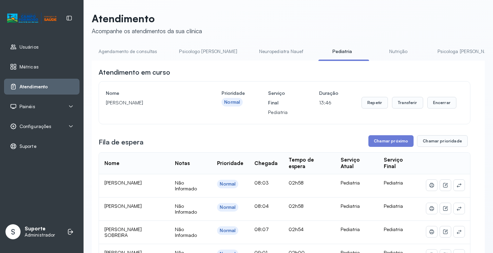
click at [134, 49] on link "Agendamento de consultas" at bounding box center [128, 51] width 72 height 11
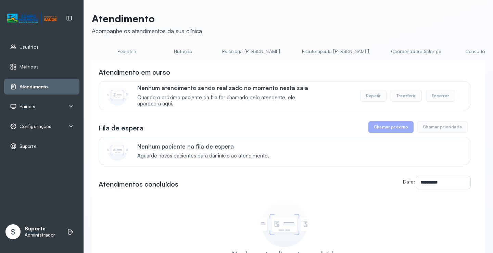
scroll to position [0, 226]
click at [377, 50] on link "Coordenadora Solange" at bounding box center [409, 51] width 64 height 11
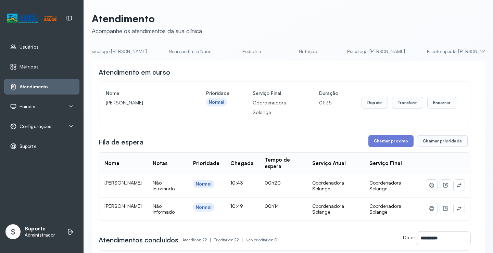
scroll to position [0, 0]
click at [133, 47] on link "Agendamento de consultas" at bounding box center [128, 51] width 72 height 11
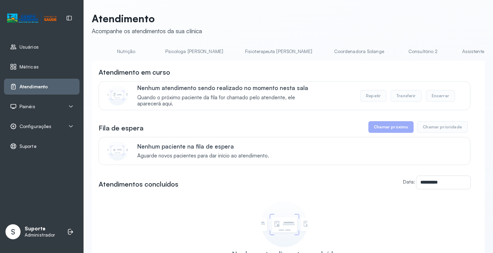
scroll to position [0, 276]
click at [327, 54] on link "Coordenadora Solange" at bounding box center [359, 51] width 64 height 11
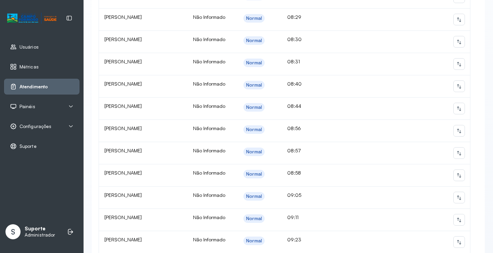
scroll to position [479, 0]
click at [457, 156] on icon at bounding box center [459, 153] width 5 height 5
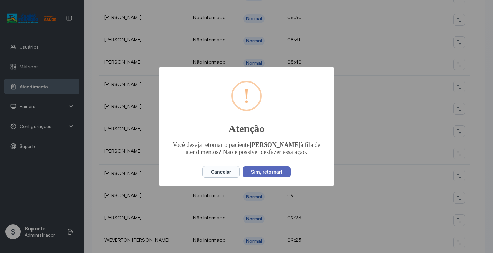
click at [275, 166] on button "Sim, retornar!" at bounding box center [267, 171] width 48 height 11
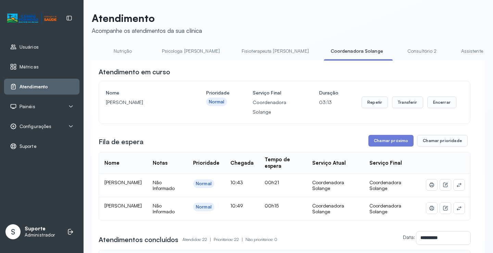
scroll to position [0, 0]
click at [235, 54] on link "Fisioterapeuta [PERSON_NAME]" at bounding box center [275, 51] width 81 height 11
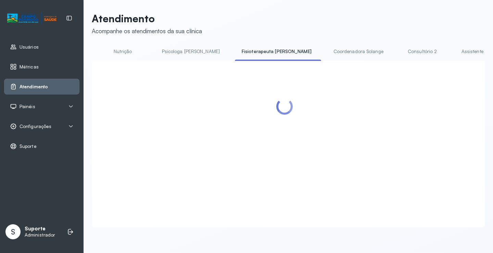
click at [327, 54] on link "Coordenadora Solange" at bounding box center [359, 51] width 64 height 11
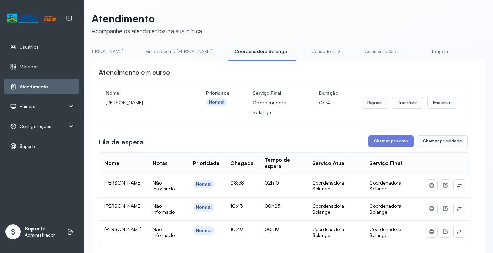
scroll to position [0, 411]
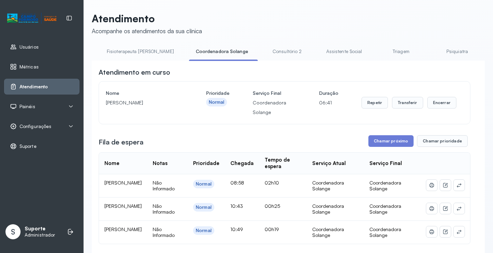
click at [377, 51] on link "Triagem" at bounding box center [401, 51] width 48 height 11
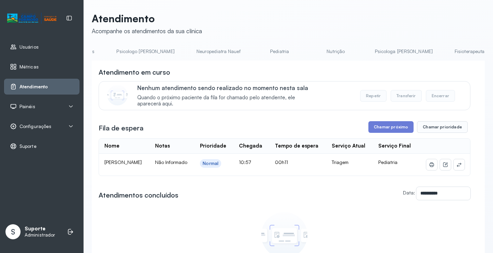
scroll to position [0, 0]
click at [318, 47] on link "Pediatria" at bounding box center [342, 51] width 48 height 11
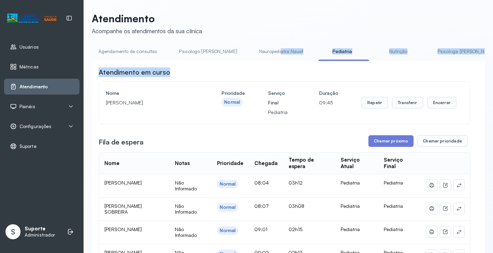
drag, startPoint x: 244, startPoint y: 63, endPoint x: 256, endPoint y: 71, distance: 14.1
click at [256, 71] on div "Atendimento em curso" at bounding box center [285, 72] width 372 height 10
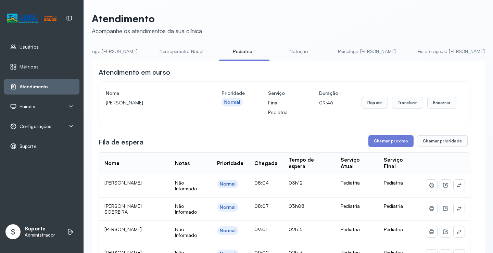
scroll to position [0, 164]
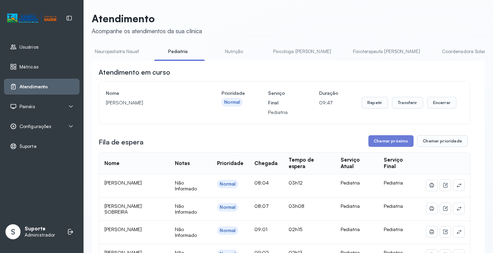
click at [346, 50] on link "Fisioterapeuta [PERSON_NAME]" at bounding box center [386, 51] width 81 height 11
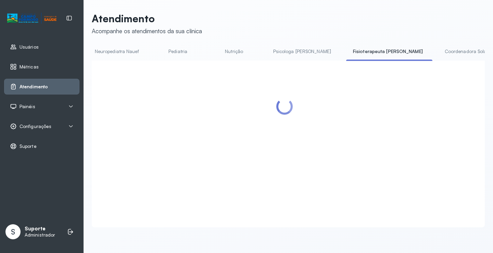
click at [438, 49] on link "Coordenadora Solange" at bounding box center [470, 51] width 64 height 11
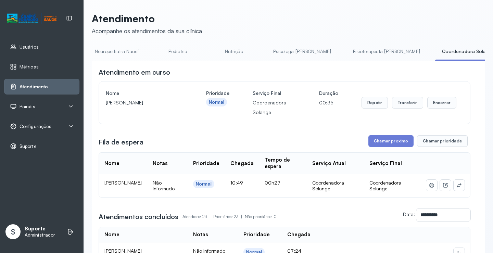
scroll to position [0, 0]
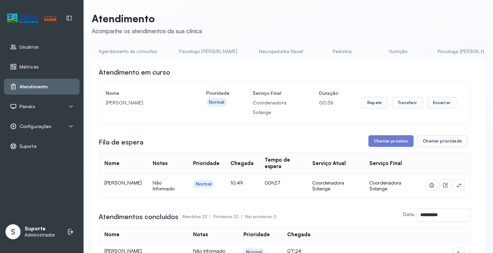
click at [130, 48] on link "Agendamento de consultas" at bounding box center [128, 51] width 72 height 11
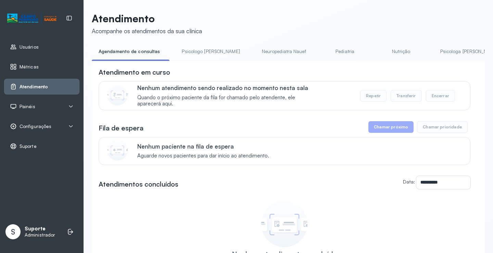
click at [210, 45] on div "**********" at bounding box center [288, 163] width 393 height 302
click at [209, 46] on link "Psicologo [PERSON_NAME]" at bounding box center [211, 51] width 72 height 11
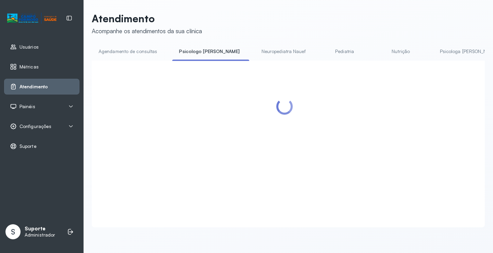
click at [137, 49] on link "Agendamento de consultas" at bounding box center [128, 51] width 72 height 11
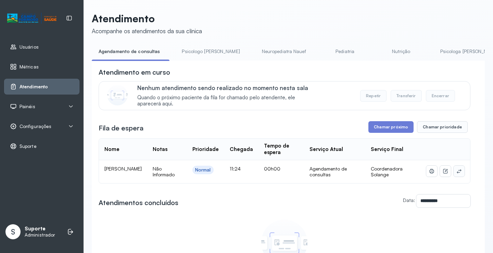
click at [454, 172] on button at bounding box center [459, 171] width 11 height 11
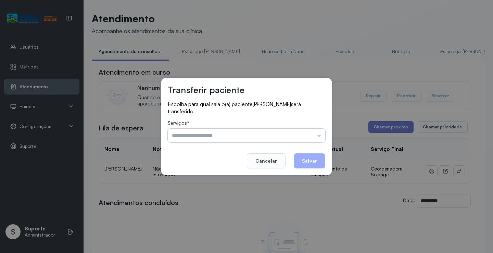
click at [308, 136] on input "text" at bounding box center [247, 136] width 158 height 14
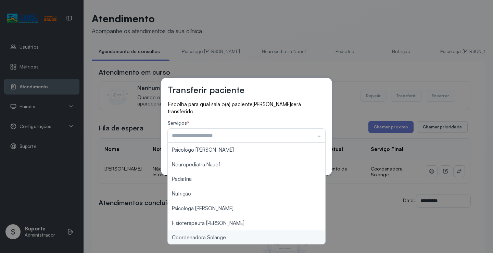
type input "**********"
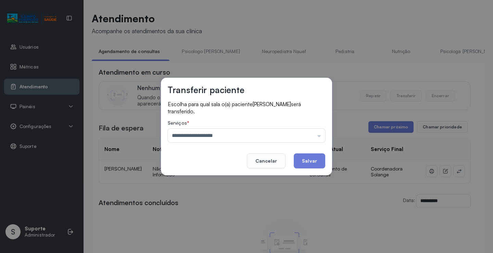
drag, startPoint x: 221, startPoint y: 241, endPoint x: 313, endPoint y: 174, distance: 113.2
click at [221, 240] on div "**********" at bounding box center [246, 126] width 493 height 253
click at [321, 160] on button "Salvar" at bounding box center [310, 160] width 32 height 15
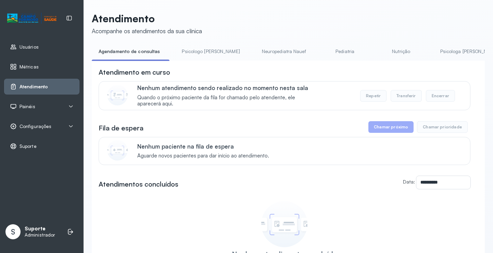
drag, startPoint x: 197, startPoint y: 54, endPoint x: 163, endPoint y: 48, distance: 34.9
click at [197, 54] on link "Psicologo [PERSON_NAME]" at bounding box center [211, 51] width 72 height 11
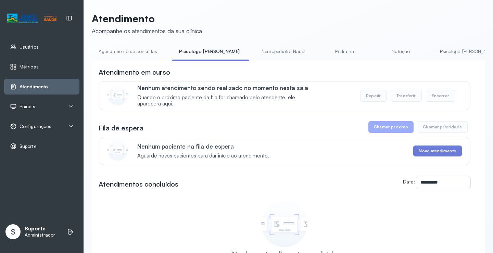
click at [142, 48] on link "Agendamento de consultas" at bounding box center [128, 51] width 72 height 11
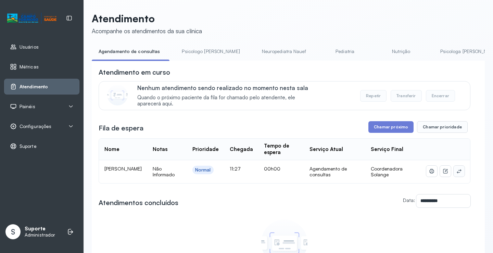
click at [457, 173] on icon at bounding box center [459, 170] width 5 height 5
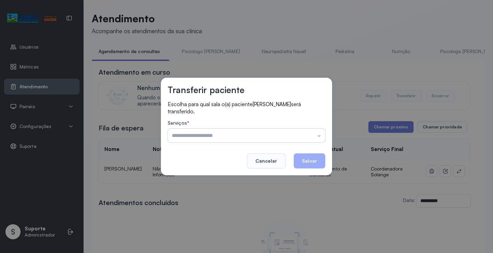
click at [317, 132] on input "text" at bounding box center [247, 136] width 158 height 14
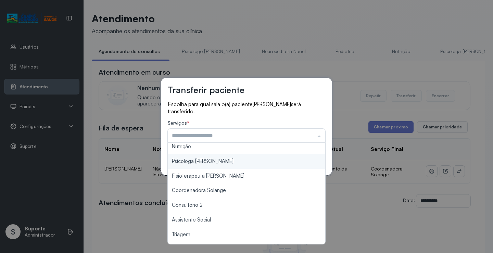
scroll to position [68, 0]
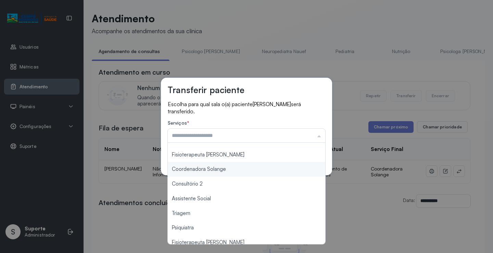
type input "**********"
drag, startPoint x: 230, startPoint y: 173, endPoint x: 287, endPoint y: 164, distance: 57.9
click at [230, 172] on div "**********" at bounding box center [246, 127] width 171 height 98
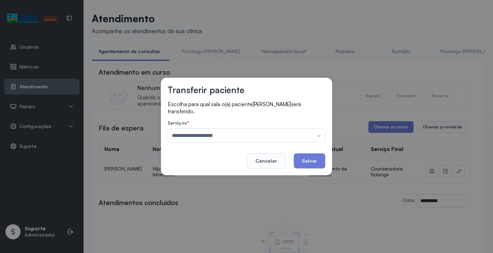
click at [328, 159] on div "**********" at bounding box center [246, 127] width 171 height 98
click at [314, 159] on button "Salvar" at bounding box center [310, 160] width 32 height 15
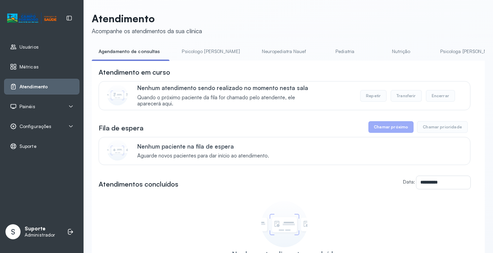
click at [321, 55] on link "Pediatria" at bounding box center [345, 51] width 48 height 11
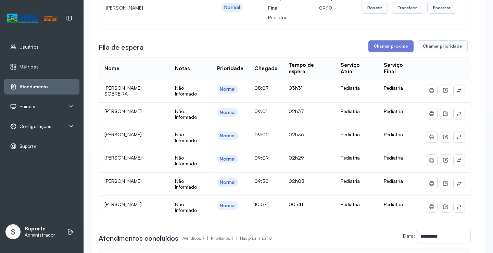
scroll to position [0, 0]
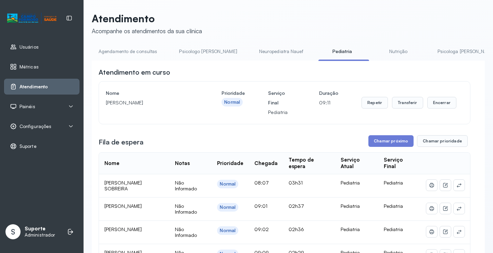
click at [142, 50] on link "Agendamento de consultas" at bounding box center [128, 51] width 72 height 11
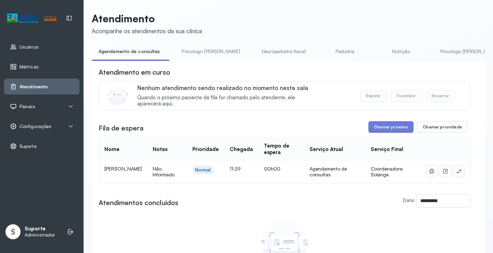
click at [457, 173] on icon at bounding box center [459, 171] width 4 height 4
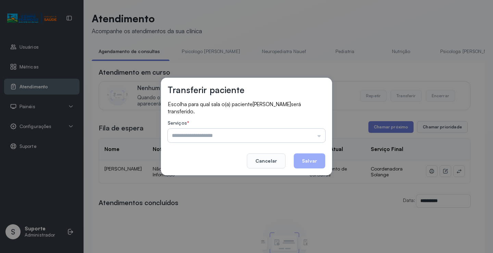
click at [304, 135] on input "text" at bounding box center [247, 136] width 158 height 14
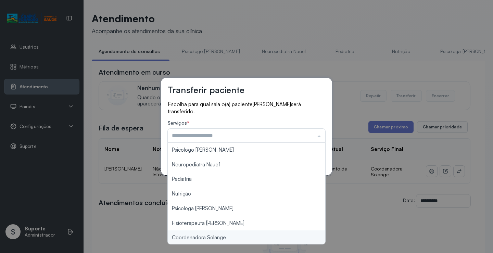
type input "**********"
click at [224, 236] on div "**********" at bounding box center [246, 126] width 493 height 253
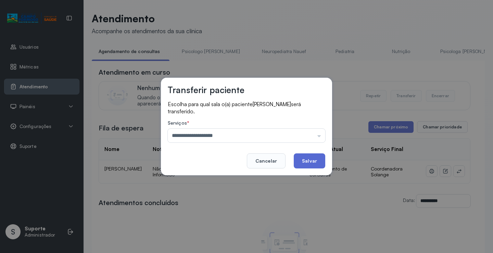
click at [304, 161] on button "Salvar" at bounding box center [310, 160] width 32 height 15
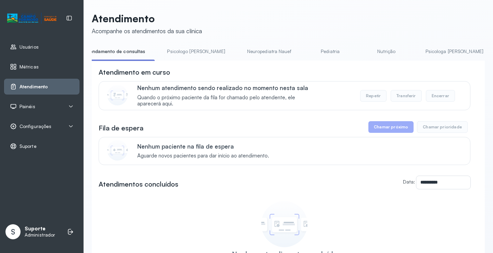
scroll to position [0, 11]
click at [311, 52] on link "Pediatria" at bounding box center [335, 51] width 48 height 11
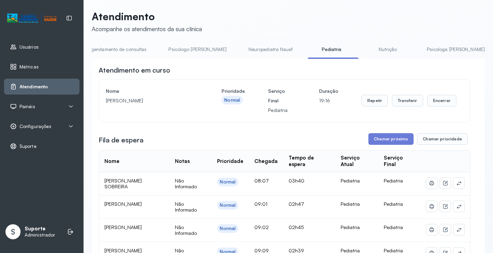
scroll to position [0, 0]
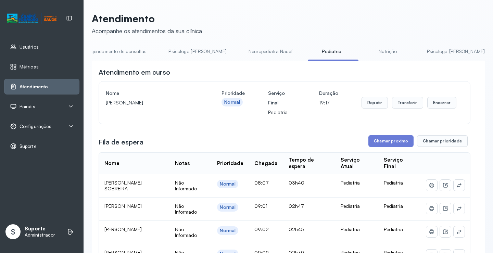
click at [252, 54] on link "Neuropediatra Nauef" at bounding box center [271, 51] width 58 height 11
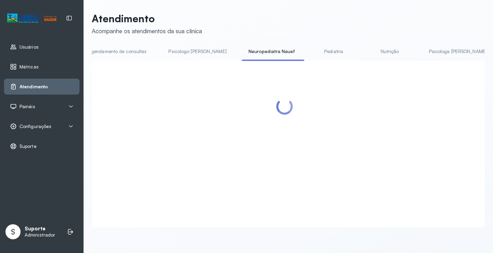
click at [310, 52] on link "Pediatria" at bounding box center [334, 51] width 48 height 11
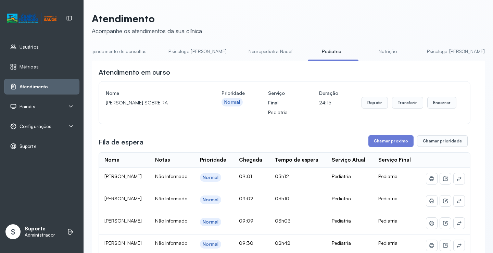
click at [125, 52] on link "Agendamento de consultas" at bounding box center [117, 51] width 72 height 11
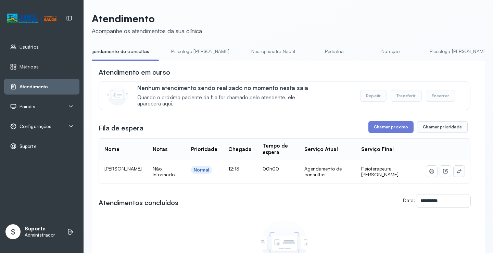
click at [457, 173] on icon at bounding box center [459, 170] width 5 height 5
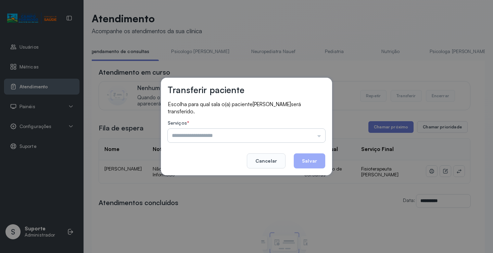
click at [316, 132] on input "text" at bounding box center [247, 136] width 158 height 14
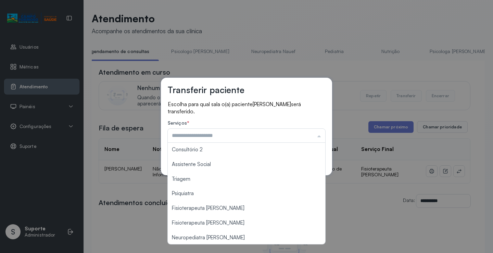
scroll to position [103, 0]
type input "**********"
drag, startPoint x: 226, startPoint y: 222, endPoint x: 310, endPoint y: 168, distance: 100.0
click at [226, 221] on div "**********" at bounding box center [246, 126] width 493 height 253
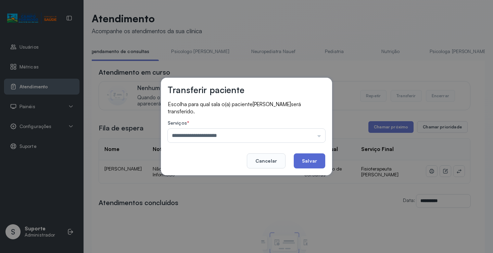
click at [313, 165] on button "Salvar" at bounding box center [310, 160] width 32 height 15
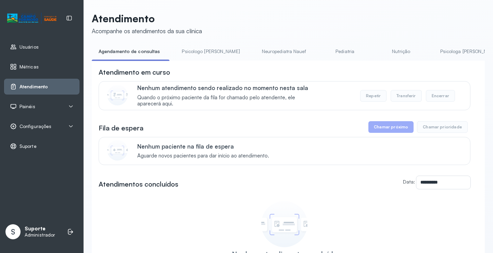
click at [200, 50] on link "Psicologo [PERSON_NAME]" at bounding box center [211, 51] width 72 height 11
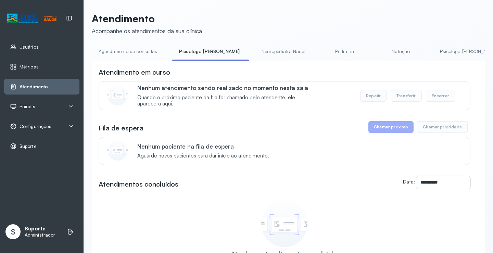
click at [147, 46] on link "Agendamento de consultas" at bounding box center [128, 51] width 72 height 11
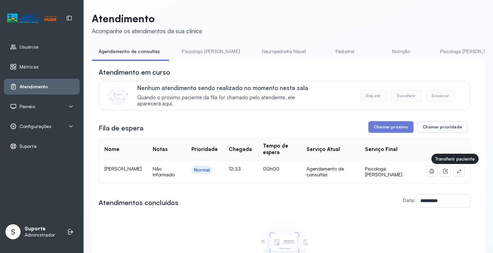
click at [457, 171] on icon at bounding box center [459, 170] width 5 height 5
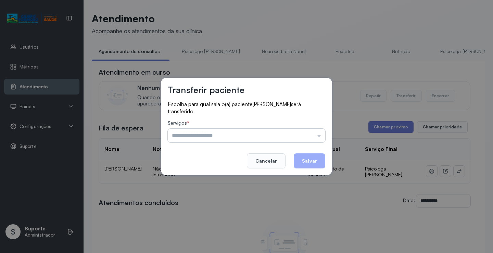
drag, startPoint x: 306, startPoint y: 127, endPoint x: 308, endPoint y: 134, distance: 6.5
click at [306, 130] on div "Serviços * Psicologo Pedro Neuropediatra Nauef Pediatria Nutrição Psicologa Ala…" at bounding box center [247, 131] width 158 height 22
click at [308, 134] on input "text" at bounding box center [247, 136] width 158 height 14
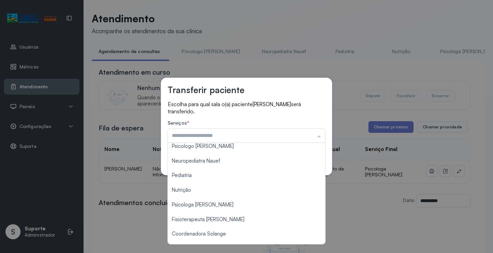
scroll to position [0, 0]
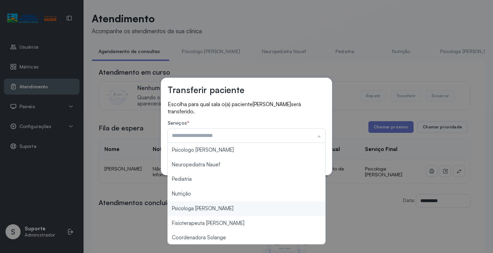
type input "**********"
drag, startPoint x: 217, startPoint y: 208, endPoint x: 274, endPoint y: 182, distance: 62.2
click at [218, 208] on div "**********" at bounding box center [246, 126] width 493 height 253
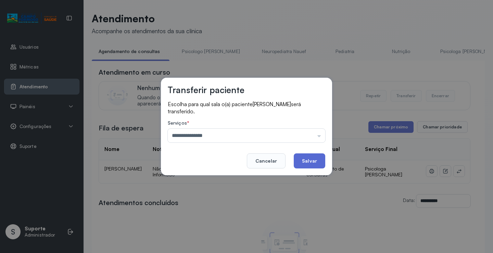
click at [311, 157] on button "Salvar" at bounding box center [310, 160] width 32 height 15
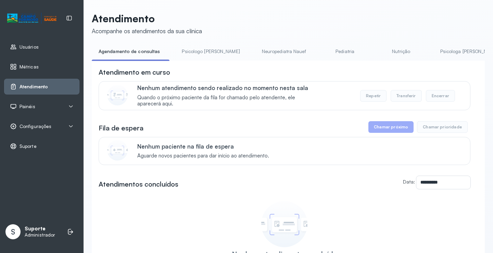
drag, startPoint x: 318, startPoint y: 43, endPoint x: 321, endPoint y: 46, distance: 4.2
click at [321, 46] on div "**********" at bounding box center [288, 163] width 393 height 302
click at [321, 46] on link "Pediatria" at bounding box center [345, 51] width 48 height 11
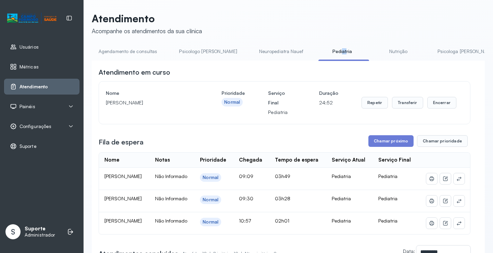
click at [129, 51] on link "Agendamento de consultas" at bounding box center [128, 51] width 72 height 11
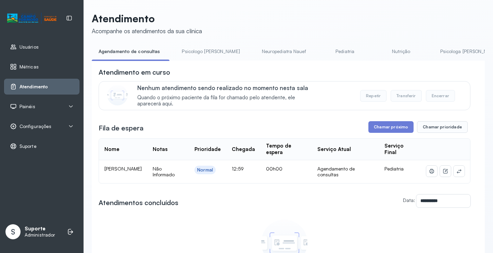
click at [460, 174] on td at bounding box center [445, 171] width 49 height 23
click at [460, 174] on button at bounding box center [459, 171] width 11 height 11
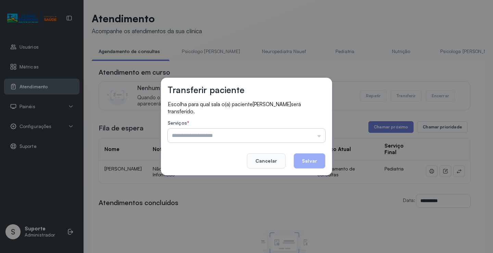
click at [301, 134] on input "text" at bounding box center [247, 136] width 158 height 14
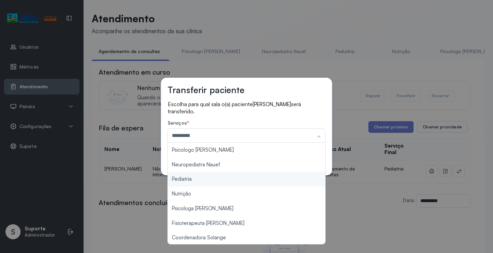
click at [201, 178] on div "Transferir paciente Escolha para qual sala o(a) paciente NATHAN ALVES SILVA ser…" at bounding box center [246, 126] width 493 height 253
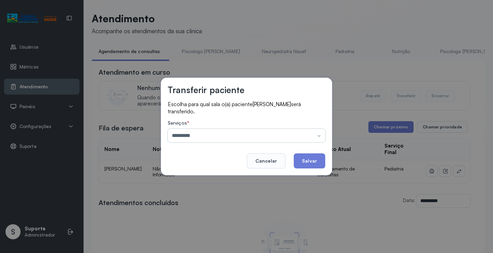
click at [278, 135] on input "*********" at bounding box center [247, 136] width 158 height 14
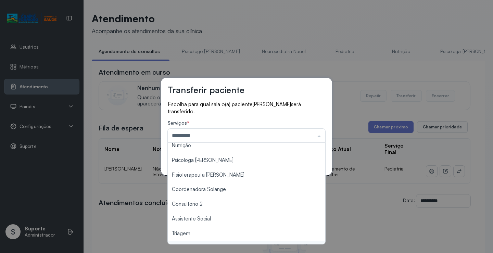
scroll to position [103, 0]
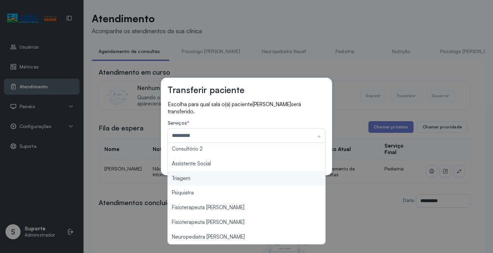
type input "*******"
drag, startPoint x: 204, startPoint y: 182, endPoint x: 230, endPoint y: 175, distance: 26.9
click at [212, 180] on div "Transferir paciente Escolha para qual sala o(a) paciente NATHAN ALVES SILVA ser…" at bounding box center [246, 126] width 493 height 253
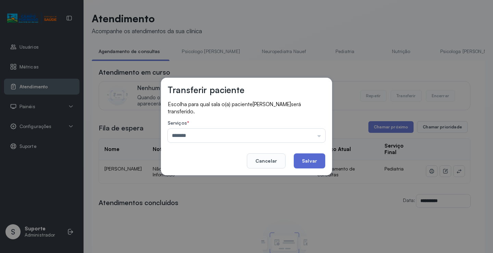
click at [305, 161] on button "Salvar" at bounding box center [310, 160] width 32 height 15
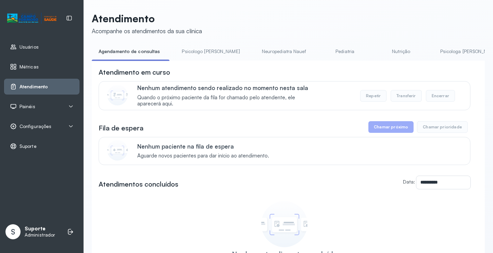
click at [321, 52] on link "Pediatria" at bounding box center [345, 51] width 48 height 11
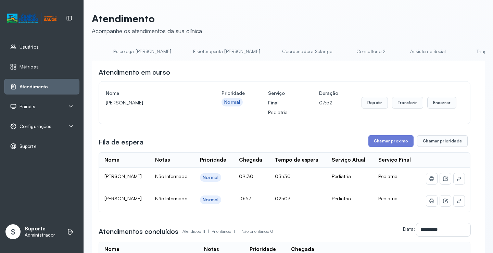
scroll to position [0, 418]
click at [367, 51] on link "Triagem" at bounding box center [391, 51] width 48 height 11
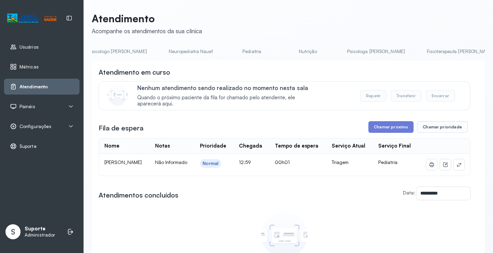
scroll to position [0, 0]
click at [128, 51] on link "Agendamento de consultas" at bounding box center [128, 51] width 72 height 11
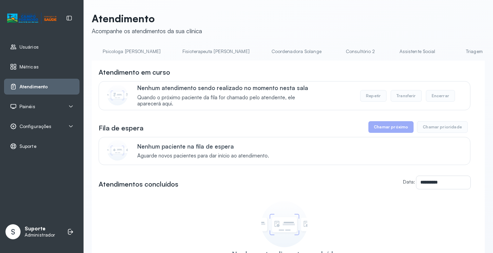
scroll to position [0, 369]
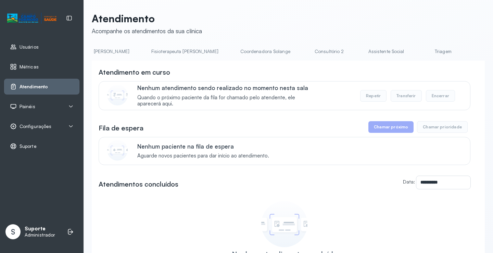
click at [419, 52] on link "Triagem" at bounding box center [443, 51] width 48 height 11
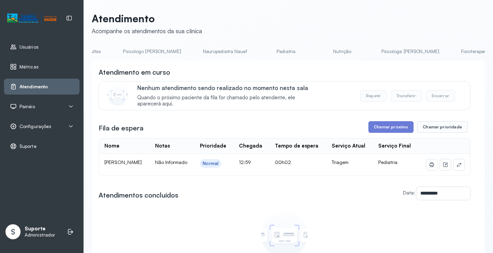
scroll to position [0, 0]
click at [119, 57] on link "Agendamento de consultas" at bounding box center [128, 51] width 72 height 11
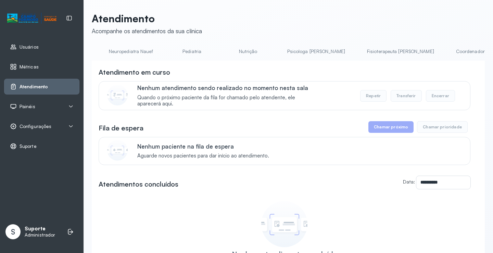
scroll to position [0, 141]
click at [294, 45] on div "**********" at bounding box center [288, 163] width 393 height 302
click at [292, 55] on link "Psicologa [PERSON_NAME]" at bounding box center [328, 51] width 72 height 11
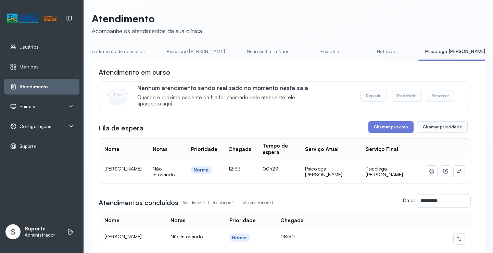
scroll to position [0, 0]
click at [120, 55] on link "Agendamento de consultas" at bounding box center [128, 51] width 72 height 11
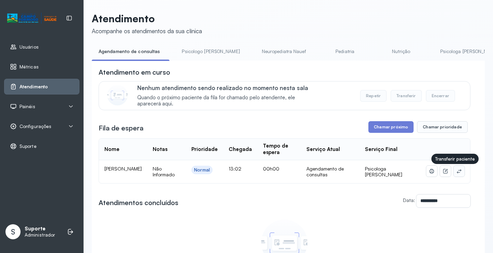
click at [457, 174] on icon at bounding box center [459, 170] width 5 height 5
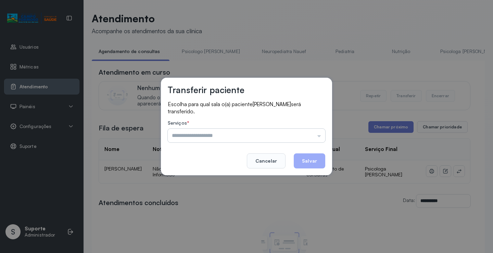
click at [302, 137] on input "text" at bounding box center [247, 136] width 158 height 14
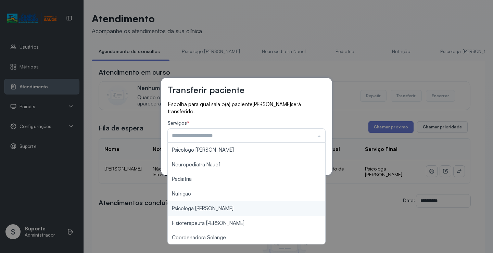
type input "**********"
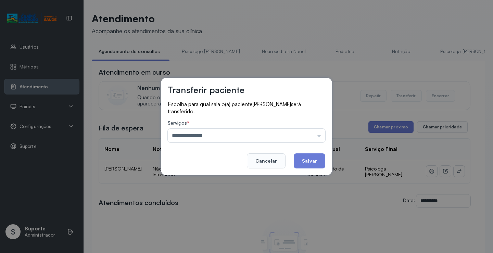
click at [204, 208] on div "**********" at bounding box center [246, 126] width 493 height 253
click at [307, 163] on button "Salvar" at bounding box center [310, 160] width 32 height 15
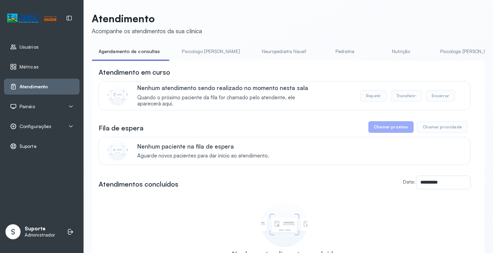
click at [321, 53] on link "Pediatria" at bounding box center [345, 51] width 48 height 11
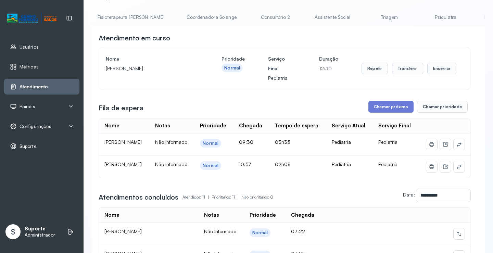
scroll to position [0, 430]
click at [355, 21] on link "Triagem" at bounding box center [379, 17] width 48 height 11
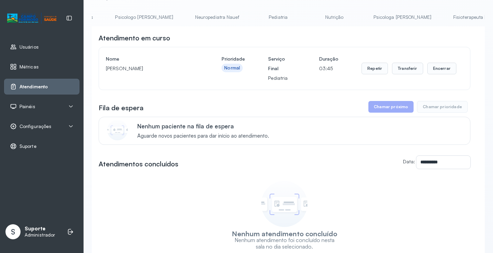
scroll to position [0, 0]
click at [133, 21] on link "Agendamento de consultas" at bounding box center [128, 17] width 72 height 11
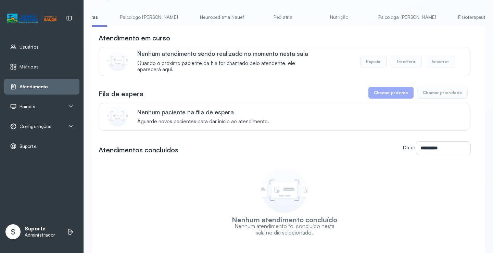
scroll to position [0, 34]
click at [291, 15] on link "Pediatria" at bounding box center [311, 17] width 48 height 11
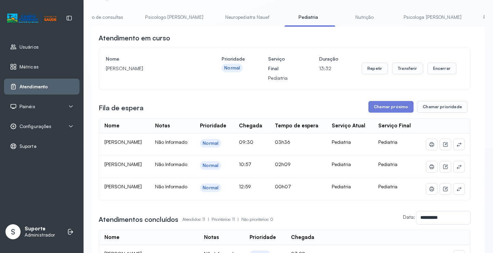
scroll to position [0, 0]
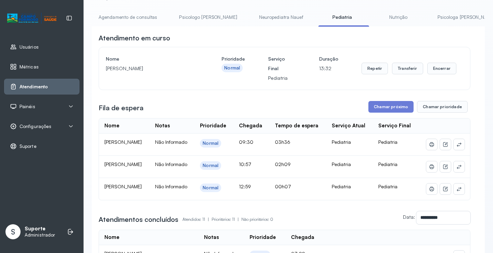
click at [124, 10] on div "**********" at bounding box center [288, 256] width 393 height 556
click at [124, 15] on link "Agendamento de consultas" at bounding box center [128, 17] width 72 height 11
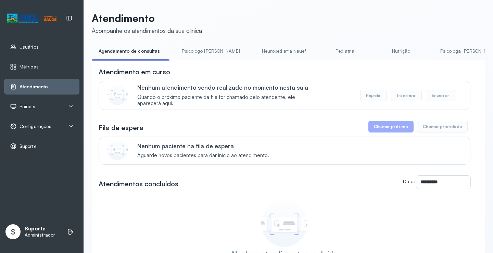
scroll to position [34, 0]
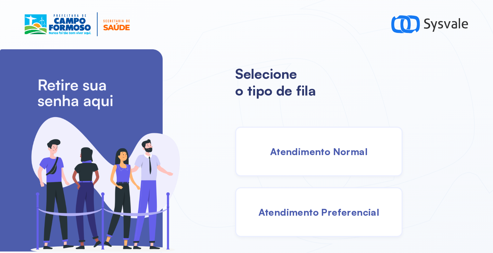
drag, startPoint x: 310, startPoint y: 165, endPoint x: 309, endPoint y: 157, distance: 8.1
click at [309, 157] on div "Atendimento Normal" at bounding box center [318, 152] width 167 height 50
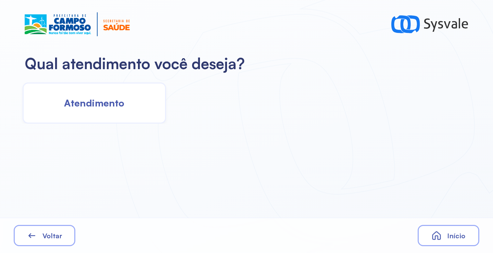
click at [134, 107] on div "Atendimento" at bounding box center [94, 103] width 143 height 41
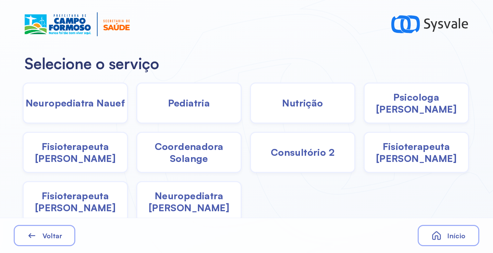
click at [180, 112] on div "Pediatria" at bounding box center [188, 103] width 105 height 41
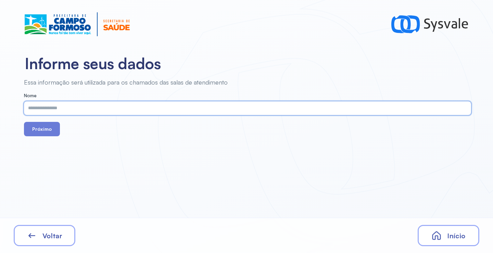
paste input "**********"
type input "**********"
click at [29, 128] on button "Próximo" at bounding box center [42, 129] width 36 height 14
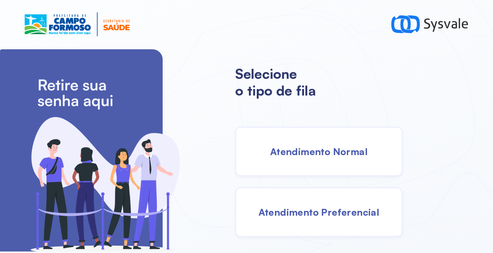
drag, startPoint x: 329, startPoint y: 156, endPoint x: 301, endPoint y: 148, distance: 29.4
click at [301, 148] on span "Atendimento Normal" at bounding box center [319, 152] width 98 height 12
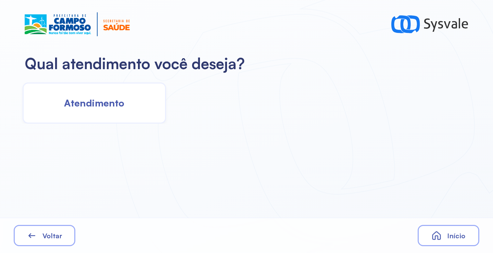
click at [107, 106] on span "Atendimento" at bounding box center [94, 103] width 60 height 12
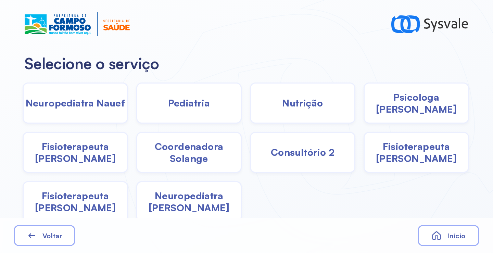
drag, startPoint x: 107, startPoint y: 106, endPoint x: 200, endPoint y: 116, distance: 94.4
click at [200, 116] on div "Pediatria" at bounding box center [188, 103] width 105 height 41
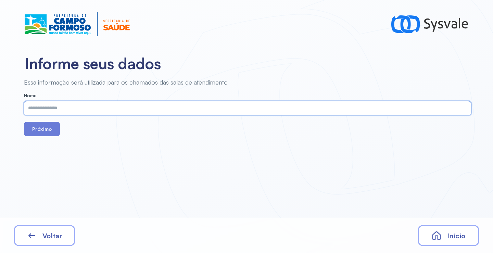
paste input "**********"
type input "**********"
click at [41, 137] on div "**********" at bounding box center [246, 126] width 493 height 253
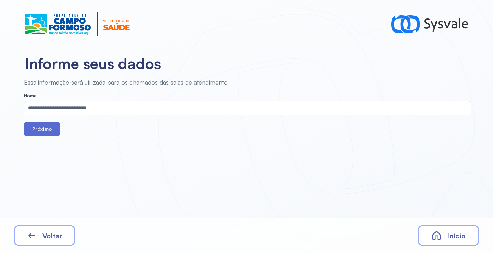
click at [41, 127] on button "Próximo" at bounding box center [42, 129] width 36 height 14
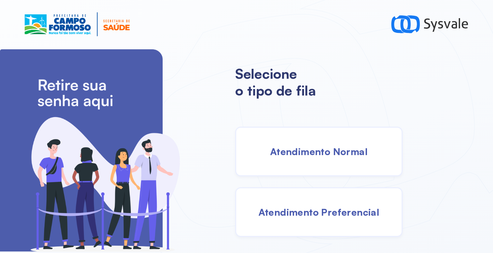
drag, startPoint x: 329, startPoint y: 153, endPoint x: 325, endPoint y: 153, distance: 4.1
click at [325, 153] on span "Atendimento Normal" at bounding box center [319, 152] width 98 height 12
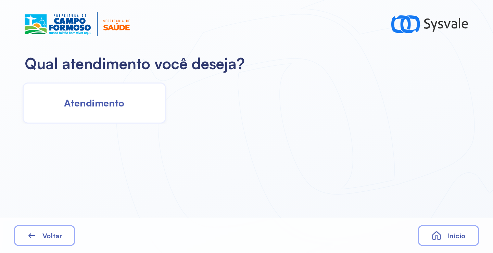
click at [117, 114] on div "Atendimento" at bounding box center [94, 103] width 143 height 41
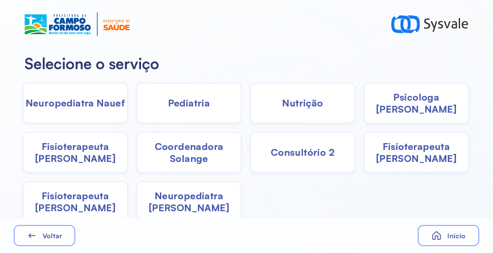
drag, startPoint x: 190, startPoint y: 157, endPoint x: 187, endPoint y: 154, distance: 4.4
click at [187, 154] on span "Coordenadora Solange" at bounding box center [188, 152] width 103 height 24
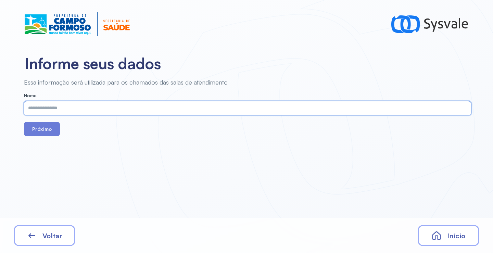
paste input "**********"
type input "**********"
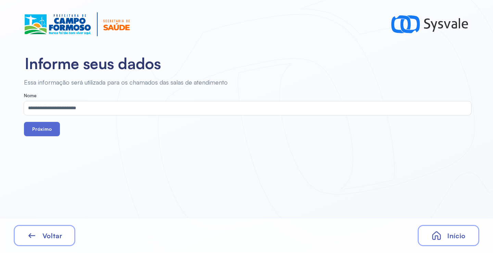
click at [38, 134] on button "Próximo" at bounding box center [42, 129] width 36 height 14
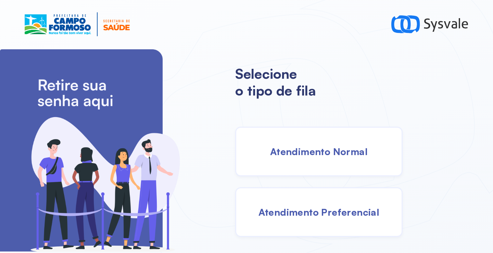
click at [326, 161] on div "Atendimento Normal" at bounding box center [318, 152] width 167 height 50
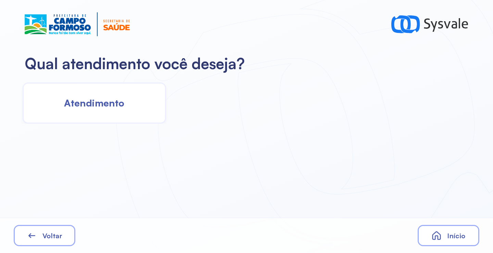
click at [89, 105] on span "Atendimento" at bounding box center [94, 103] width 60 height 12
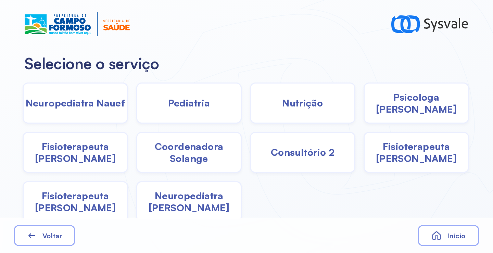
click at [210, 160] on span "Coordenadora Solange" at bounding box center [188, 152] width 103 height 24
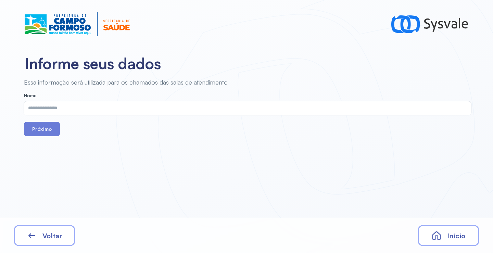
drag, startPoint x: 117, startPoint y: 115, endPoint x: 95, endPoint y: 98, distance: 28.2
drag, startPoint x: 95, startPoint y: 98, endPoint x: 82, endPoint y: 114, distance: 20.2
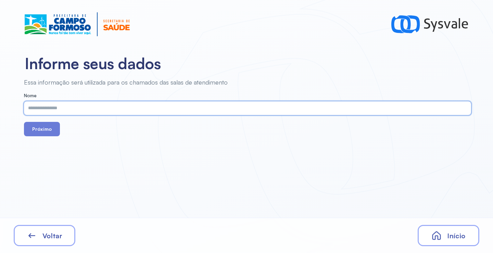
paste input "**********"
type input "**********"
drag, startPoint x: 29, startPoint y: 123, endPoint x: 46, endPoint y: 124, distance: 16.5
click at [30, 123] on button "Próximo" at bounding box center [42, 129] width 36 height 14
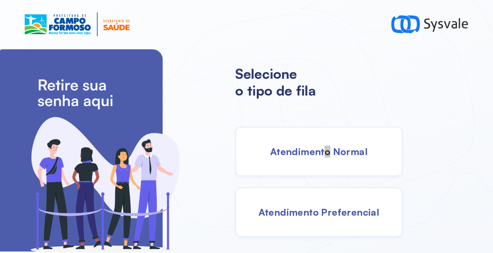
drag, startPoint x: 328, startPoint y: 164, endPoint x: 322, endPoint y: 160, distance: 7.9
click at [322, 160] on div "Atendimento Normal" at bounding box center [318, 152] width 167 height 50
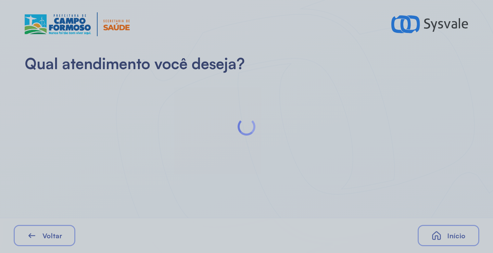
click at [127, 107] on div at bounding box center [246, 126] width 493 height 253
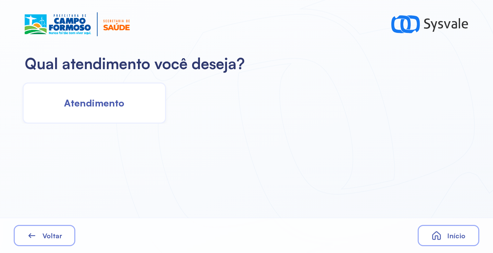
click at [127, 107] on div "Atendimento" at bounding box center [94, 103] width 143 height 41
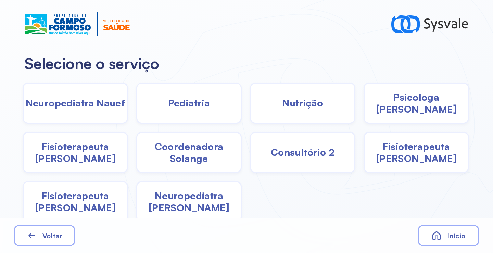
click at [195, 105] on span "Pediatria" at bounding box center [189, 103] width 42 height 12
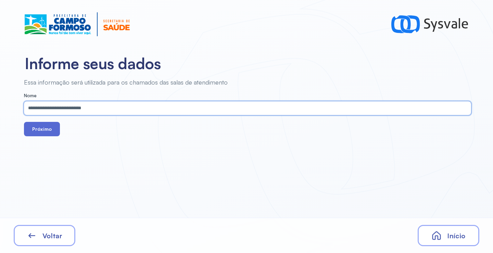
type input "**********"
click at [45, 132] on button "Próximo" at bounding box center [42, 129] width 36 height 14
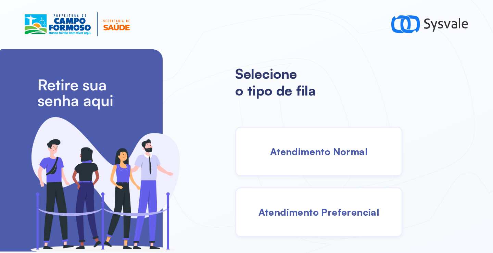
drag, startPoint x: 311, startPoint y: 151, endPoint x: 304, endPoint y: 152, distance: 6.9
click at [304, 152] on span "Atendimento Normal" at bounding box center [319, 152] width 98 height 12
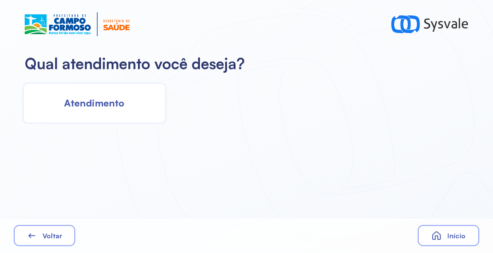
click at [95, 114] on div "Atendimento" at bounding box center [94, 103] width 143 height 41
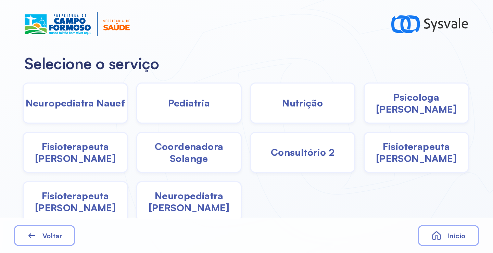
click at [180, 109] on span "Pediatria" at bounding box center [189, 103] width 42 height 12
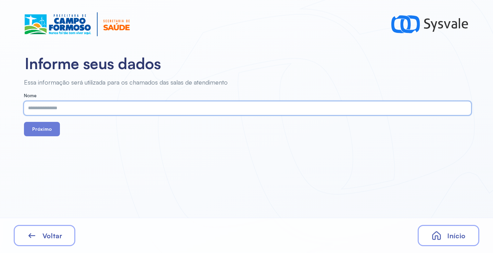
paste input "**********"
type input "**********"
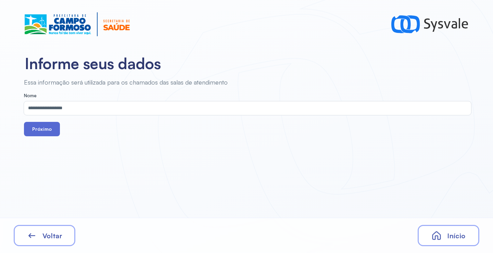
click at [40, 132] on button "Próximo" at bounding box center [42, 129] width 36 height 14
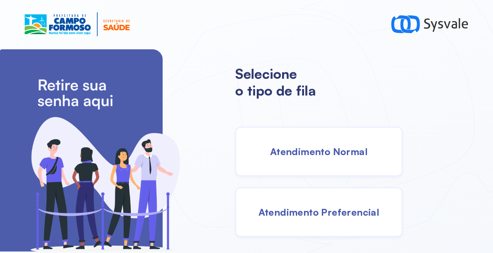
click at [317, 157] on span "Atendimento Normal" at bounding box center [319, 152] width 98 height 12
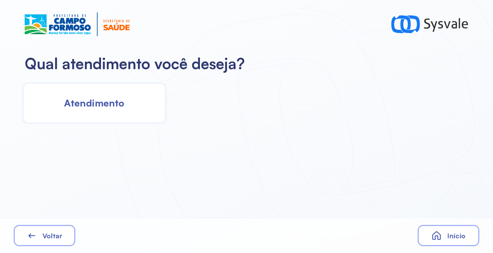
click at [131, 105] on div "Atendimento" at bounding box center [94, 103] width 143 height 41
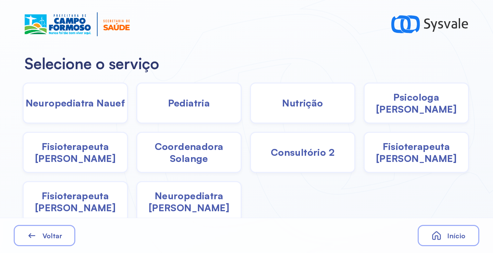
click at [185, 155] on span "Coordenadora Solange" at bounding box center [188, 152] width 103 height 24
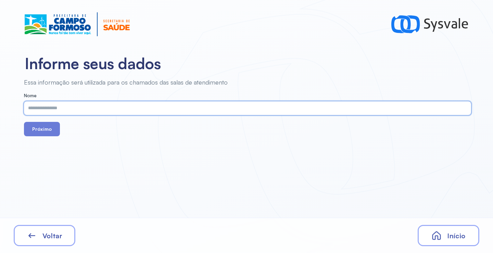
paste input "**********"
type input "**********"
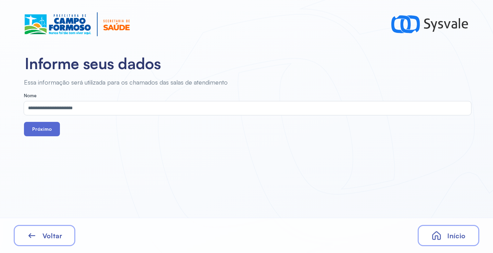
drag, startPoint x: 34, startPoint y: 122, endPoint x: 40, endPoint y: 126, distance: 8.2
click at [34, 122] on form "**********" at bounding box center [247, 114] width 447 height 43
click at [43, 127] on button "Próximo" at bounding box center [42, 129] width 36 height 14
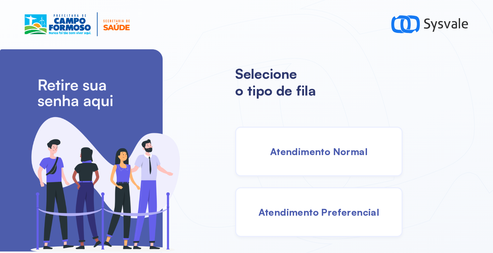
click at [299, 141] on div "Atendimento Normal" at bounding box center [318, 152] width 167 height 50
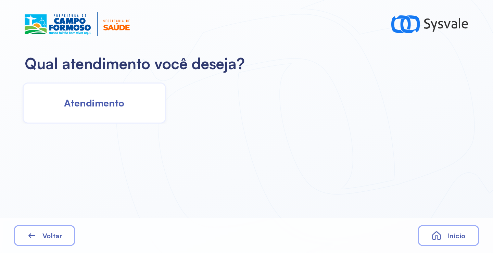
click at [111, 102] on span "Atendimento" at bounding box center [94, 103] width 60 height 12
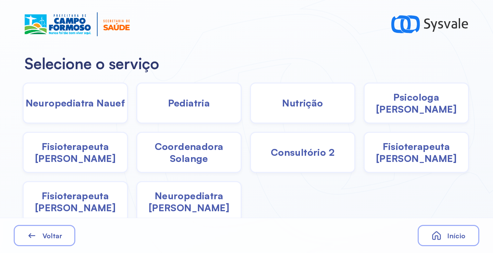
drag, startPoint x: 215, startPoint y: 156, endPoint x: 210, endPoint y: 154, distance: 5.2
click at [210, 154] on span "Coordenadora Solange" at bounding box center [188, 152] width 103 height 24
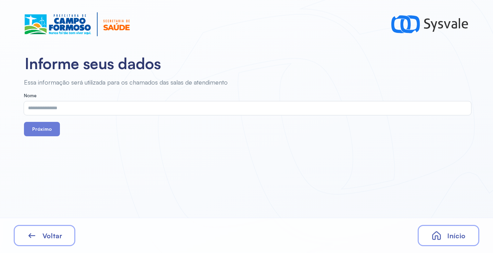
drag, startPoint x: 159, startPoint y: 127, endPoint x: 152, endPoint y: 118, distance: 10.7
drag, startPoint x: 152, startPoint y: 118, endPoint x: 136, endPoint y: 105, distance: 20.7
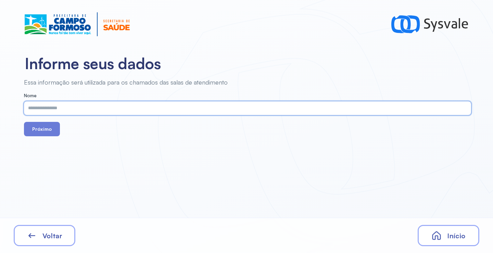
paste input "**********"
type input "**********"
click at [46, 129] on button "Próximo" at bounding box center [42, 129] width 36 height 14
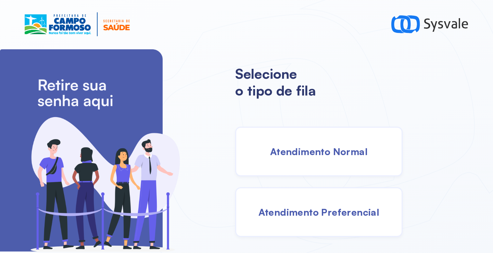
click at [334, 210] on span "Atendimento Preferencial" at bounding box center [319, 212] width 121 height 12
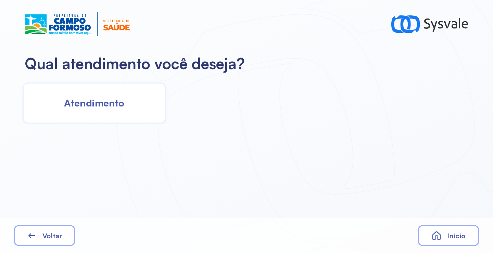
click at [136, 102] on div "Atendimento" at bounding box center [94, 103] width 143 height 41
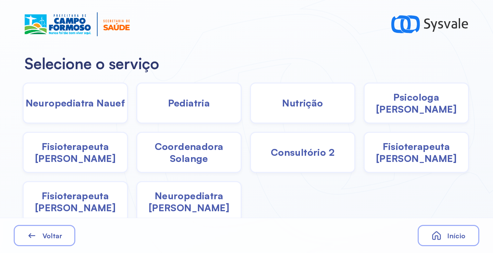
click at [187, 105] on span "Pediatria" at bounding box center [189, 103] width 42 height 12
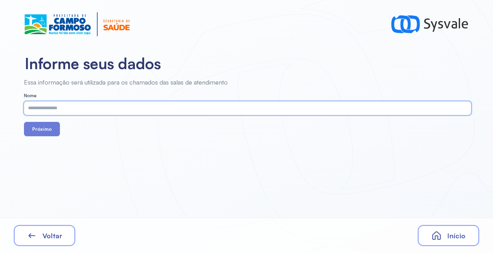
paste input "**********"
type input "**********"
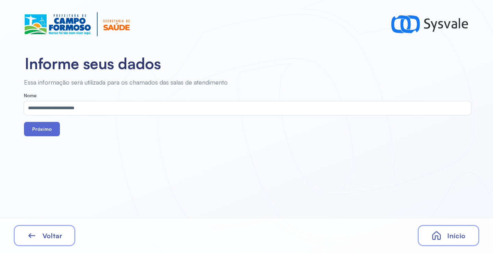
click at [51, 127] on button "Próximo" at bounding box center [42, 129] width 36 height 14
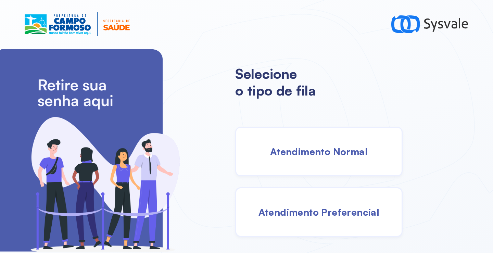
click at [321, 147] on span "Atendimento Normal" at bounding box center [319, 152] width 98 height 12
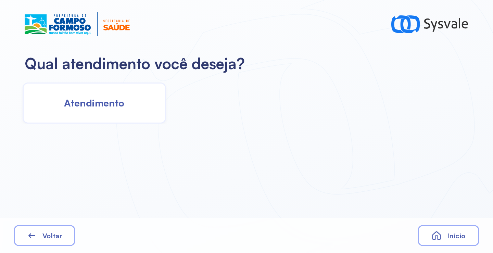
click at [133, 104] on div "Atendimento" at bounding box center [94, 103] width 143 height 41
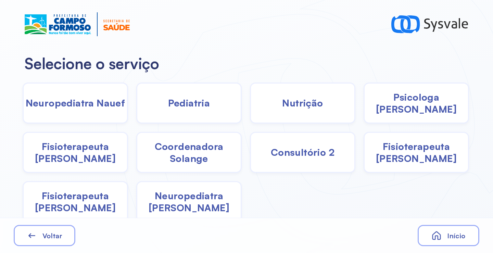
click at [193, 152] on span "Coordenadora Solange" at bounding box center [188, 152] width 103 height 24
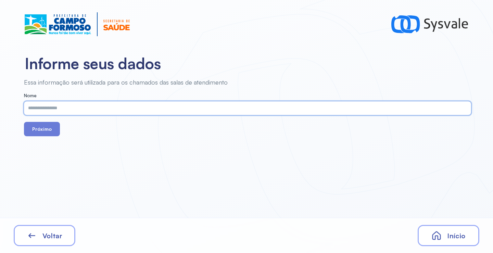
paste input "**********"
type input "**********"
click at [81, 109] on input "**********" at bounding box center [246, 108] width 445 height 14
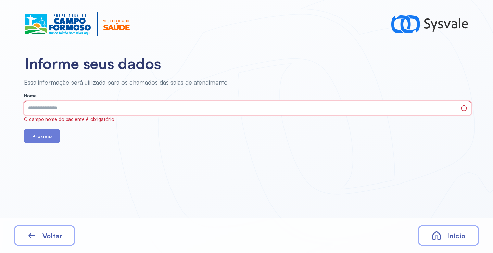
paste input "**********"
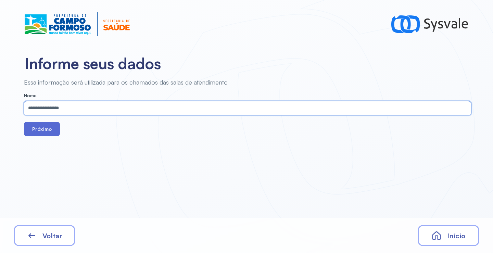
type input "**********"
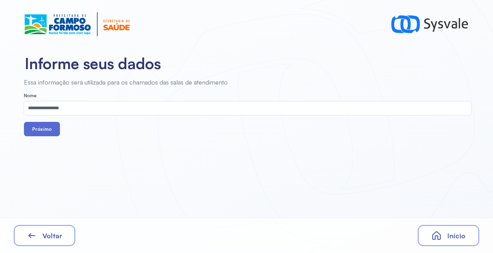
click at [37, 129] on button "Próximo" at bounding box center [42, 129] width 36 height 14
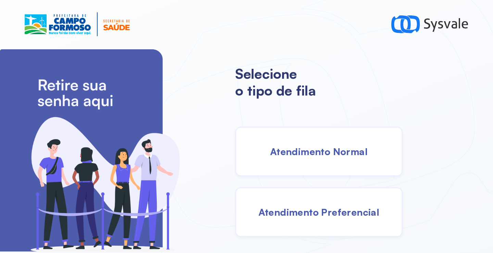
click at [295, 156] on span "Atendimento Normal" at bounding box center [319, 152] width 98 height 12
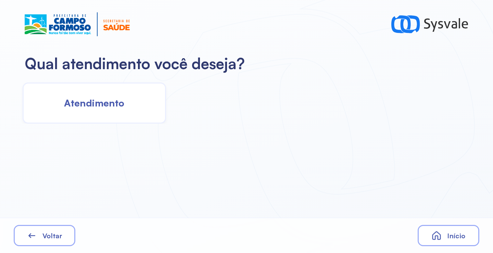
click at [119, 113] on div "Atendimento" at bounding box center [94, 103] width 143 height 41
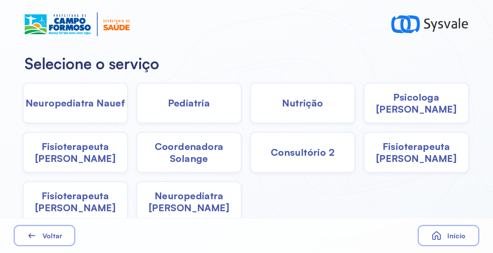
click at [189, 157] on span "Coordenadora Solange" at bounding box center [188, 152] width 103 height 24
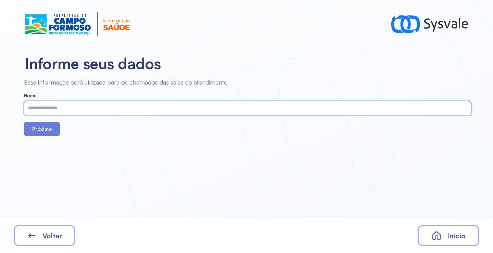
paste input "**********"
type input "**********"
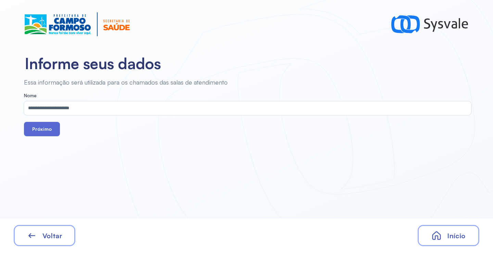
click at [46, 130] on button "Próximo" at bounding box center [42, 129] width 36 height 14
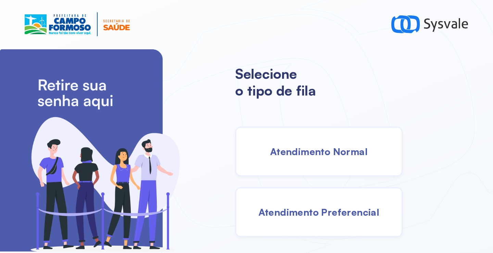
click at [308, 147] on span "Atendimento Normal" at bounding box center [319, 152] width 98 height 12
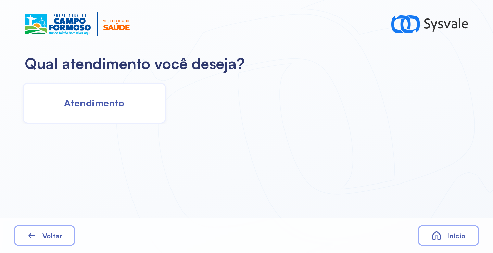
click at [105, 100] on span "Atendimento" at bounding box center [94, 103] width 60 height 12
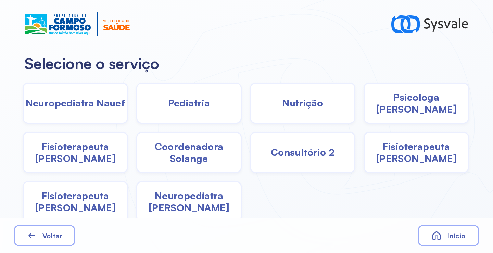
click at [190, 104] on span "Pediatria" at bounding box center [189, 103] width 42 height 12
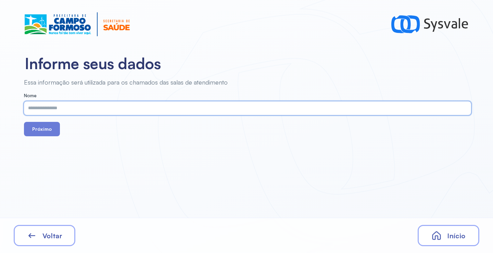
paste input "**********"
type input "**********"
click at [46, 130] on button "Próximo" at bounding box center [42, 129] width 36 height 14
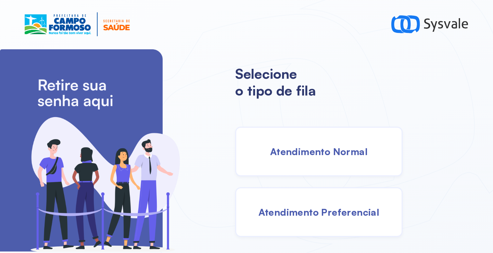
click at [289, 153] on span "Atendimento Normal" at bounding box center [319, 152] width 98 height 12
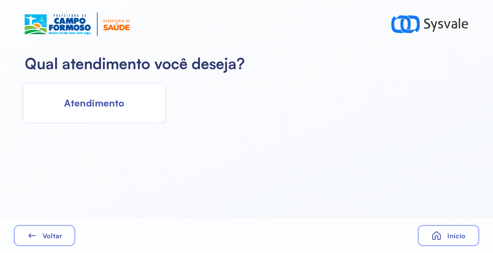
click at [114, 109] on div "Atendimento" at bounding box center [94, 103] width 143 height 41
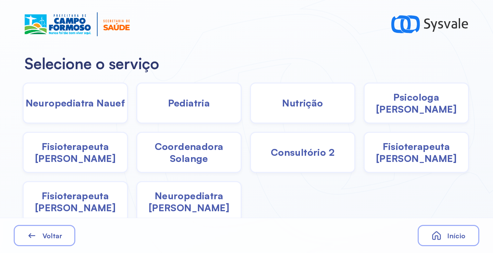
click at [179, 105] on span "Pediatria" at bounding box center [189, 103] width 42 height 12
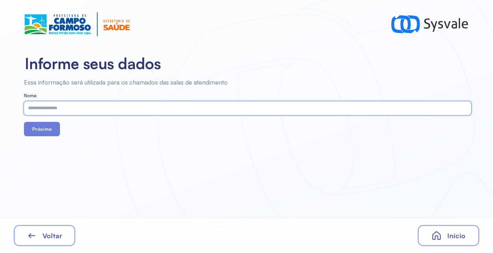
paste input "**********"
type input "**********"
click at [42, 129] on button "Próximo" at bounding box center [42, 129] width 36 height 14
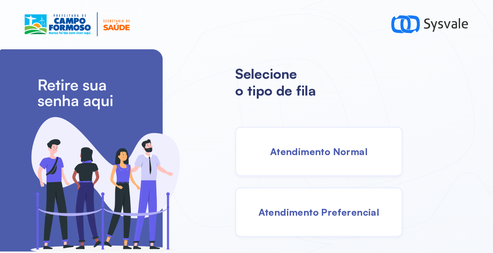
click at [334, 154] on span "Atendimento Normal" at bounding box center [319, 152] width 98 height 12
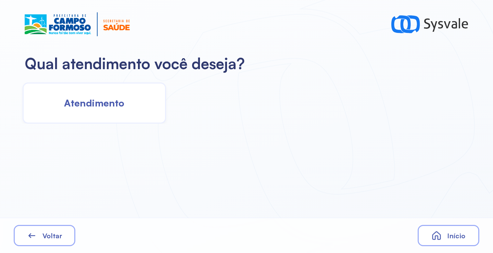
click at [102, 110] on div "Atendimento" at bounding box center [94, 103] width 143 height 41
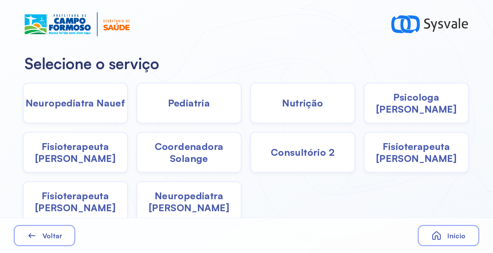
click at [168, 102] on span "Pediatria" at bounding box center [189, 103] width 42 height 12
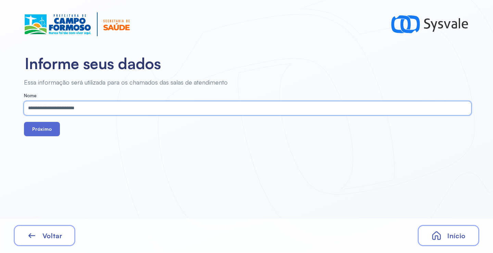
type input "**********"
click at [47, 132] on button "Próximo" at bounding box center [42, 129] width 36 height 14
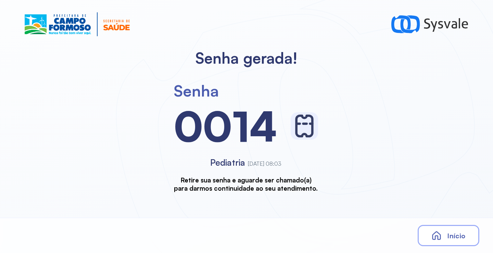
click at [442, 230] on div "Início" at bounding box center [449, 235] width 62 height 21
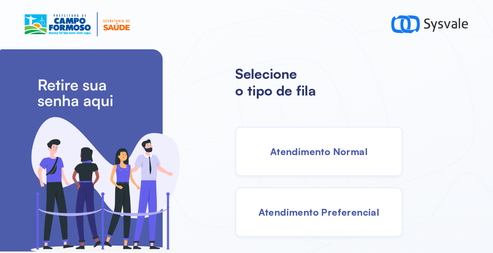
click at [298, 159] on div "Atendimento Normal" at bounding box center [318, 152] width 167 height 50
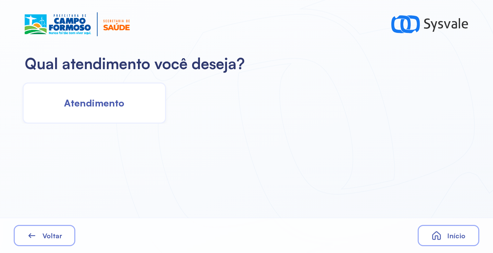
click at [128, 98] on div "Atendimento" at bounding box center [94, 103] width 143 height 41
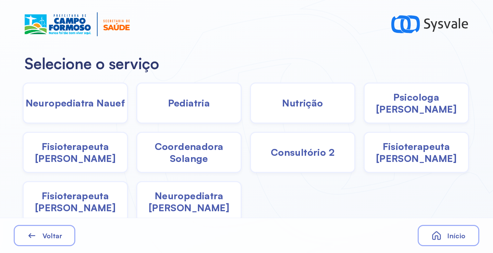
click at [220, 109] on div "Pediatria" at bounding box center [188, 103] width 105 height 41
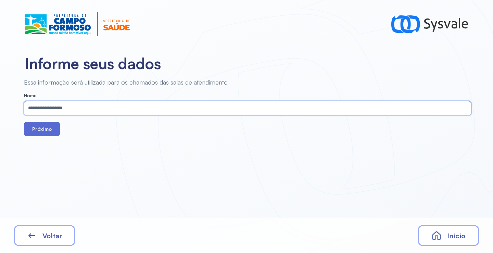
type input "**********"
click at [44, 136] on button "Próximo" at bounding box center [42, 129] width 36 height 14
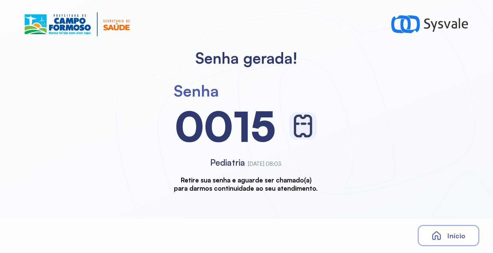
click at [454, 233] on span "Início" at bounding box center [456, 236] width 18 height 9
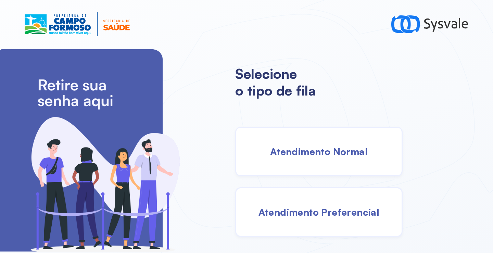
click at [291, 151] on span "Atendimento Normal" at bounding box center [319, 152] width 98 height 12
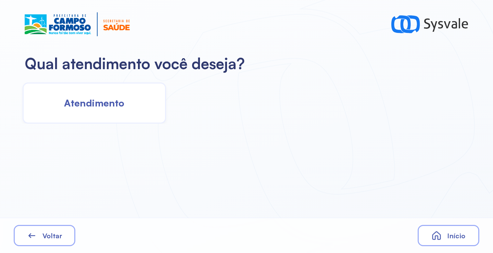
click at [90, 122] on div "Atendimento" at bounding box center [94, 103] width 143 height 41
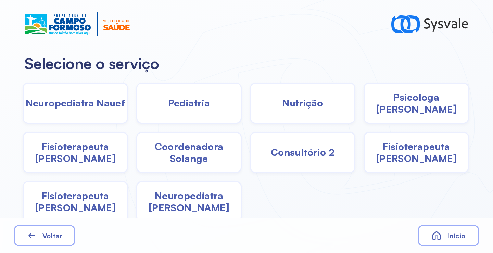
click at [184, 99] on span "Pediatria" at bounding box center [189, 103] width 42 height 12
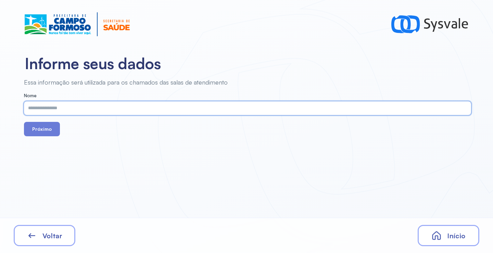
paste input "**********"
type input "**********"
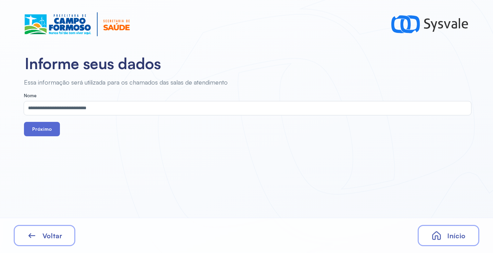
click at [51, 132] on button "Próximo" at bounding box center [42, 129] width 36 height 14
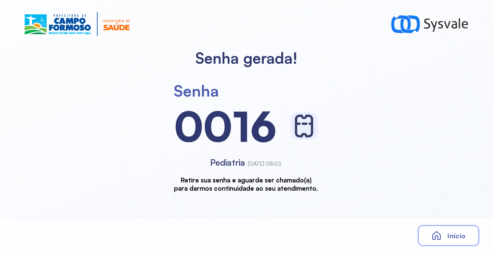
click at [442, 233] on div "Início" at bounding box center [449, 235] width 62 height 21
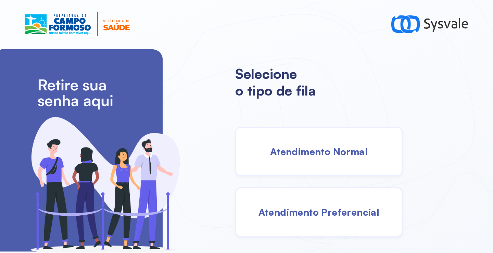
drag, startPoint x: 325, startPoint y: 168, endPoint x: 320, endPoint y: 167, distance: 6.1
click at [320, 167] on div "Atendimento Normal" at bounding box center [318, 152] width 167 height 50
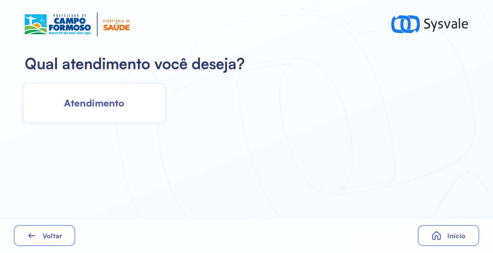
click at [129, 120] on div "Atendimento" at bounding box center [94, 103] width 143 height 41
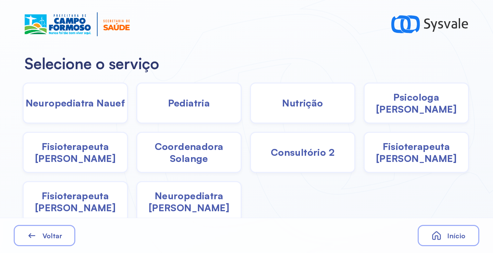
click at [221, 87] on div "Pediatria" at bounding box center [188, 103] width 105 height 41
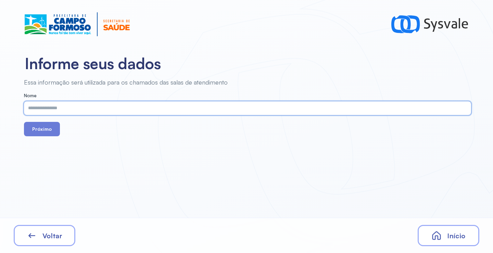
paste input "**********"
type input "**********"
click at [50, 137] on div "**********" at bounding box center [246, 126] width 493 height 253
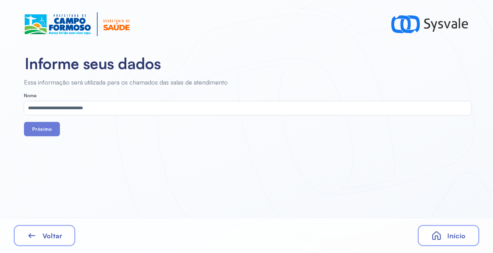
click at [45, 140] on div "**********" at bounding box center [246, 126] width 493 height 253
click at [42, 130] on button "Próximo" at bounding box center [42, 129] width 36 height 14
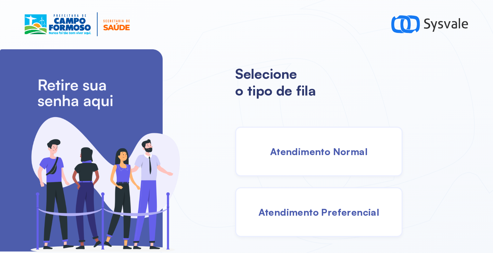
drag, startPoint x: 303, startPoint y: 150, endPoint x: 299, endPoint y: 148, distance: 5.2
click at [299, 148] on span "Atendimento Normal" at bounding box center [319, 152] width 98 height 12
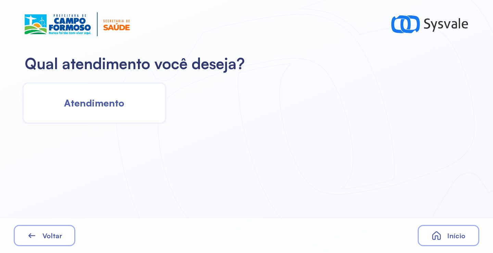
click at [123, 102] on span "Atendimento" at bounding box center [94, 103] width 60 height 12
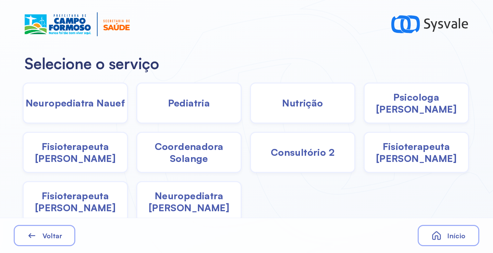
click at [172, 155] on span "Coordenadora Solange" at bounding box center [188, 152] width 103 height 24
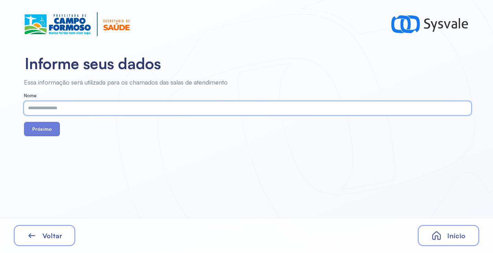
paste input "**********"
type input "**********"
click at [37, 129] on button "Próximo" at bounding box center [42, 129] width 36 height 14
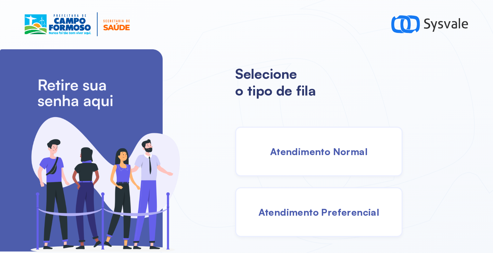
click at [318, 137] on div "Atendimento Normal" at bounding box center [318, 152] width 167 height 50
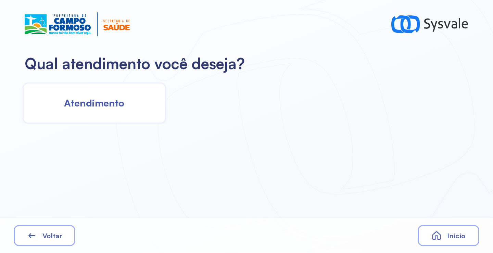
click at [140, 110] on div "Atendimento" at bounding box center [94, 103] width 143 height 41
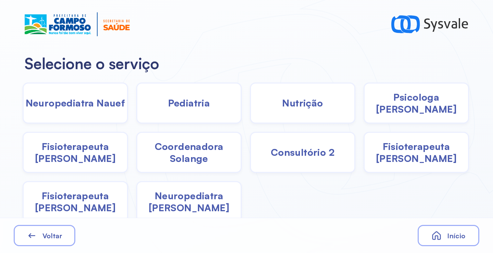
click at [201, 113] on div "Pediatria" at bounding box center [188, 103] width 105 height 41
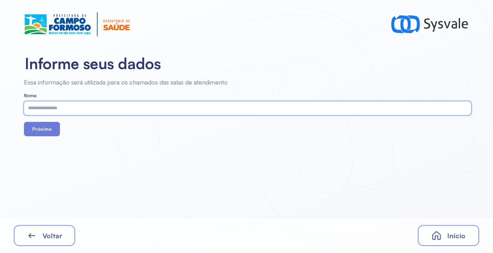
paste input "**********"
type input "**********"
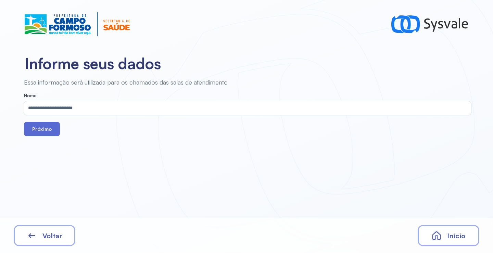
drag, startPoint x: 43, startPoint y: 126, endPoint x: 38, endPoint y: 130, distance: 6.6
click at [43, 126] on button "Próximo" at bounding box center [42, 129] width 36 height 14
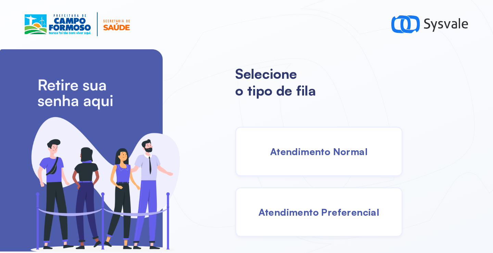
click at [303, 148] on span "Atendimento Normal" at bounding box center [319, 152] width 98 height 12
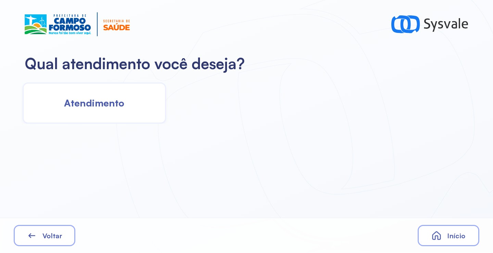
click at [103, 99] on span "Atendimento" at bounding box center [94, 103] width 60 height 12
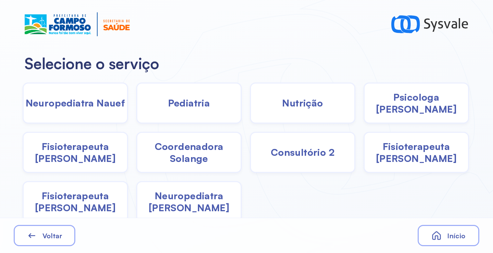
click at [182, 145] on span "Coordenadora Solange" at bounding box center [188, 152] width 103 height 24
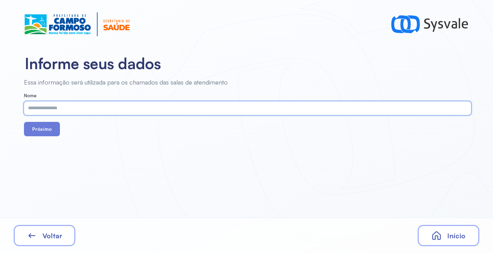
paste input "**********"
type input "**********"
click at [37, 126] on button "Próximo" at bounding box center [42, 129] width 36 height 14
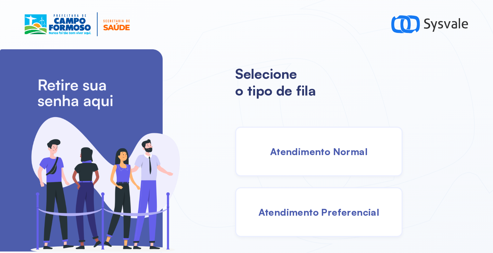
click at [305, 154] on span "Atendimento Normal" at bounding box center [319, 152] width 98 height 12
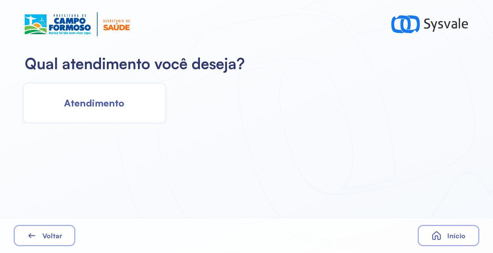
click at [102, 99] on span "Atendimento" at bounding box center [94, 103] width 60 height 12
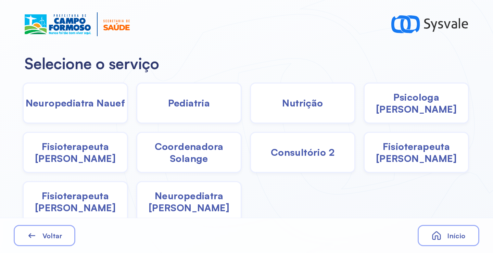
click at [193, 154] on span "Coordenadora Solange" at bounding box center [188, 152] width 103 height 24
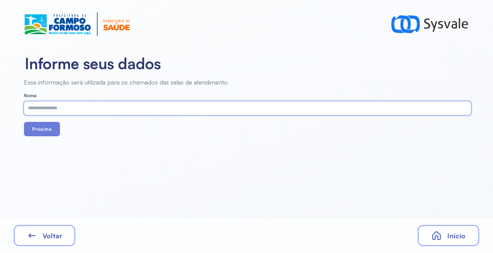
paste input "**********"
type input "**********"
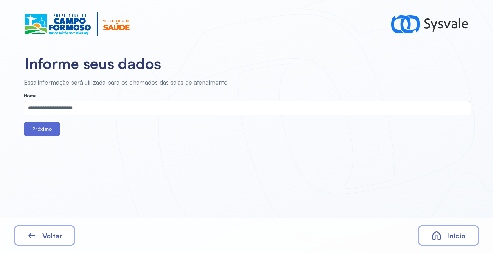
click at [50, 124] on button "Próximo" at bounding box center [42, 129] width 36 height 14
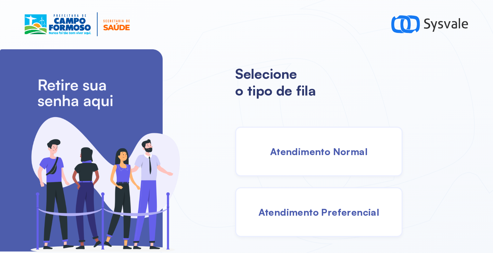
drag, startPoint x: 341, startPoint y: 160, endPoint x: 337, endPoint y: 159, distance: 4.5
click at [337, 159] on div "Atendimento Normal" at bounding box center [318, 152] width 167 height 50
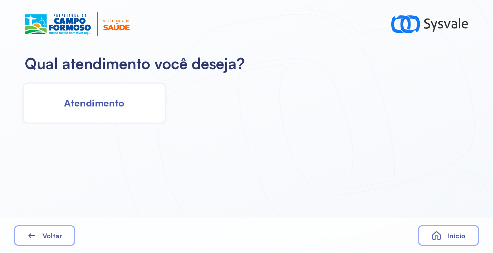
click at [128, 108] on div "Atendimento" at bounding box center [94, 103] width 143 height 41
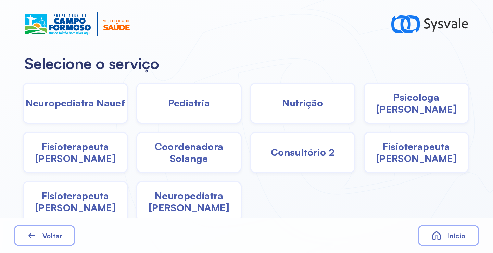
drag, startPoint x: 200, startPoint y: 164, endPoint x: 198, endPoint y: 161, distance: 3.9
click at [198, 161] on div "Coordenadora Solange" at bounding box center [188, 152] width 105 height 41
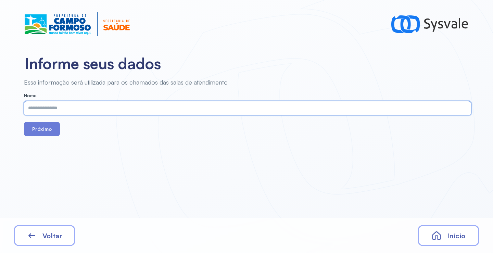
paste input "**********"
type input "**********"
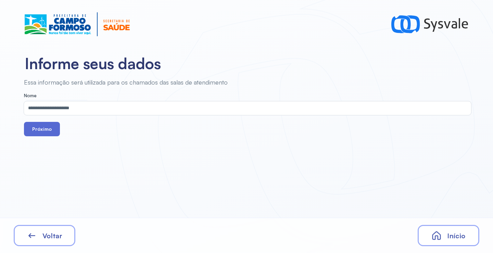
click at [41, 127] on button "Próximo" at bounding box center [42, 129] width 36 height 14
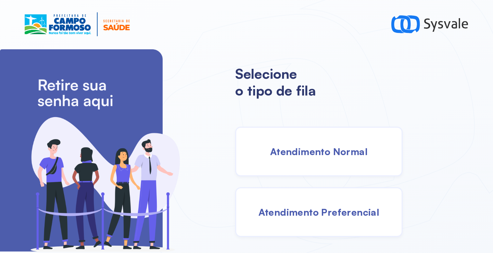
click at [310, 164] on div "Atendimento Normal" at bounding box center [318, 152] width 167 height 50
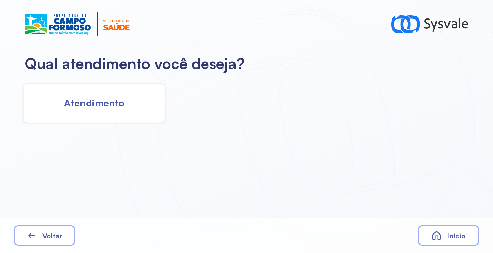
click at [97, 111] on div "Atendimento" at bounding box center [94, 103] width 143 height 41
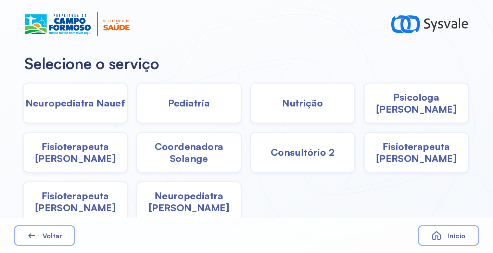
drag, startPoint x: 188, startPoint y: 155, endPoint x: 184, endPoint y: 153, distance: 4.7
click at [184, 153] on span "Coordenadora Solange" at bounding box center [188, 152] width 103 height 24
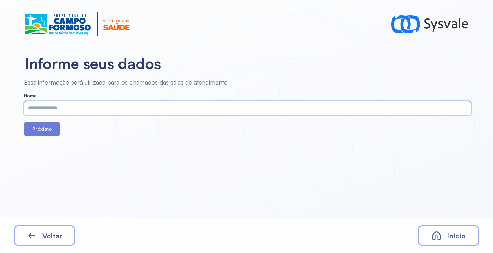
paste input "**********"
type input "**********"
click at [58, 127] on button "Próximo" at bounding box center [42, 129] width 36 height 14
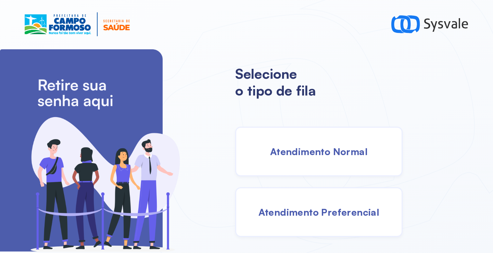
drag, startPoint x: 317, startPoint y: 148, endPoint x: 310, endPoint y: 148, distance: 6.8
click at [310, 148] on span "Atendimento Normal" at bounding box center [319, 152] width 98 height 12
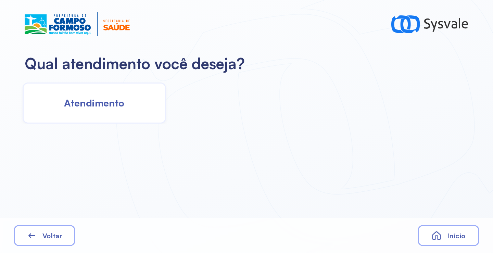
click at [87, 95] on div "Atendimento" at bounding box center [94, 103] width 143 height 41
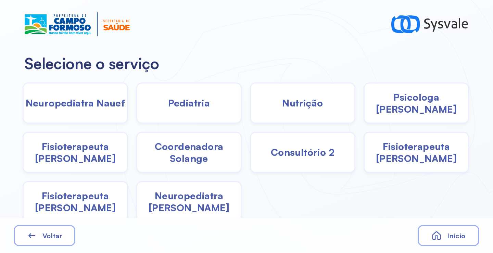
click at [176, 158] on span "Coordenadora Solange" at bounding box center [188, 152] width 103 height 24
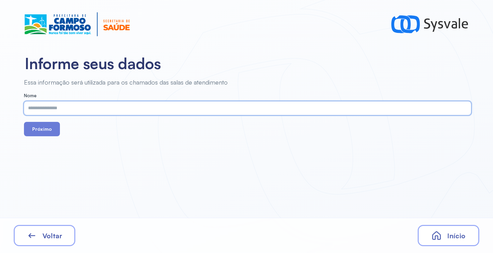
paste input "**********"
type input "**********"
click at [42, 127] on button "Próximo" at bounding box center [42, 129] width 36 height 14
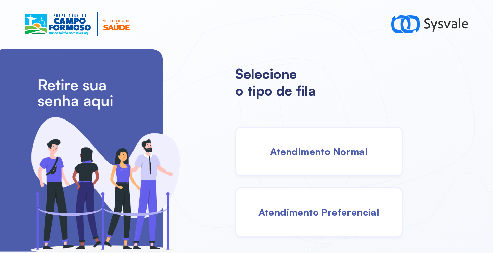
click at [302, 147] on span "Atendimento Normal" at bounding box center [319, 152] width 98 height 12
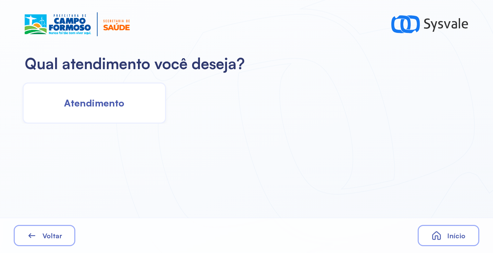
click at [114, 98] on span "Atendimento" at bounding box center [94, 103] width 60 height 12
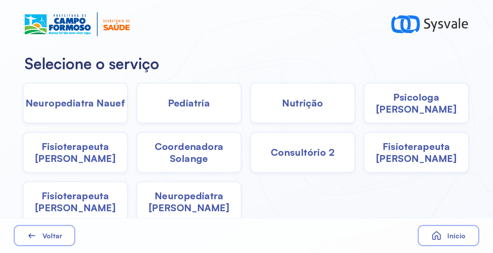
click at [405, 106] on span "Psicologa [PERSON_NAME]" at bounding box center [416, 103] width 103 height 24
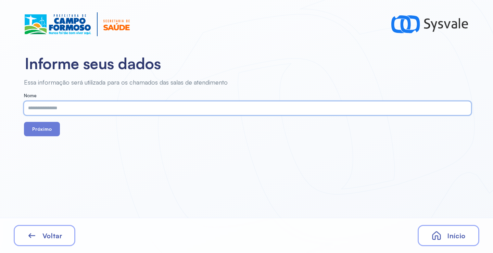
paste input "**********"
type input "**********"
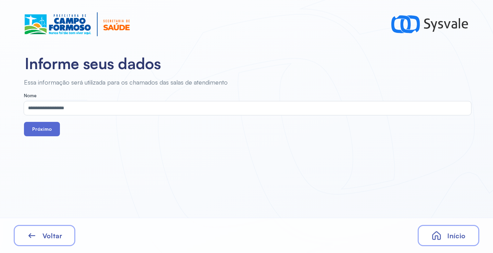
click at [33, 129] on button "Próximo" at bounding box center [42, 129] width 36 height 14
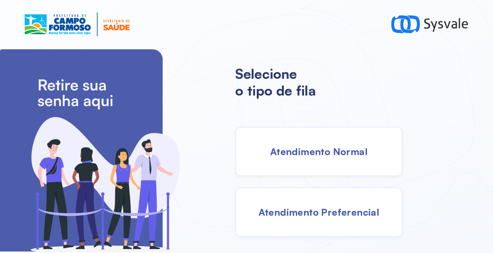
drag, startPoint x: 311, startPoint y: 157, endPoint x: 307, endPoint y: 156, distance: 4.2
click at [307, 156] on span "Atendimento Normal" at bounding box center [319, 152] width 98 height 12
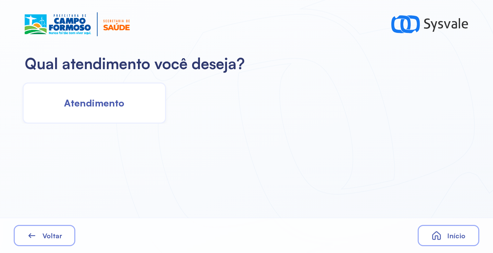
click at [118, 99] on span "Atendimento" at bounding box center [94, 103] width 60 height 12
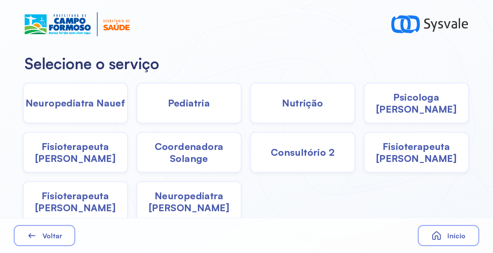
drag, startPoint x: 191, startPoint y: 154, endPoint x: 187, endPoint y: 149, distance: 6.8
click at [187, 149] on span "Coordenadora Solange" at bounding box center [188, 152] width 103 height 24
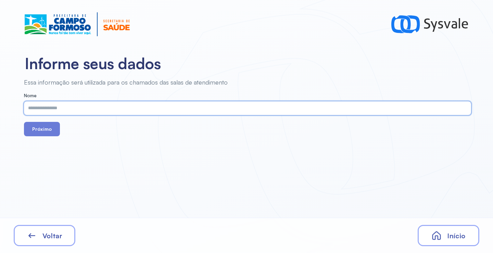
paste input "**********"
type input "**********"
click at [38, 133] on button "Próximo" at bounding box center [42, 129] width 36 height 14
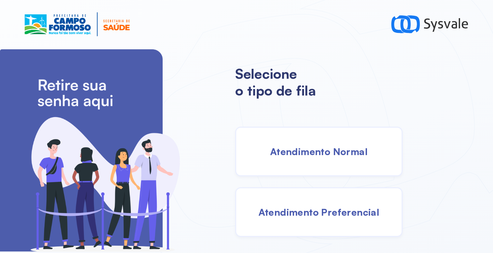
drag, startPoint x: 314, startPoint y: 148, endPoint x: 310, endPoint y: 148, distance: 3.4
click at [310, 148] on span "Atendimento Normal" at bounding box center [319, 152] width 98 height 12
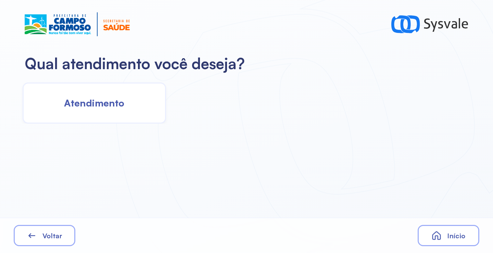
click at [100, 95] on div "Atendimento" at bounding box center [94, 103] width 143 height 41
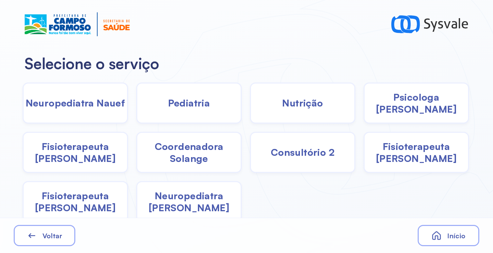
click at [397, 105] on span "Psicologa [PERSON_NAME]" at bounding box center [416, 103] width 103 height 24
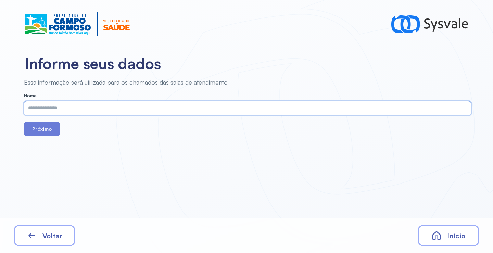
paste input "**********"
type input "**********"
click at [44, 126] on button "Próximo" at bounding box center [42, 129] width 36 height 14
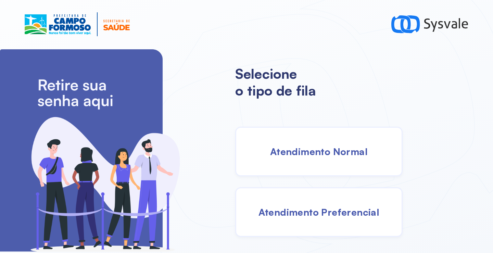
click at [333, 155] on span "Atendimento Normal" at bounding box center [319, 152] width 98 height 12
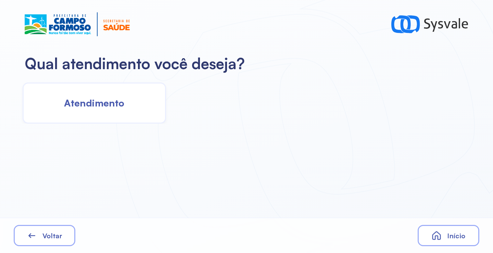
click at [137, 113] on div "Atendimento" at bounding box center [94, 103] width 143 height 41
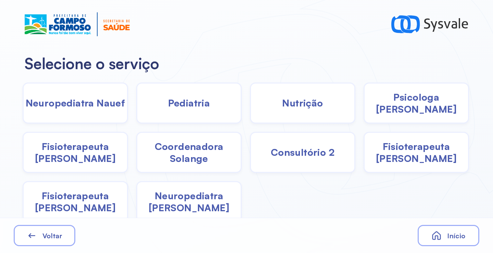
drag, startPoint x: 84, startPoint y: 161, endPoint x: 81, endPoint y: 158, distance: 4.6
click at [81, 158] on span "Fisioterapeuta [PERSON_NAME]" at bounding box center [75, 152] width 103 height 24
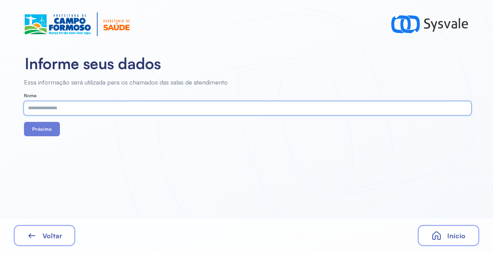
paste input "**********"
type input "**********"
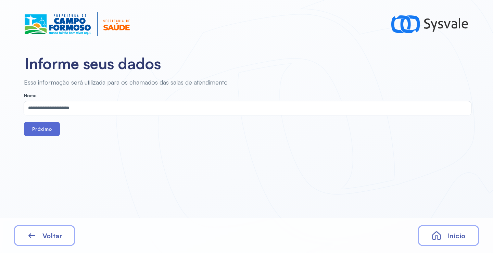
click at [47, 130] on button "Próximo" at bounding box center [42, 129] width 36 height 14
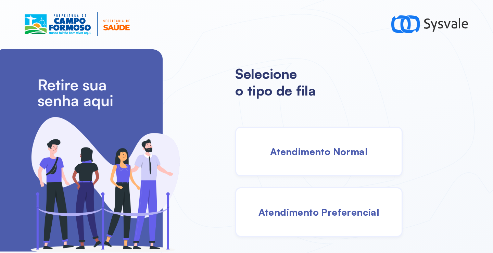
click at [310, 163] on div "Atendimento Normal" at bounding box center [318, 152] width 167 height 50
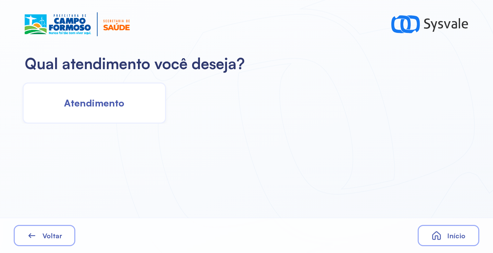
click at [130, 104] on div "Atendimento" at bounding box center [94, 103] width 143 height 41
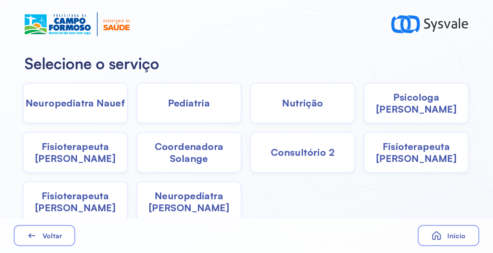
click at [108, 157] on span "Fisioterapeuta [PERSON_NAME]" at bounding box center [75, 152] width 103 height 24
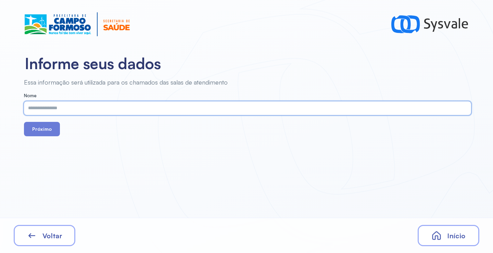
paste input "**********"
type input "**********"
click at [47, 131] on button "Próximo" at bounding box center [42, 129] width 36 height 14
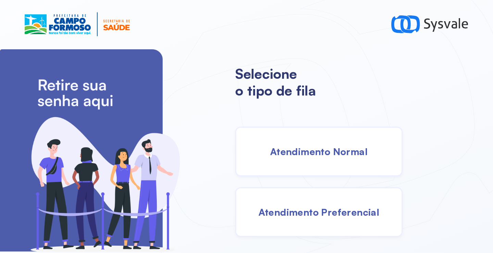
drag, startPoint x: 346, startPoint y: 163, endPoint x: 342, endPoint y: 162, distance: 3.9
click at [342, 162] on div "Atendimento Normal" at bounding box center [318, 152] width 167 height 50
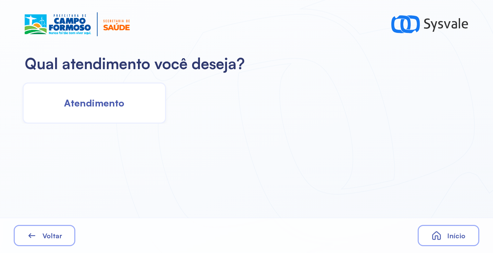
click at [111, 101] on span "Atendimento" at bounding box center [94, 103] width 60 height 12
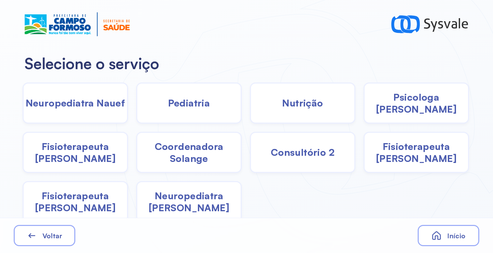
drag, startPoint x: 197, startPoint y: 154, endPoint x: 188, endPoint y: 150, distance: 9.8
click at [188, 150] on span "Coordenadora Solange" at bounding box center [188, 152] width 103 height 24
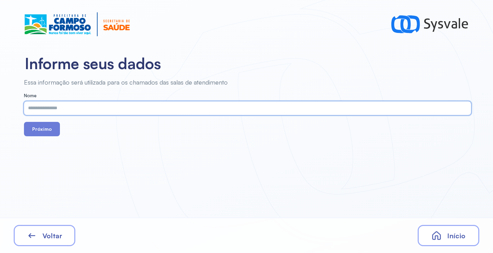
paste input "**********"
type input "**********"
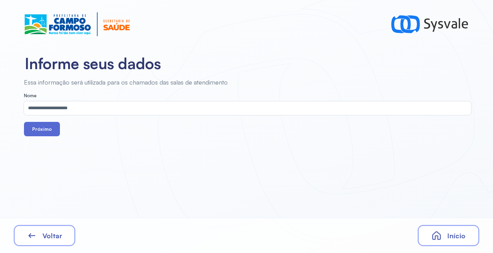
click at [45, 129] on button "Próximo" at bounding box center [42, 129] width 36 height 14
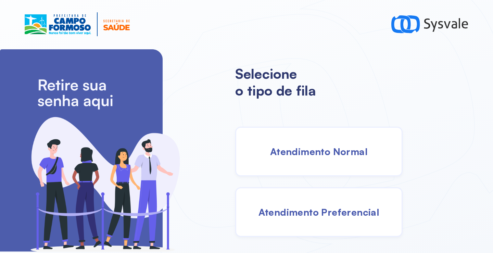
click at [268, 155] on div "Atendimento Normal" at bounding box center [318, 152] width 167 height 50
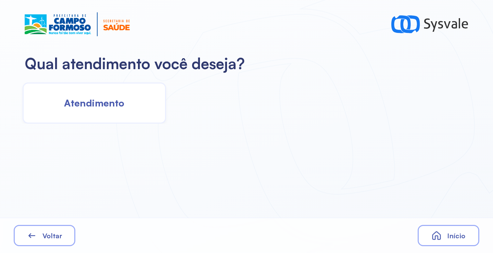
click at [113, 103] on span "Atendimento" at bounding box center [94, 103] width 60 height 12
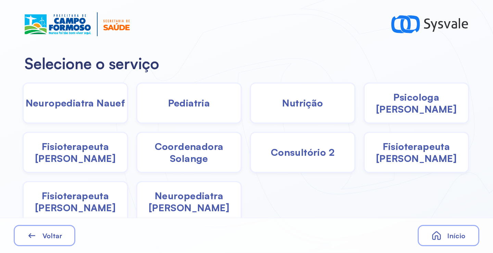
click at [293, 112] on div "Nutrição" at bounding box center [302, 103] width 105 height 41
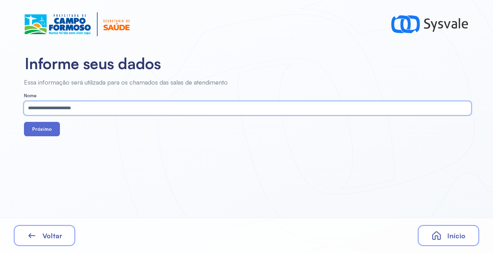
type input "**********"
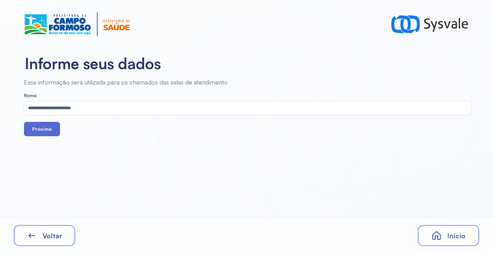
click at [39, 126] on button "Próximo" at bounding box center [42, 129] width 36 height 14
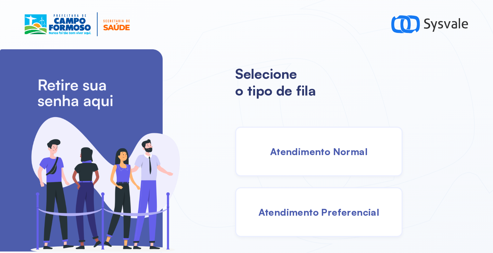
click at [320, 157] on div "Atendimento Normal" at bounding box center [318, 152] width 167 height 50
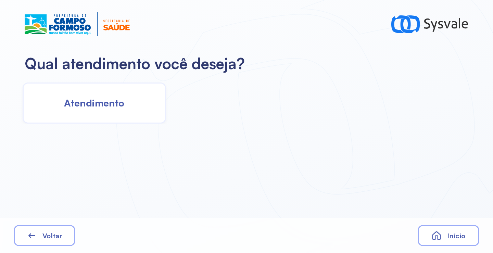
click at [135, 101] on div "Atendimento" at bounding box center [94, 103] width 143 height 41
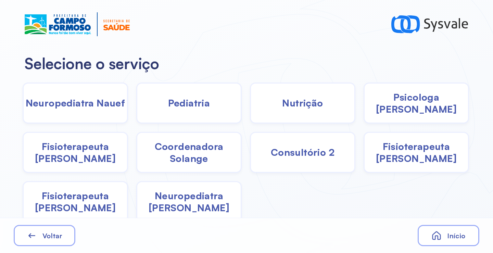
click at [405, 103] on span "Psicologa [PERSON_NAME]" at bounding box center [416, 103] width 103 height 24
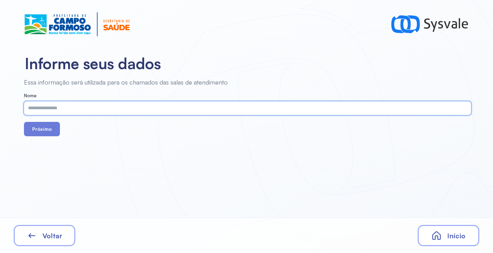
paste input "**********"
type input "**********"
click at [53, 122] on form "**********" at bounding box center [247, 114] width 447 height 43
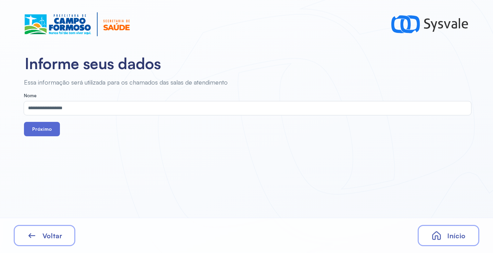
click at [44, 127] on button "Próximo" at bounding box center [42, 129] width 36 height 14
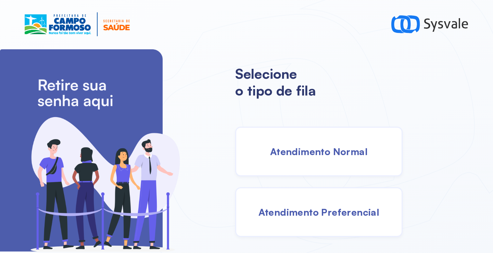
click at [301, 147] on span "Atendimento Normal" at bounding box center [319, 152] width 98 height 12
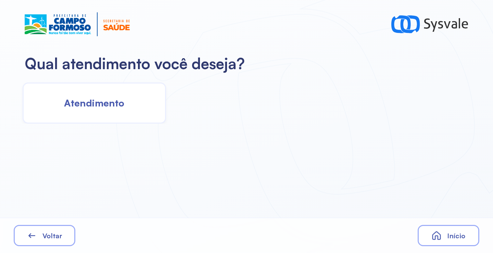
click at [97, 102] on span "Atendimento" at bounding box center [94, 103] width 60 height 12
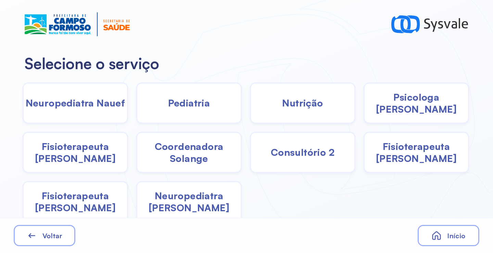
click at [198, 153] on span "Coordenadora Solange" at bounding box center [188, 152] width 103 height 24
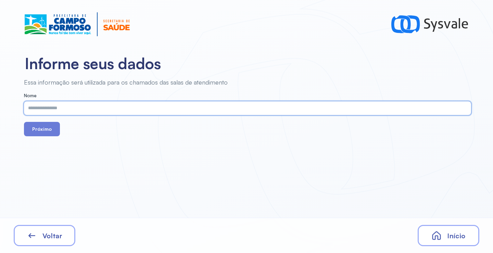
drag, startPoint x: 111, startPoint y: 100, endPoint x: 94, endPoint y: 110, distance: 19.5
paste input "**********"
click at [145, 109] on input "**********" at bounding box center [246, 108] width 445 height 14
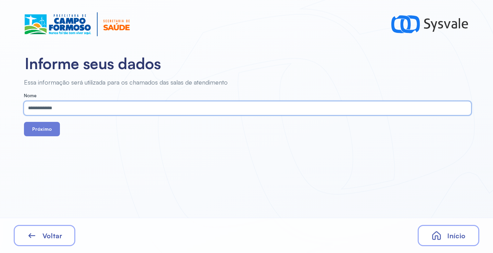
paste input "*******"
type input "**********"
click at [47, 126] on button "Próximo" at bounding box center [42, 129] width 36 height 14
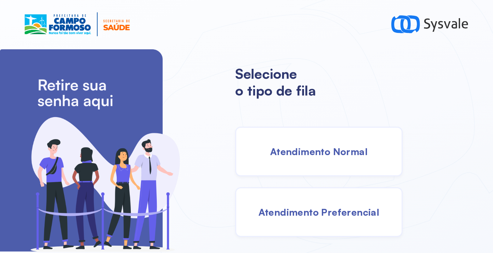
click at [310, 157] on div "Atendimento Normal" at bounding box center [318, 152] width 167 height 50
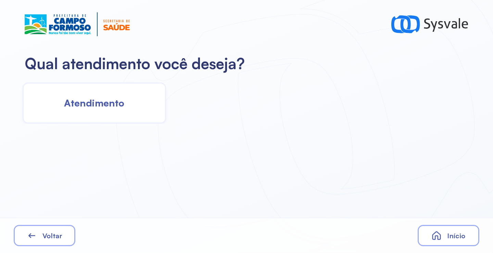
click at [125, 108] on div "Atendimento" at bounding box center [94, 103] width 143 height 41
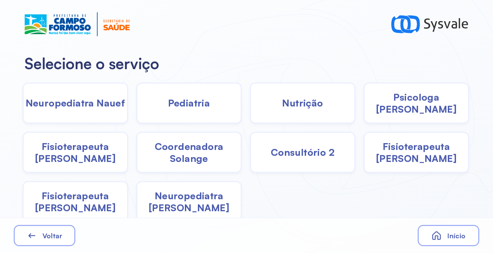
drag, startPoint x: 313, startPoint y: 113, endPoint x: 309, endPoint y: 112, distance: 3.8
click at [309, 112] on div "Nutrição" at bounding box center [302, 103] width 105 height 41
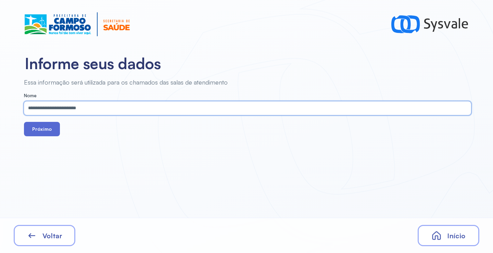
type input "**********"
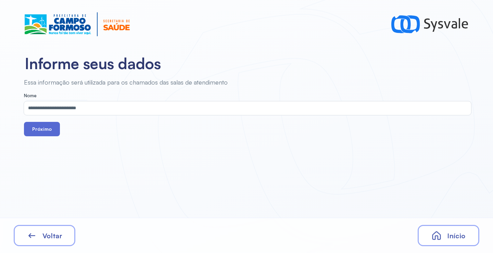
click at [39, 133] on button "Próximo" at bounding box center [42, 129] width 36 height 14
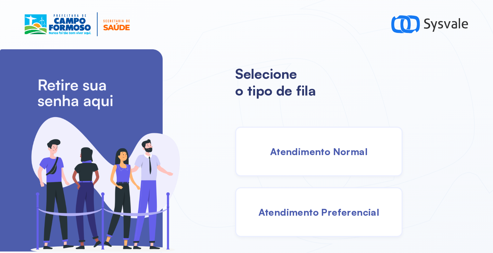
click at [318, 148] on span "Atendimento Normal" at bounding box center [319, 152] width 98 height 12
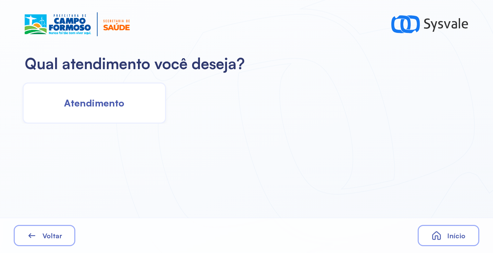
click at [114, 102] on span "Atendimento" at bounding box center [94, 103] width 60 height 12
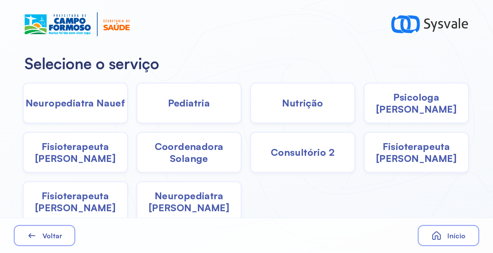
click at [59, 158] on span "Fisioterapeuta [PERSON_NAME]" at bounding box center [75, 152] width 103 height 24
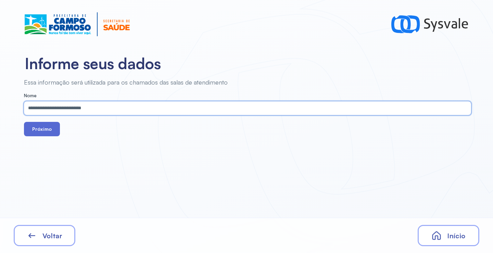
click at [48, 128] on button "Próximo" at bounding box center [42, 129] width 36 height 14
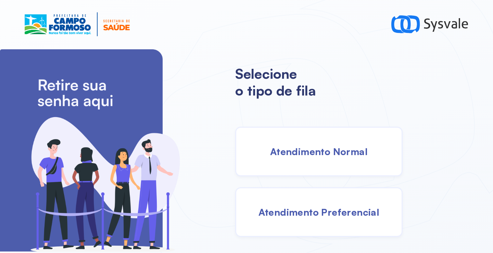
click at [317, 152] on span "Atendimento Normal" at bounding box center [319, 152] width 98 height 12
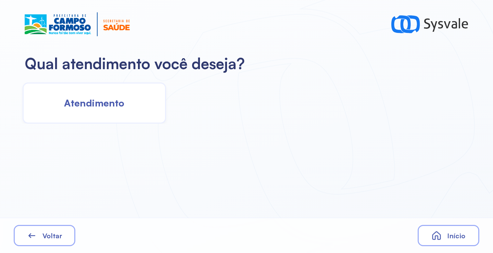
click at [155, 93] on div "Atendimento" at bounding box center [246, 100] width 492 height 45
click at [157, 94] on div "Atendimento" at bounding box center [94, 103] width 143 height 41
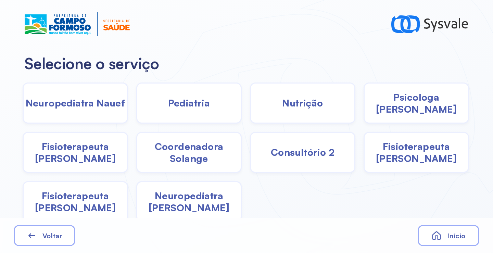
click at [187, 160] on span "Coordenadora Solange" at bounding box center [188, 152] width 103 height 24
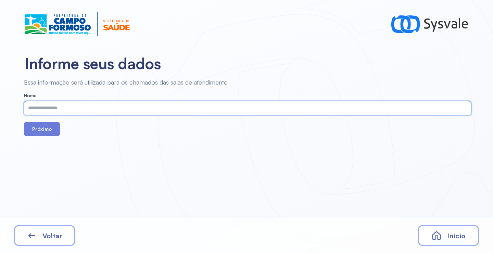
paste input "**********"
type input "**********"
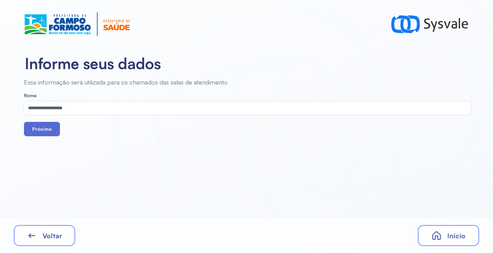
drag, startPoint x: 42, startPoint y: 130, endPoint x: 74, endPoint y: 99, distance: 44.1
click at [42, 130] on button "Próximo" at bounding box center [42, 129] width 36 height 14
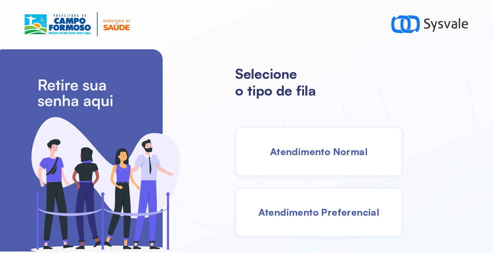
click at [270, 153] on span "Atendimento Normal" at bounding box center [319, 152] width 98 height 12
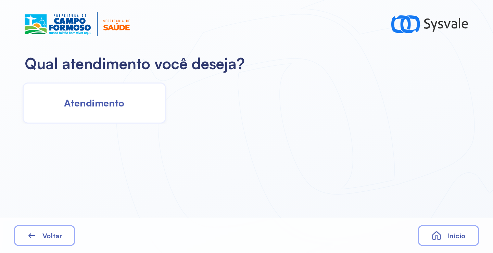
click at [118, 130] on div "Qual atendimento você deseja? Atendimento Voltar Início" at bounding box center [246, 126] width 493 height 253
click at [117, 104] on span "Atendimento" at bounding box center [94, 103] width 60 height 12
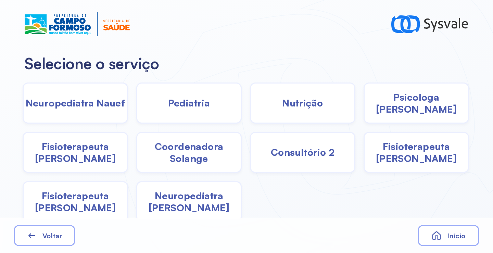
click at [186, 149] on span "Coordenadora Solange" at bounding box center [188, 152] width 103 height 24
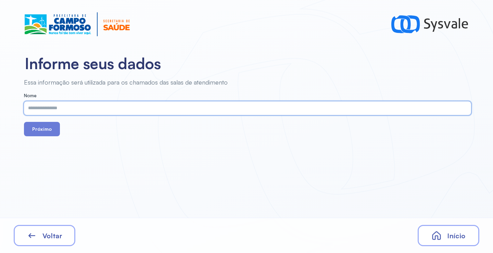
paste input "**********"
type input "**********"
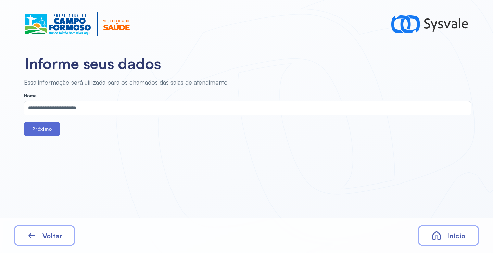
click at [41, 125] on button "Próximo" at bounding box center [42, 129] width 36 height 14
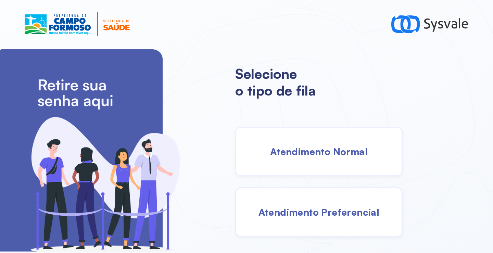
click at [311, 163] on div "Atendimento Normal" at bounding box center [318, 152] width 167 height 50
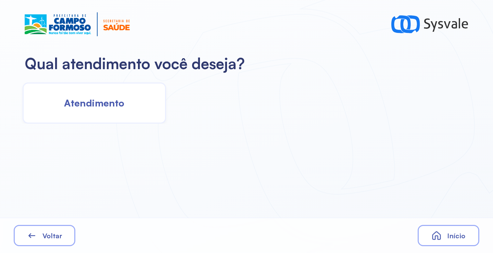
click at [124, 102] on span "Atendimento" at bounding box center [94, 103] width 60 height 12
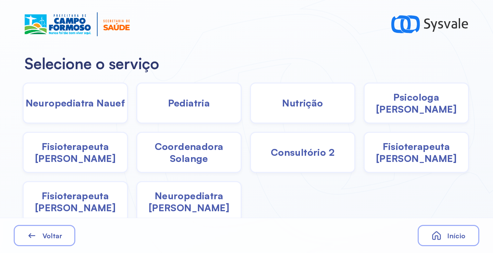
click at [191, 155] on span "Coordenadora Solange" at bounding box center [188, 152] width 103 height 24
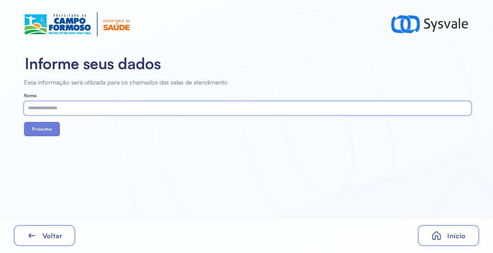
paste input "**********"
type input "**********"
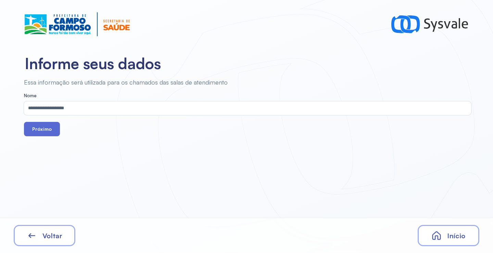
click at [46, 127] on button "Próximo" at bounding box center [42, 129] width 36 height 14
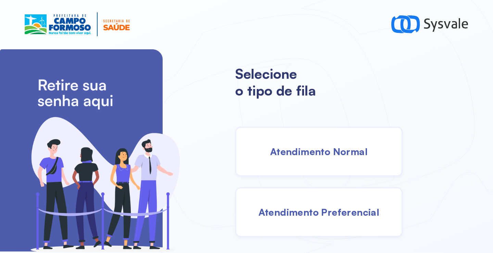
click at [319, 153] on span "Atendimento Normal" at bounding box center [319, 152] width 98 height 12
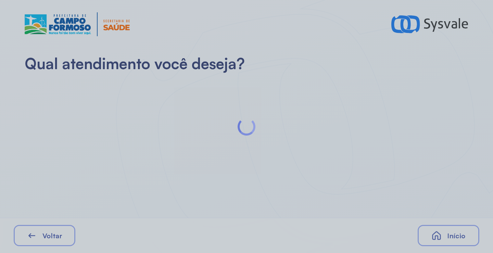
click at [129, 99] on div at bounding box center [246, 126] width 493 height 253
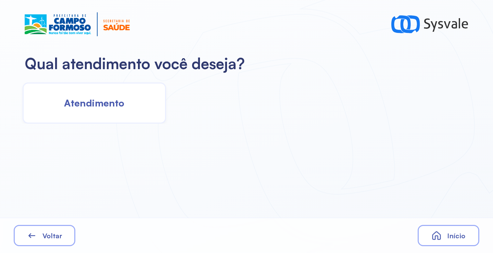
click at [115, 107] on span "Atendimento" at bounding box center [94, 103] width 60 height 12
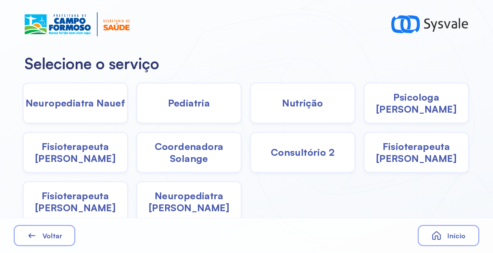
click at [206, 109] on span "Pediatria" at bounding box center [189, 103] width 42 height 12
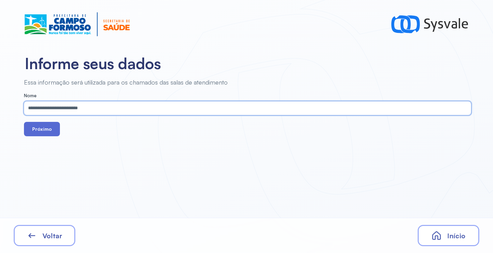
type input "**********"
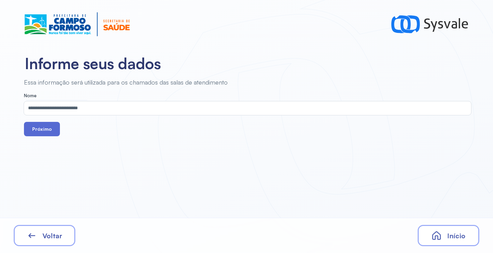
click at [46, 127] on button "Próximo" at bounding box center [42, 129] width 36 height 14
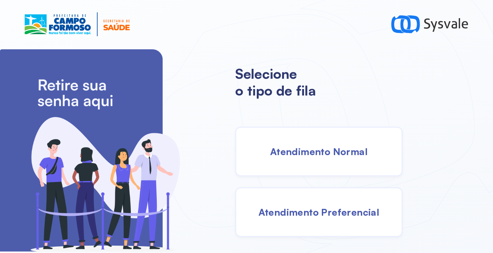
click at [320, 156] on span "Atendimento Normal" at bounding box center [319, 152] width 98 height 12
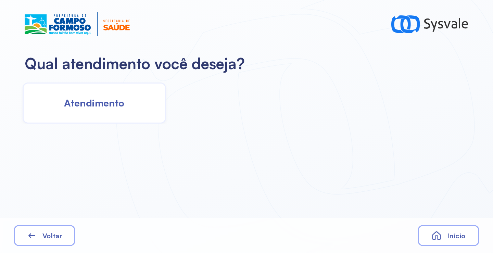
click at [103, 100] on span "Atendimento" at bounding box center [94, 103] width 60 height 12
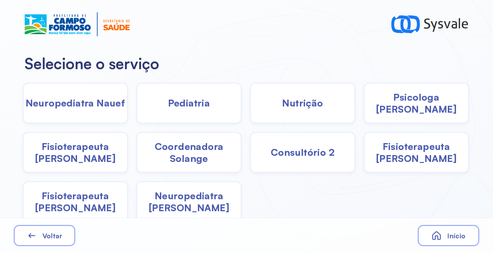
click at [185, 105] on span "Pediatria" at bounding box center [189, 103] width 42 height 12
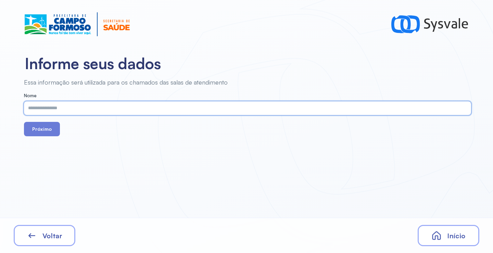
paste input "**********"
type input "**********"
click at [52, 137] on div "**********" at bounding box center [246, 126] width 493 height 253
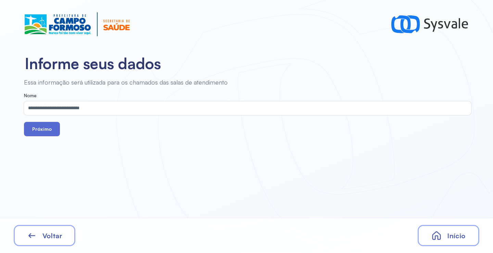
click at [41, 124] on button "Próximo" at bounding box center [42, 129] width 36 height 14
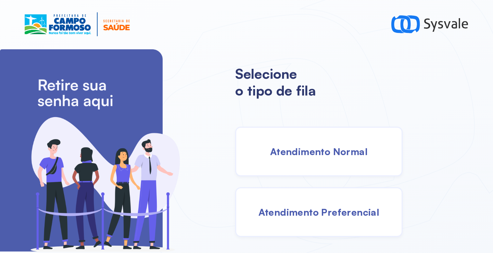
click at [286, 147] on span "Atendimento Normal" at bounding box center [319, 152] width 98 height 12
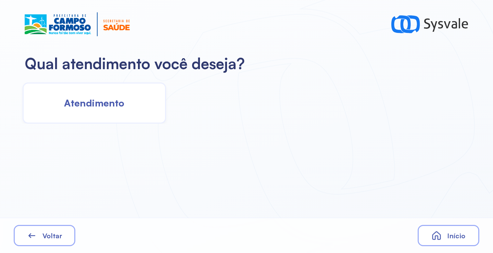
click at [112, 104] on span "Atendimento" at bounding box center [94, 103] width 60 height 12
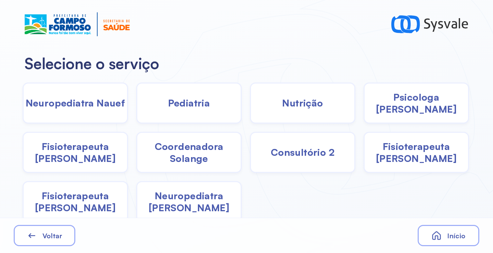
drag, startPoint x: 191, startPoint y: 158, endPoint x: 186, endPoint y: 156, distance: 5.5
click at [186, 156] on span "Coordenadora Solange" at bounding box center [188, 152] width 103 height 24
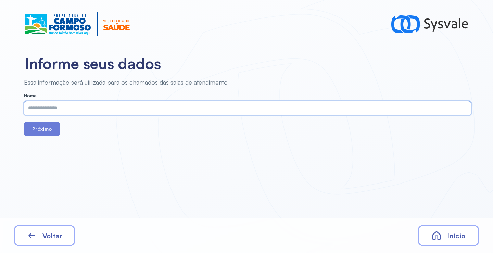
paste input "**********"
type input "**********"
click at [43, 129] on button "Próximo" at bounding box center [42, 129] width 36 height 14
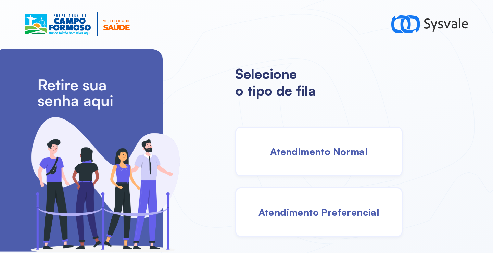
click at [314, 157] on div "Atendimento Normal" at bounding box center [318, 152] width 167 height 50
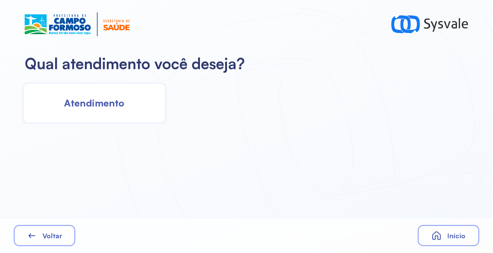
click at [140, 105] on div "Atendimento" at bounding box center [94, 103] width 143 height 41
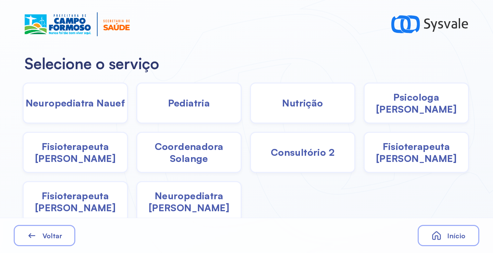
click at [178, 110] on div "Pediatria" at bounding box center [188, 103] width 105 height 41
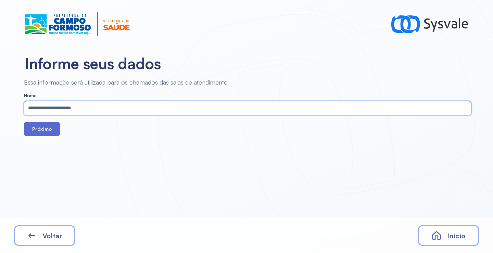
type input "**********"
drag, startPoint x: 42, startPoint y: 132, endPoint x: 71, endPoint y: 113, distance: 34.4
click at [42, 132] on button "Próximo" at bounding box center [42, 129] width 36 height 14
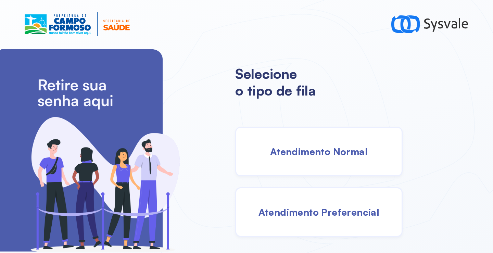
click at [304, 139] on div "Atendimento Normal" at bounding box center [318, 152] width 167 height 50
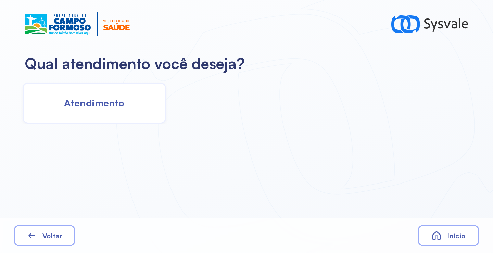
click at [118, 100] on span "Atendimento" at bounding box center [94, 103] width 60 height 12
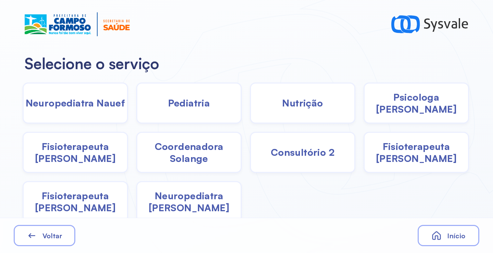
click at [196, 152] on span "Coordenadora Solange" at bounding box center [188, 152] width 103 height 24
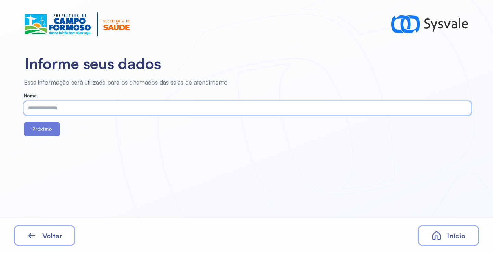
paste input "**********"
type input "**********"
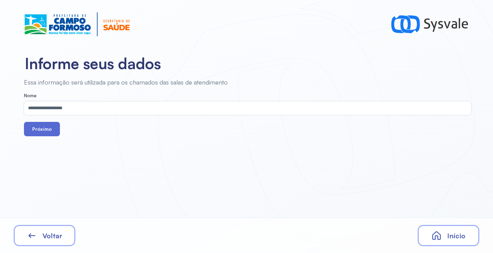
click at [42, 130] on button "Próximo" at bounding box center [42, 129] width 36 height 14
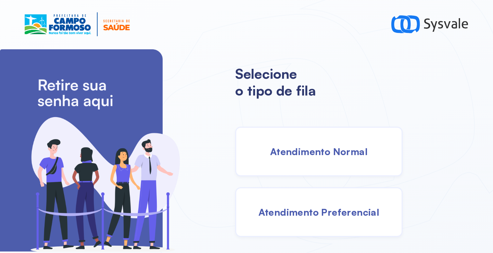
click at [314, 170] on div "Atendimento Normal" at bounding box center [318, 152] width 167 height 50
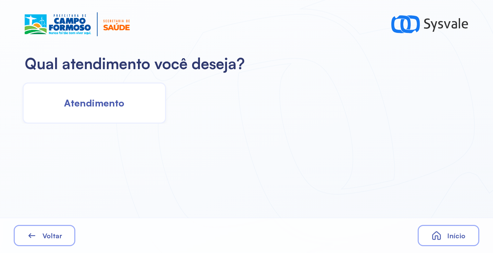
click at [123, 102] on span "Atendimento" at bounding box center [94, 103] width 60 height 12
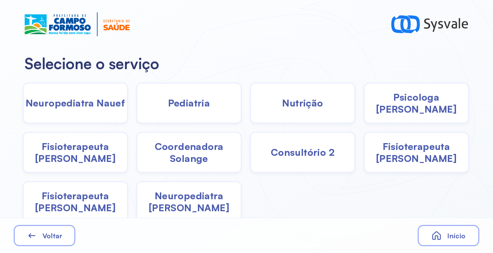
click at [184, 151] on span "Coordenadora Solange" at bounding box center [188, 152] width 103 height 24
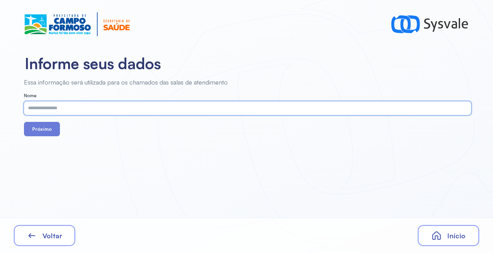
paste input "**********"
type input "**********"
click at [41, 134] on button "Próximo" at bounding box center [42, 129] width 36 height 14
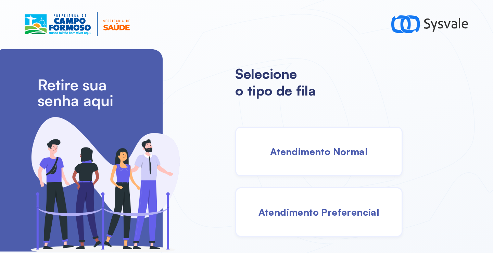
drag, startPoint x: 326, startPoint y: 154, endPoint x: 314, endPoint y: 153, distance: 11.4
click at [314, 153] on span "Atendimento Normal" at bounding box center [319, 152] width 98 height 12
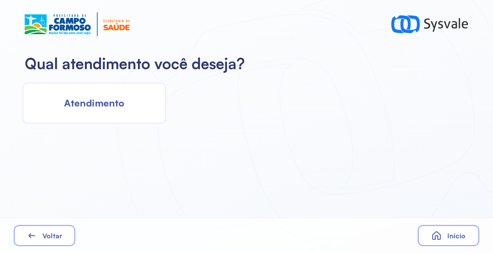
click at [123, 98] on span "Atendimento" at bounding box center [94, 103] width 60 height 12
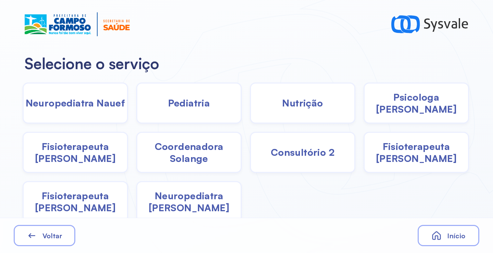
click at [187, 153] on span "Coordenadora Solange" at bounding box center [188, 152] width 103 height 24
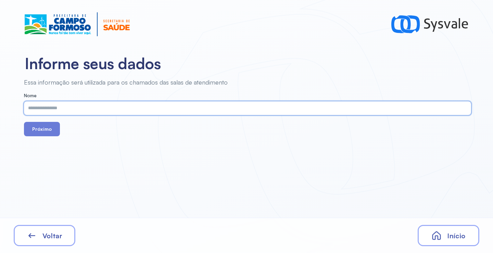
paste input "**********"
type input "**********"
click at [45, 129] on button "Próximo" at bounding box center [42, 129] width 36 height 14
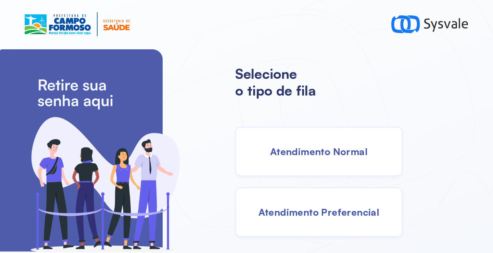
click at [341, 143] on div "Atendimento Normal" at bounding box center [318, 152] width 167 height 50
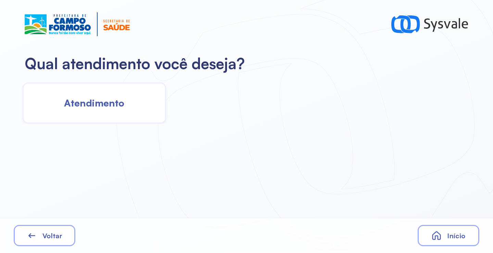
click at [86, 95] on div "Atendimento" at bounding box center [94, 103] width 143 height 41
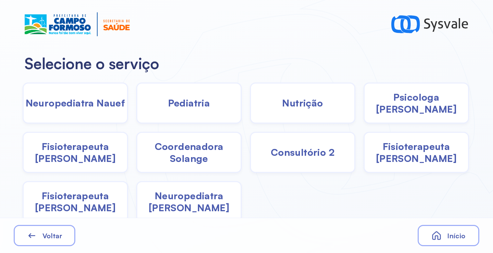
click at [201, 145] on span "Coordenadora Solange" at bounding box center [188, 152] width 103 height 24
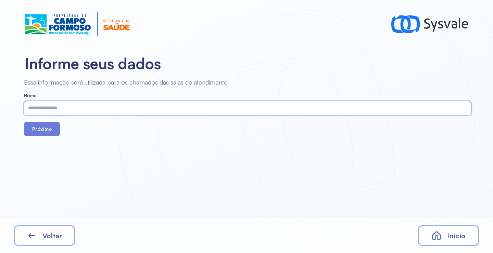
paste input "**********"
type input "**********"
click at [29, 130] on button "Próximo" at bounding box center [42, 129] width 36 height 14
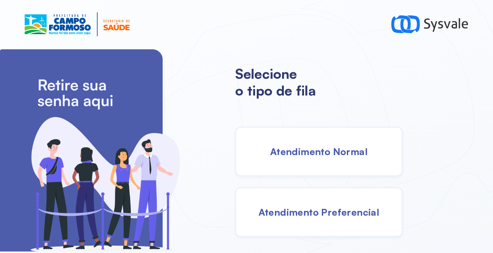
click at [296, 142] on div "Atendimento Normal" at bounding box center [318, 152] width 167 height 50
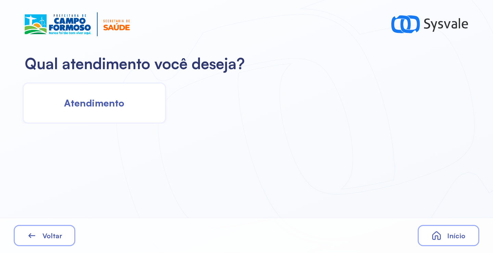
click at [135, 104] on div "Atendimento" at bounding box center [94, 103] width 143 height 41
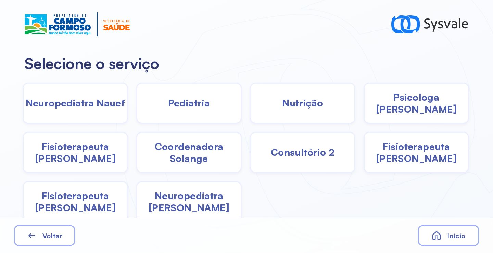
click at [202, 107] on span "Pediatria" at bounding box center [189, 103] width 42 height 12
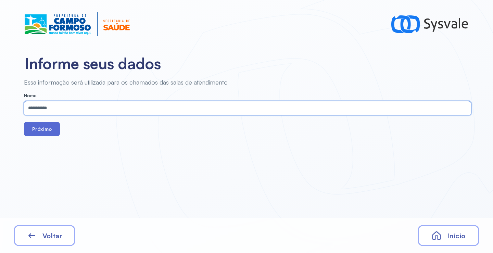
type input "**********"
click at [47, 128] on button "Próximo" at bounding box center [42, 129] width 36 height 14
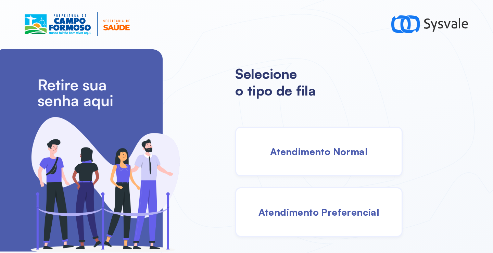
click at [336, 140] on div "Atendimento Normal" at bounding box center [318, 152] width 167 height 50
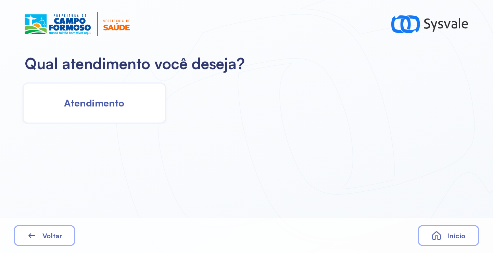
click at [129, 111] on div "Atendimento" at bounding box center [94, 103] width 143 height 41
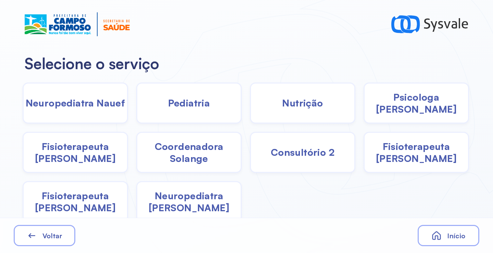
click at [423, 99] on span "Psicologa [PERSON_NAME]" at bounding box center [416, 103] width 103 height 24
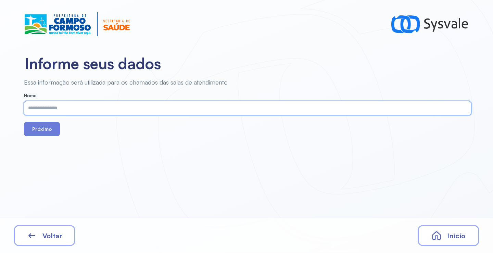
paste input "**********"
type input "**********"
click at [48, 123] on button "Próximo" at bounding box center [42, 129] width 36 height 14
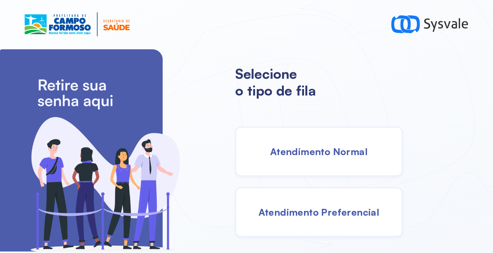
click at [322, 157] on span "Atendimento Normal" at bounding box center [319, 152] width 98 height 12
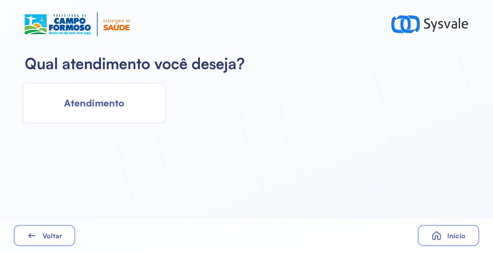
click at [109, 105] on span "Atendimento" at bounding box center [94, 103] width 60 height 12
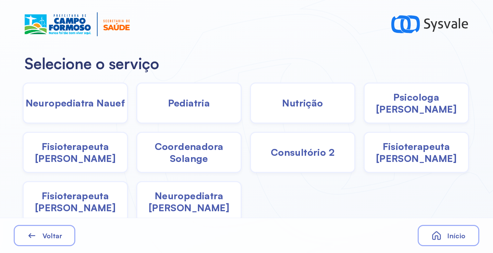
click at [197, 148] on span "Coordenadora Solange" at bounding box center [188, 152] width 103 height 24
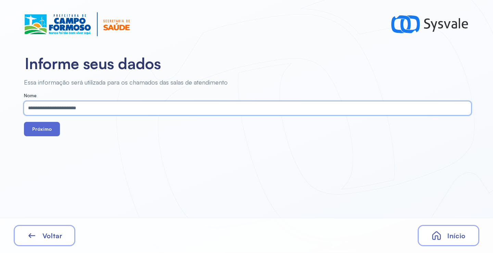
click at [49, 133] on button "Próximo" at bounding box center [42, 129] width 36 height 14
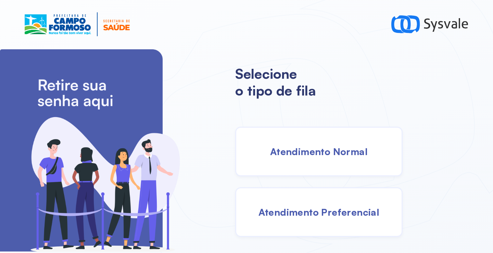
click at [310, 135] on div "Atendimento Normal" at bounding box center [318, 152] width 167 height 50
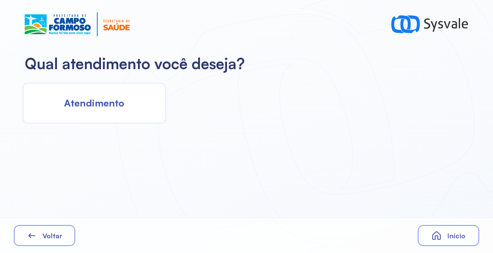
click at [104, 104] on span "Atendimento" at bounding box center [94, 103] width 60 height 12
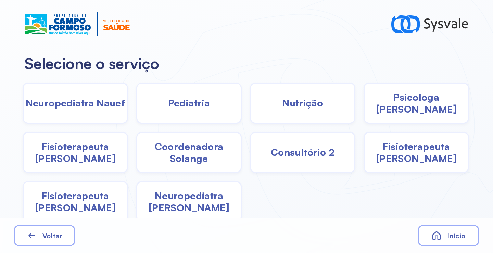
click at [295, 103] on span "Nutrição" at bounding box center [302, 103] width 41 height 12
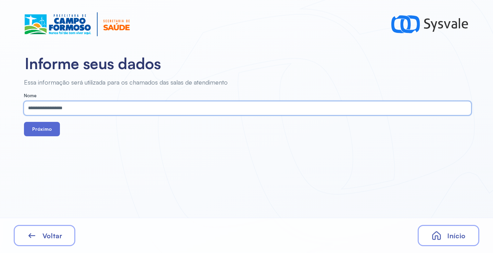
type input "**********"
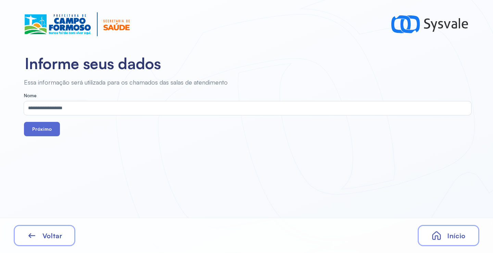
click at [47, 124] on button "Próximo" at bounding box center [42, 129] width 36 height 14
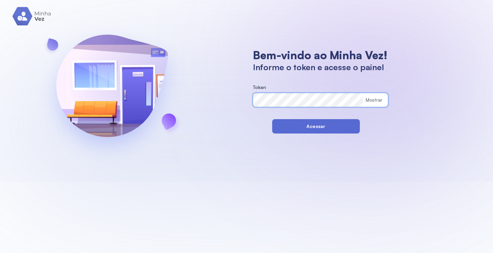
click at [280, 127] on button "Acessar" at bounding box center [316, 126] width 88 height 14
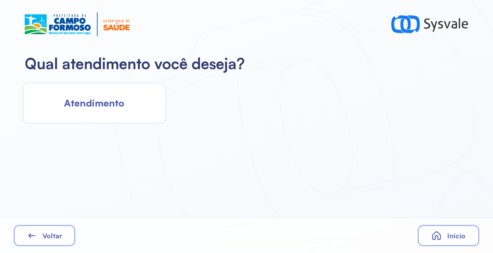
click at [139, 101] on div "Atendimento" at bounding box center [94, 103] width 143 height 41
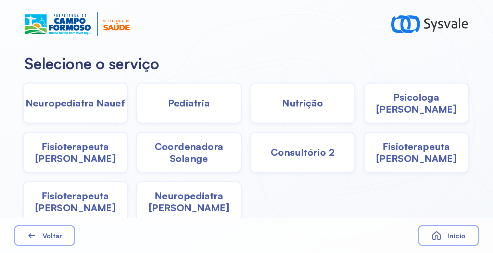
click at [174, 154] on span "Coordenadora Solange" at bounding box center [188, 152] width 103 height 24
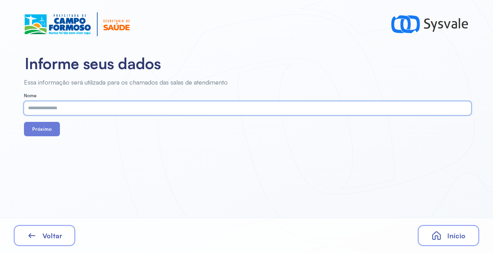
paste input "**********"
type input "**********"
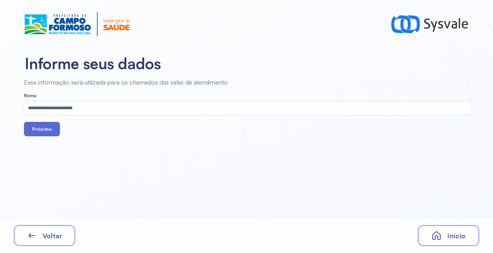
click at [48, 131] on button "Próximo" at bounding box center [42, 129] width 36 height 14
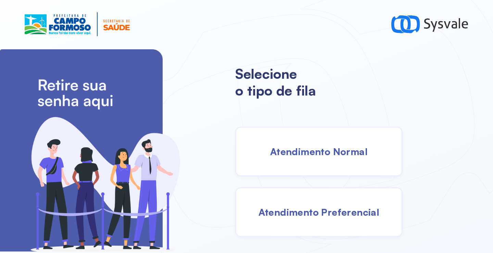
click at [321, 161] on div "Atendimento Normal" at bounding box center [318, 152] width 167 height 50
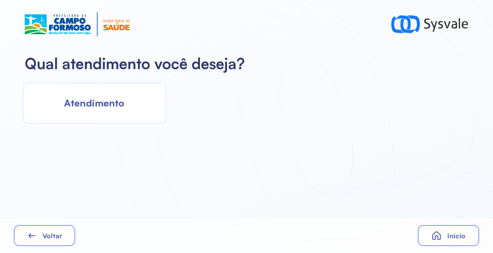
click at [110, 107] on span "Atendimento" at bounding box center [94, 103] width 60 height 12
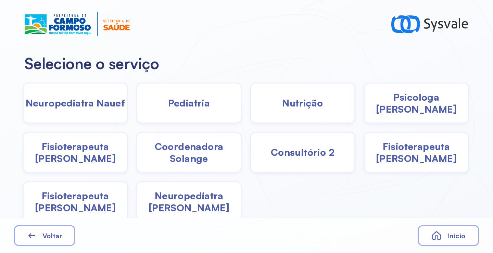
click at [181, 158] on span "Coordenadora Solange" at bounding box center [188, 152] width 103 height 24
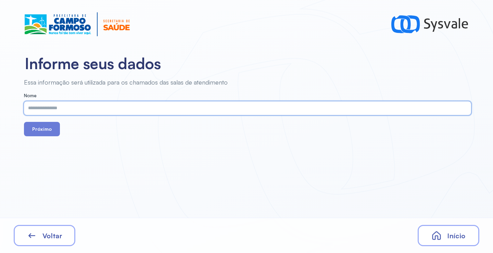
paste input "**********"
type input "**********"
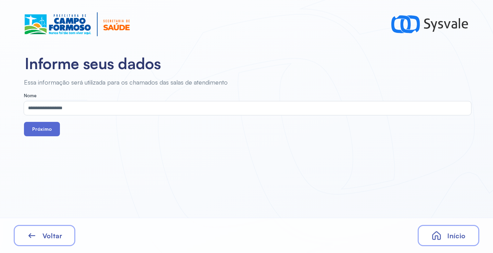
click at [47, 129] on button "Próximo" at bounding box center [42, 129] width 36 height 14
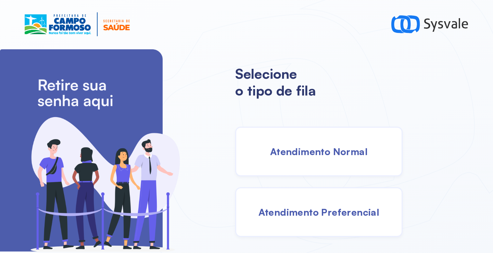
click at [322, 153] on span "Atendimento Normal" at bounding box center [319, 152] width 98 height 12
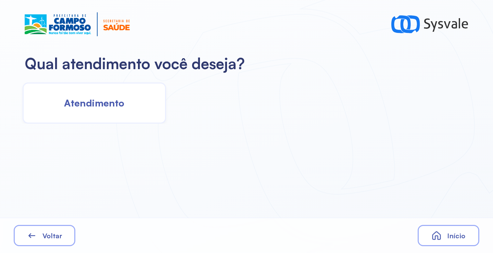
drag, startPoint x: 111, startPoint y: 128, endPoint x: 113, endPoint y: 124, distance: 4.1
click at [112, 126] on div "Qual atendimento você deseja? Atendimento Voltar Início" at bounding box center [246, 126] width 493 height 253
click at [116, 110] on div "Atendimento" at bounding box center [94, 103] width 143 height 41
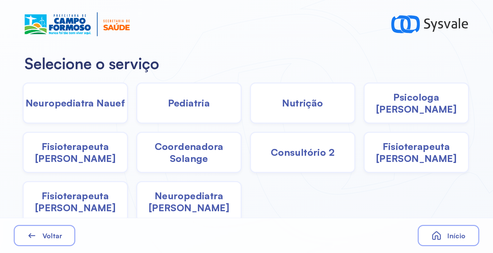
click at [179, 109] on span "Pediatria" at bounding box center [189, 103] width 42 height 12
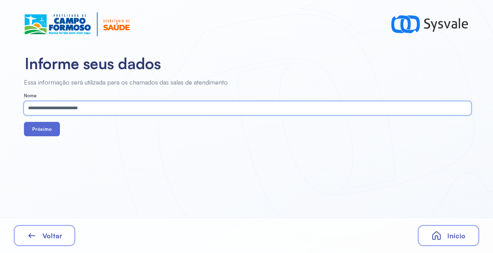
type input "**********"
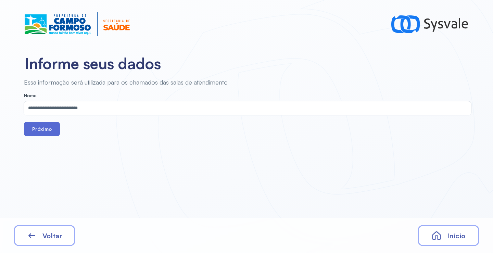
click at [46, 132] on button "Próximo" at bounding box center [42, 129] width 36 height 14
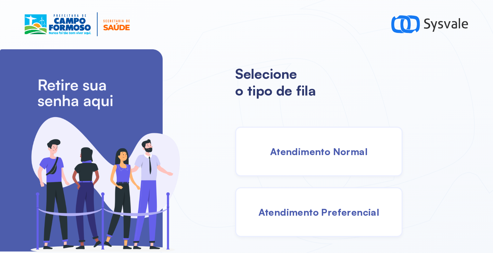
click at [302, 154] on span "Atendimento Normal" at bounding box center [319, 152] width 98 height 12
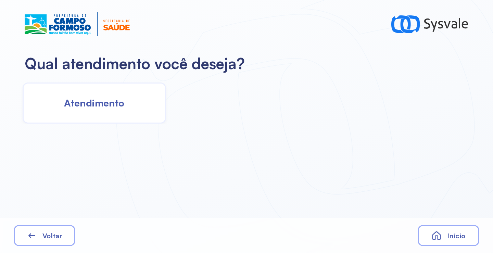
click at [114, 103] on span "Atendimento" at bounding box center [94, 103] width 60 height 12
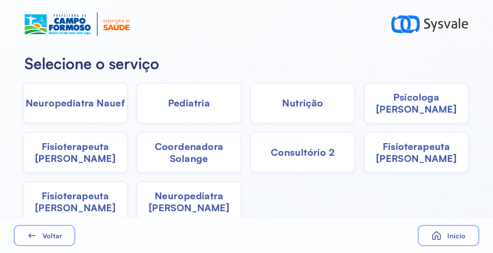
click at [205, 145] on span "Coordenadora Solange" at bounding box center [188, 152] width 103 height 24
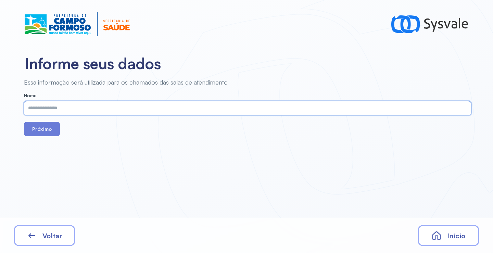
paste input "**********"
type input "**********"
click at [27, 130] on button "Próximo" at bounding box center [42, 129] width 36 height 14
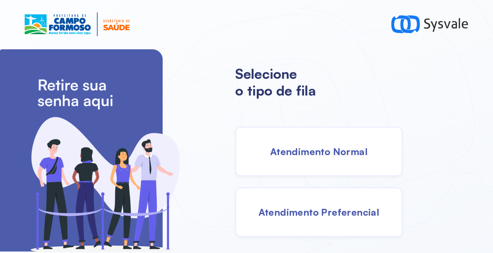
click at [284, 141] on div "Atendimento Normal" at bounding box center [318, 152] width 167 height 50
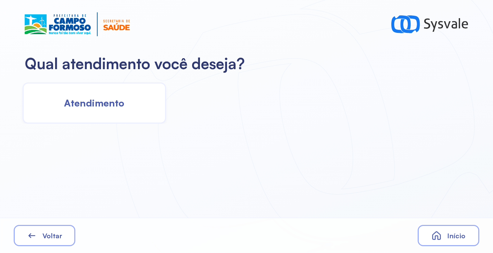
click at [91, 90] on div "Atendimento" at bounding box center [94, 103] width 143 height 41
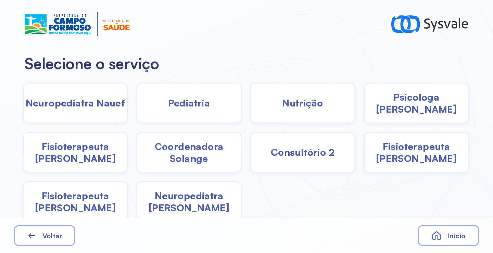
click at [185, 160] on span "Coordenadora Solange" at bounding box center [188, 152] width 103 height 24
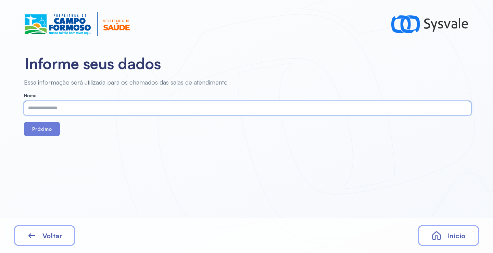
paste input "**********"
type input "**********"
click at [34, 128] on button "Próximo" at bounding box center [42, 129] width 36 height 14
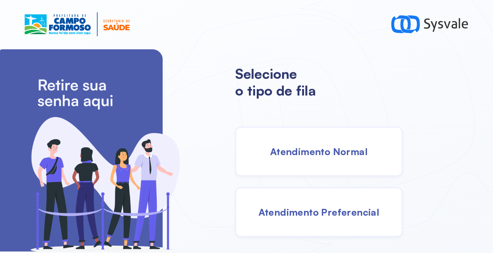
click at [310, 157] on span "Atendimento Normal" at bounding box center [319, 152] width 98 height 12
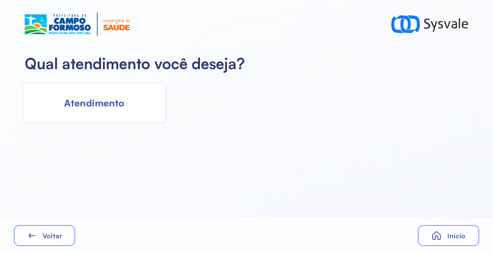
click at [108, 114] on div "Atendimento" at bounding box center [94, 103] width 143 height 41
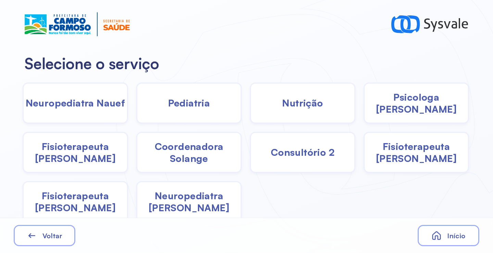
click at [194, 160] on span "Coordenadora Solange" at bounding box center [188, 152] width 103 height 24
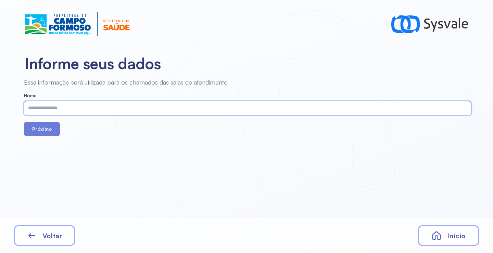
paste input "**********"
type input "**********"
click at [40, 134] on button "Próximo" at bounding box center [42, 129] width 36 height 14
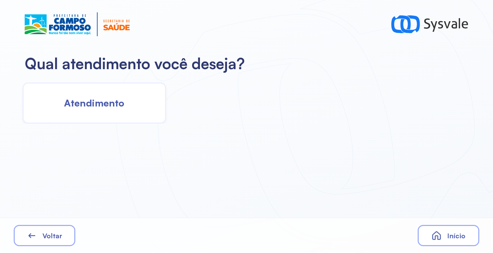
click at [113, 109] on span "Atendimento" at bounding box center [94, 103] width 60 height 12
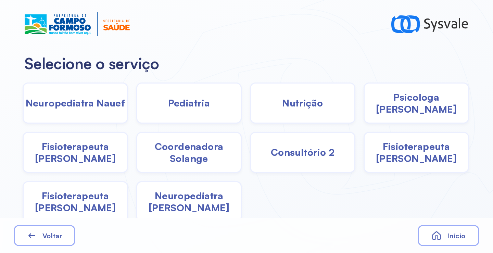
click at [87, 203] on span "Fisioterapeuta [PERSON_NAME]" at bounding box center [75, 202] width 103 height 24
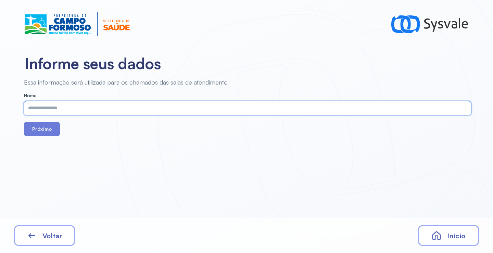
paste input "**********"
type input "**********"
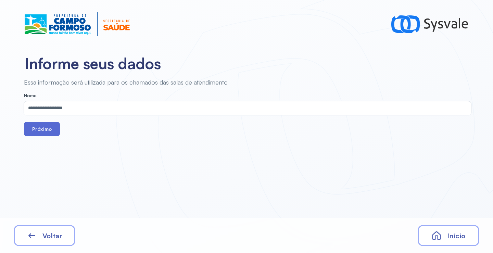
click at [52, 133] on button "Próximo" at bounding box center [42, 129] width 36 height 14
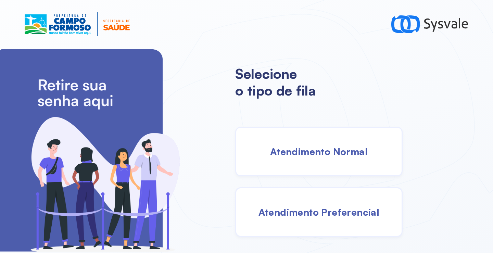
click at [312, 149] on span "Atendimento Normal" at bounding box center [319, 152] width 98 height 12
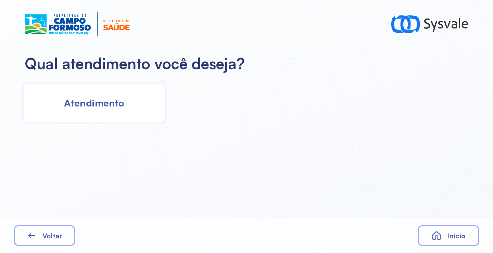
click at [100, 117] on div "Atendimento" at bounding box center [94, 103] width 143 height 41
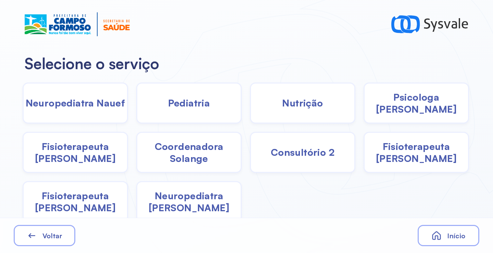
click at [371, 109] on div "Psicologa [PERSON_NAME]" at bounding box center [416, 103] width 105 height 41
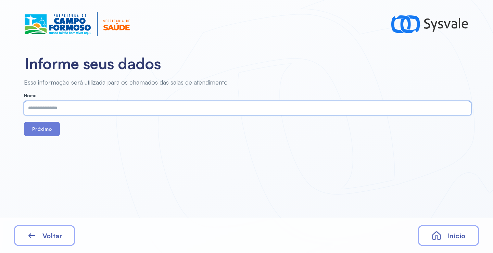
paste input "**********"
type input "**********"
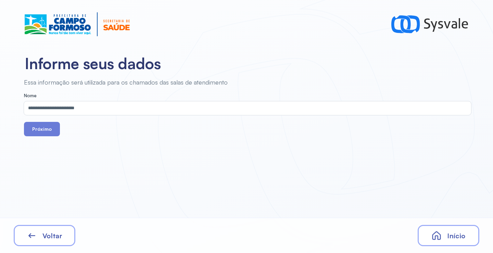
drag, startPoint x: 44, startPoint y: 130, endPoint x: 79, endPoint y: 11, distance: 124.3
click at [44, 130] on button "Próximo" at bounding box center [42, 129] width 36 height 14
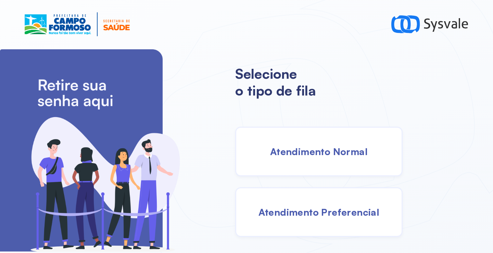
click at [326, 165] on div "Atendimento Normal" at bounding box center [318, 152] width 167 height 50
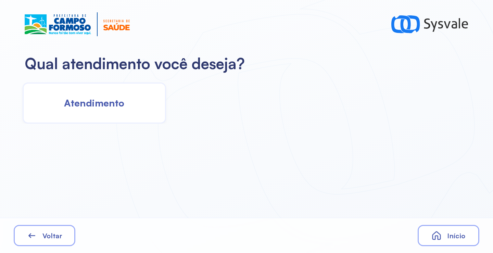
click at [125, 109] on div "Atendimento" at bounding box center [94, 103] width 143 height 41
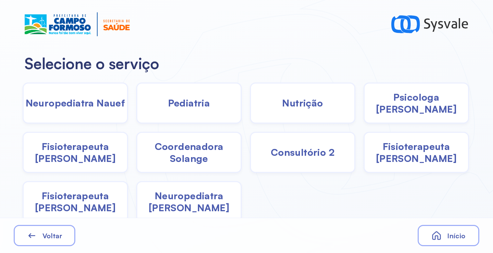
click at [223, 103] on div "Pediatria" at bounding box center [188, 103] width 105 height 41
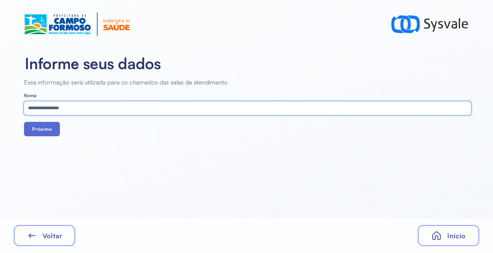
type input "**********"
click at [43, 130] on button "Próximo" at bounding box center [42, 129] width 36 height 14
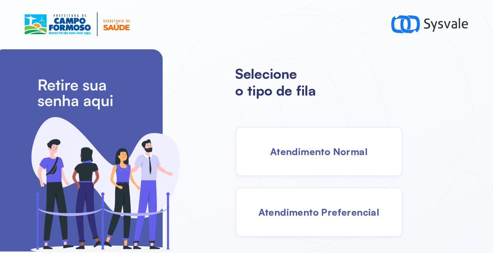
click at [320, 145] on div "Atendimento Normal" at bounding box center [318, 152] width 167 height 50
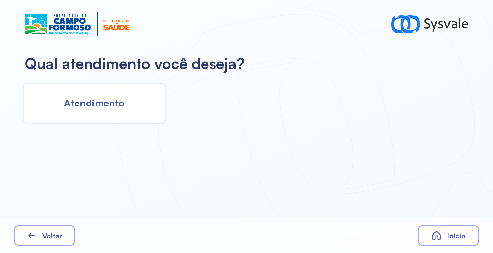
click at [114, 117] on div "Atendimento" at bounding box center [94, 103] width 143 height 41
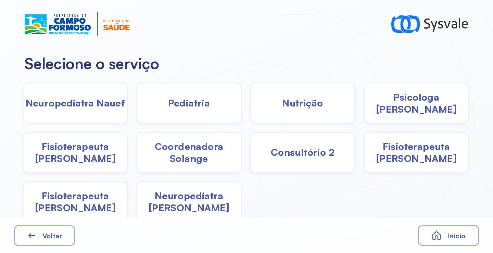
click at [395, 105] on span "Psicologa [PERSON_NAME]" at bounding box center [416, 103] width 103 height 24
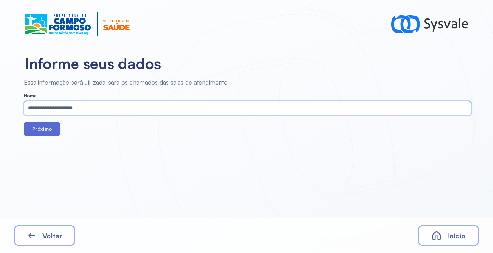
type input "**********"
click at [48, 136] on button "Próximo" at bounding box center [42, 129] width 36 height 14
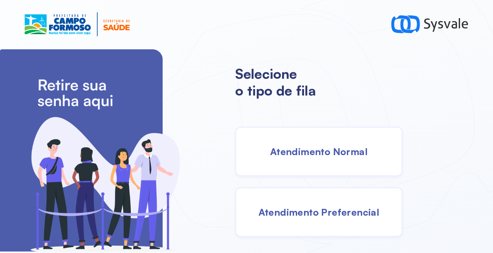
click at [310, 160] on div "Atendimento Normal" at bounding box center [318, 152] width 167 height 50
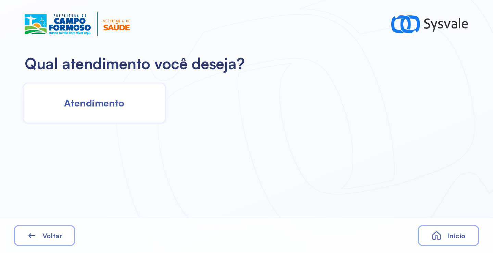
click at [84, 102] on span "Atendimento" at bounding box center [94, 103] width 60 height 12
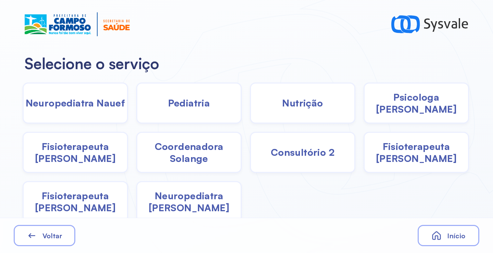
click at [79, 200] on span "Fisioterapeuta [PERSON_NAME]" at bounding box center [75, 202] width 103 height 24
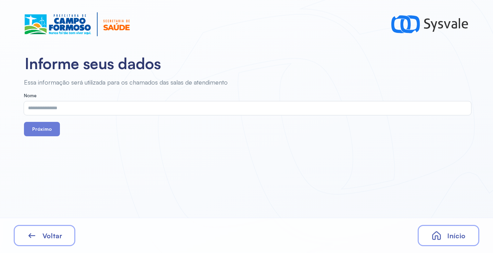
click at [49, 110] on input "text" at bounding box center [246, 108] width 445 height 14
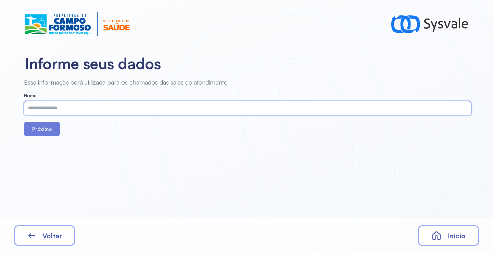
paste input "**********"
type input "**********"
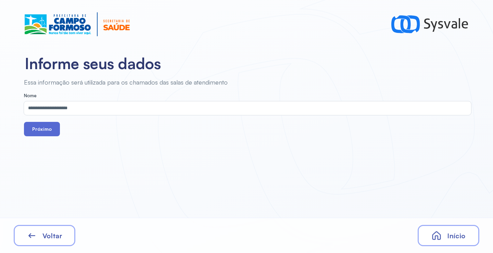
click at [47, 132] on button "Próximo" at bounding box center [42, 129] width 36 height 14
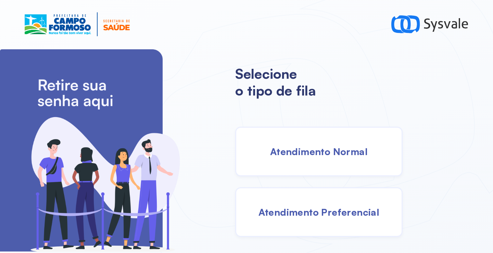
click at [284, 152] on span "Atendimento Normal" at bounding box center [319, 152] width 98 height 12
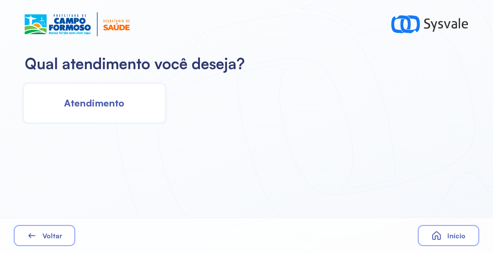
click at [122, 100] on span "Atendimento" at bounding box center [94, 103] width 60 height 12
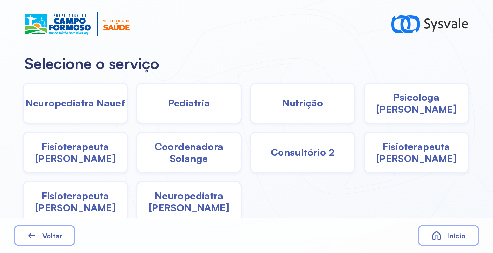
click at [410, 147] on span "Fisioterapeuta [PERSON_NAME]" at bounding box center [416, 152] width 103 height 24
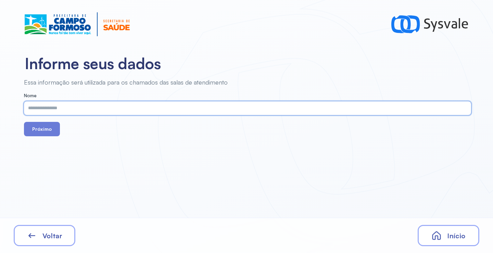
click at [170, 108] on input "text" at bounding box center [246, 108] width 445 height 14
paste input "**********"
type input "**********"
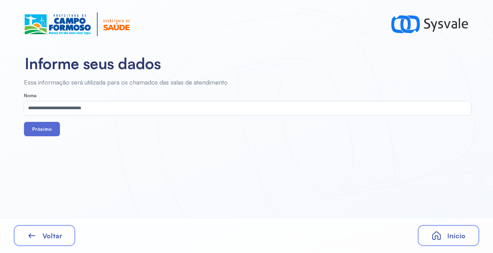
click at [35, 129] on button "Próximo" at bounding box center [42, 129] width 36 height 14
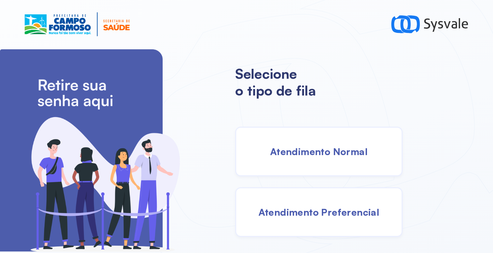
click at [313, 157] on span "Atendimento Normal" at bounding box center [319, 152] width 98 height 12
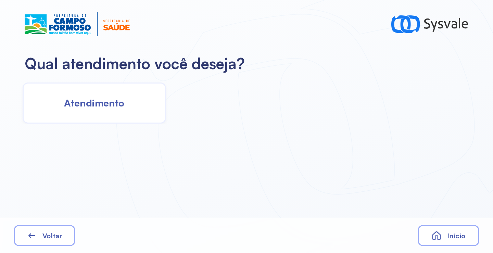
click at [115, 110] on div "Atendimento" at bounding box center [94, 103] width 143 height 41
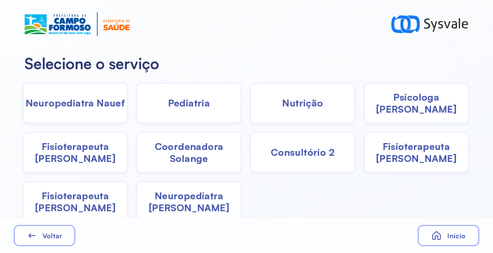
click at [417, 144] on span "Fisioterapeuta [PERSON_NAME]" at bounding box center [416, 152] width 103 height 24
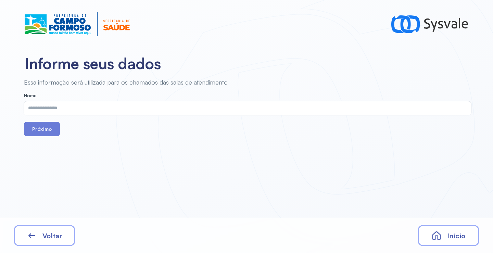
click at [166, 100] on div "Nome" at bounding box center [247, 104] width 447 height 22
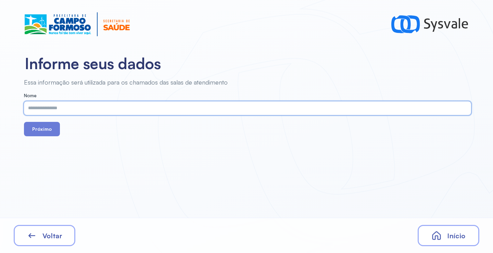
click at [166, 107] on input "text" at bounding box center [246, 108] width 445 height 14
paste input "**********"
type input "**********"
click at [49, 128] on button "Próximo" at bounding box center [42, 129] width 36 height 14
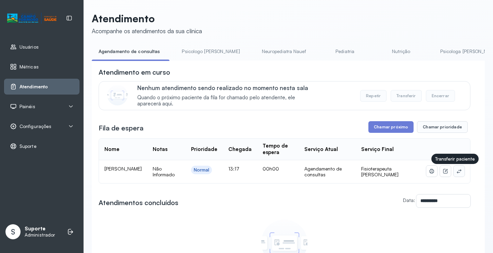
click at [457, 174] on icon at bounding box center [459, 170] width 5 height 5
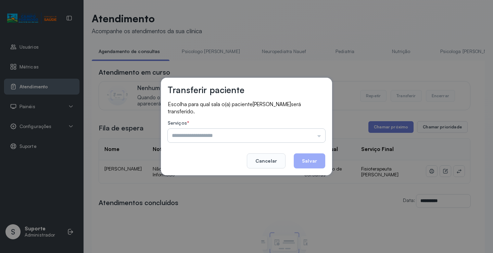
click at [260, 139] on input "text" at bounding box center [247, 136] width 158 height 14
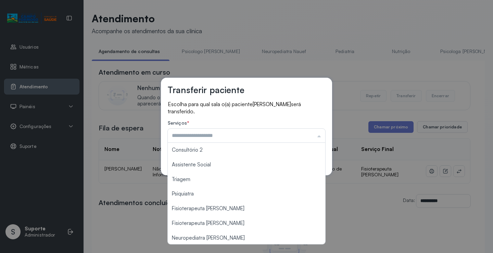
scroll to position [103, 0]
type input "**********"
click at [223, 224] on div "**********" at bounding box center [246, 126] width 493 height 253
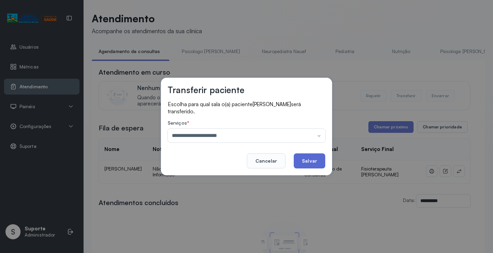
click at [307, 162] on button "Salvar" at bounding box center [310, 160] width 32 height 15
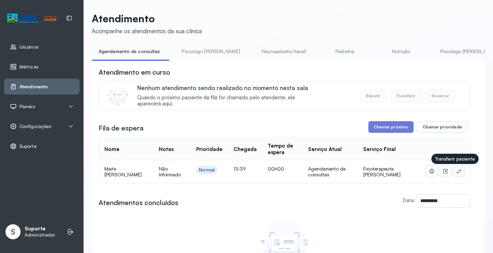
click at [457, 172] on icon at bounding box center [459, 170] width 5 height 5
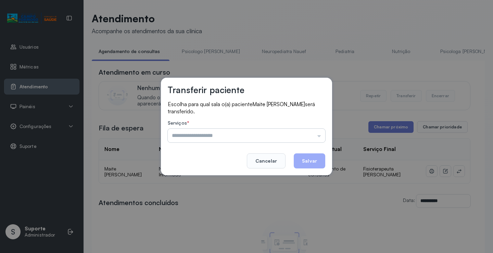
click at [236, 137] on input "text" at bounding box center [247, 136] width 158 height 14
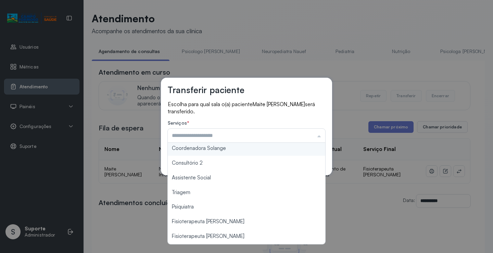
scroll to position [104, 0]
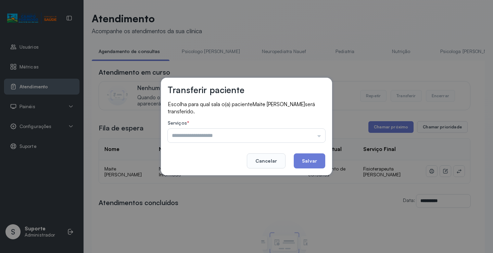
type input "**********"
click at [219, 204] on div "**********" at bounding box center [246, 126] width 493 height 253
click at [305, 163] on button "Salvar" at bounding box center [310, 160] width 32 height 15
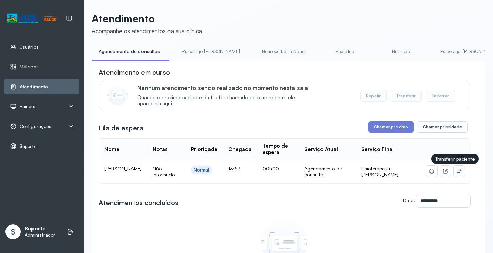
click at [457, 173] on icon at bounding box center [459, 170] width 5 height 5
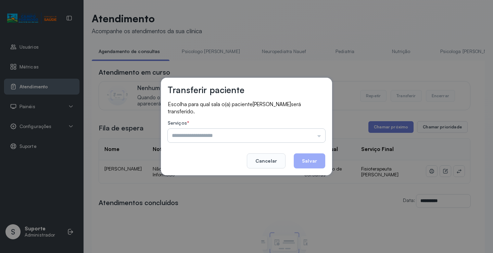
click at [236, 137] on input "text" at bounding box center [247, 136] width 158 height 14
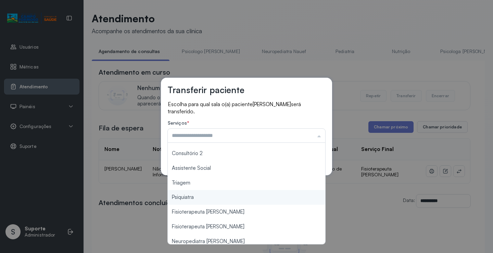
scroll to position [103, 0]
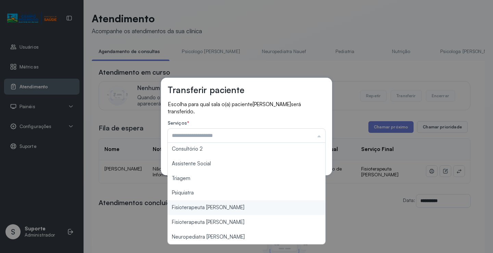
type input "**********"
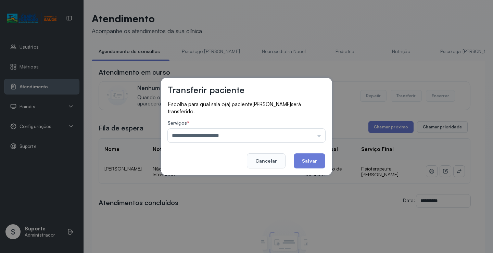
click at [217, 208] on div "**********" at bounding box center [246, 126] width 493 height 253
click at [311, 161] on button "Salvar" at bounding box center [310, 160] width 32 height 15
